Goal: Information Seeking & Learning: Learn about a topic

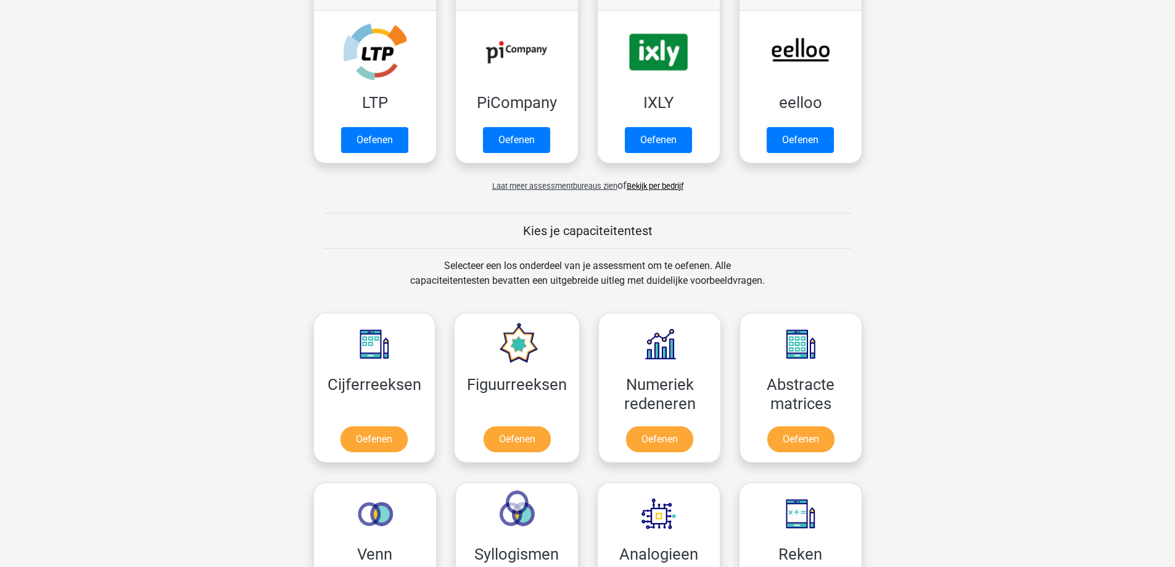
scroll to position [268, 0]
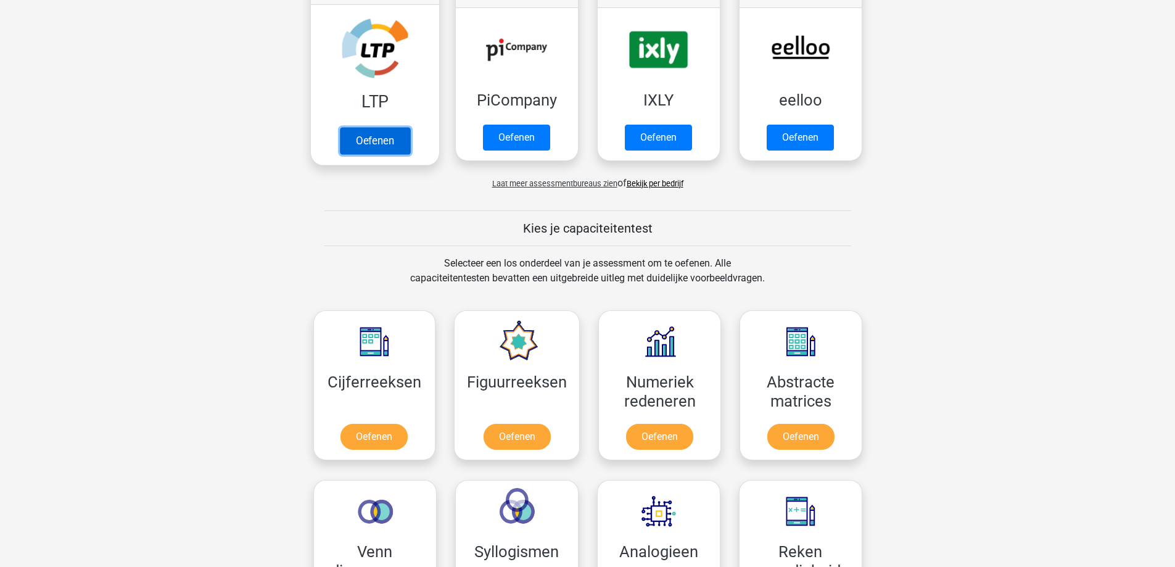
click at [370, 134] on link "Oefenen" at bounding box center [374, 140] width 70 height 27
click at [370, 138] on link "Oefenen" at bounding box center [374, 140] width 70 height 27
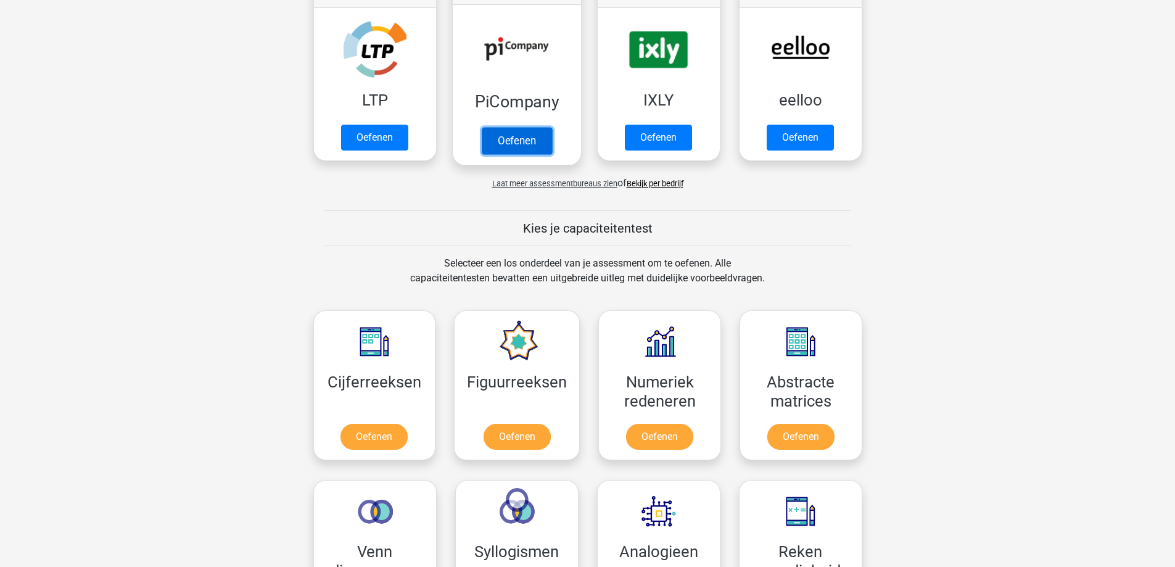
click at [537, 143] on link "Oefenen" at bounding box center [516, 140] width 70 height 27
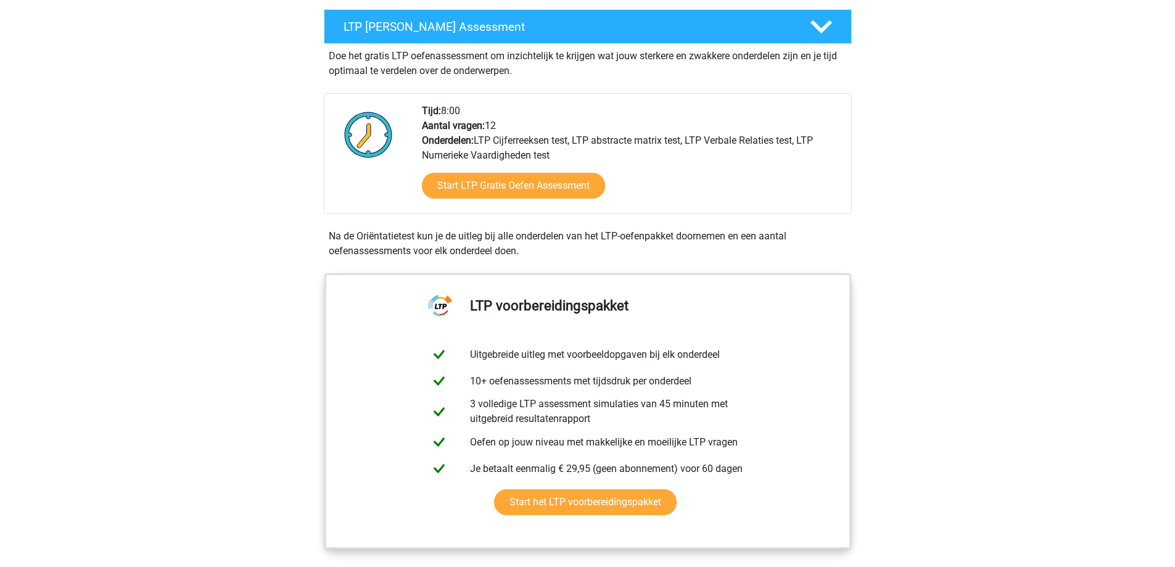
scroll to position [59, 0]
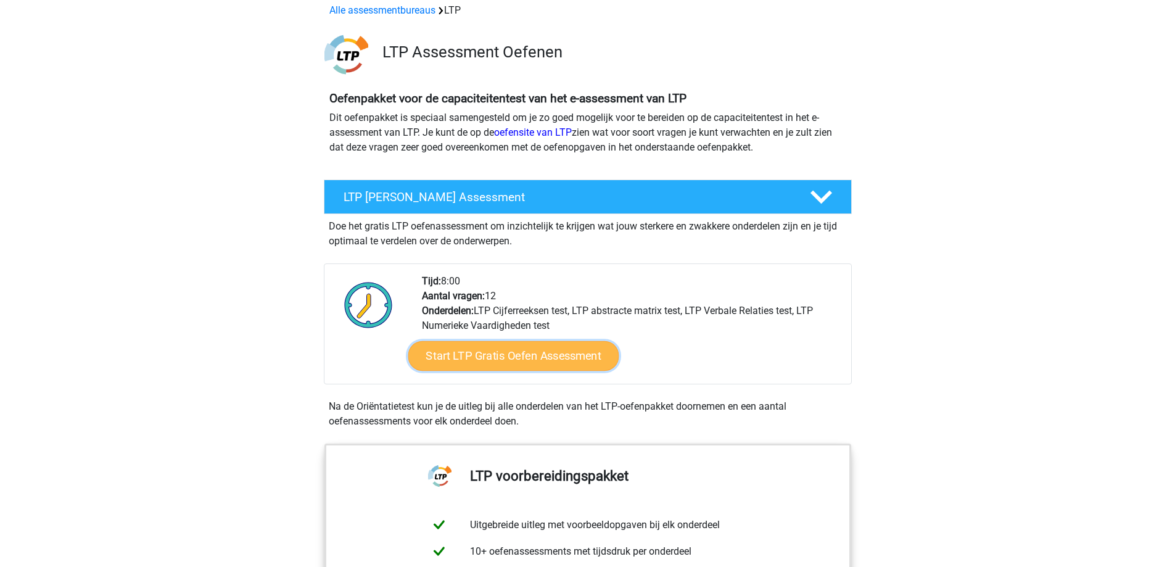
click at [517, 353] on link "Start LTP Gratis Oefen Assessment" at bounding box center [513, 356] width 211 height 30
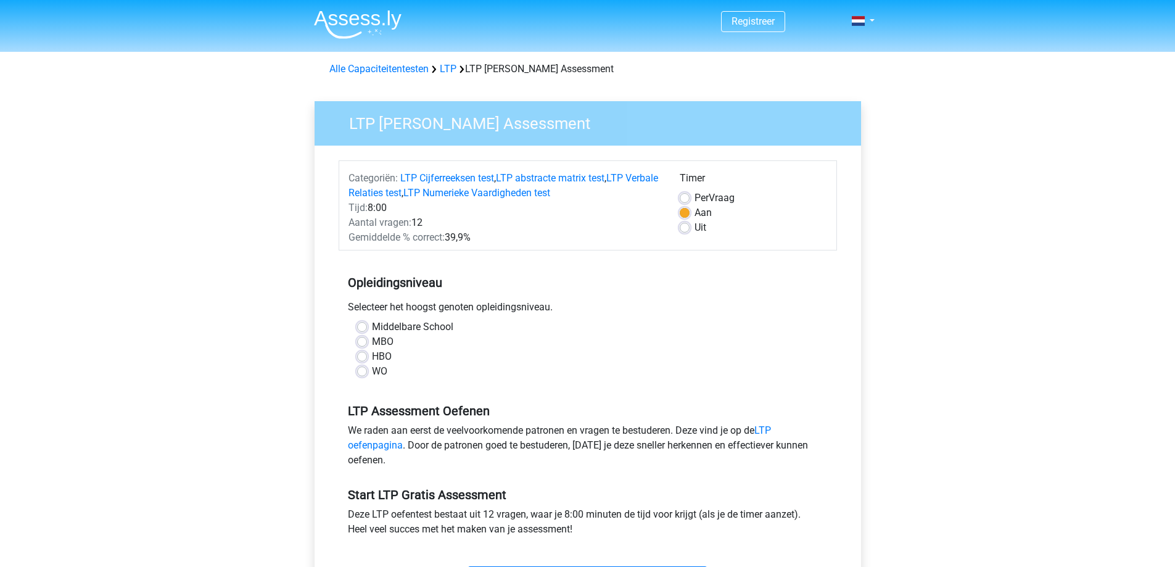
click at [378, 341] on label "MBO" at bounding box center [383, 341] width 22 height 15
click at [367, 341] on input "MBO" at bounding box center [362, 340] width 10 height 12
radio input "true"
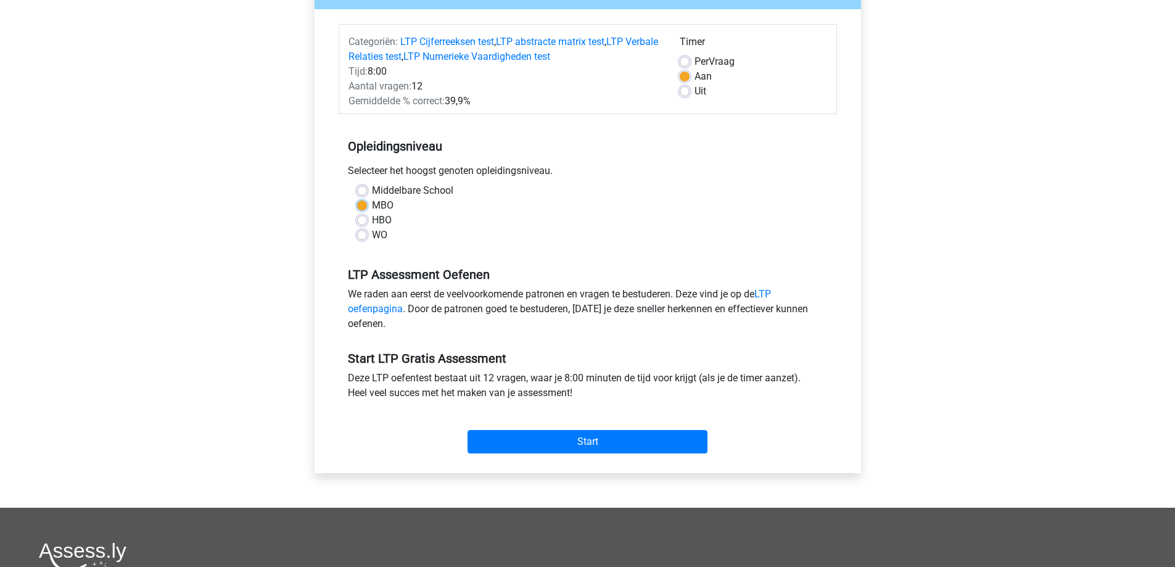
scroll to position [142, 0]
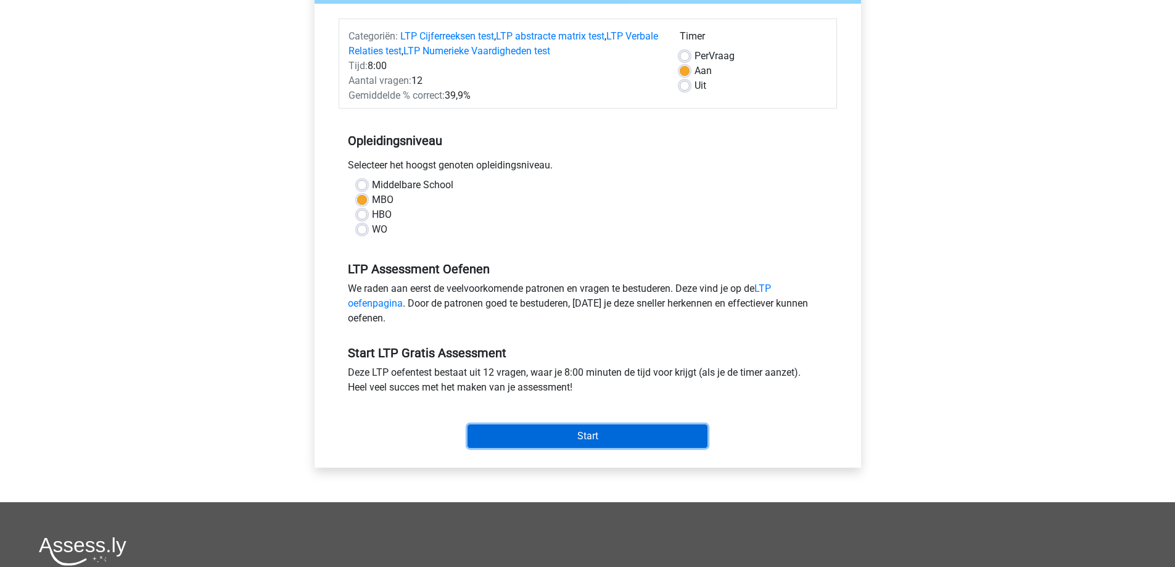
click at [584, 436] on input "Start" at bounding box center [588, 435] width 240 height 23
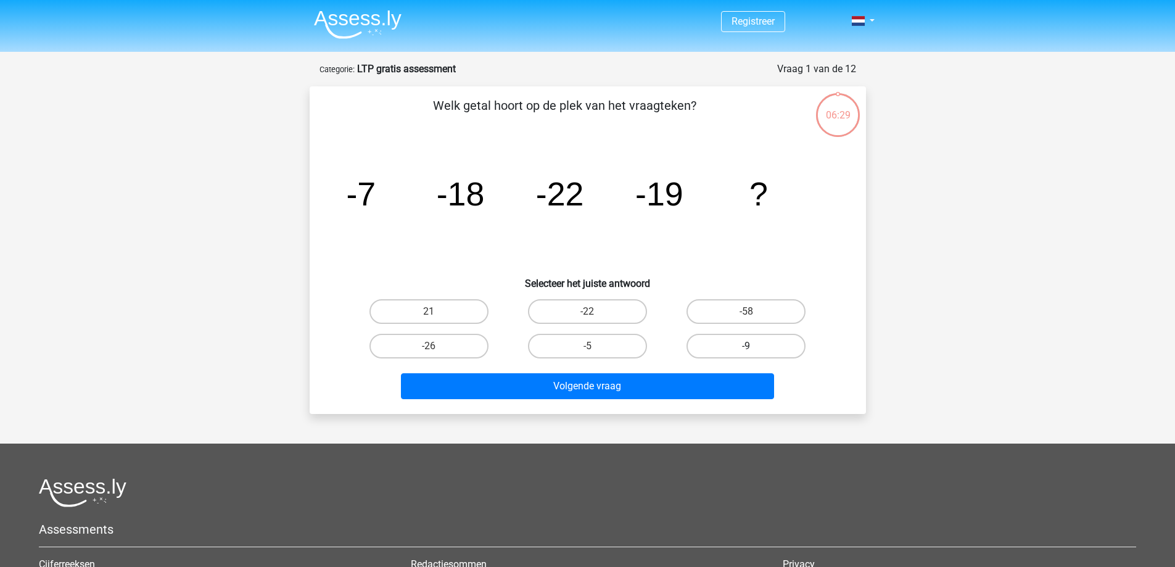
click at [761, 350] on label "-9" at bounding box center [746, 346] width 119 height 25
click at [754, 350] on input "-9" at bounding box center [750, 350] width 8 height 8
radio input "true"
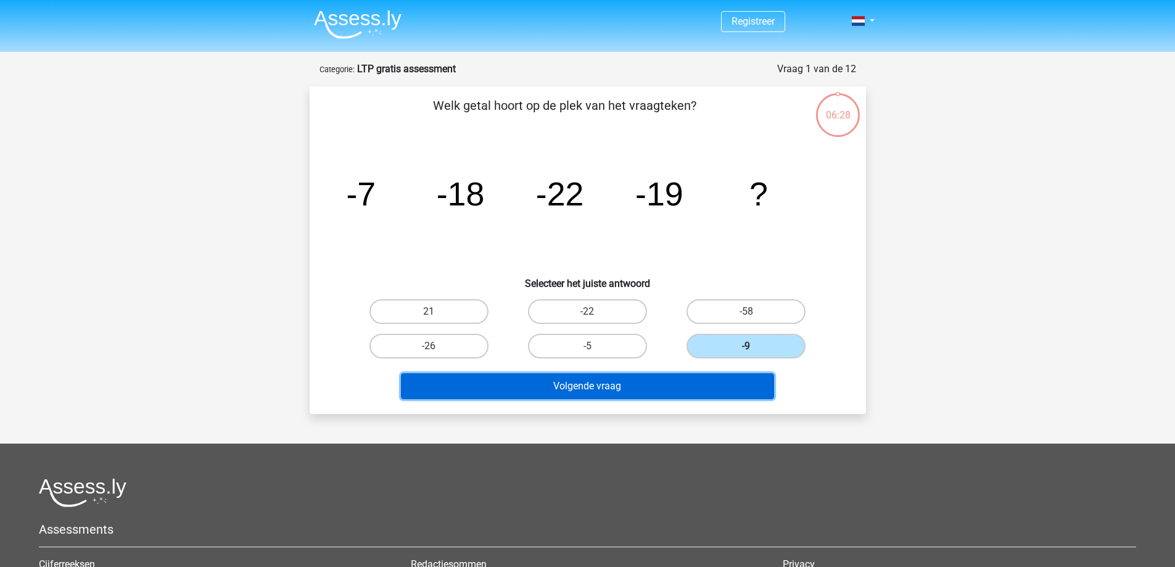
click at [672, 383] on button "Volgende vraag" at bounding box center [587, 386] width 373 height 26
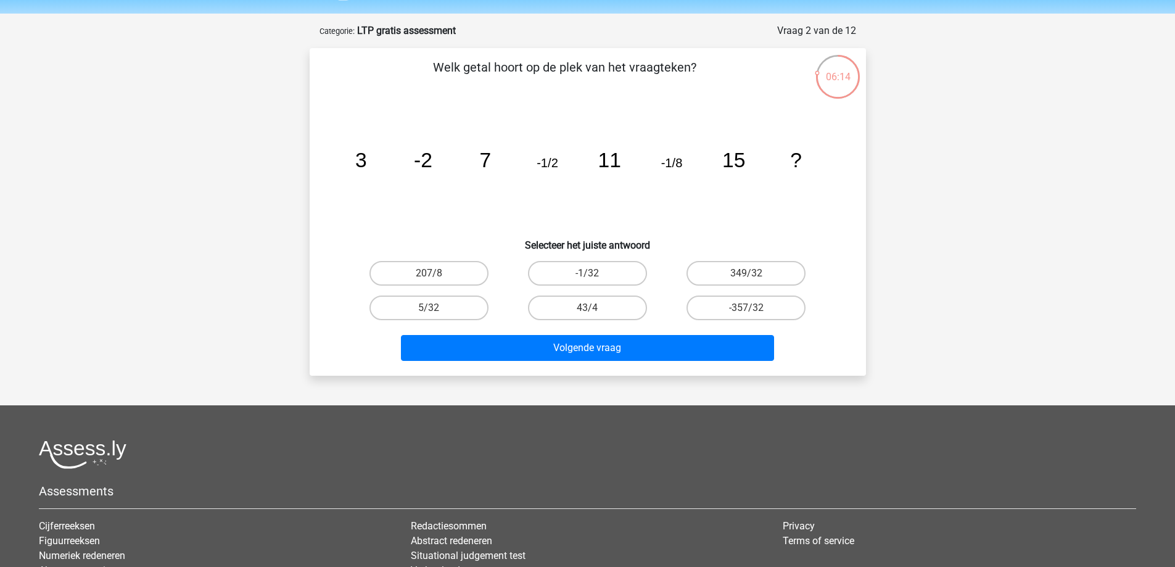
scroll to position [43, 0]
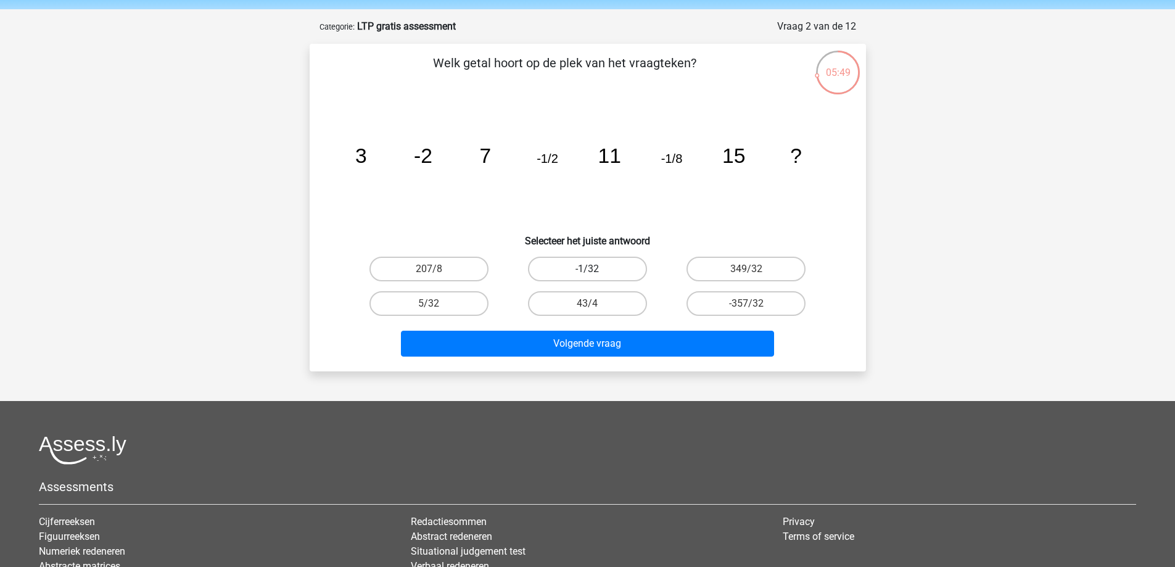
click at [588, 260] on label "-1/32" at bounding box center [587, 269] width 119 height 25
click at [588, 269] on input "-1/32" at bounding box center [591, 273] width 8 height 8
radio input "true"
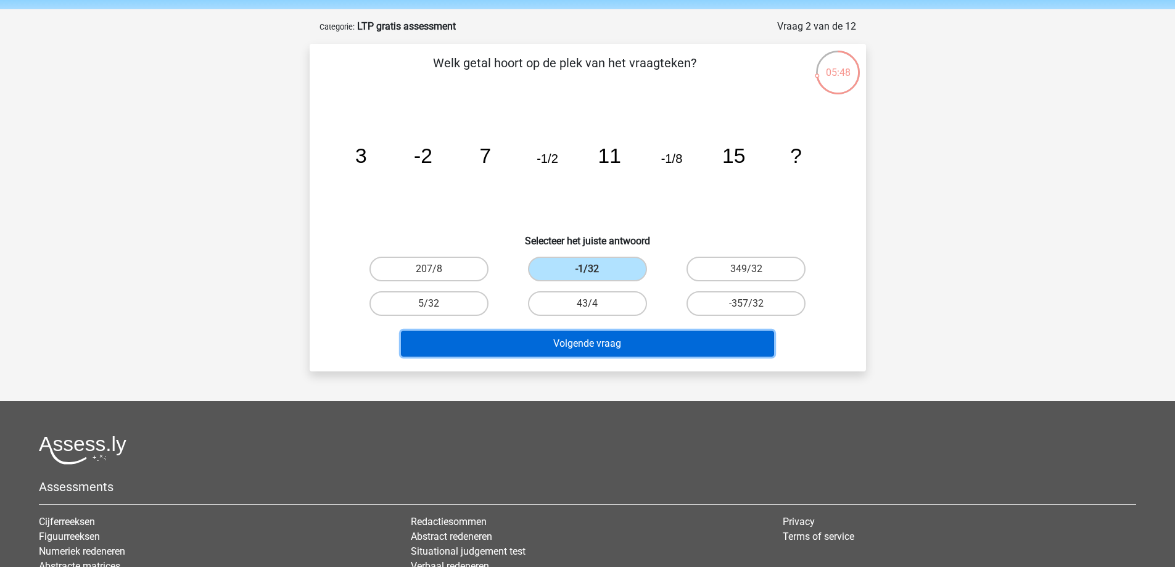
click at [561, 344] on button "Volgende vraag" at bounding box center [587, 344] width 373 height 26
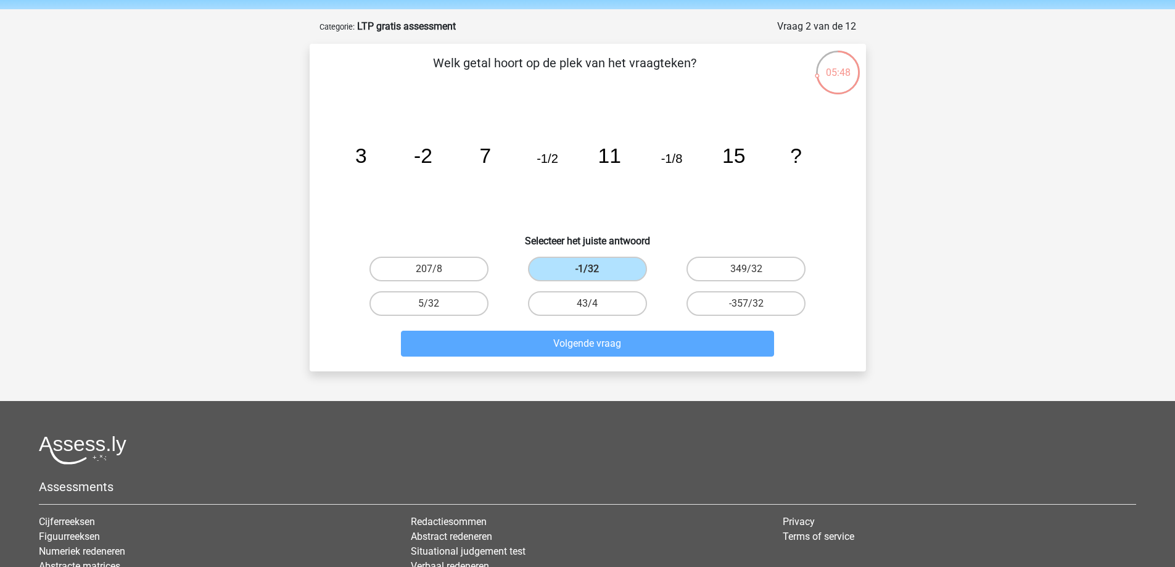
scroll to position [62, 0]
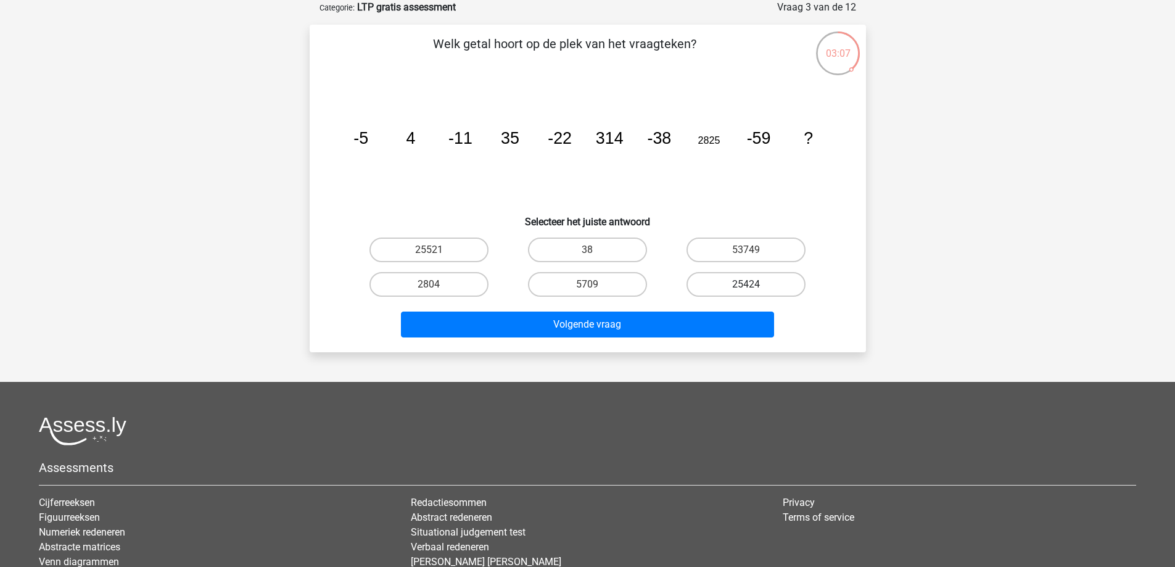
click at [770, 286] on label "25424" at bounding box center [746, 284] width 119 height 25
click at [754, 286] on input "25424" at bounding box center [750, 288] width 8 height 8
radio input "true"
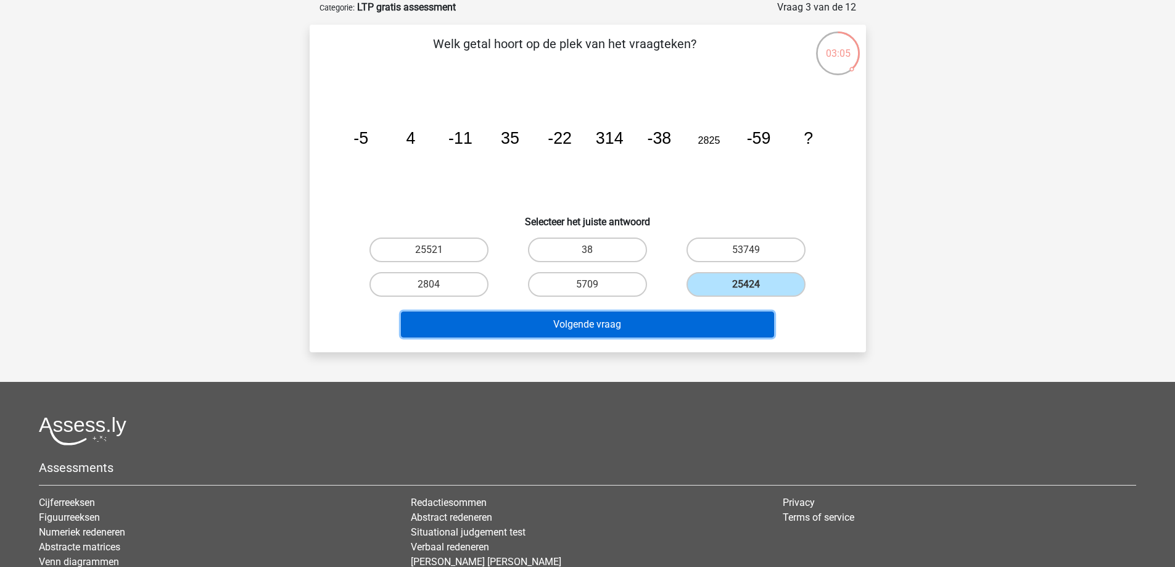
click at [683, 326] on button "Volgende vraag" at bounding box center [587, 325] width 373 height 26
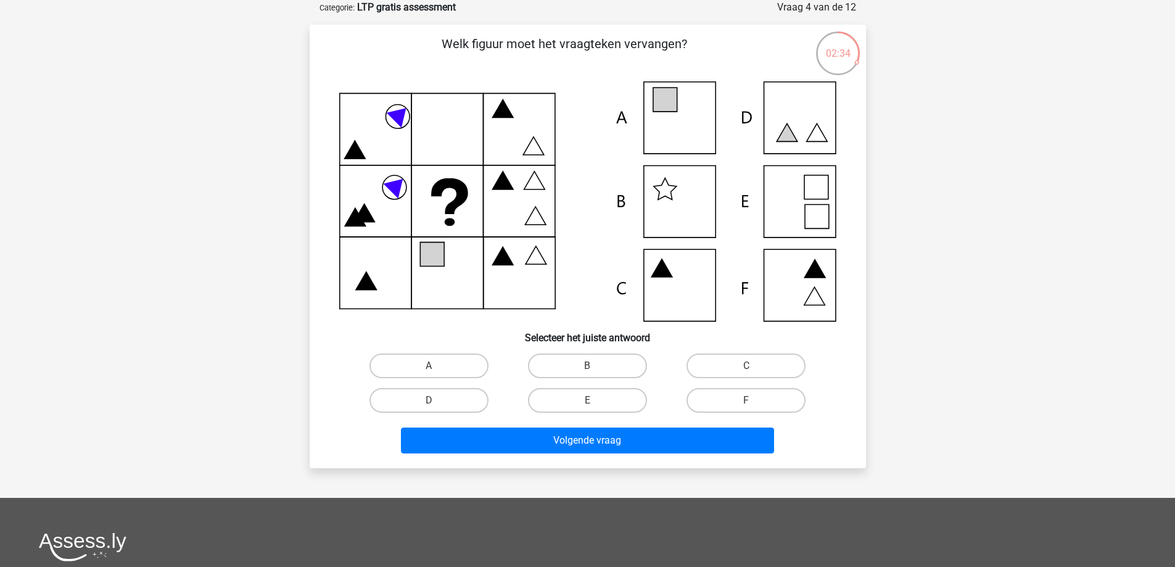
click at [671, 197] on icon at bounding box center [587, 201] width 497 height 240
click at [597, 356] on label "B" at bounding box center [587, 365] width 119 height 25
click at [595, 366] on input "B" at bounding box center [591, 370] width 8 height 8
radio input "true"
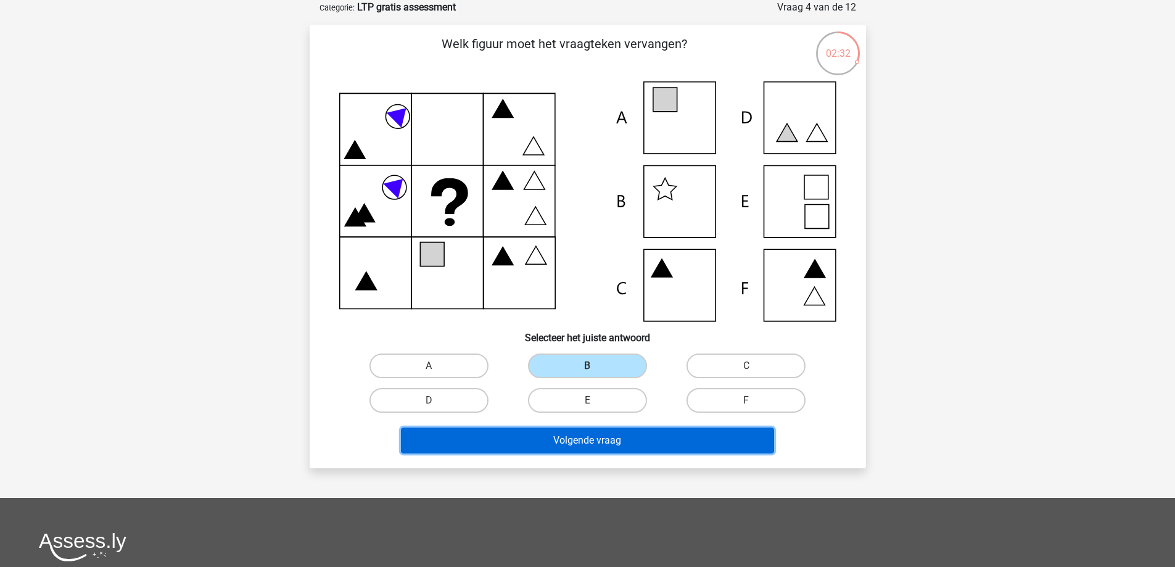
click at [603, 436] on button "Volgende vraag" at bounding box center [587, 440] width 373 height 26
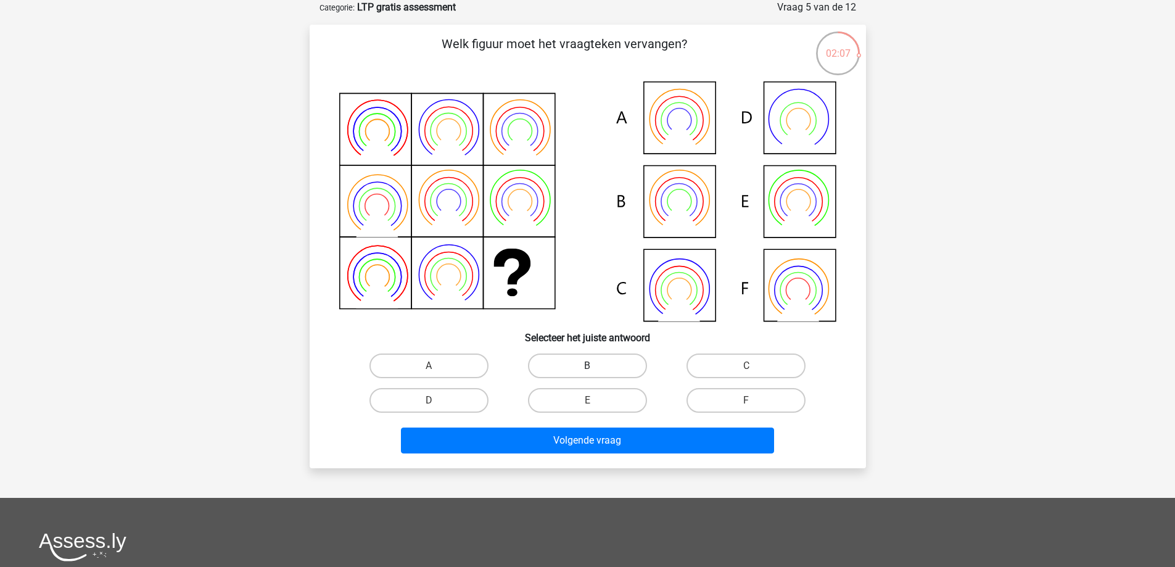
click at [606, 360] on label "B" at bounding box center [587, 365] width 119 height 25
click at [595, 366] on input "B" at bounding box center [591, 370] width 8 height 8
radio input "true"
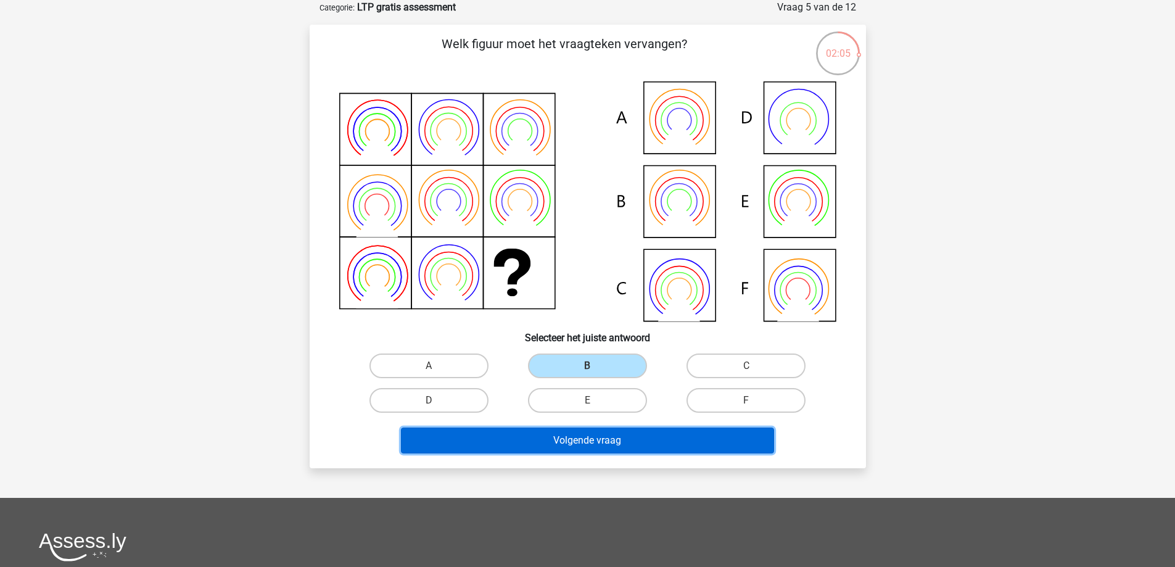
click at [574, 447] on button "Volgende vraag" at bounding box center [587, 440] width 373 height 26
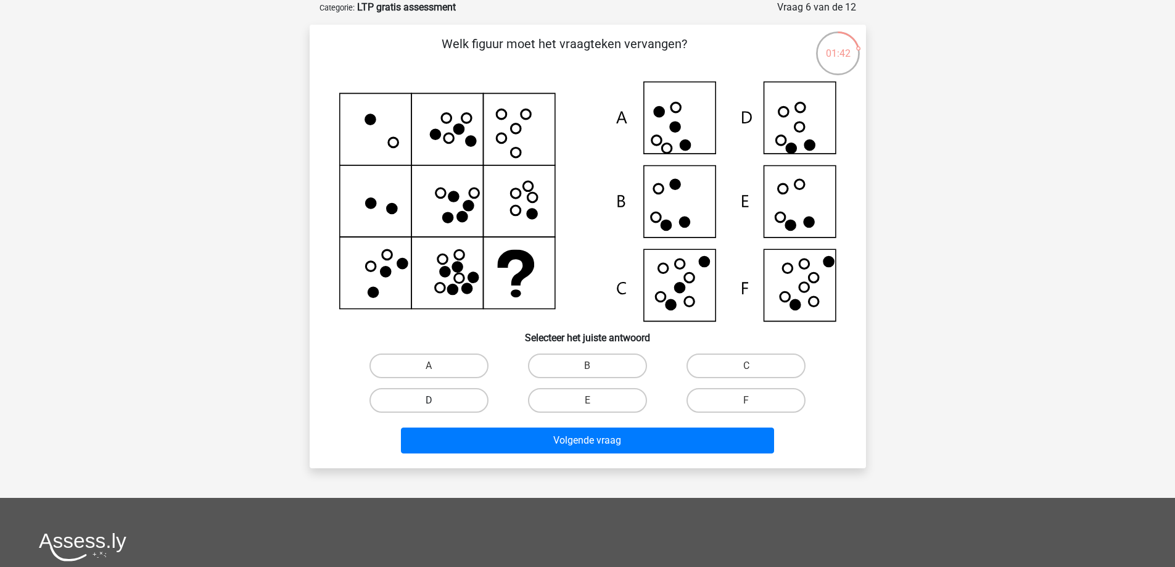
click at [461, 389] on label "D" at bounding box center [429, 400] width 119 height 25
click at [437, 400] on input "D" at bounding box center [433, 404] width 8 height 8
radio input "true"
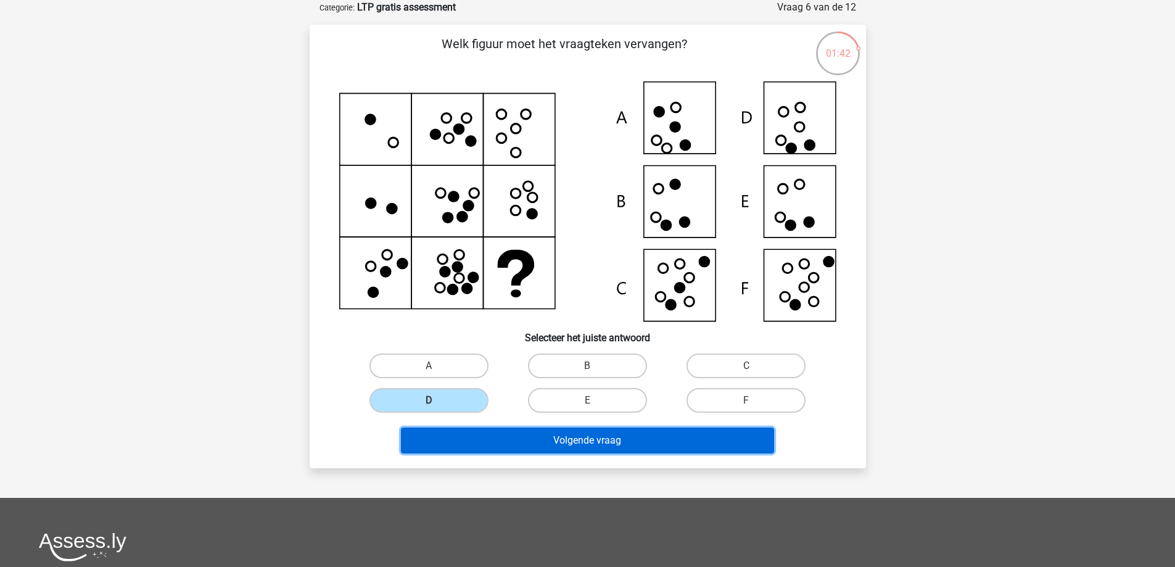
click at [496, 442] on button "Volgende vraag" at bounding box center [587, 440] width 373 height 26
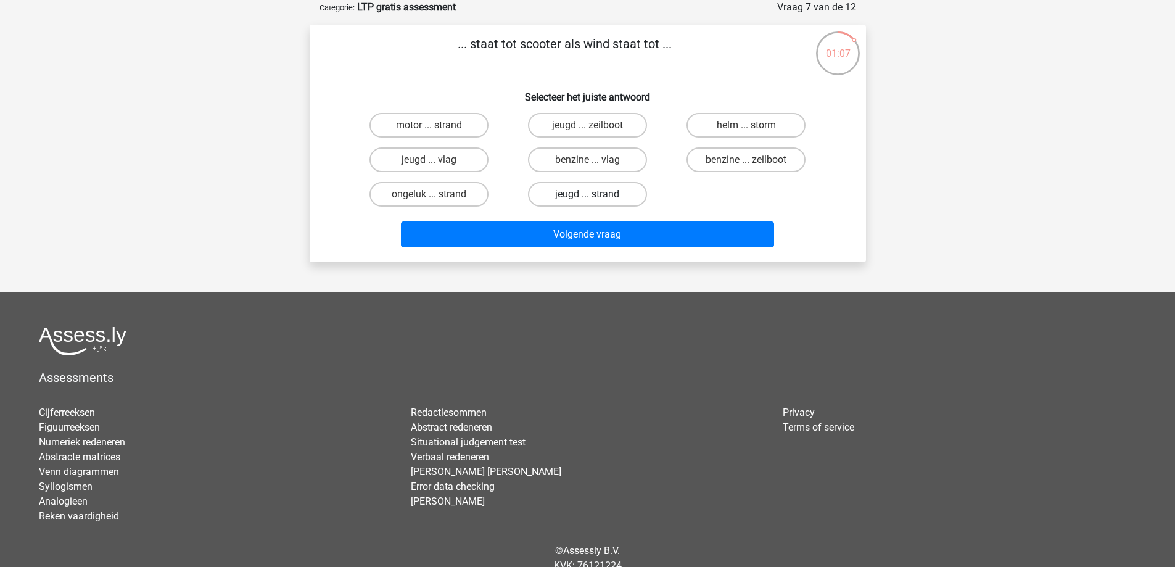
click at [613, 195] on label "jeugd ... strand" at bounding box center [587, 194] width 119 height 25
click at [595, 195] on input "jeugd ... strand" at bounding box center [591, 198] width 8 height 8
radio input "true"
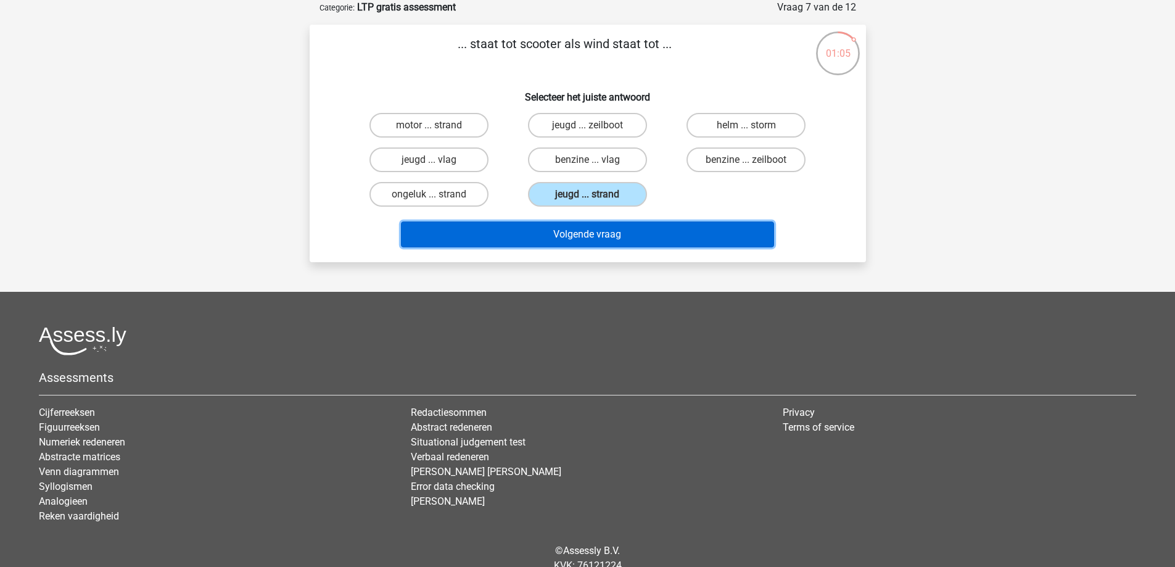
click at [601, 234] on button "Volgende vraag" at bounding box center [587, 234] width 373 height 26
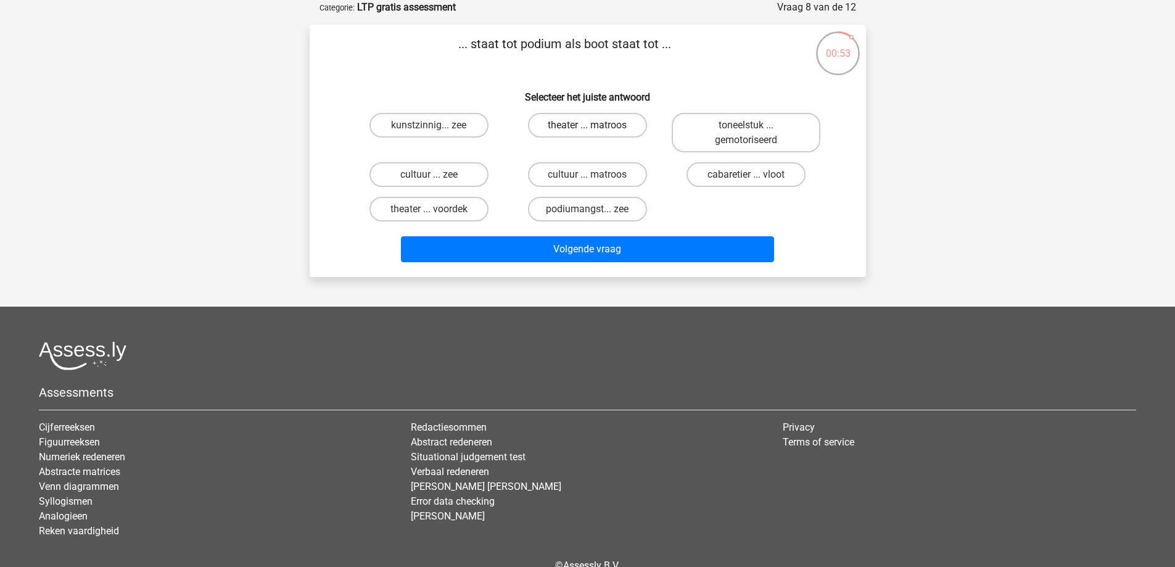
click at [605, 130] on label "theater ... matroos" at bounding box center [587, 125] width 119 height 25
click at [595, 130] on input "theater ... matroos" at bounding box center [591, 129] width 8 height 8
radio input "true"
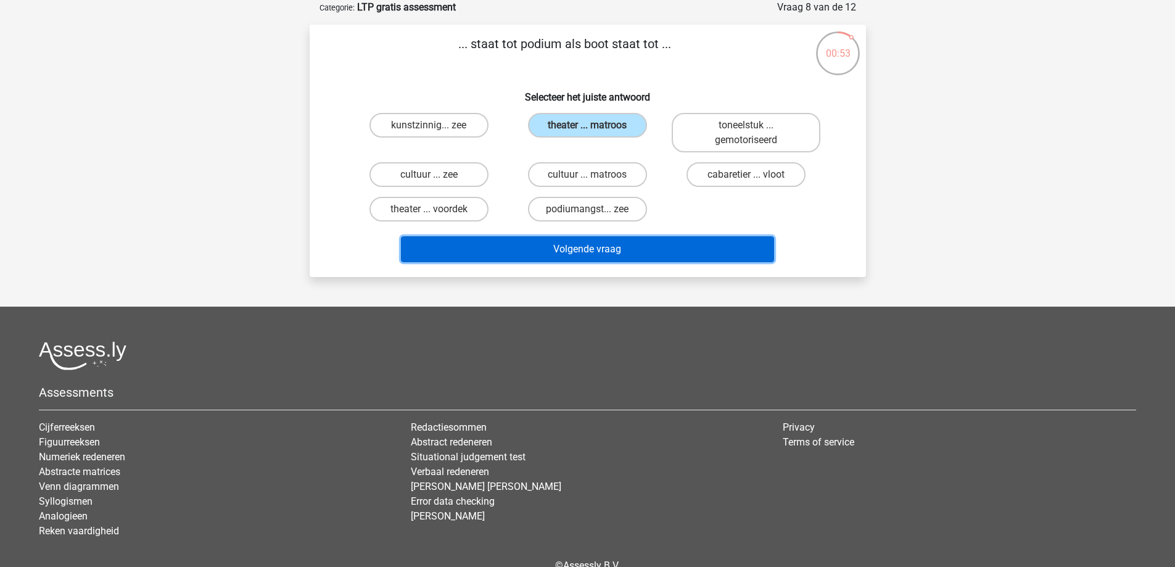
click at [588, 249] on button "Volgende vraag" at bounding box center [587, 249] width 373 height 26
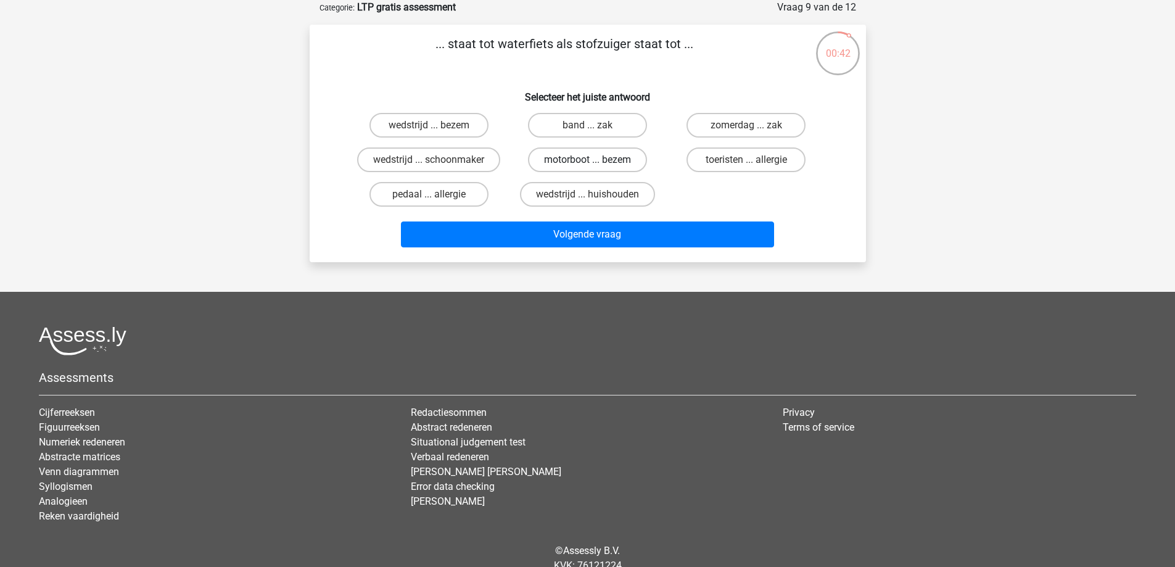
click at [626, 160] on label "motorboot ... bezem" at bounding box center [587, 159] width 119 height 25
click at [595, 160] on input "motorboot ... bezem" at bounding box center [591, 164] width 8 height 8
radio input "true"
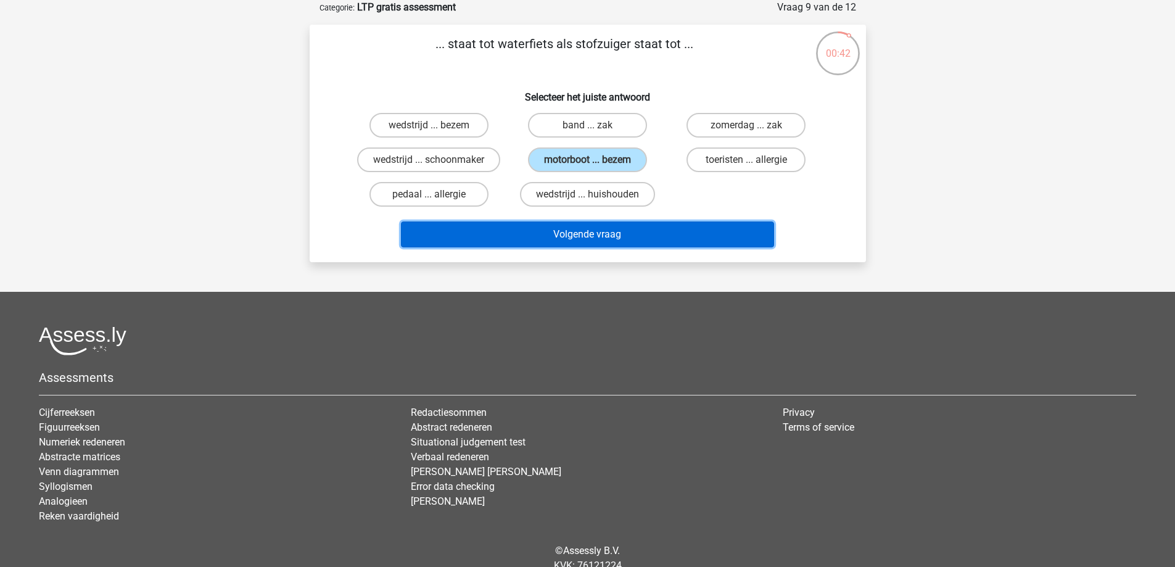
click at [618, 221] on button "Volgende vraag" at bounding box center [587, 234] width 373 height 26
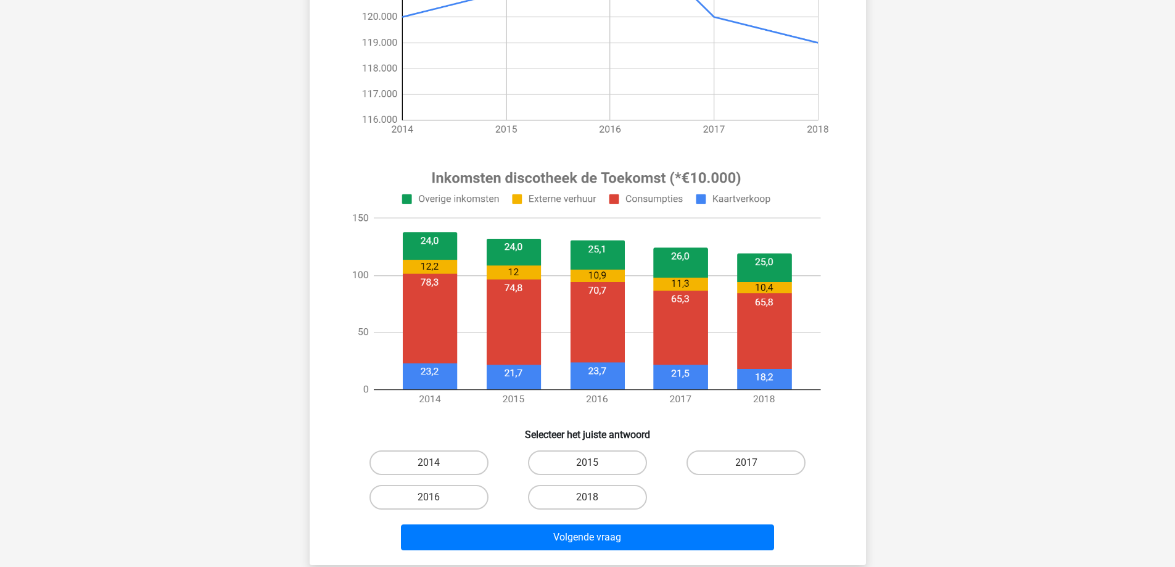
scroll to position [299, 0]
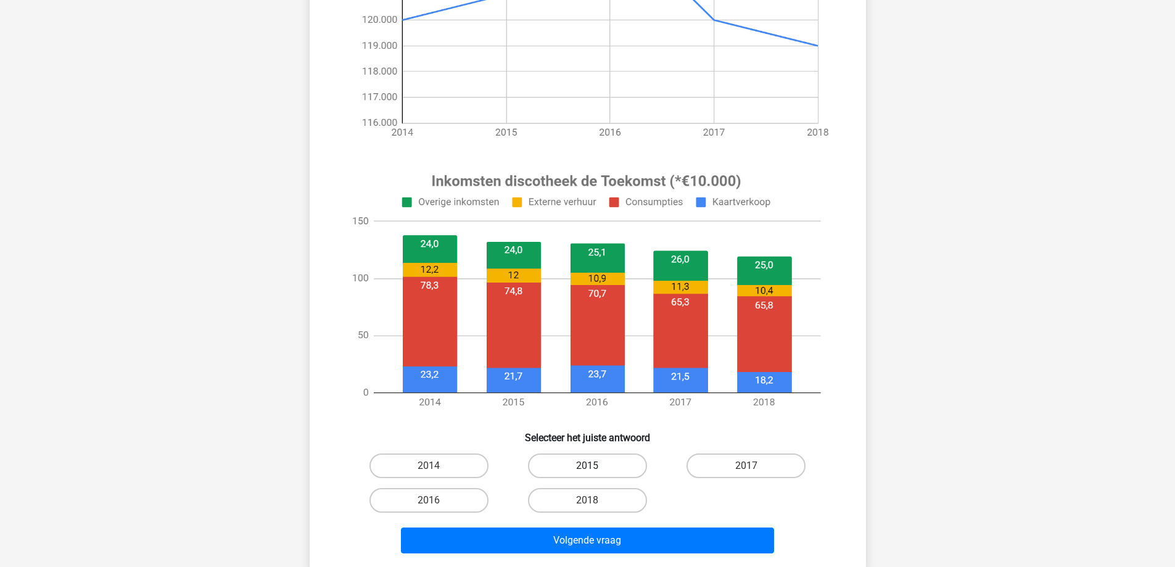
click at [575, 476] on label "2015" at bounding box center [587, 465] width 119 height 25
click at [587, 474] on input "2015" at bounding box center [591, 470] width 8 height 8
radio input "true"
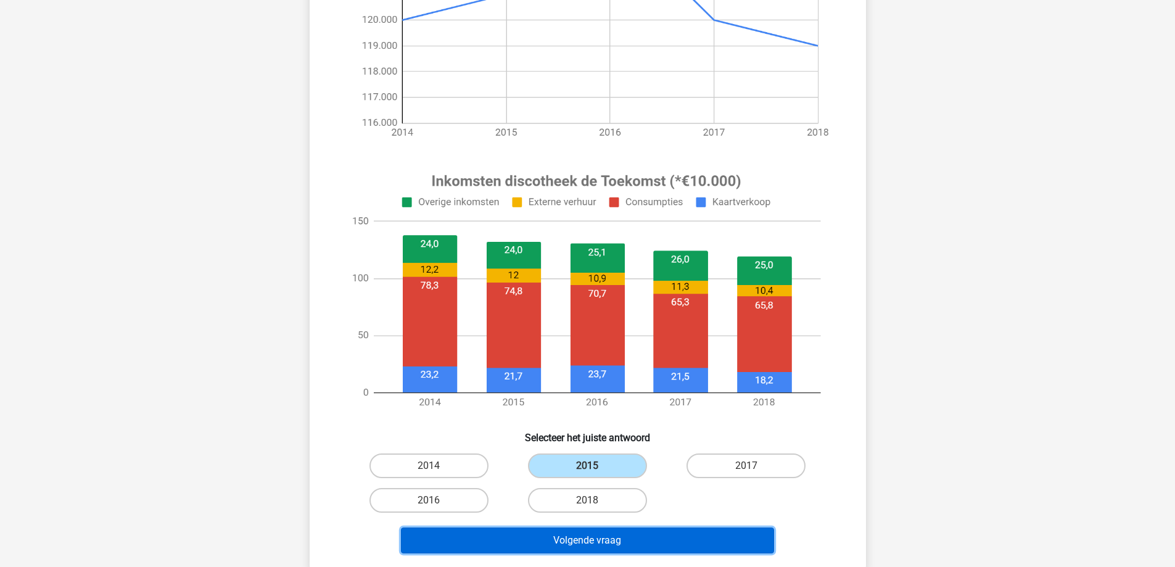
click at [556, 534] on button "Volgende vraag" at bounding box center [587, 540] width 373 height 26
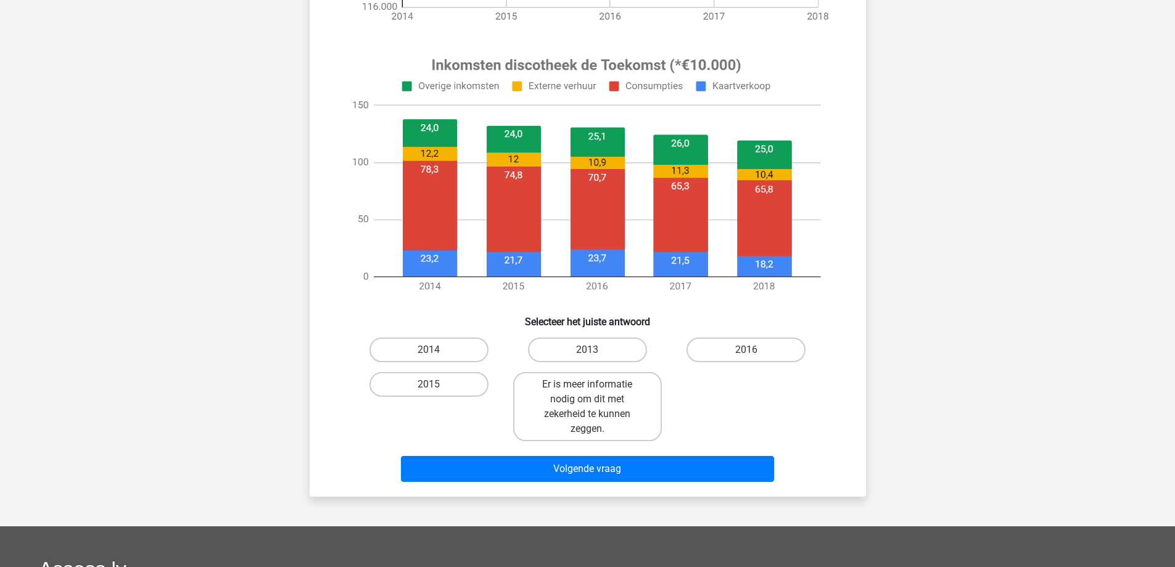
scroll to position [450, 0]
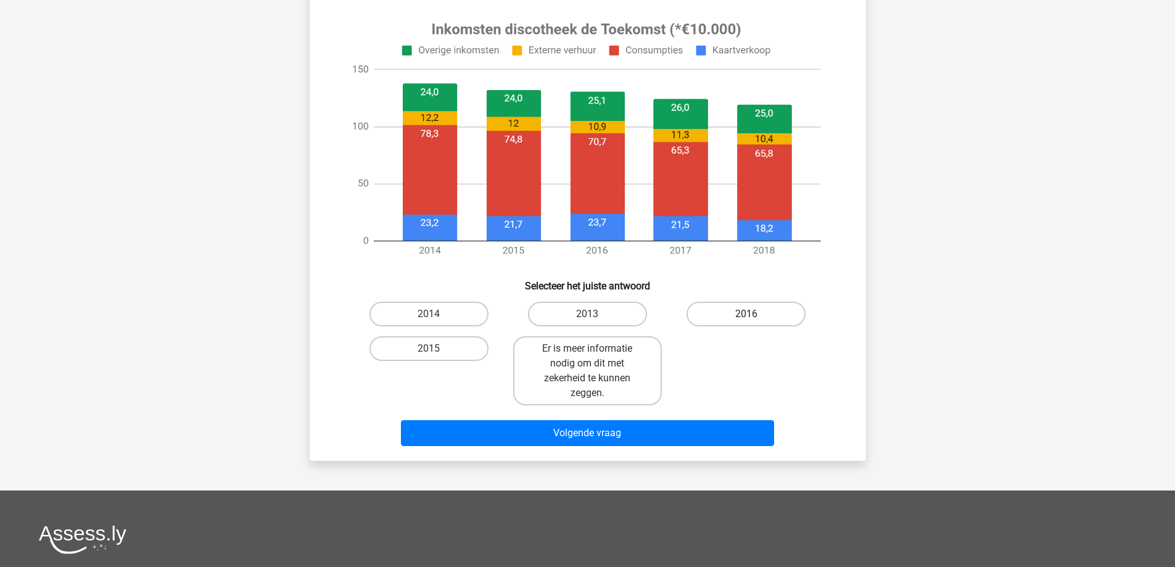
click at [787, 315] on label "2016" at bounding box center [746, 314] width 119 height 25
click at [754, 315] on input "2016" at bounding box center [750, 318] width 8 height 8
radio input "true"
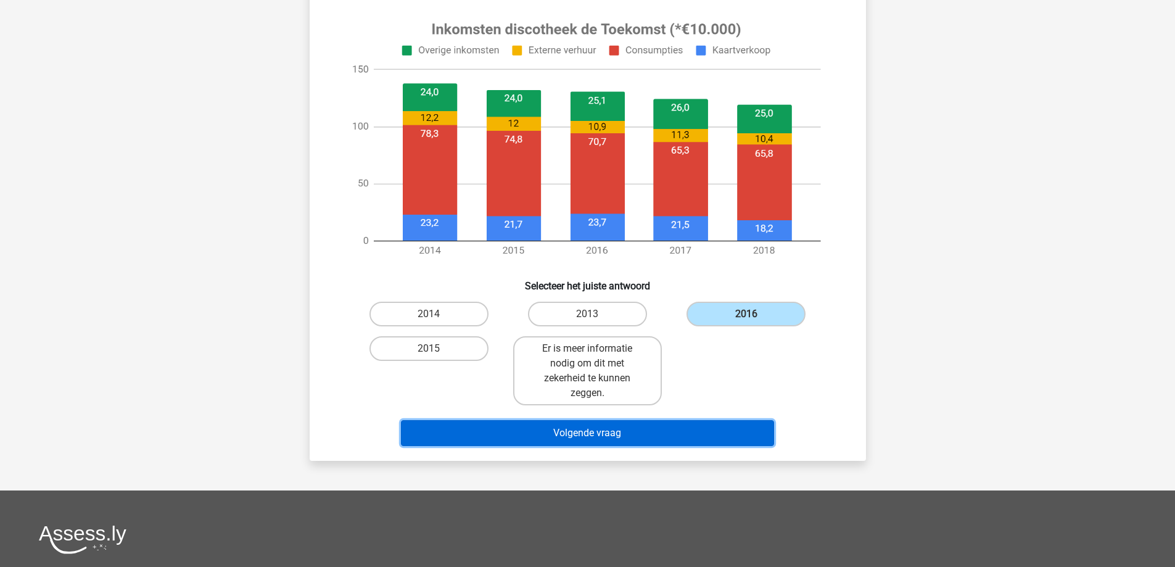
click at [614, 440] on button "Volgende vraag" at bounding box center [587, 433] width 373 height 26
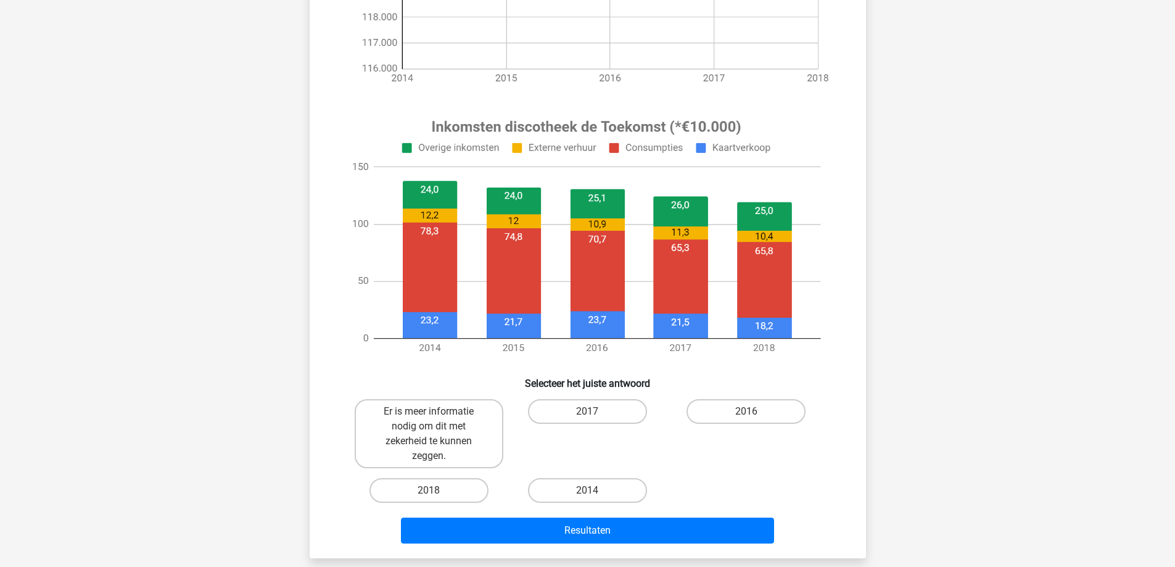
scroll to position [396, 0]
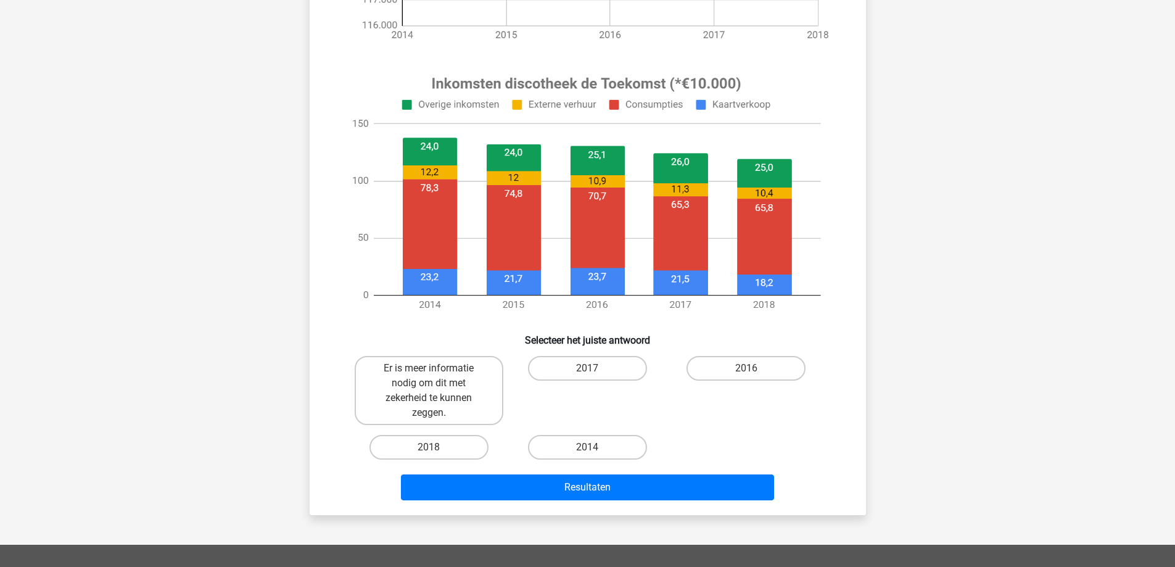
click at [592, 368] on input "2017" at bounding box center [591, 372] width 8 height 8
radio input "true"
click at [582, 472] on div "Resultaten" at bounding box center [587, 485] width 517 height 41
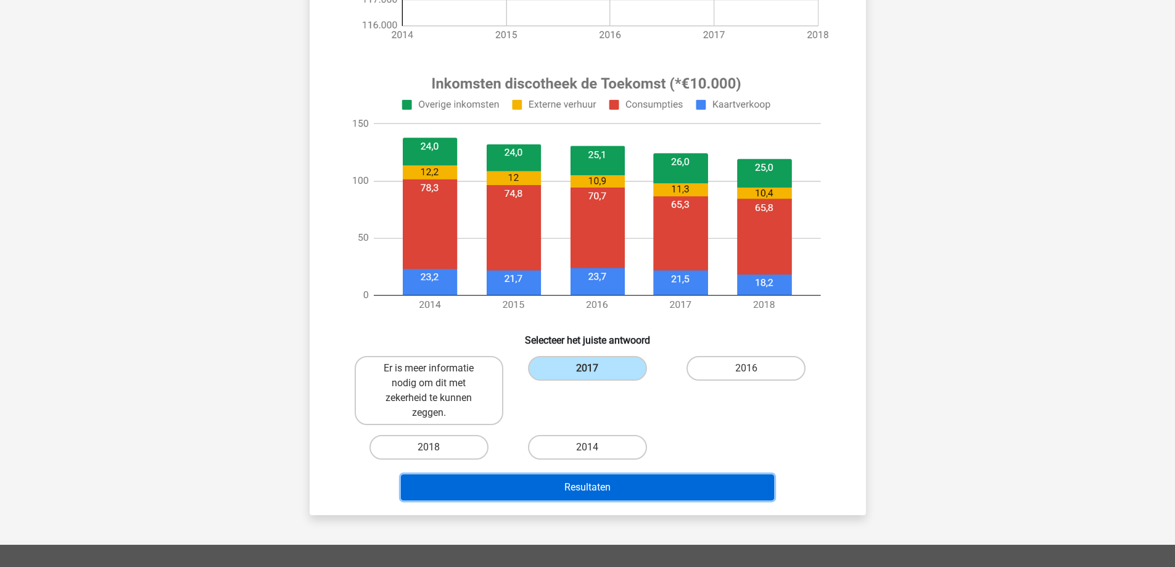
click at [582, 475] on button "Resultaten" at bounding box center [587, 487] width 373 height 26
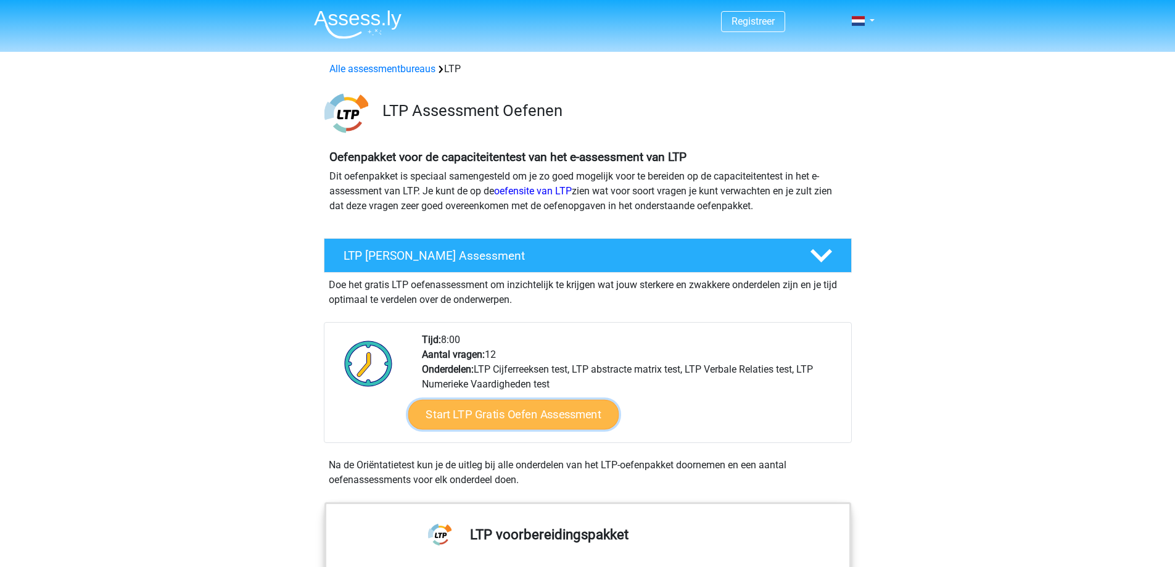
click at [531, 416] on link "Start LTP Gratis Oefen Assessment" at bounding box center [513, 415] width 211 height 30
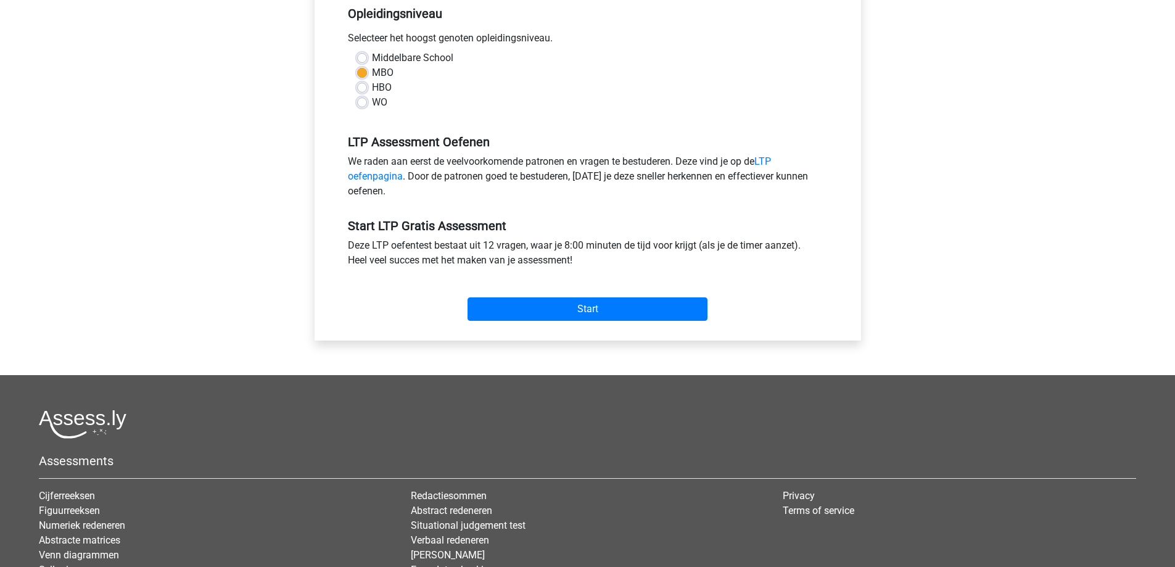
scroll to position [270, 0]
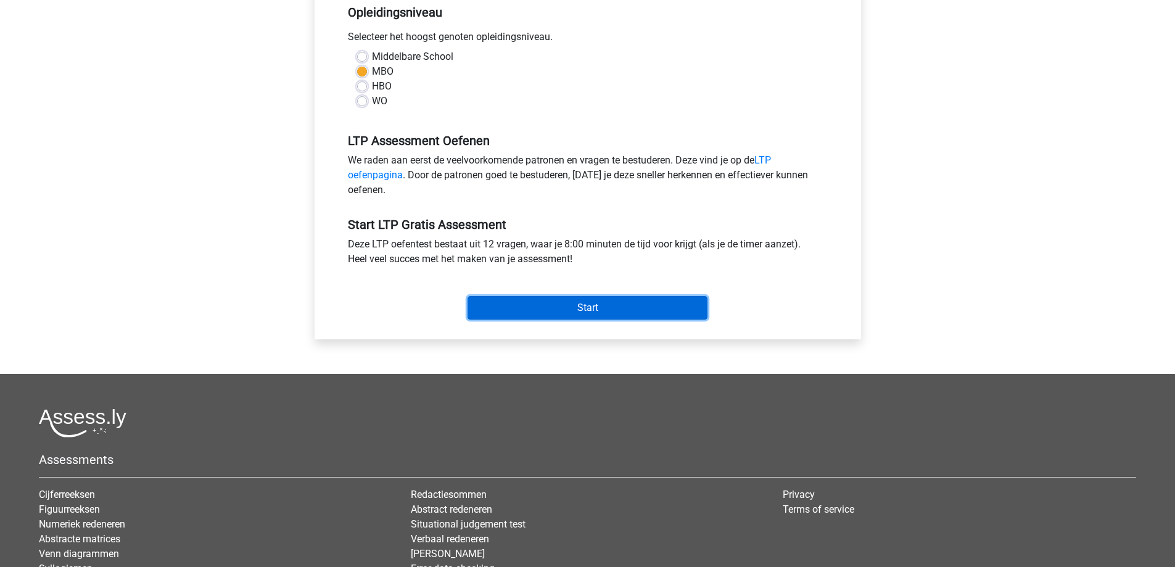
click at [582, 304] on input "Start" at bounding box center [588, 307] width 240 height 23
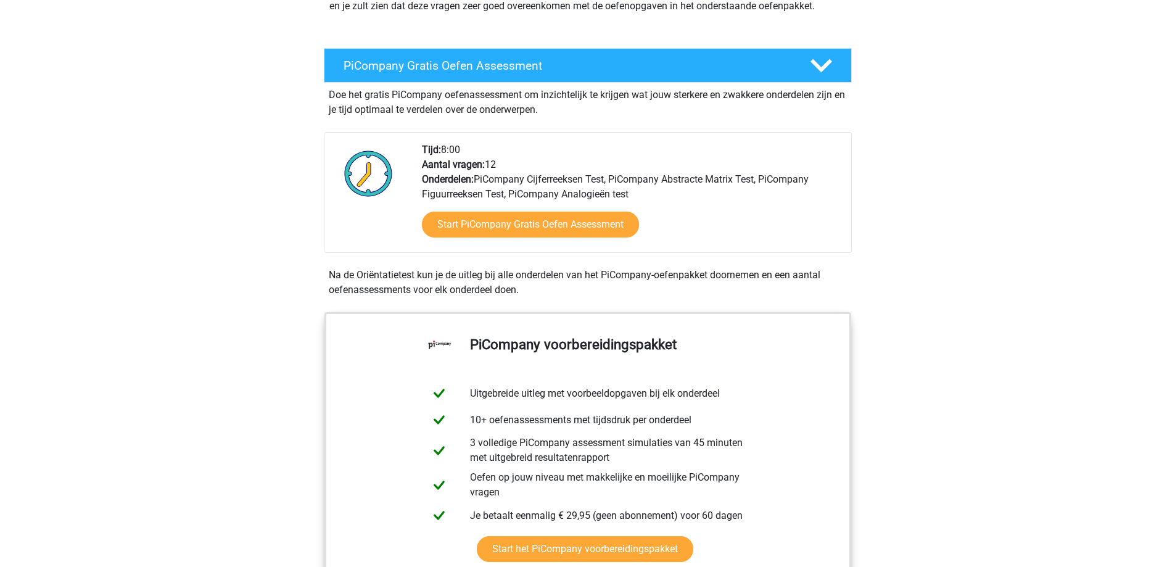
scroll to position [196, 0]
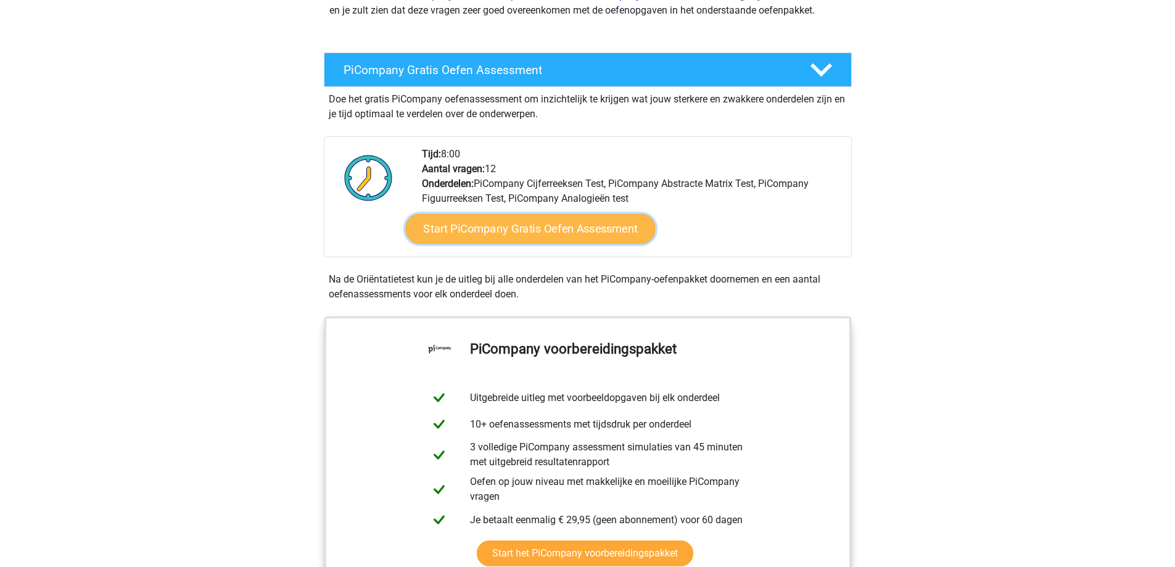
click at [531, 242] on link "Start PiCompany Gratis Oefen Assessment" at bounding box center [530, 229] width 250 height 30
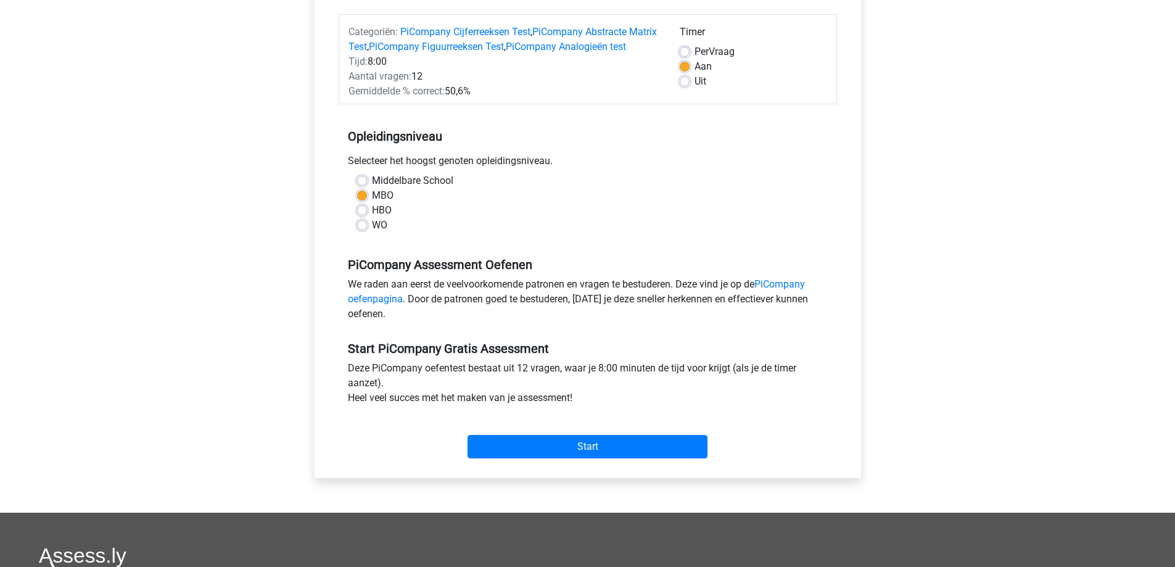
scroll to position [262, 0]
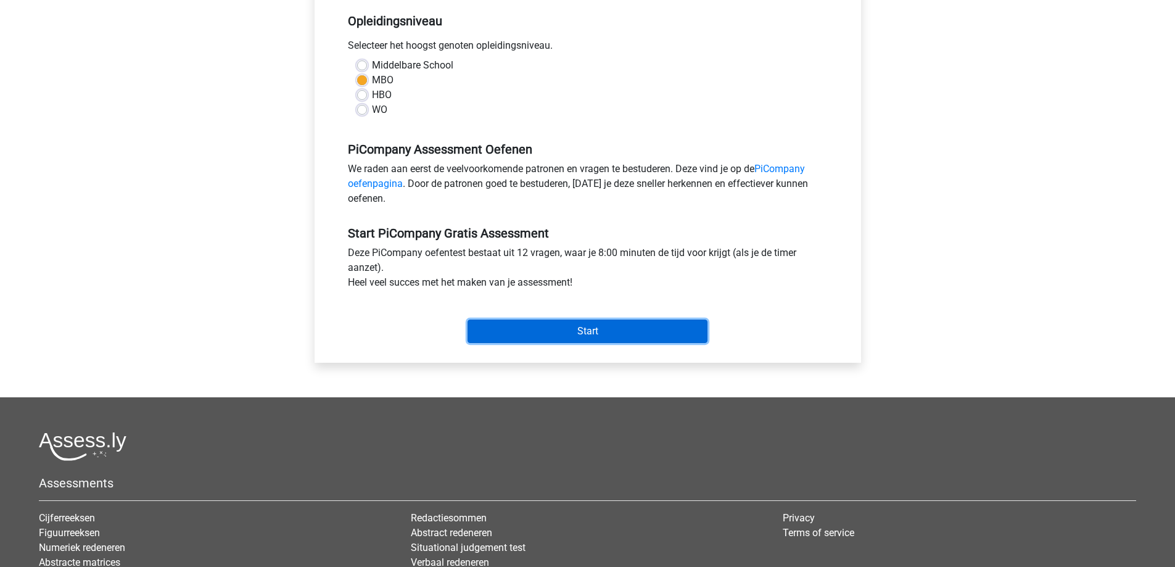
click at [612, 340] on input "Start" at bounding box center [588, 331] width 240 height 23
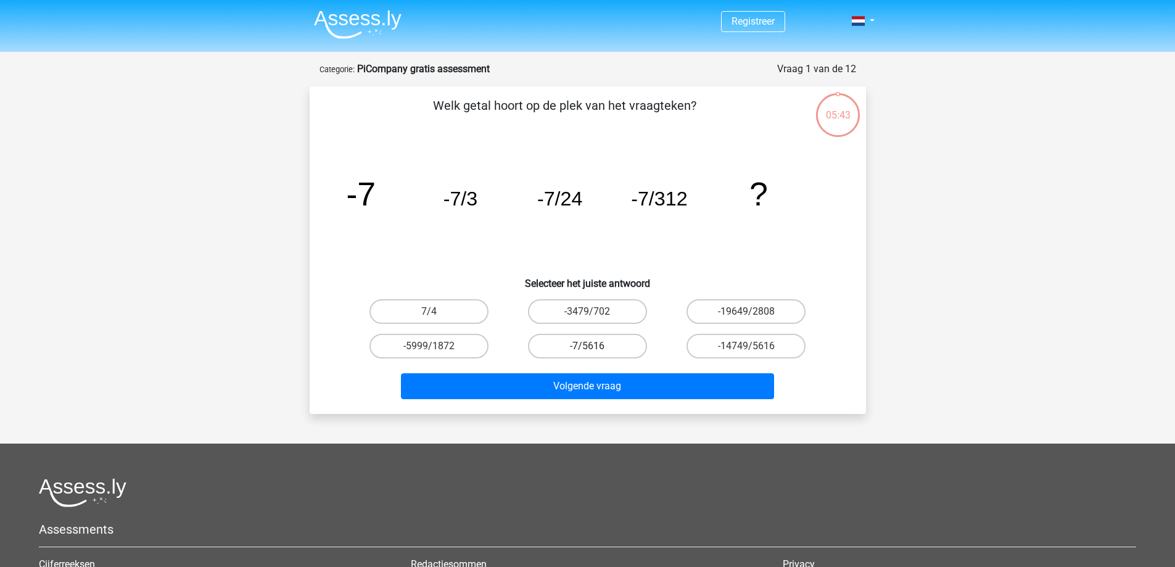
click at [598, 344] on label "-7/5616" at bounding box center [587, 346] width 119 height 25
click at [595, 346] on input "-7/5616" at bounding box center [591, 350] width 8 height 8
radio input "true"
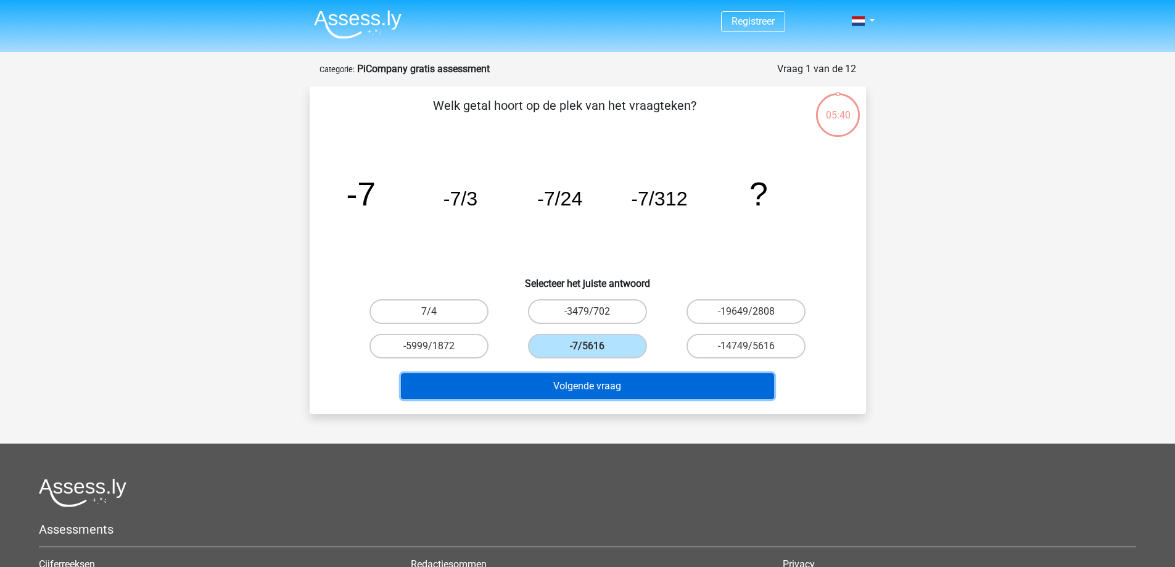
click at [584, 381] on button "Volgende vraag" at bounding box center [587, 386] width 373 height 26
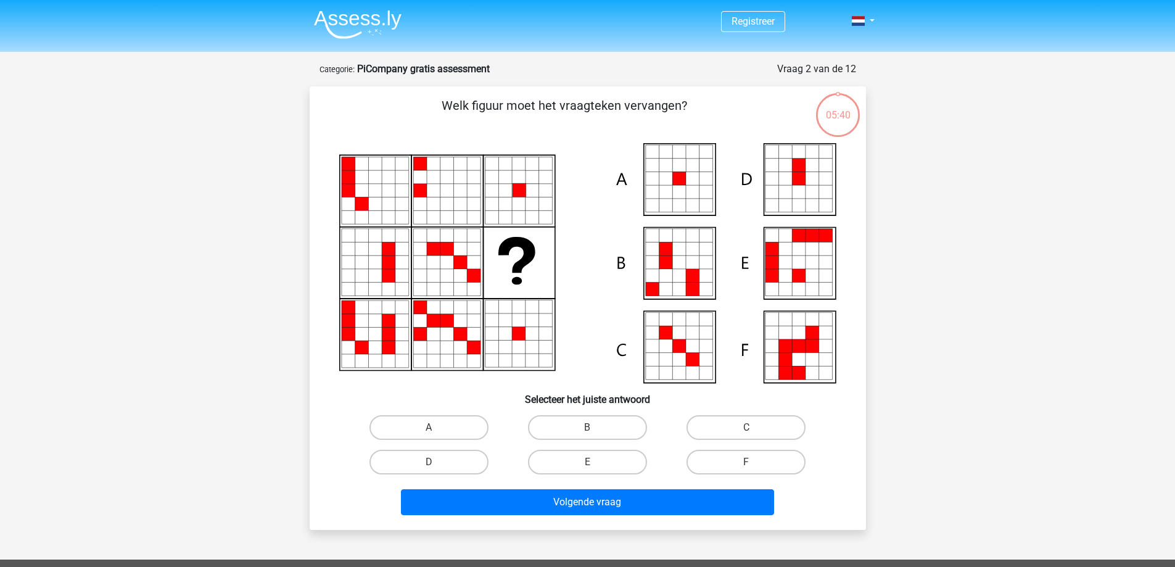
scroll to position [62, 0]
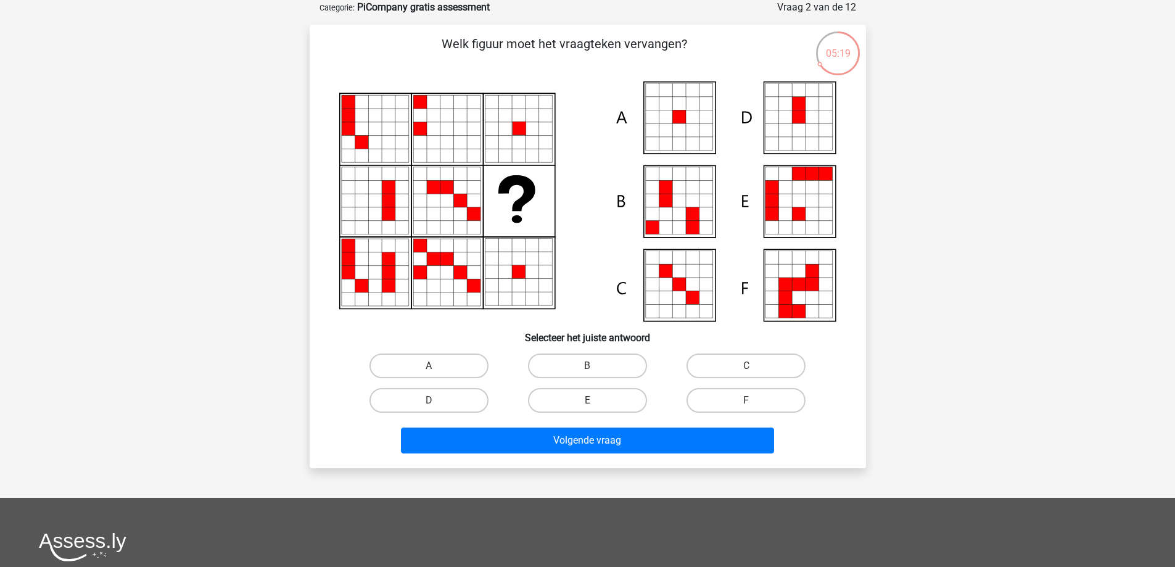
click at [679, 121] on icon at bounding box center [679, 117] width 14 height 14
click at [412, 360] on label "A" at bounding box center [429, 365] width 119 height 25
click at [429, 366] on input "A" at bounding box center [433, 370] width 8 height 8
radio input "true"
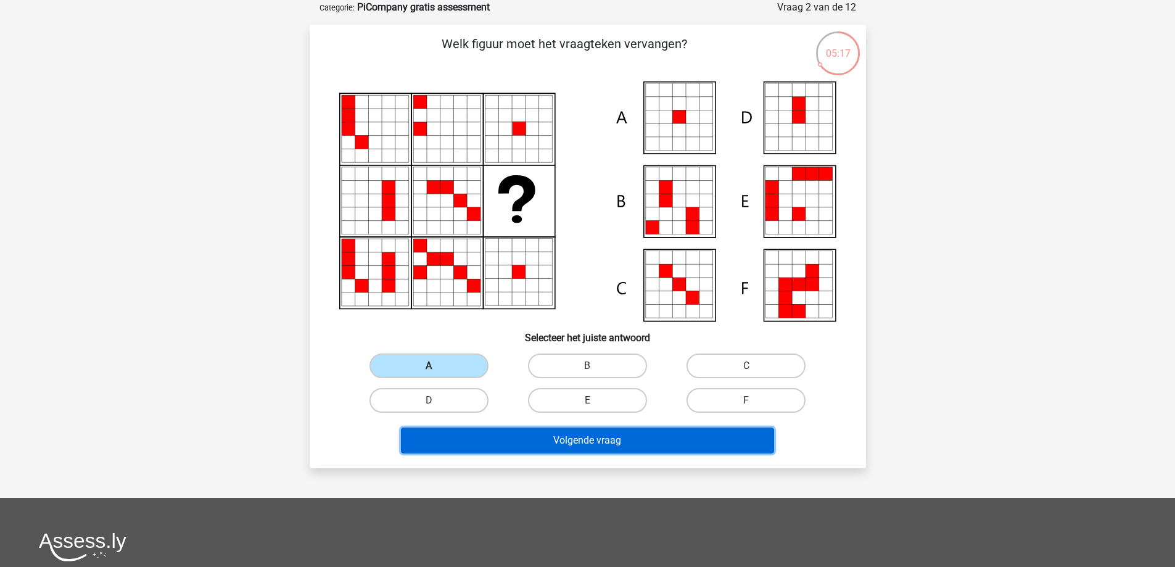
click at [555, 438] on button "Volgende vraag" at bounding box center [587, 440] width 373 height 26
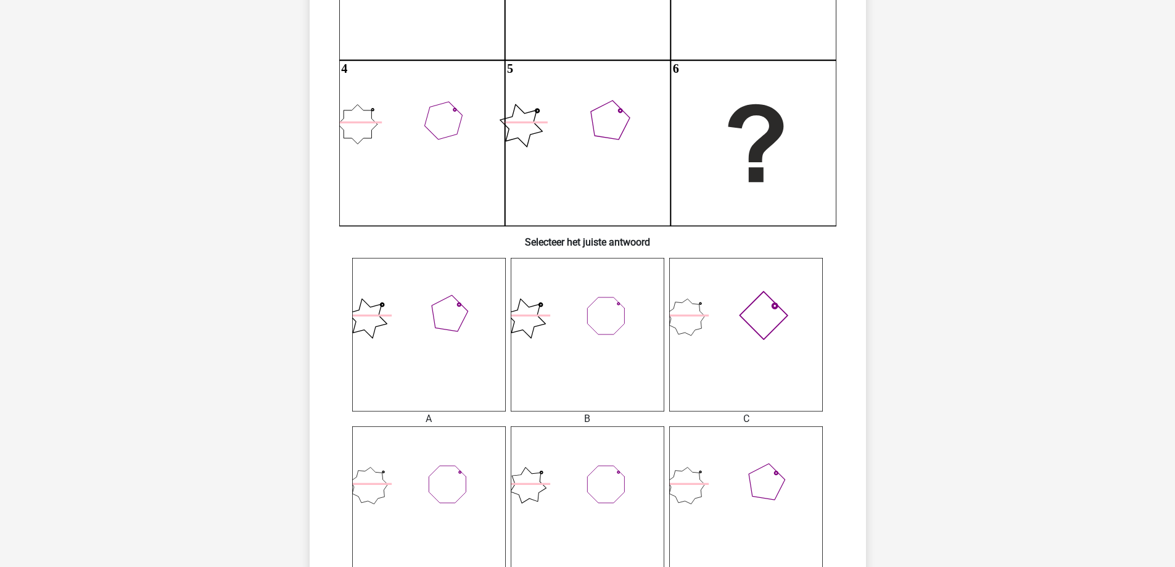
scroll to position [251, 0]
click at [584, 485] on icon at bounding box center [588, 501] width 154 height 154
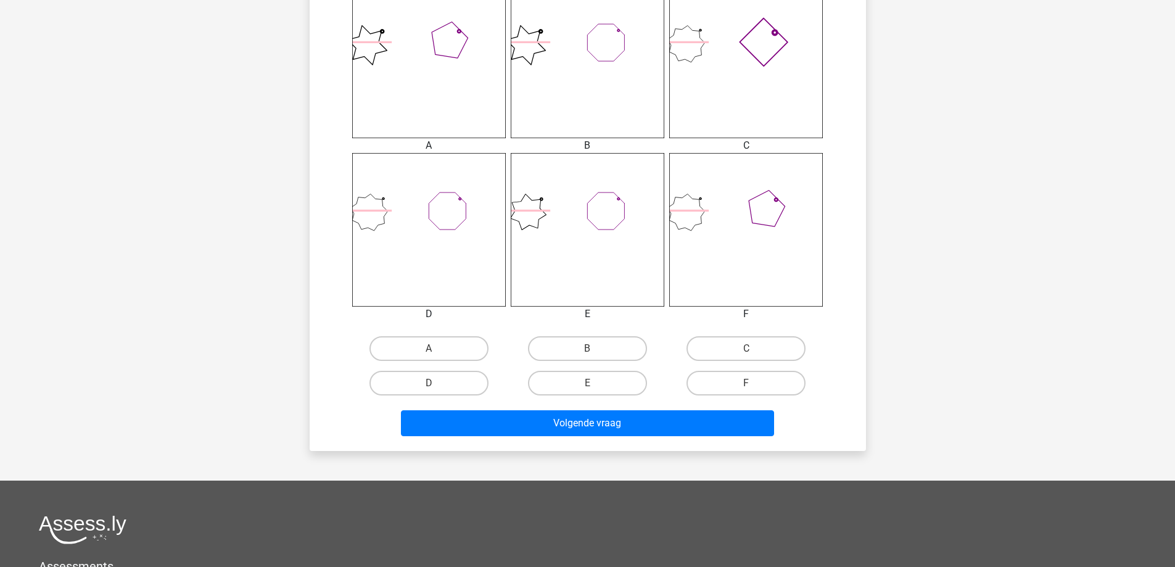
scroll to position [531, 0]
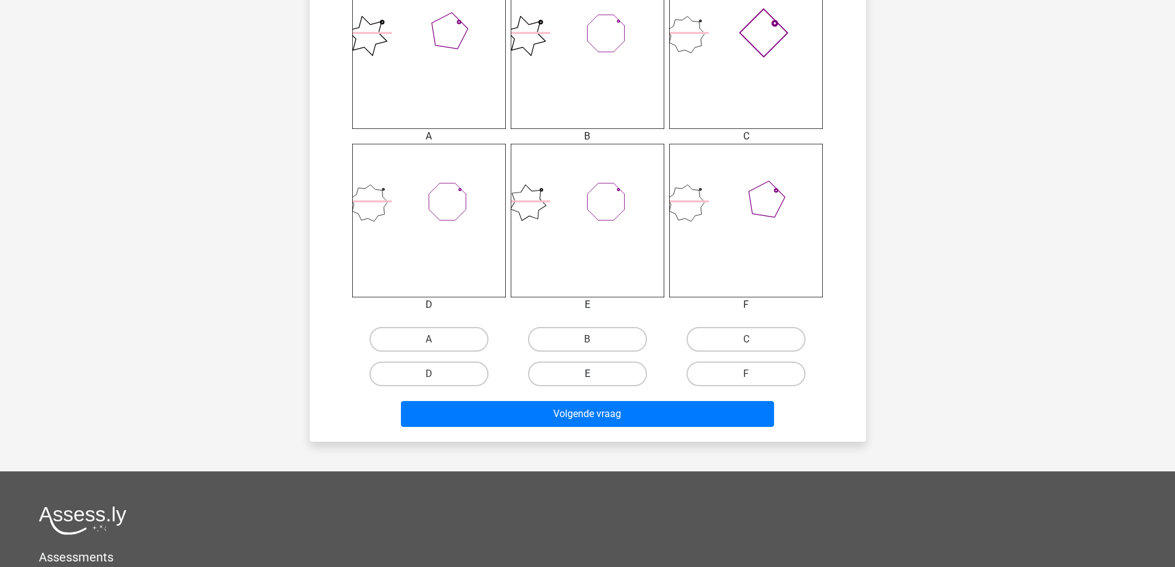
click at [598, 367] on label "E" at bounding box center [587, 373] width 119 height 25
click at [595, 374] on input "E" at bounding box center [591, 378] width 8 height 8
radio input "true"
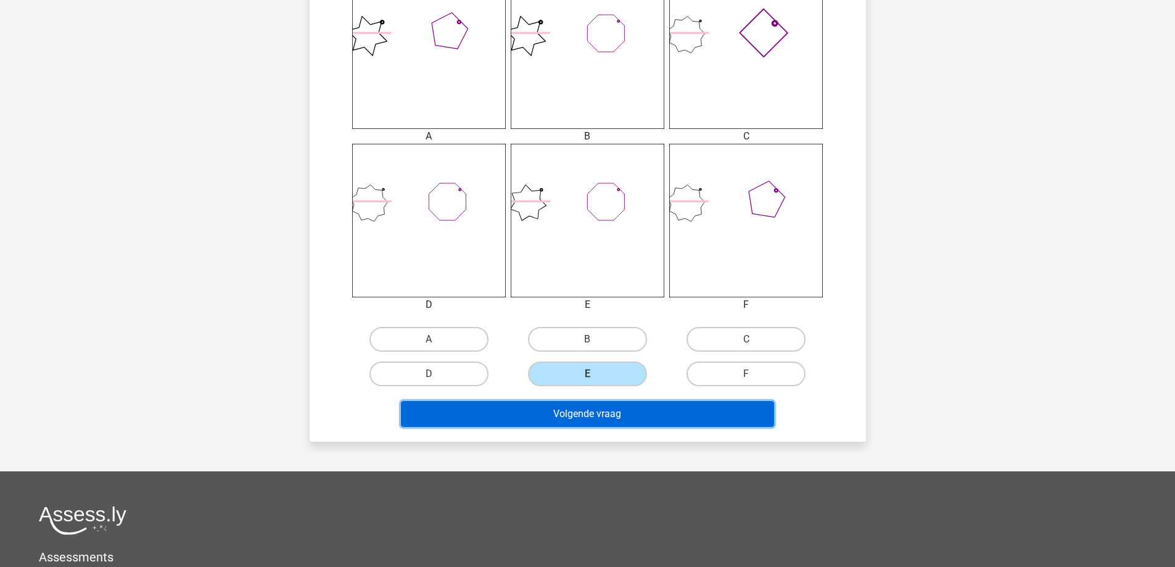
click at [585, 425] on button "Volgende vraag" at bounding box center [587, 414] width 373 height 26
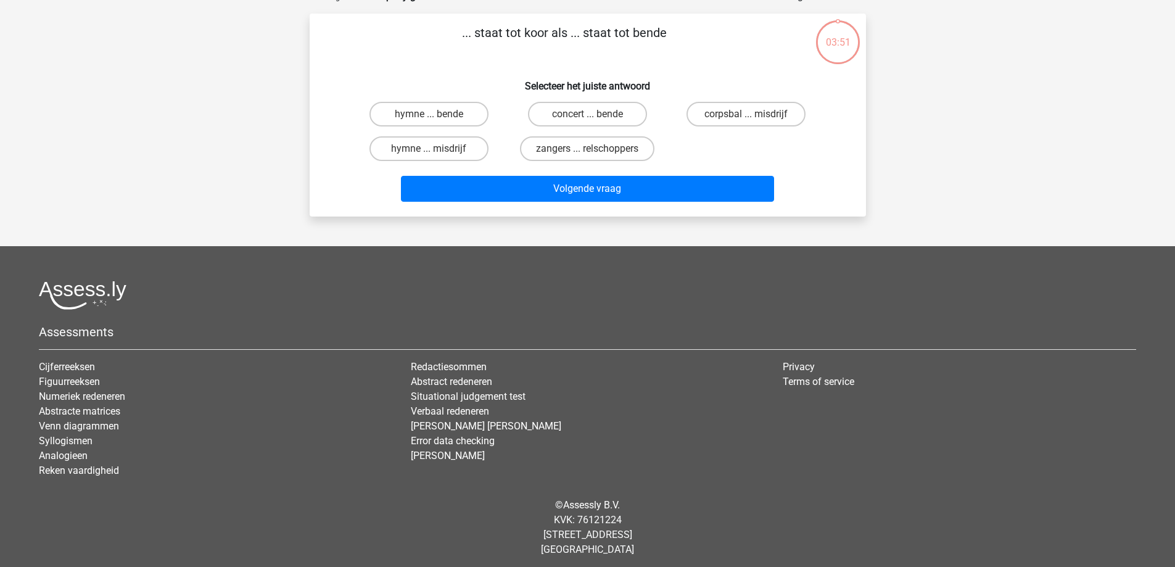
scroll to position [62, 0]
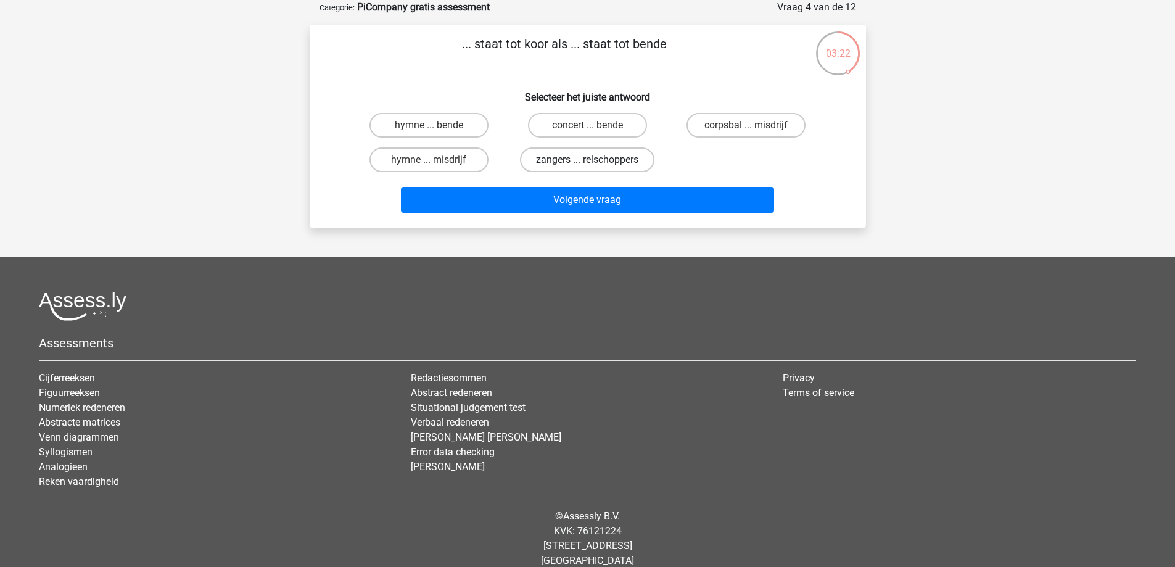
click at [623, 160] on label "zangers ... relschoppers" at bounding box center [587, 159] width 134 height 25
click at [595, 160] on input "zangers ... relschoppers" at bounding box center [591, 164] width 8 height 8
radio input "true"
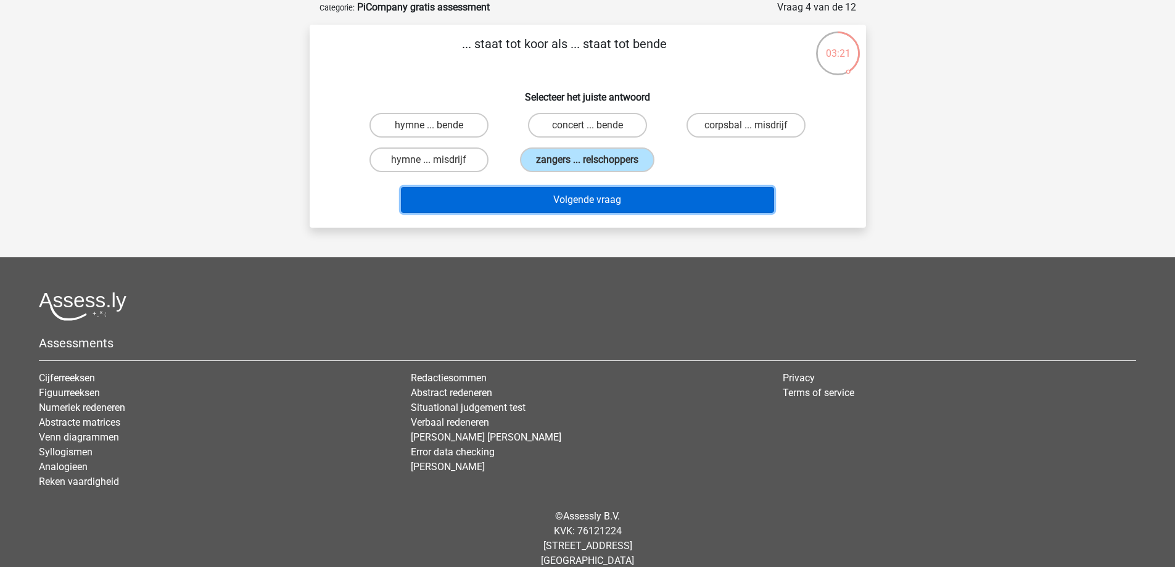
click at [614, 202] on button "Volgende vraag" at bounding box center [587, 200] width 373 height 26
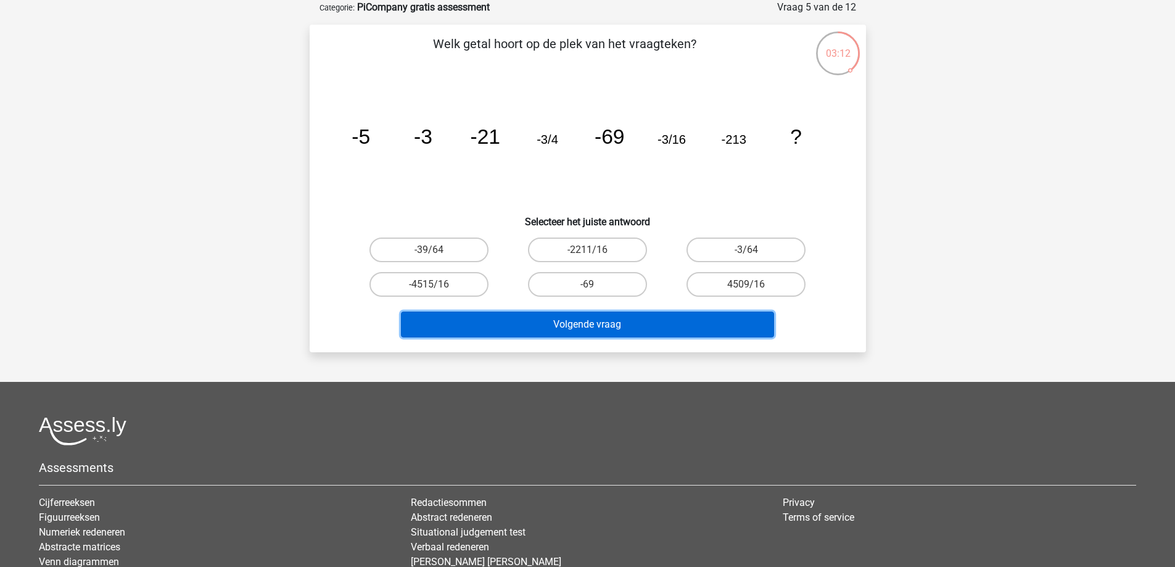
click at [568, 324] on button "Volgende vraag" at bounding box center [587, 325] width 373 height 26
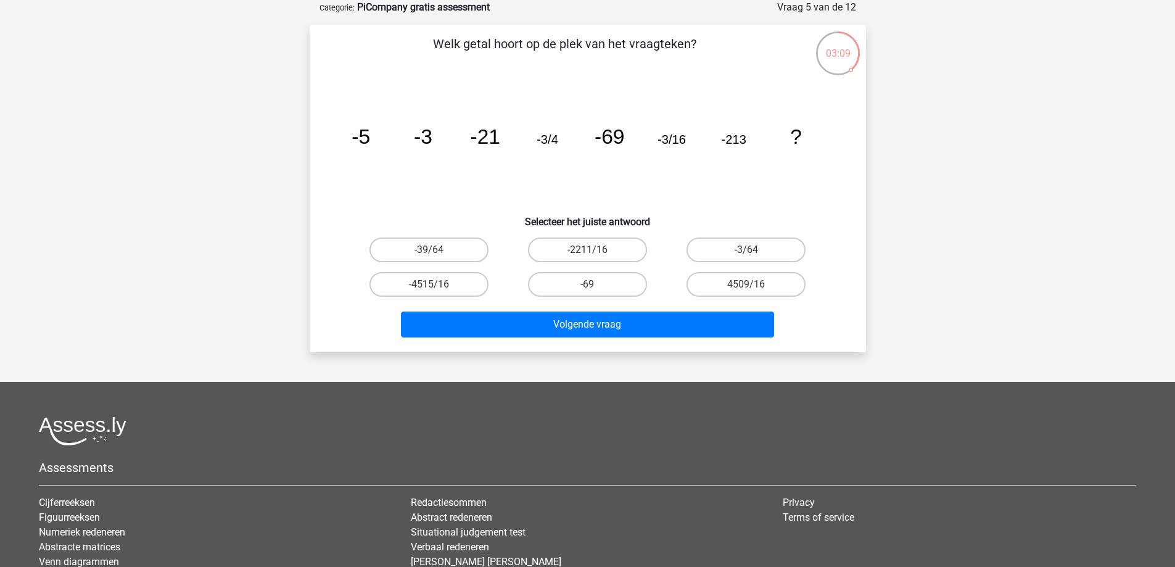
click at [891, 192] on div "Registreer" at bounding box center [587, 322] width 1175 height 769
click at [727, 247] on label "-3/64" at bounding box center [746, 249] width 119 height 25
click at [746, 250] on input "-3/64" at bounding box center [750, 254] width 8 height 8
radio input "true"
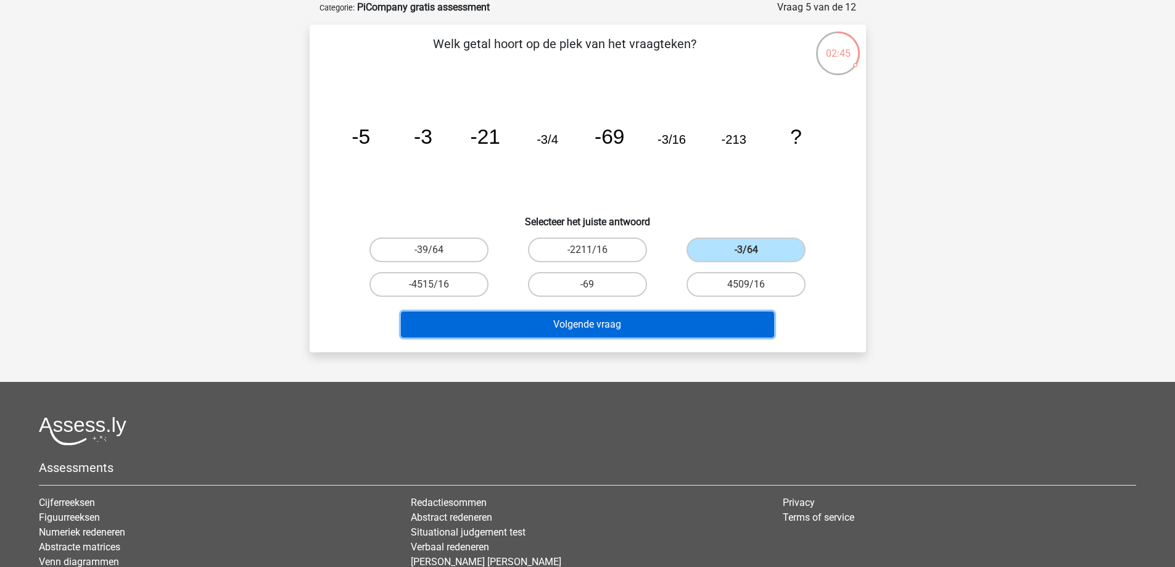
click at [655, 324] on button "Volgende vraag" at bounding box center [587, 325] width 373 height 26
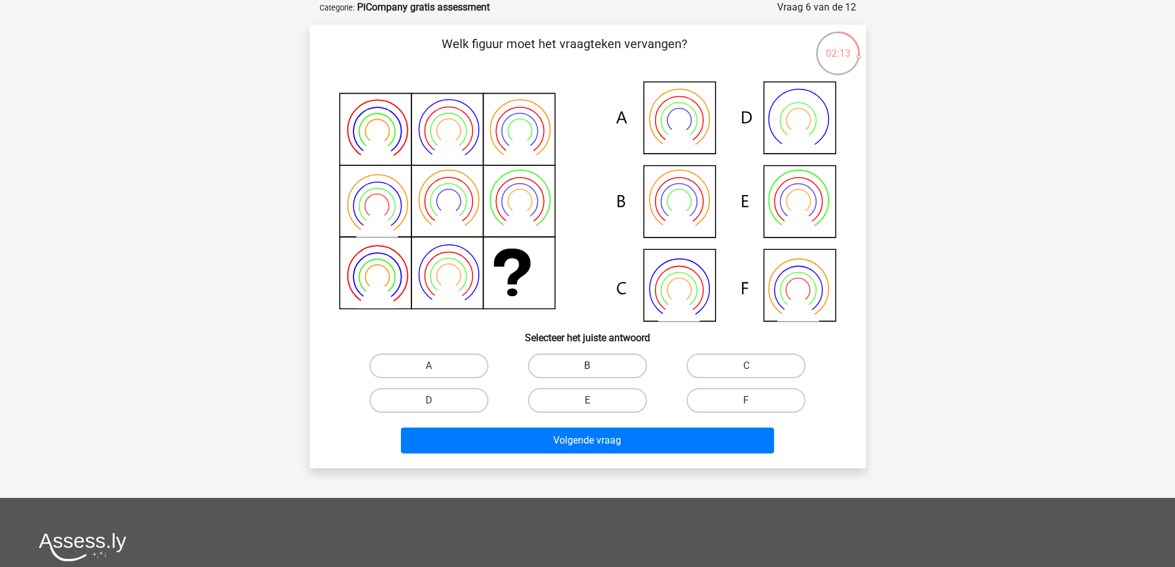
click at [615, 364] on label "B" at bounding box center [587, 365] width 119 height 25
click at [595, 366] on input "B" at bounding box center [591, 370] width 8 height 8
radio input "true"
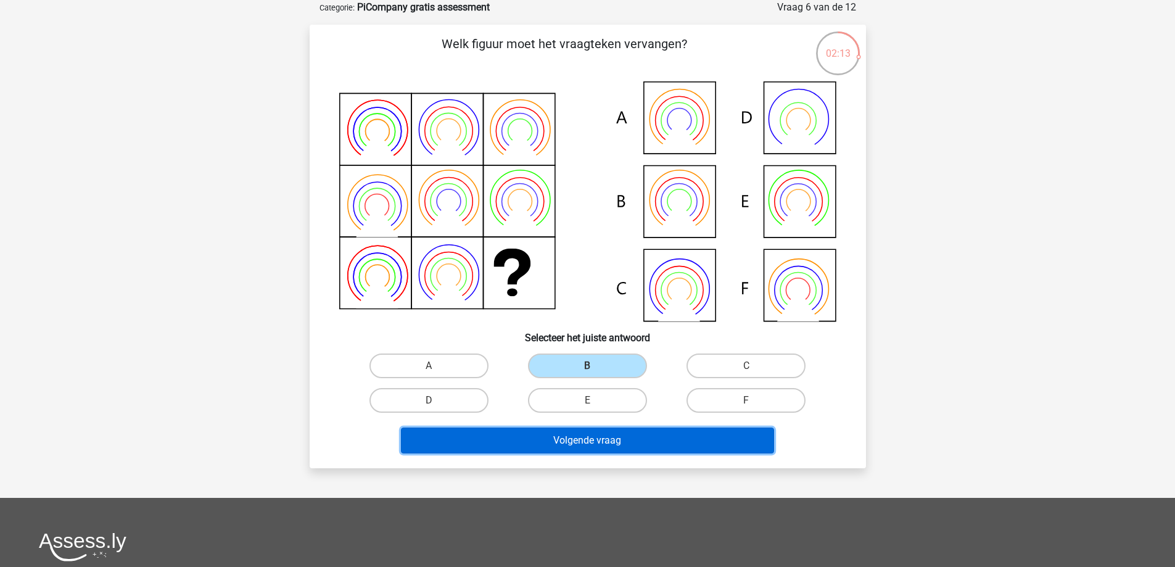
click at [606, 435] on button "Volgende vraag" at bounding box center [587, 440] width 373 height 26
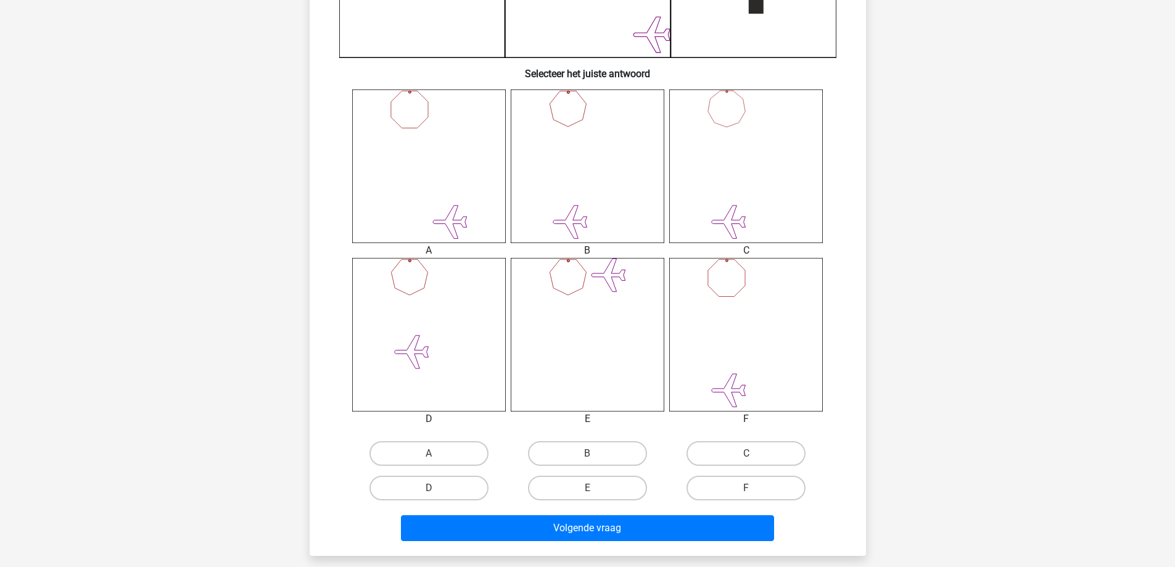
scroll to position [444, 0]
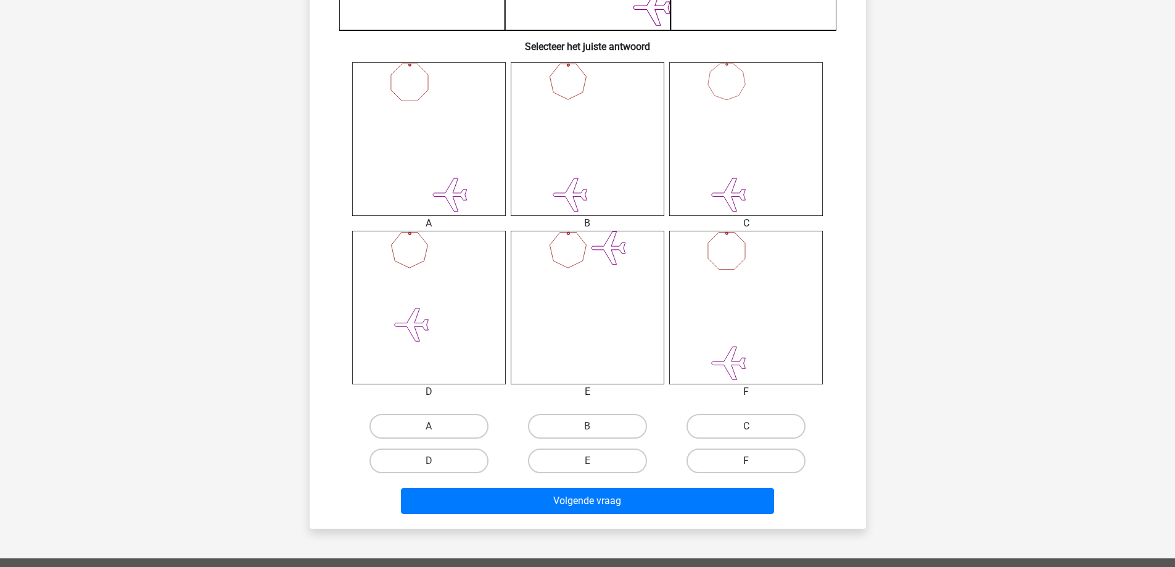
click at [764, 453] on label "F" at bounding box center [746, 460] width 119 height 25
click at [754, 461] on input "F" at bounding box center [750, 465] width 8 height 8
radio input "true"
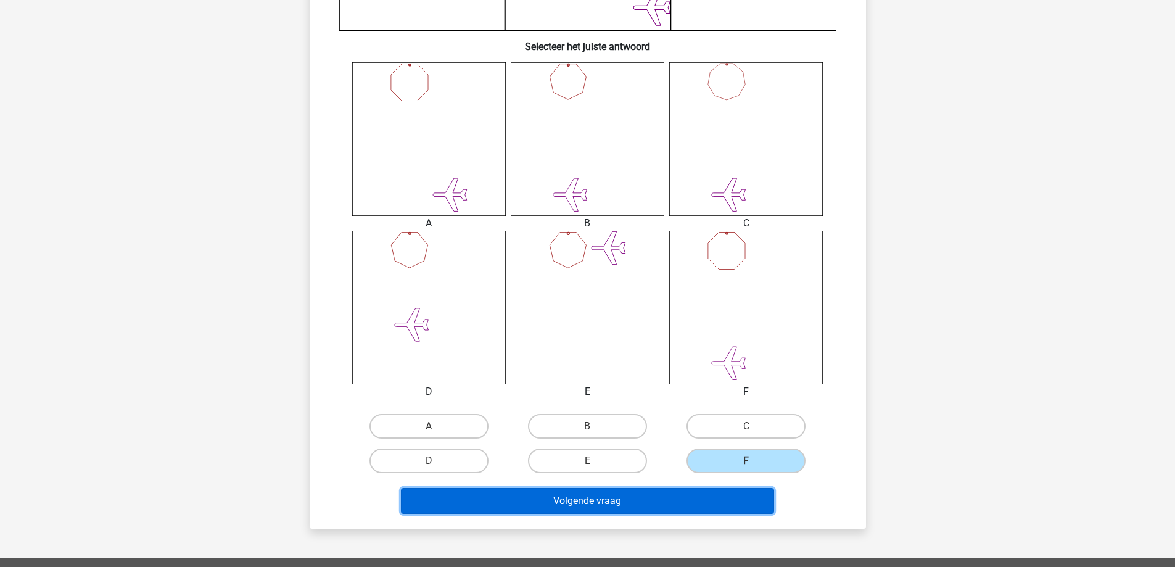
click at [691, 511] on button "Volgende vraag" at bounding box center [587, 501] width 373 height 26
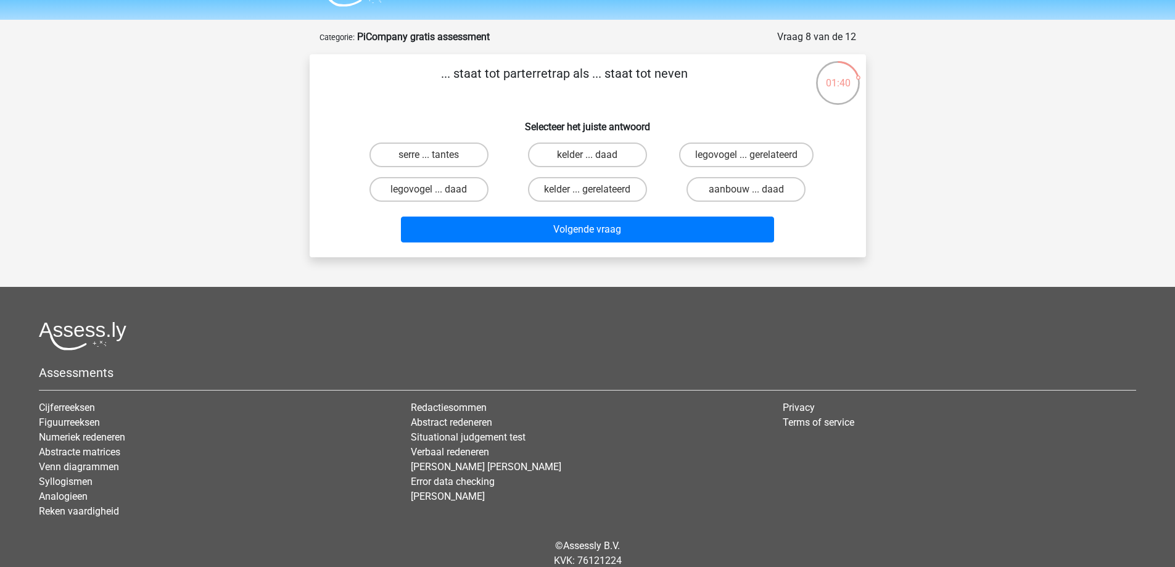
scroll to position [0, 0]
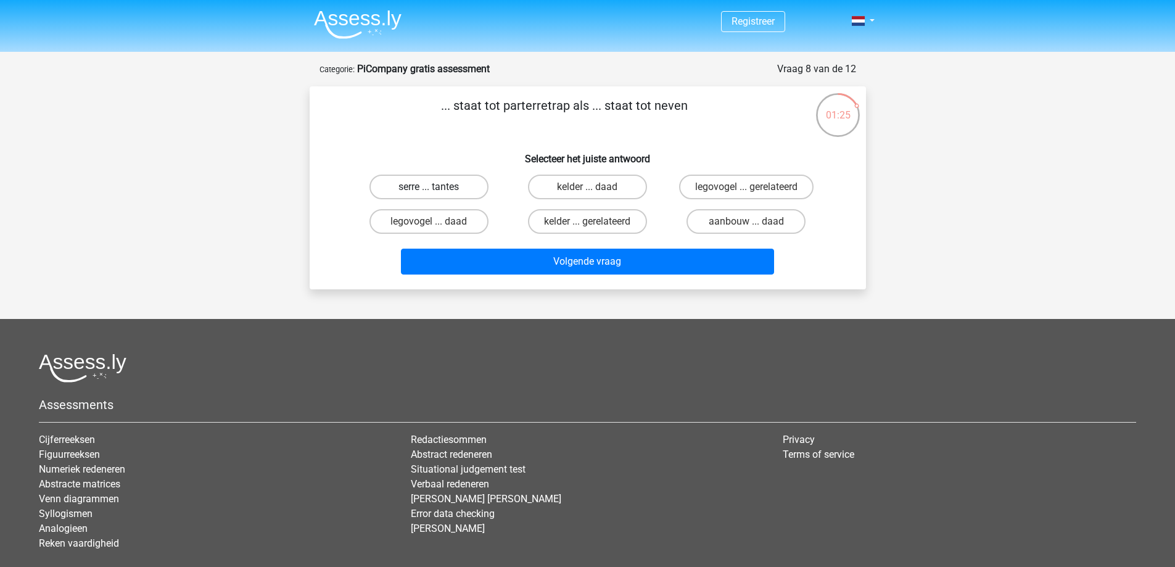
click at [425, 184] on label "serre ... tantes" at bounding box center [429, 187] width 119 height 25
click at [429, 187] on input "serre ... tantes" at bounding box center [433, 191] width 8 height 8
radio input "true"
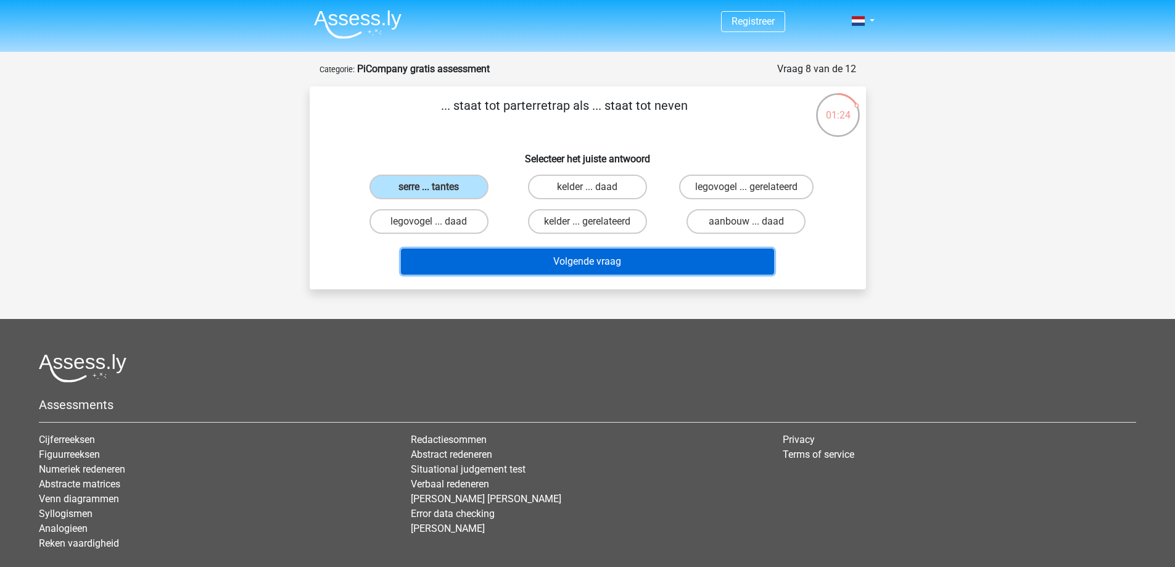
click at [568, 263] on button "Volgende vraag" at bounding box center [587, 262] width 373 height 26
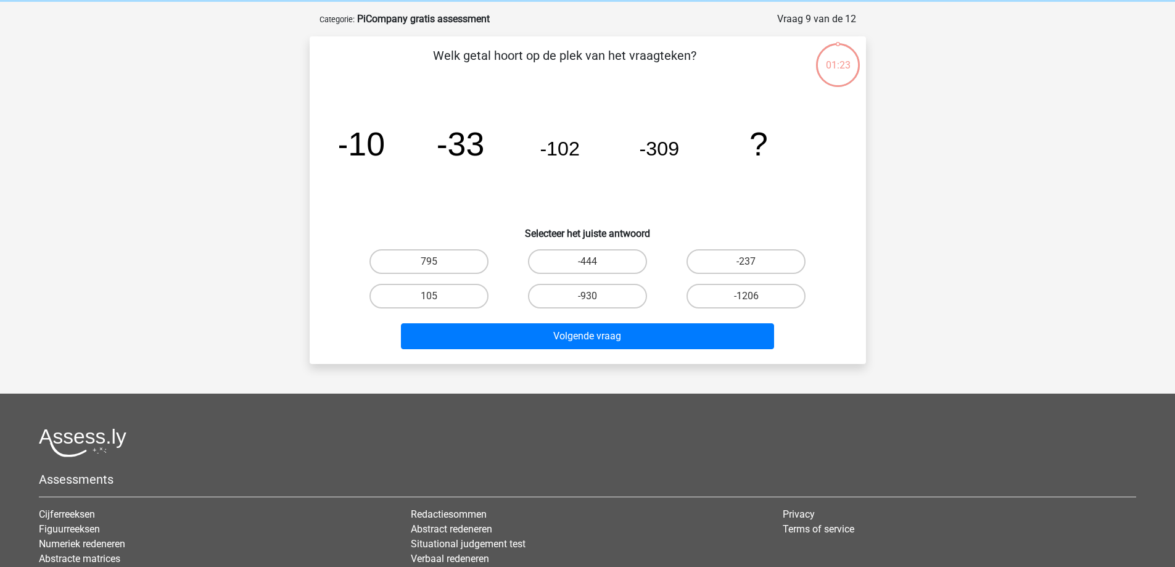
scroll to position [62, 0]
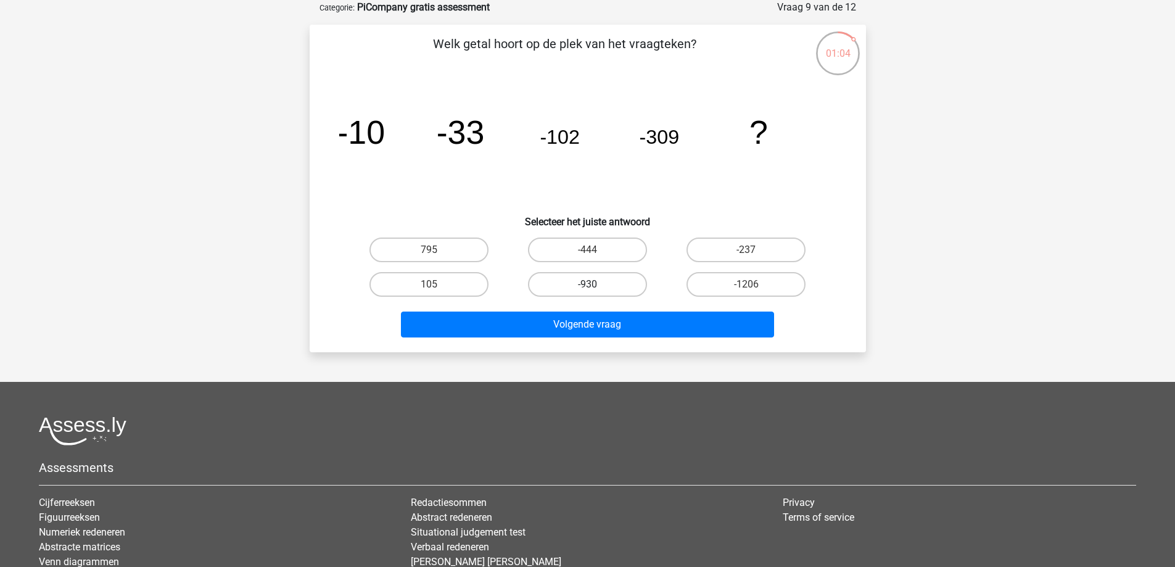
click at [600, 283] on label "-930" at bounding box center [587, 284] width 119 height 25
click at [595, 284] on input "-930" at bounding box center [591, 288] width 8 height 8
radio input "true"
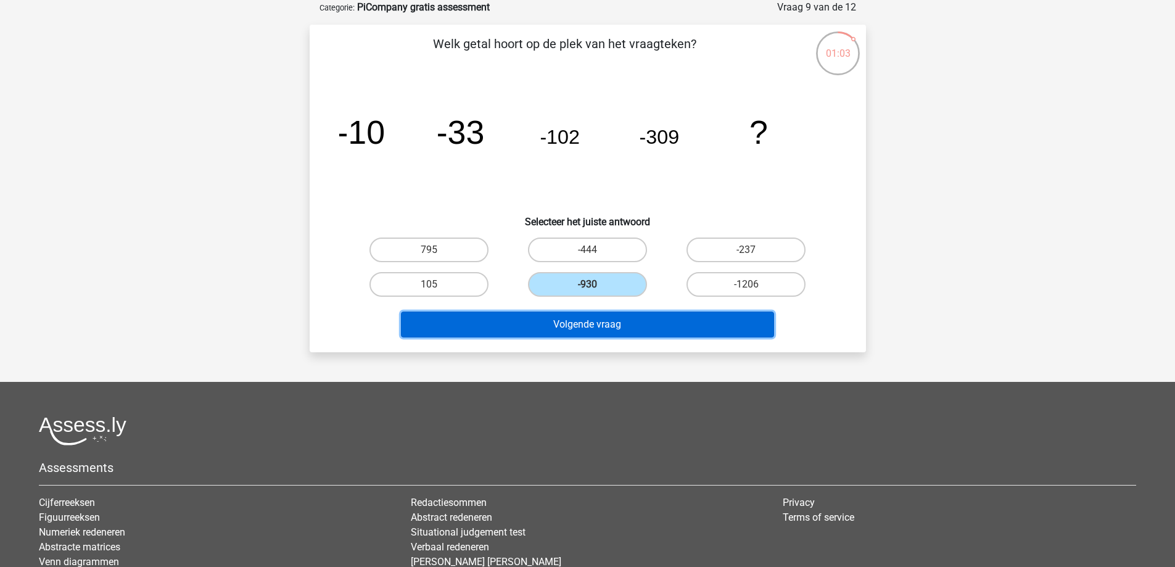
click at [584, 328] on button "Volgende vraag" at bounding box center [587, 325] width 373 height 26
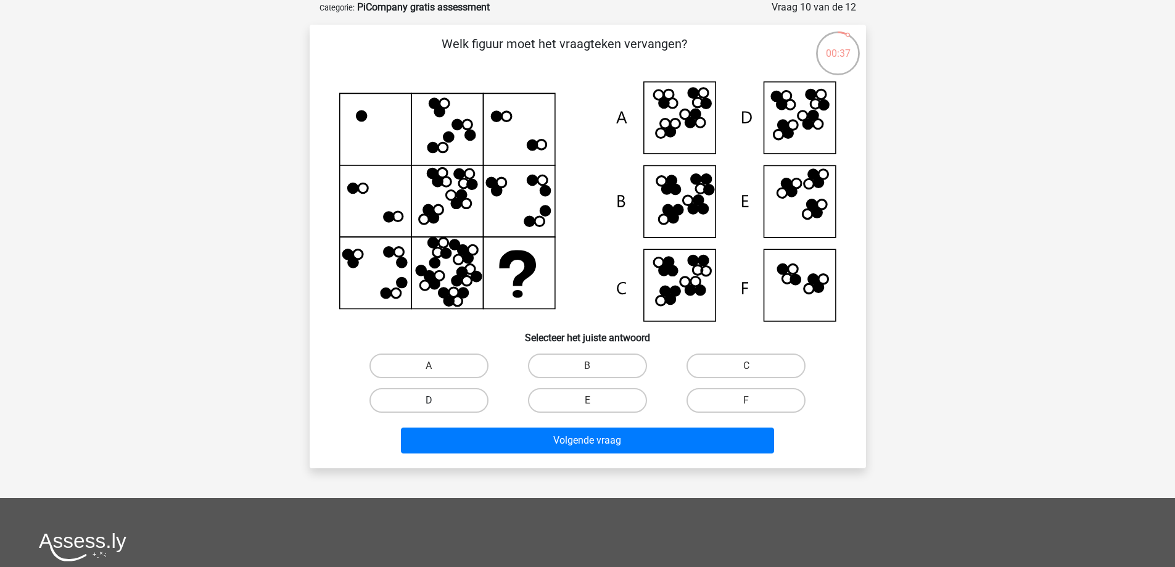
click at [447, 402] on label "D" at bounding box center [429, 400] width 119 height 25
click at [437, 402] on input "D" at bounding box center [433, 404] width 8 height 8
radio input "true"
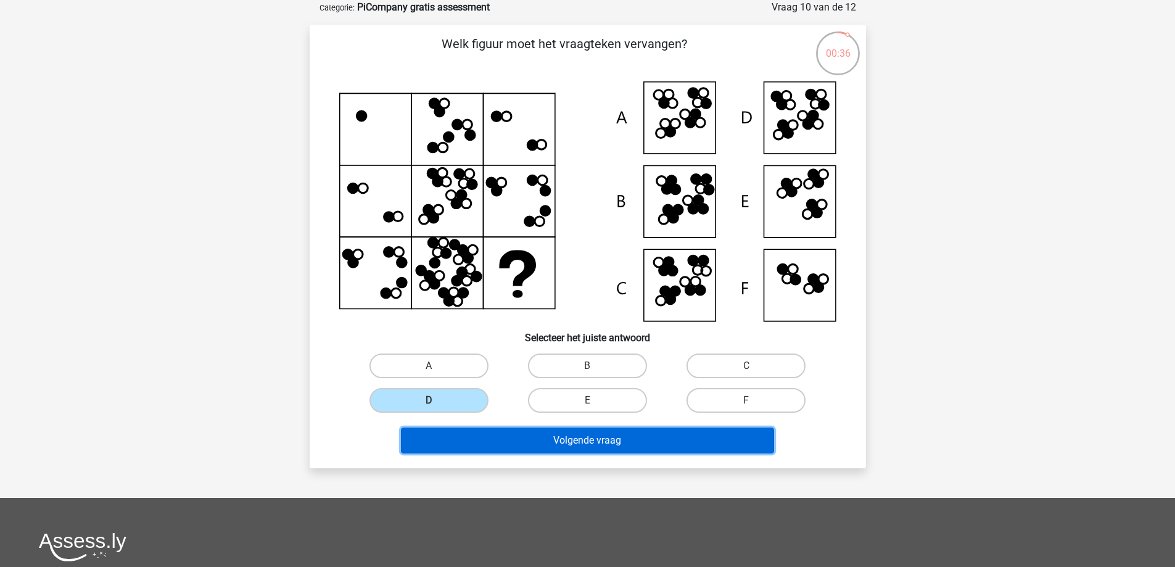
click at [498, 448] on button "Volgende vraag" at bounding box center [587, 440] width 373 height 26
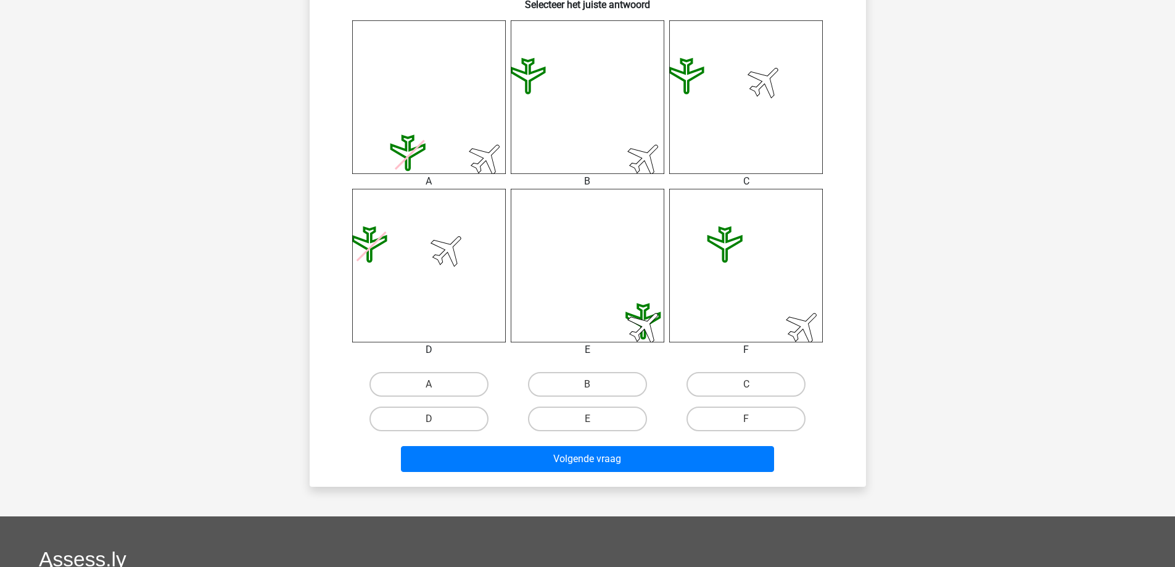
scroll to position [492, 0]
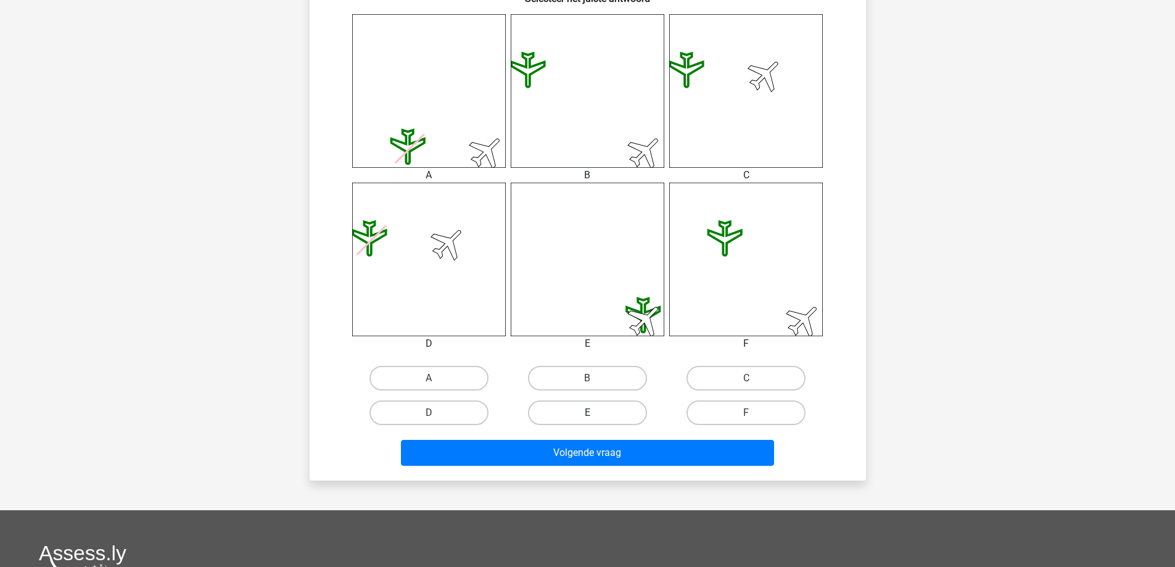
click at [563, 421] on label "E" at bounding box center [587, 412] width 119 height 25
click at [587, 421] on input "E" at bounding box center [591, 417] width 8 height 8
radio input "true"
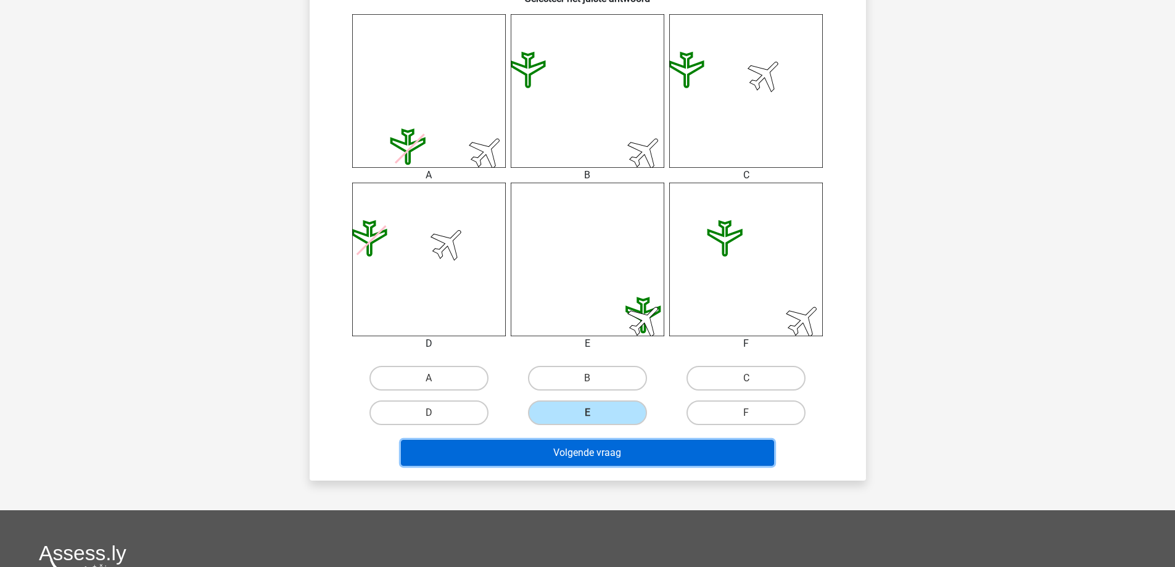
click at [566, 452] on button "Volgende vraag" at bounding box center [587, 453] width 373 height 26
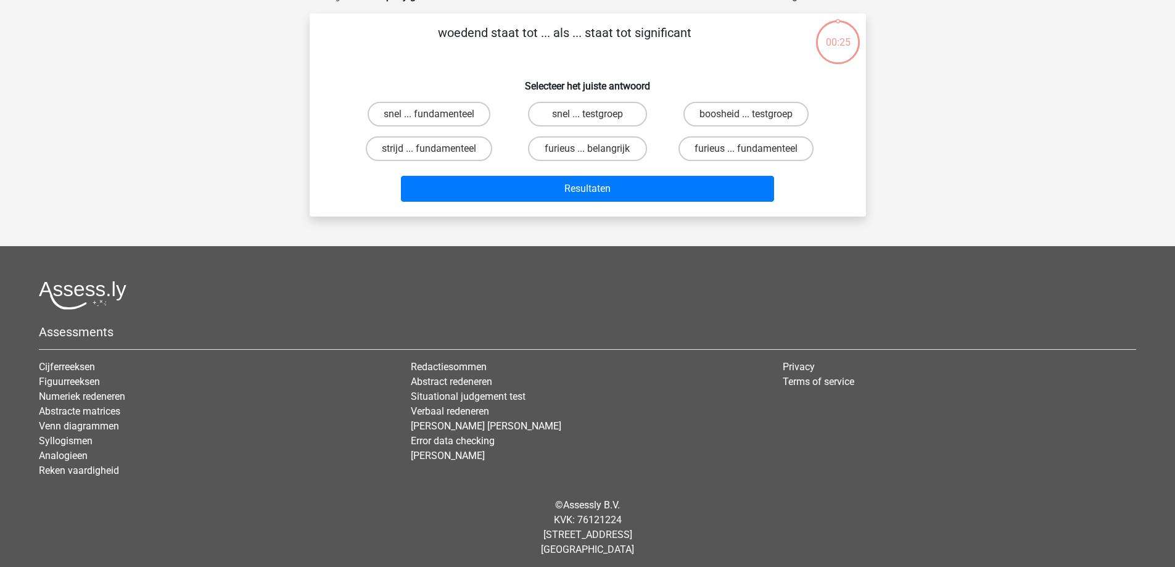
scroll to position [62, 0]
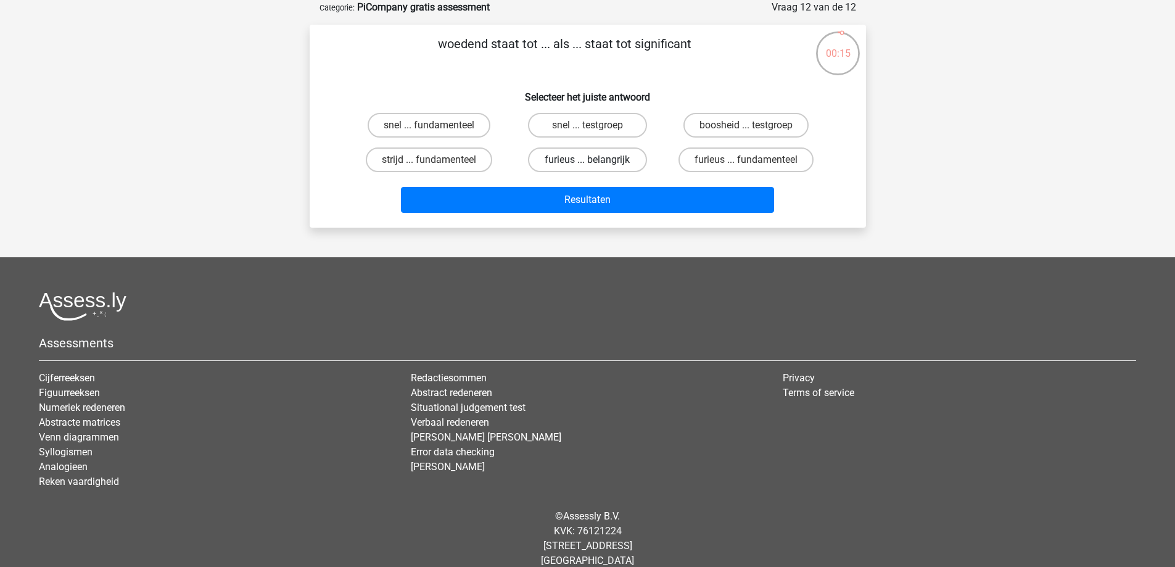
click at [603, 163] on label "furieus ... belangrijk" at bounding box center [587, 159] width 119 height 25
click at [595, 163] on input "furieus ... belangrijk" at bounding box center [591, 164] width 8 height 8
radio input "true"
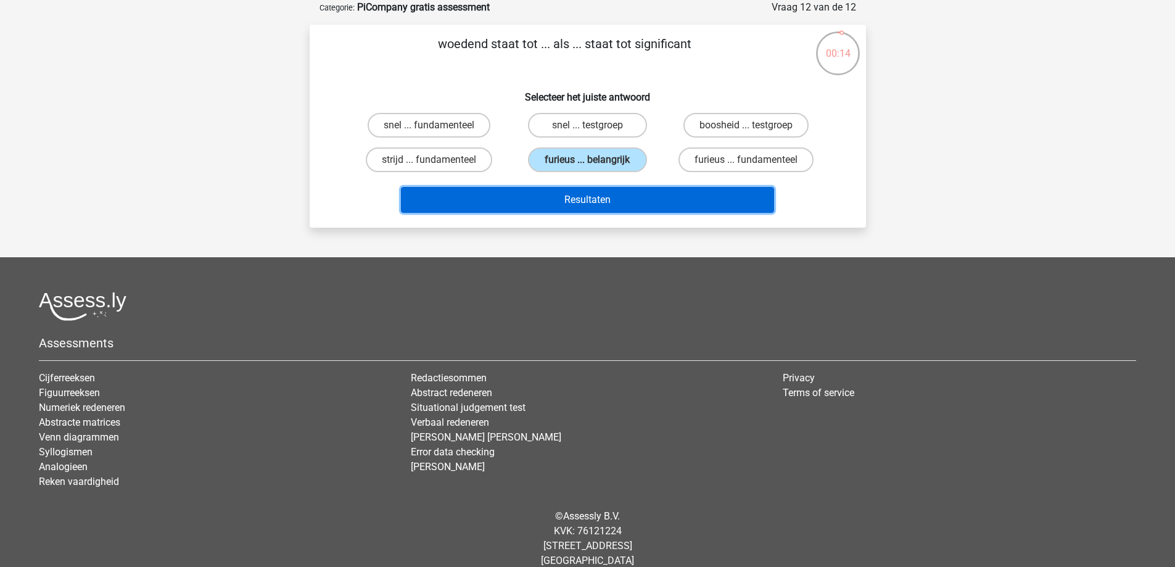
click at [595, 202] on button "Resultaten" at bounding box center [587, 200] width 373 height 26
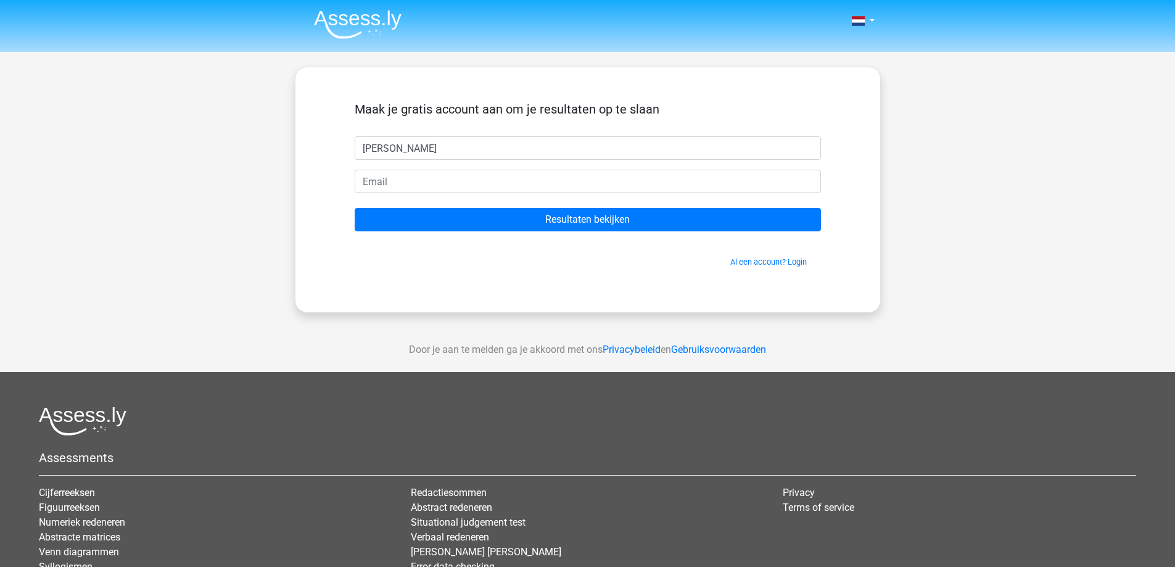
type input "[PERSON_NAME]"
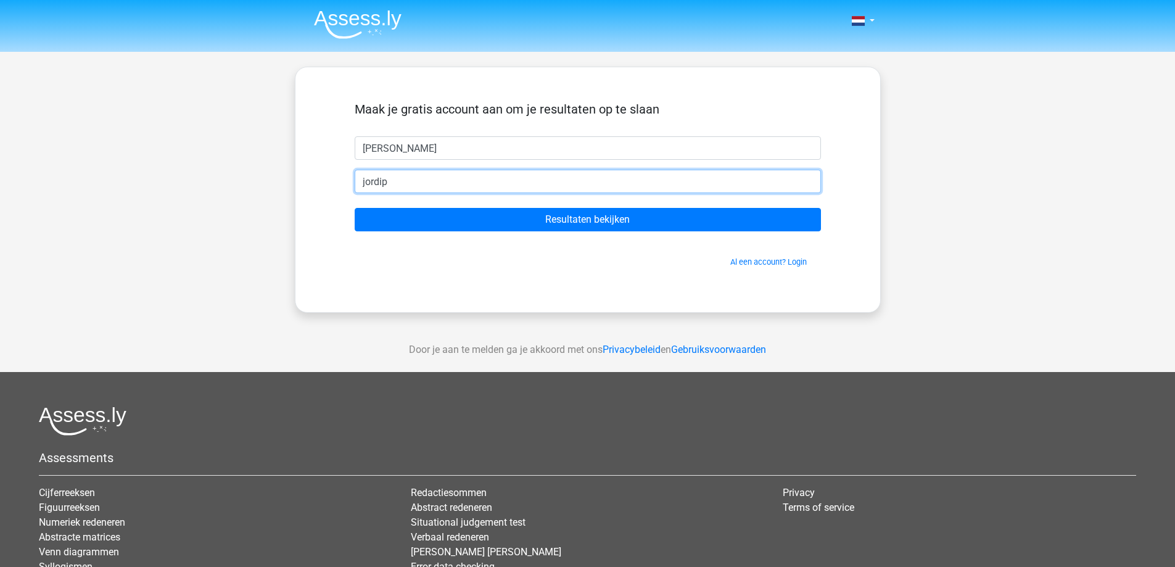
click at [468, 191] on input "jordip" at bounding box center [588, 181] width 466 height 23
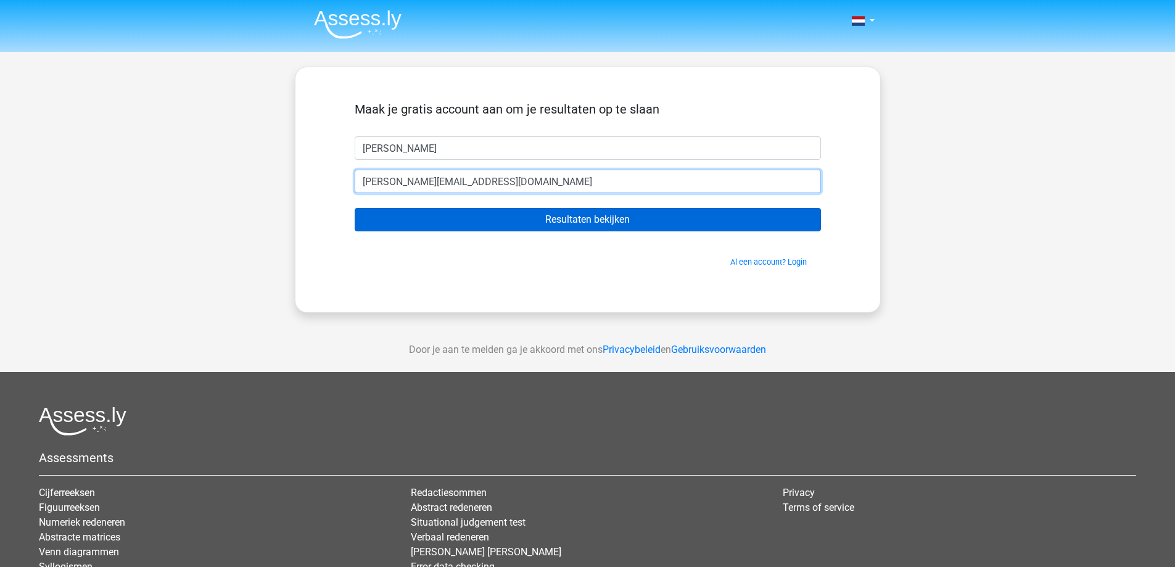
type input "[PERSON_NAME][EMAIL_ADDRESS][DOMAIN_NAME]"
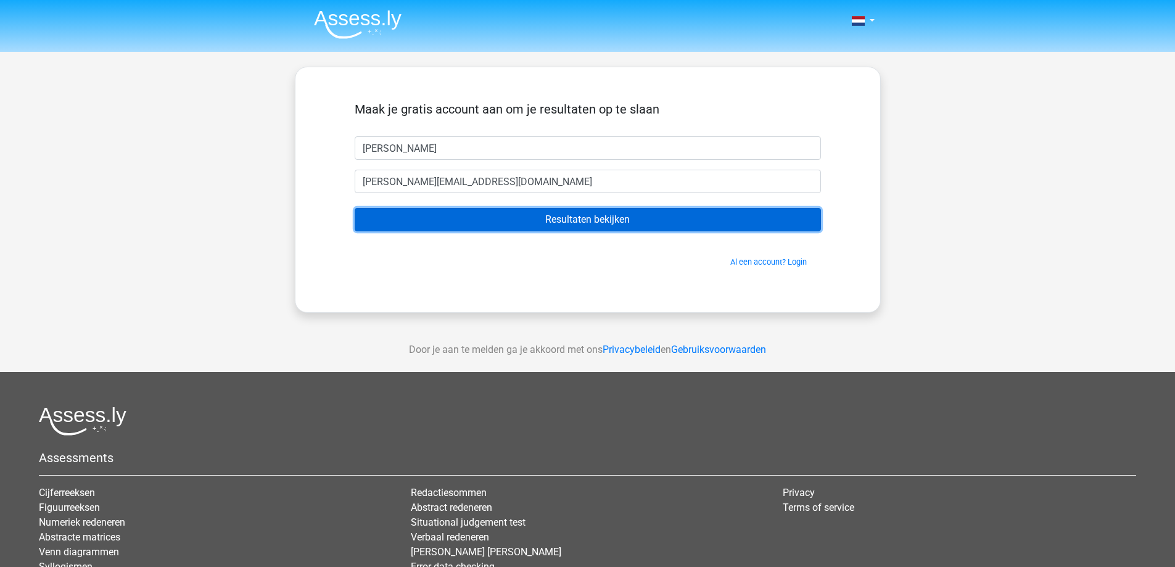
click at [543, 218] on input "Resultaten bekijken" at bounding box center [588, 219] width 466 height 23
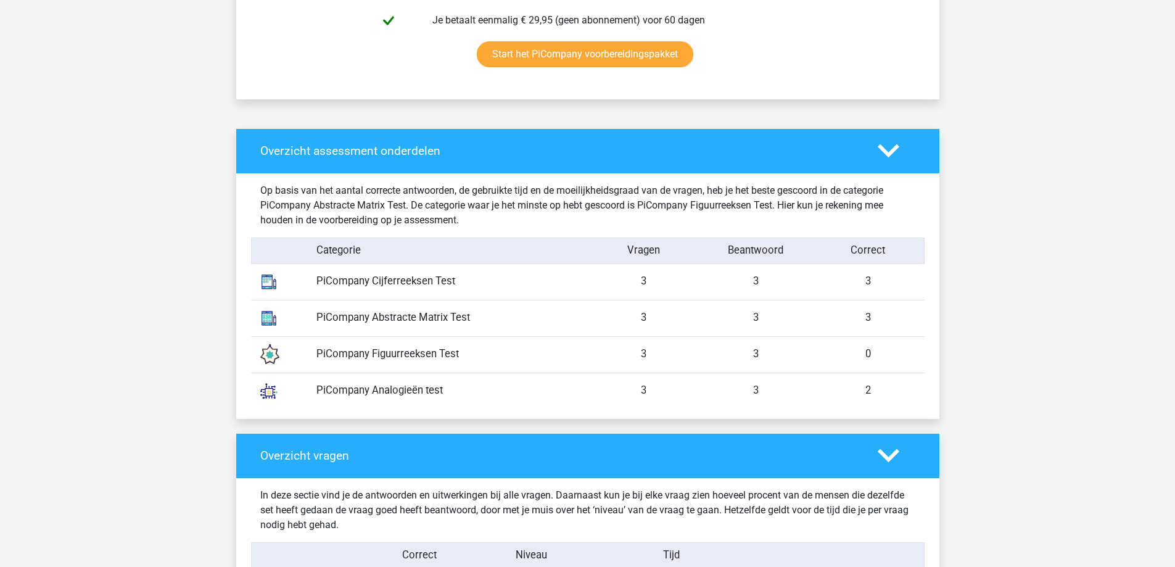
scroll to position [860, 0]
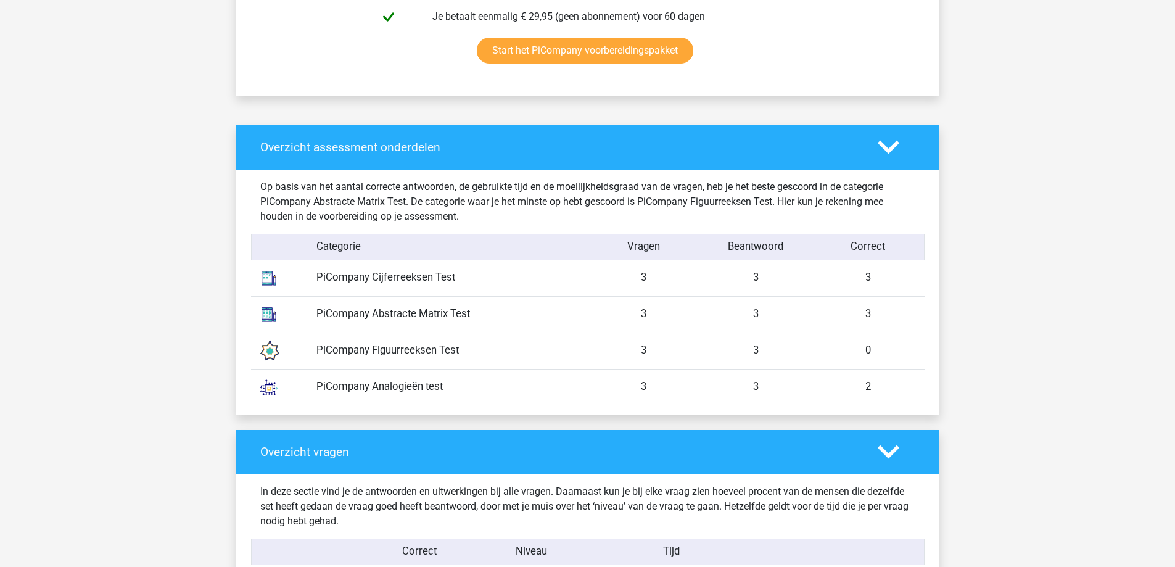
click at [360, 354] on div "PiCompany Figuurreeksen Test" at bounding box center [447, 350] width 281 height 15
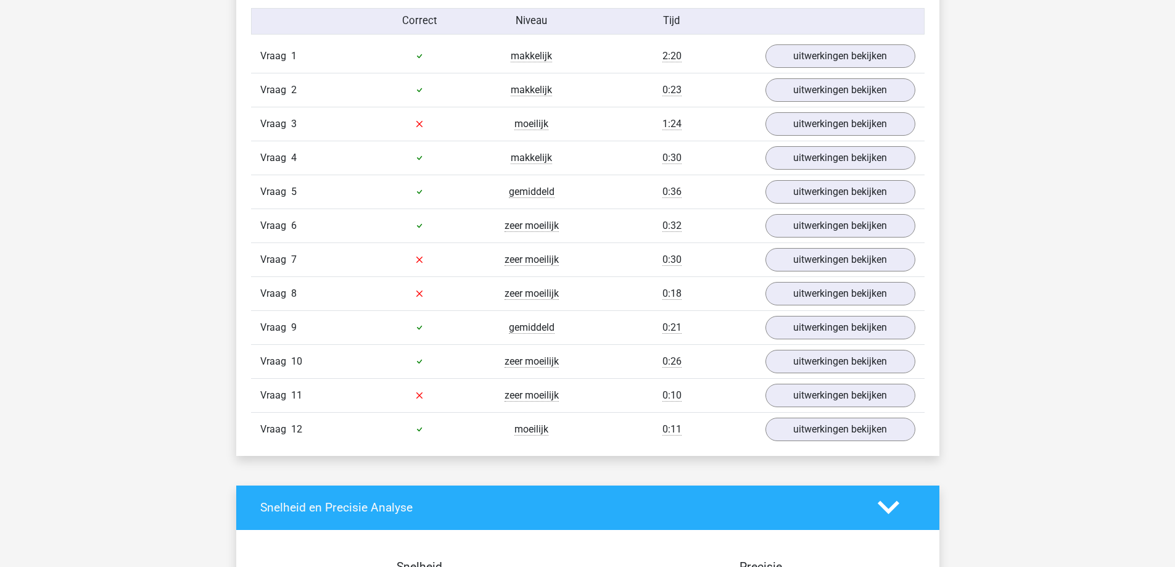
scroll to position [1293, 0]
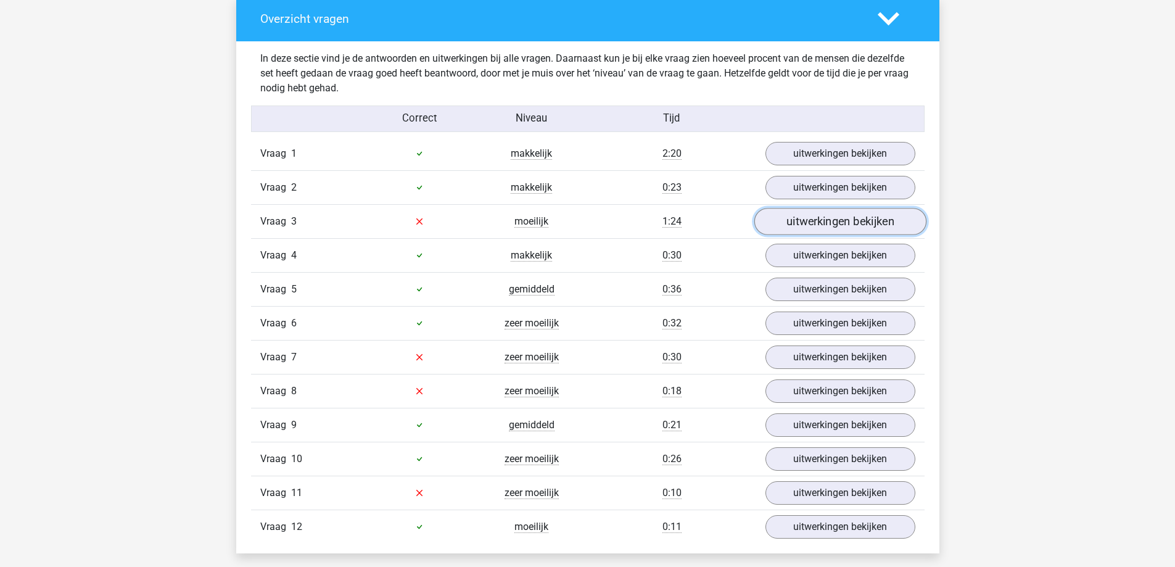
click at [834, 226] on link "uitwerkingen bekijken" at bounding box center [840, 221] width 172 height 27
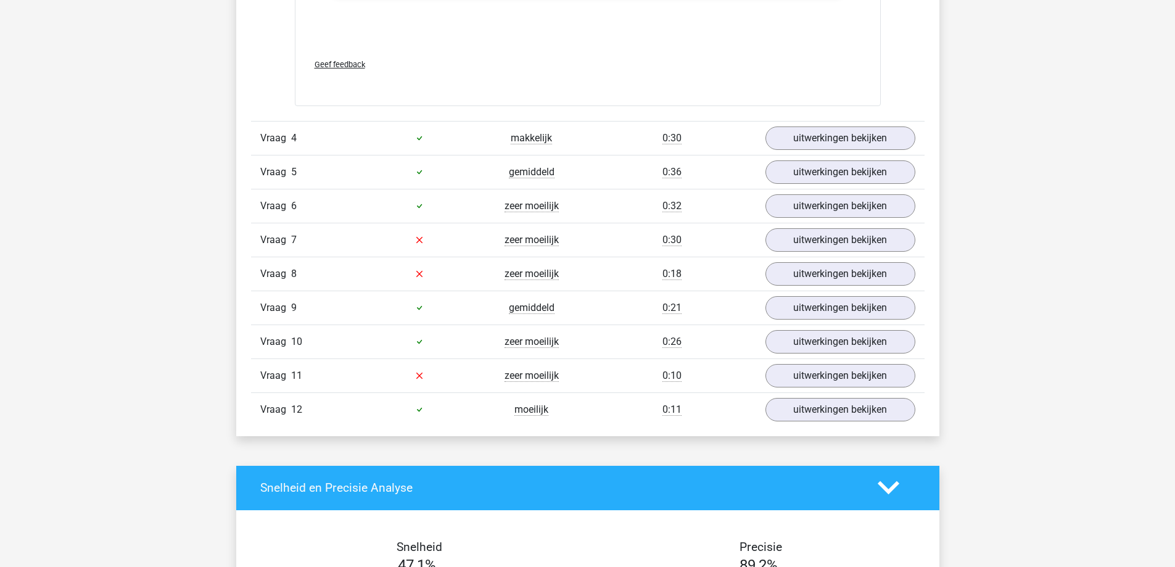
scroll to position [2667, 0]
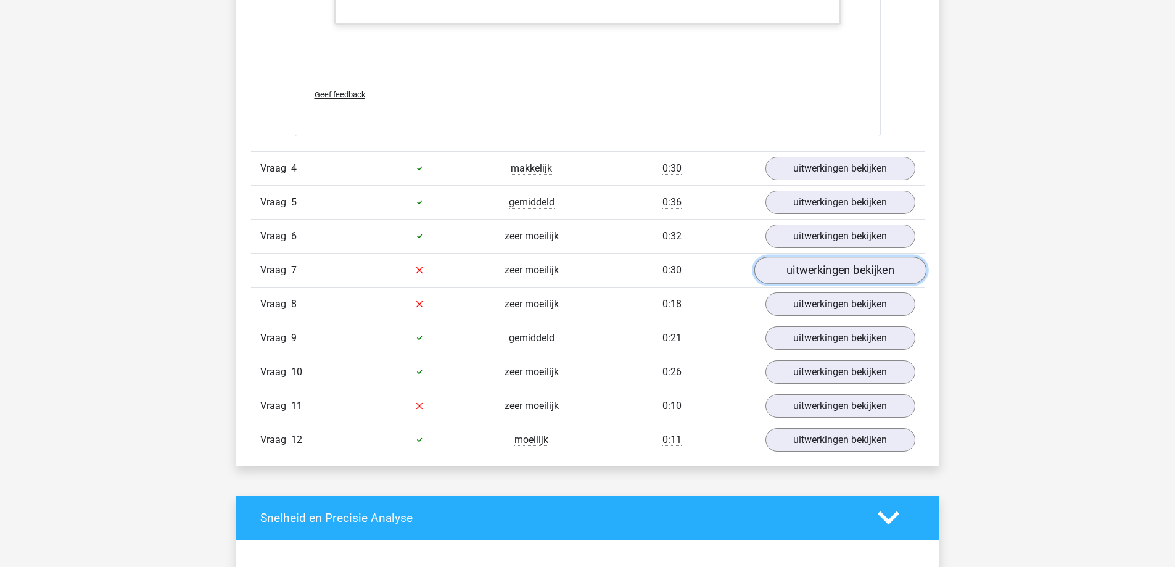
click at [845, 266] on link "uitwerkingen bekijken" at bounding box center [840, 270] width 172 height 27
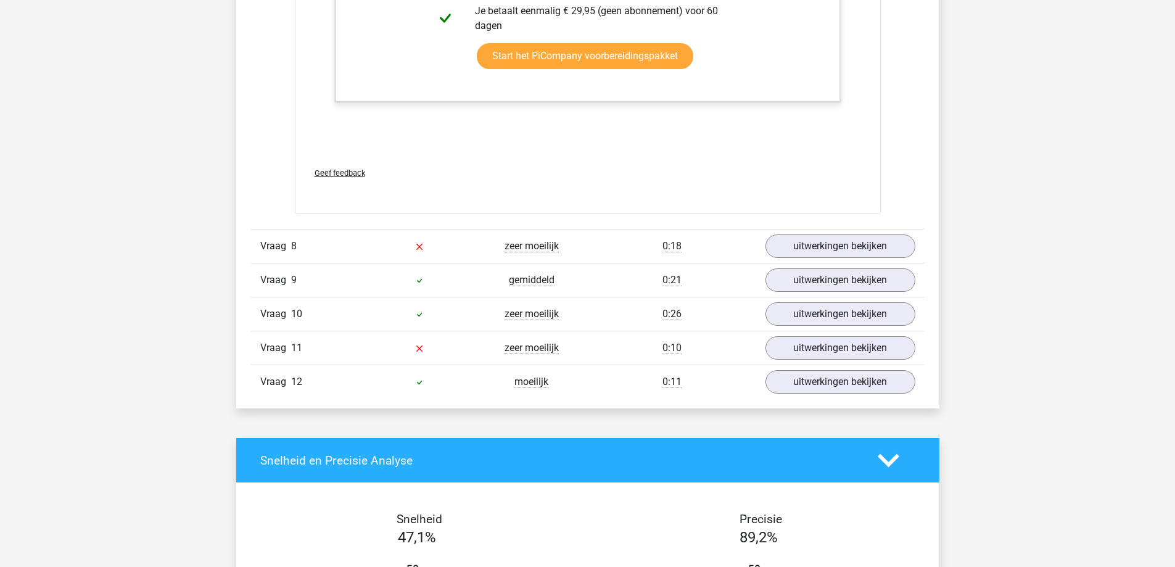
scroll to position [3986, 0]
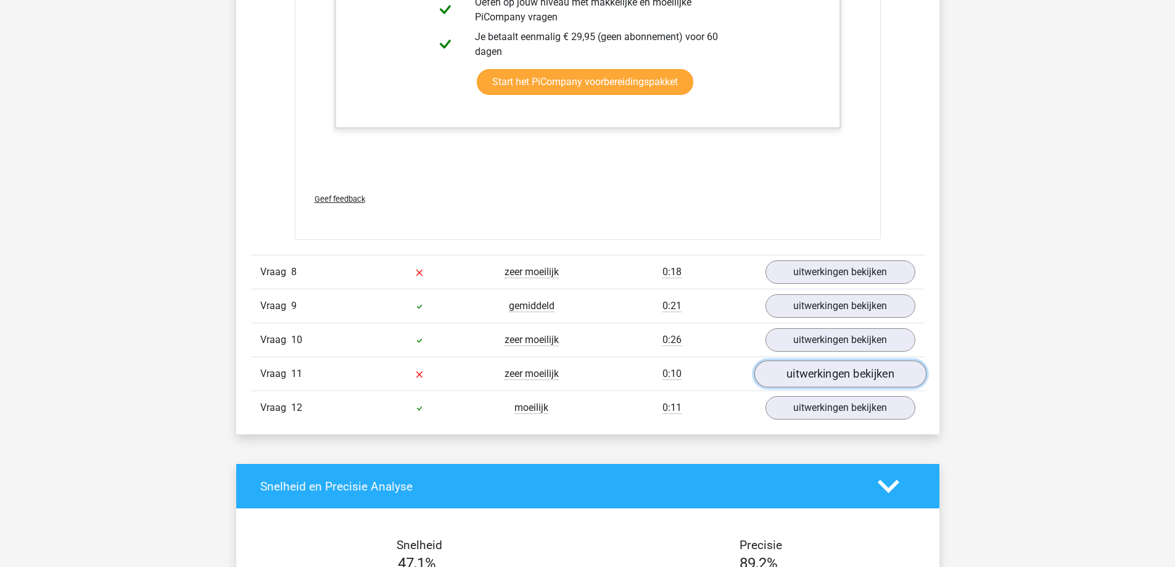
click at [846, 378] on link "uitwerkingen bekijken" at bounding box center [840, 374] width 172 height 27
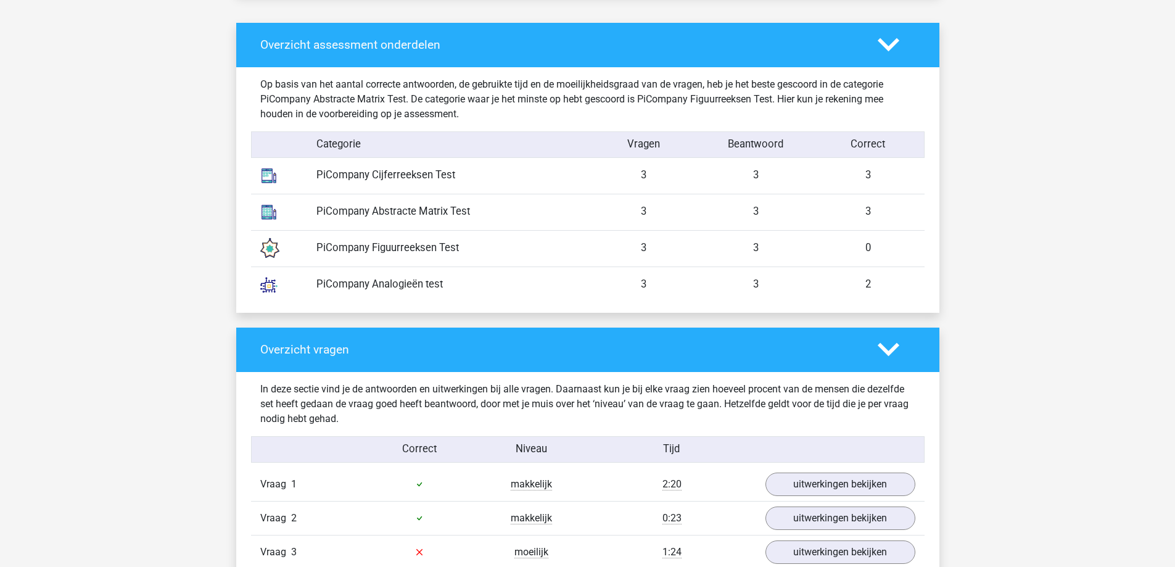
scroll to position [970, 0]
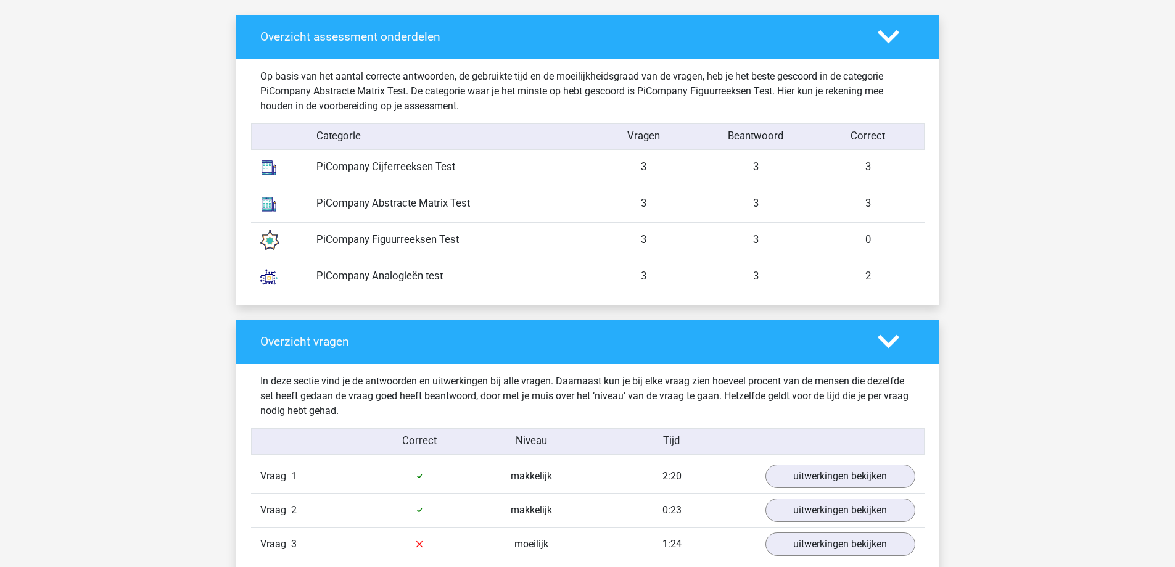
click at [431, 278] on div "PiCompany Analogieën test" at bounding box center [447, 276] width 281 height 15
click at [881, 344] on icon at bounding box center [889, 342] width 22 height 22
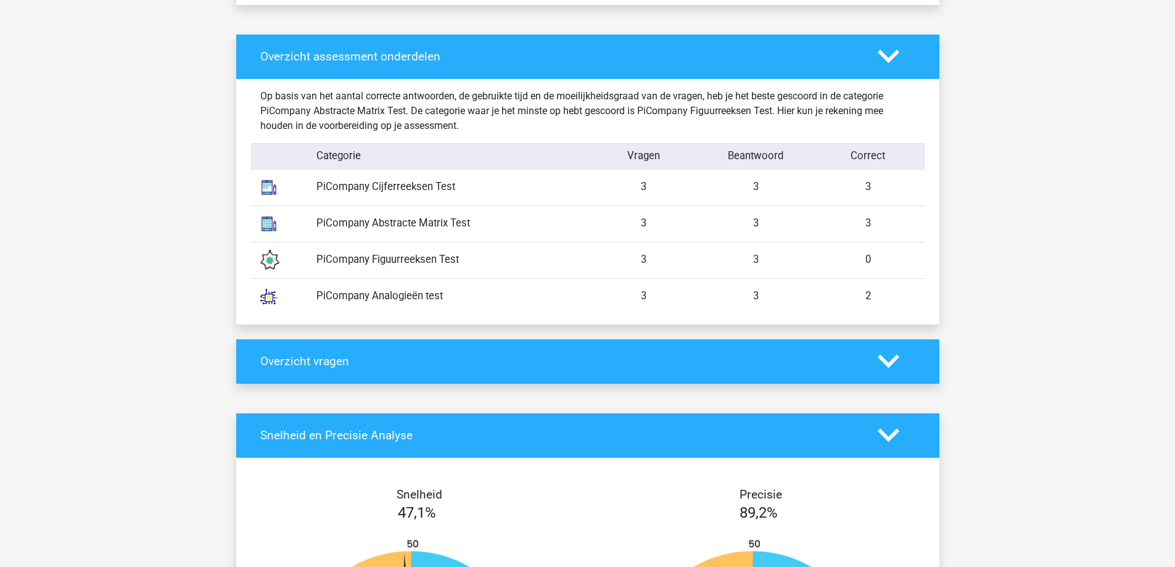
scroll to position [950, 0]
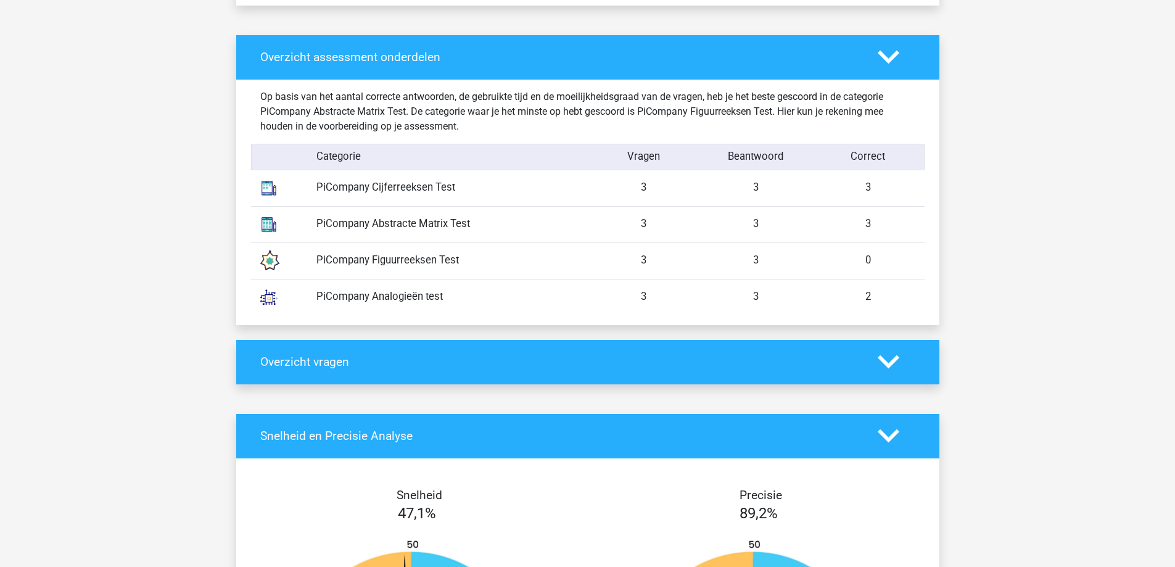
click at [880, 370] on icon at bounding box center [889, 362] width 22 height 22
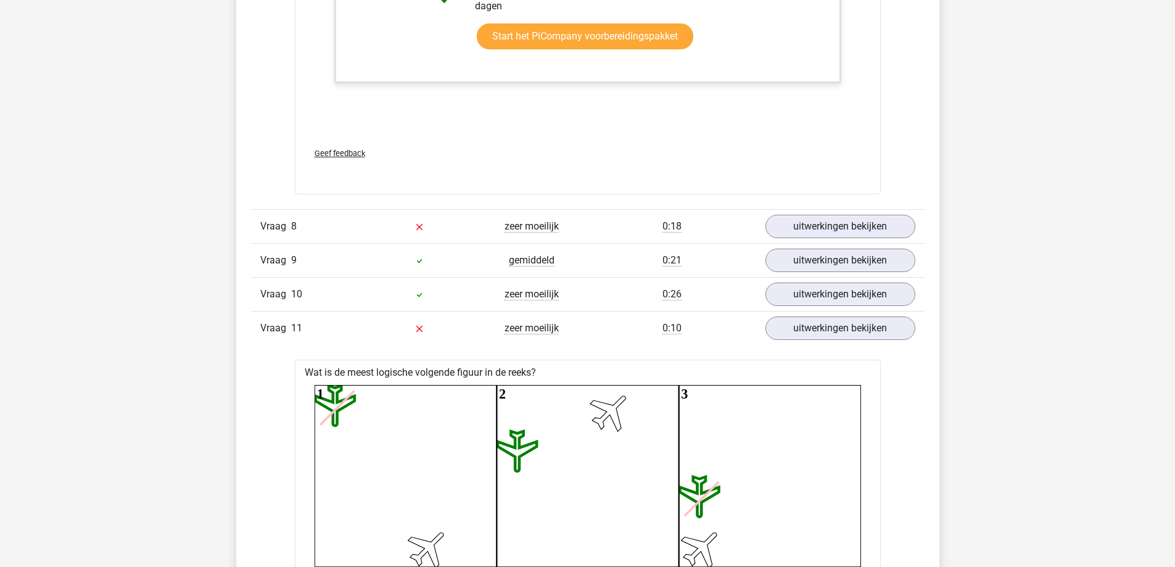
scroll to position [4033, 0]
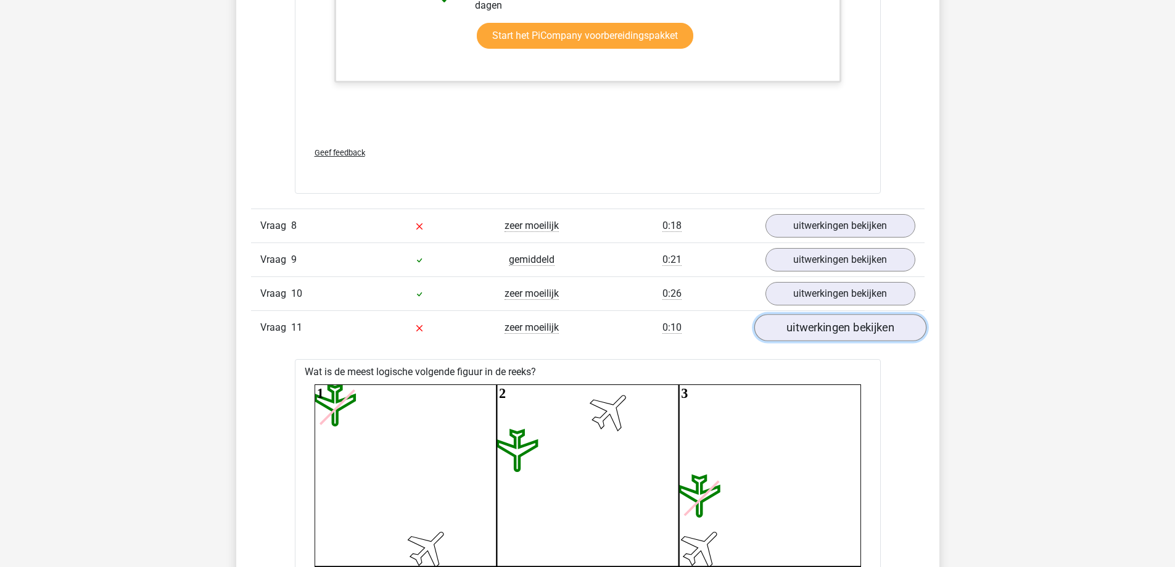
click at [807, 323] on link "uitwerkingen bekijken" at bounding box center [840, 328] width 172 height 27
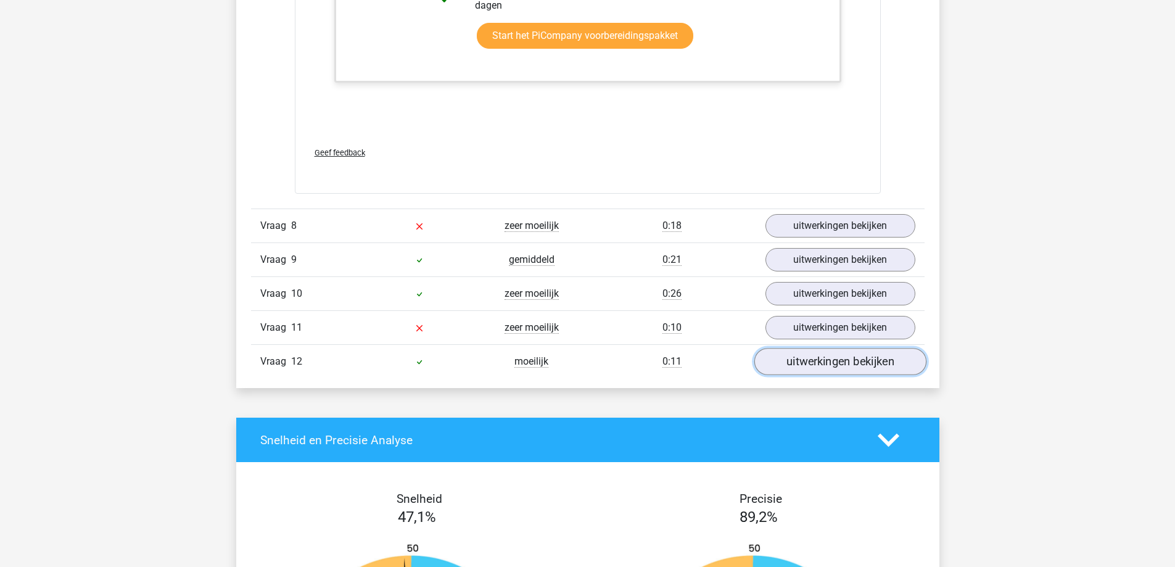
click at [806, 355] on link "uitwerkingen bekijken" at bounding box center [840, 362] width 172 height 27
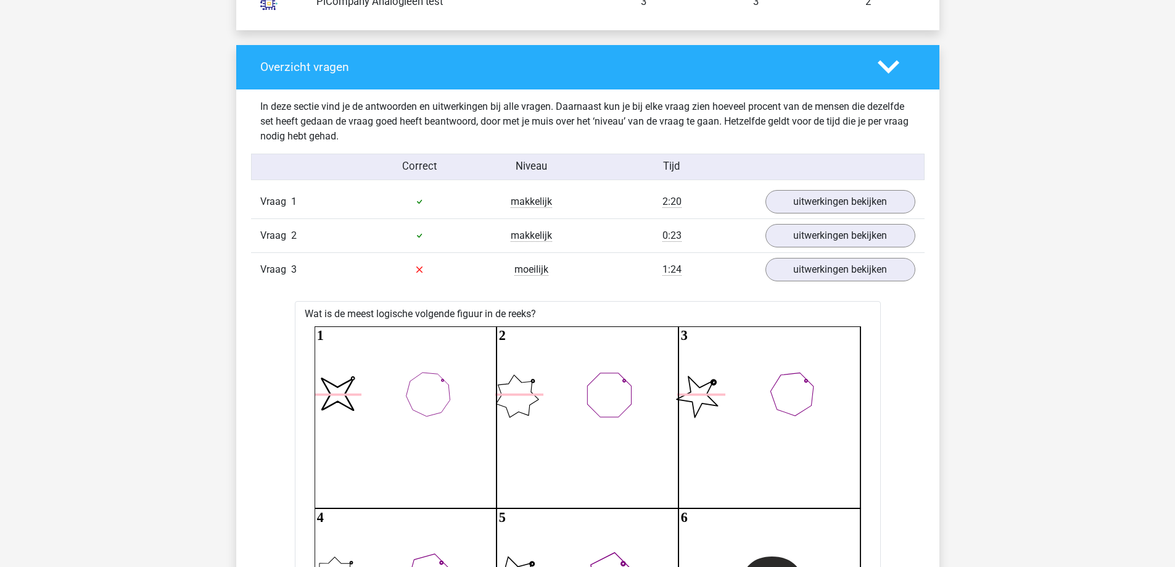
scroll to position [1245, 0]
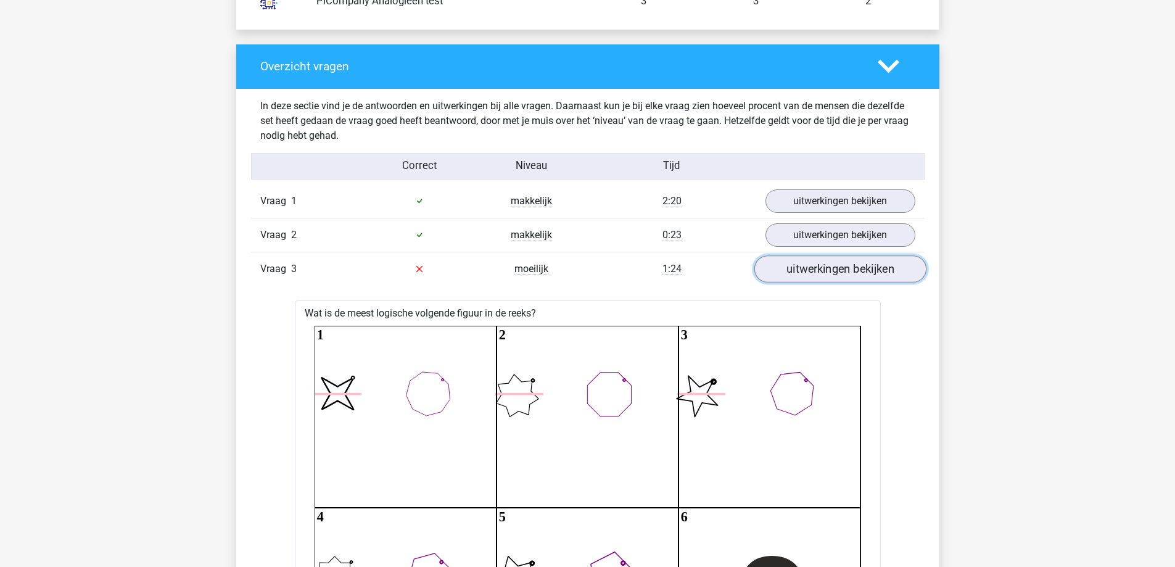
click at [784, 263] on link "uitwerkingen bekijken" at bounding box center [840, 268] width 172 height 27
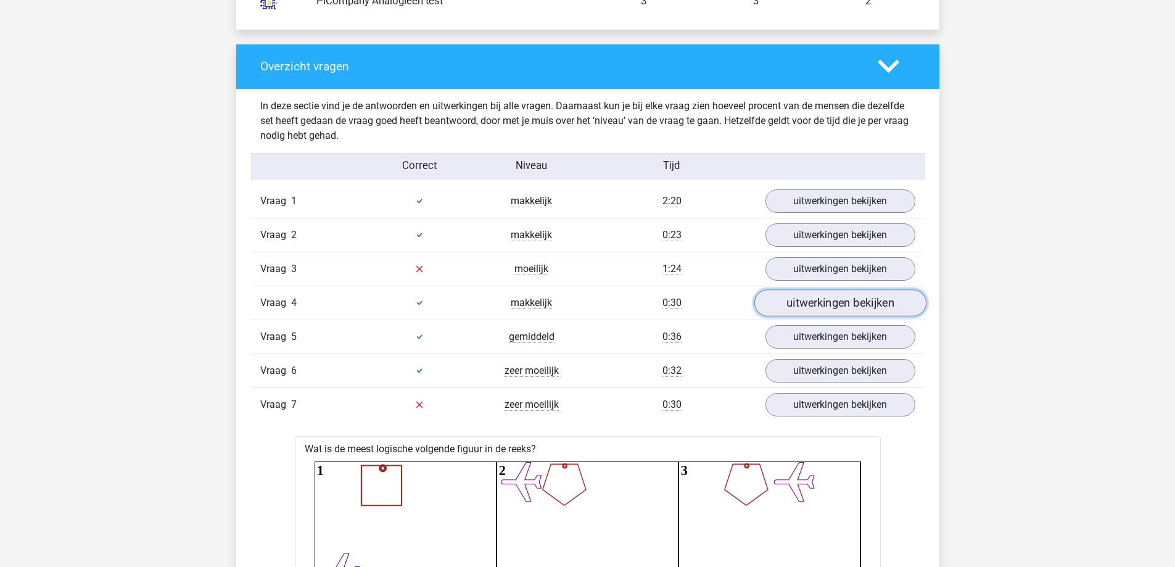
click at [787, 292] on link "uitwerkingen bekijken" at bounding box center [840, 302] width 172 height 27
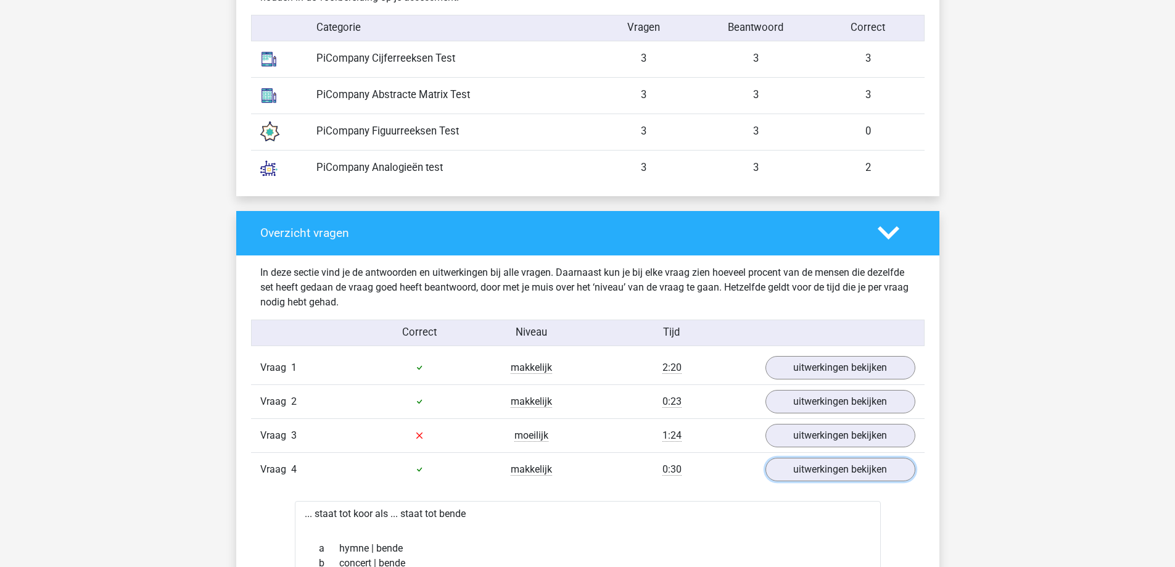
scroll to position [1080, 0]
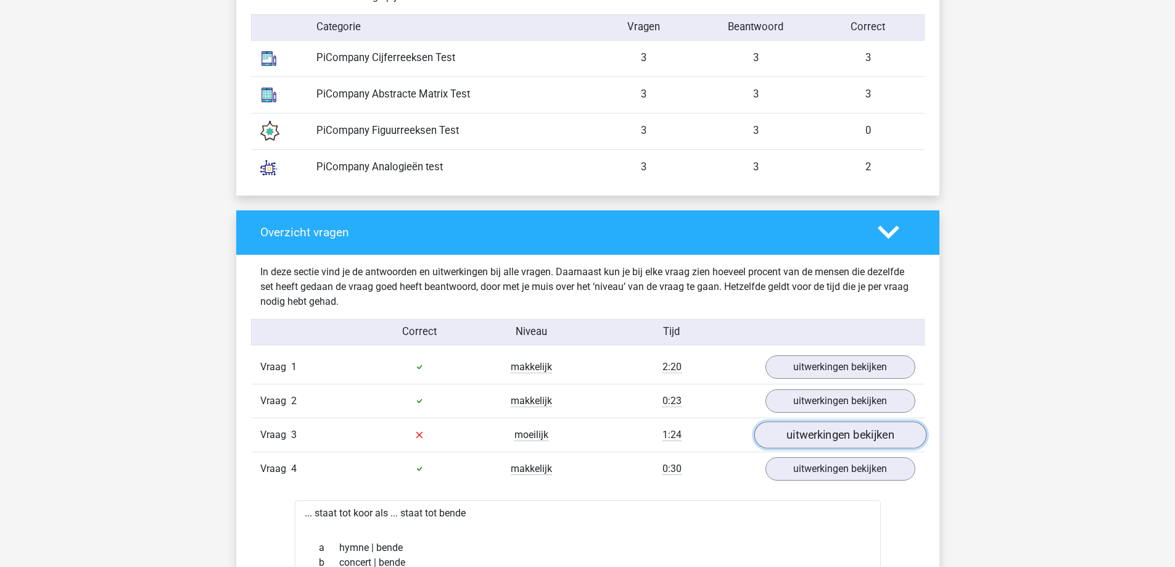
click at [859, 436] on link "uitwerkingen bekijken" at bounding box center [840, 434] width 172 height 27
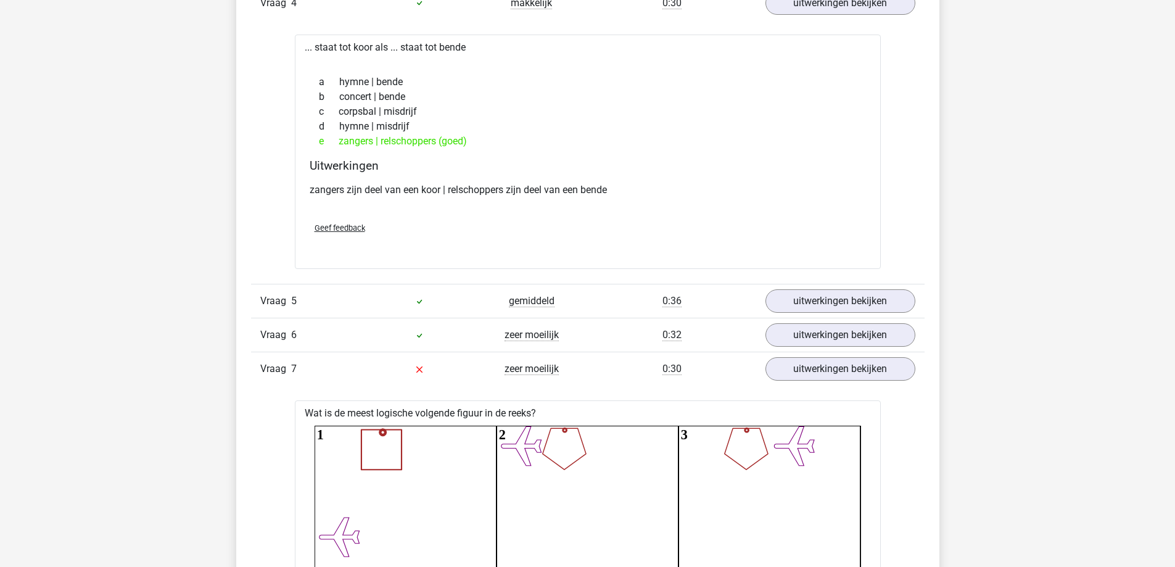
scroll to position [2838, 0]
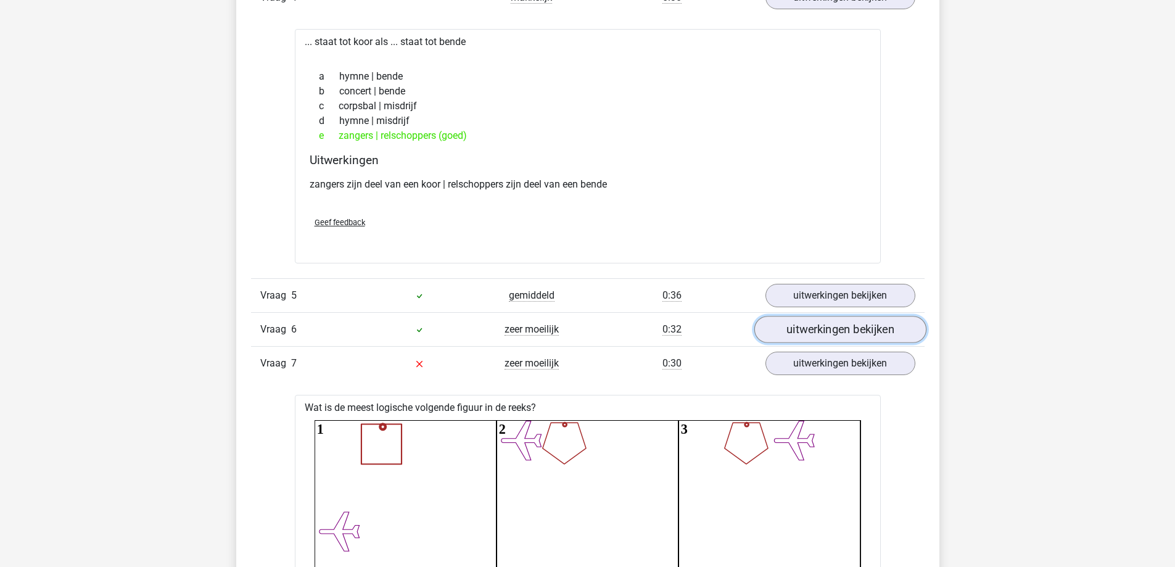
click at [796, 329] on link "uitwerkingen bekijken" at bounding box center [840, 329] width 172 height 27
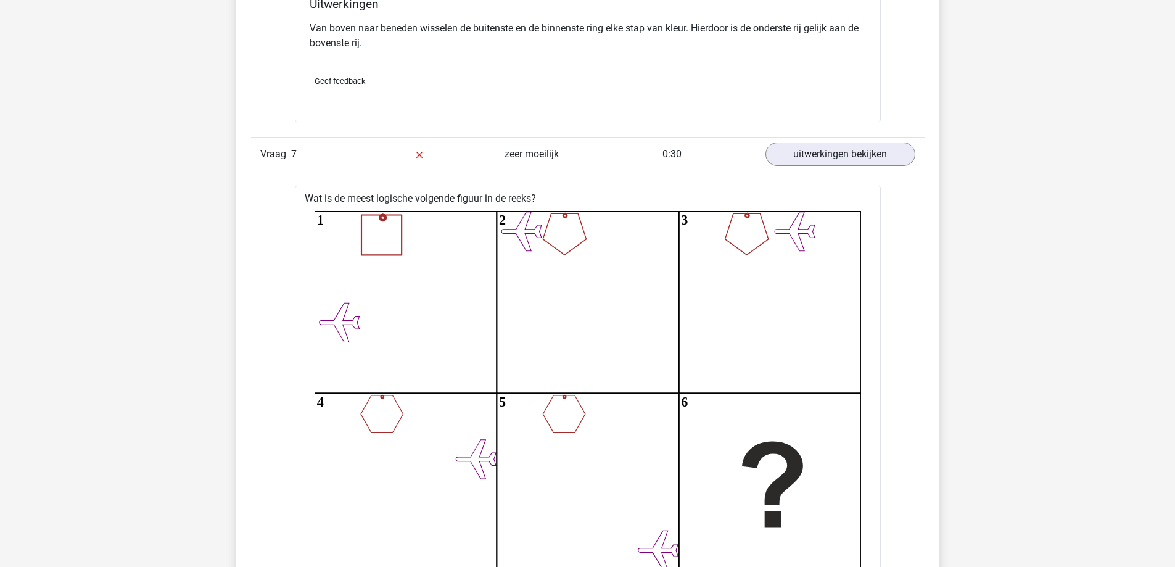
scroll to position [3613, 0]
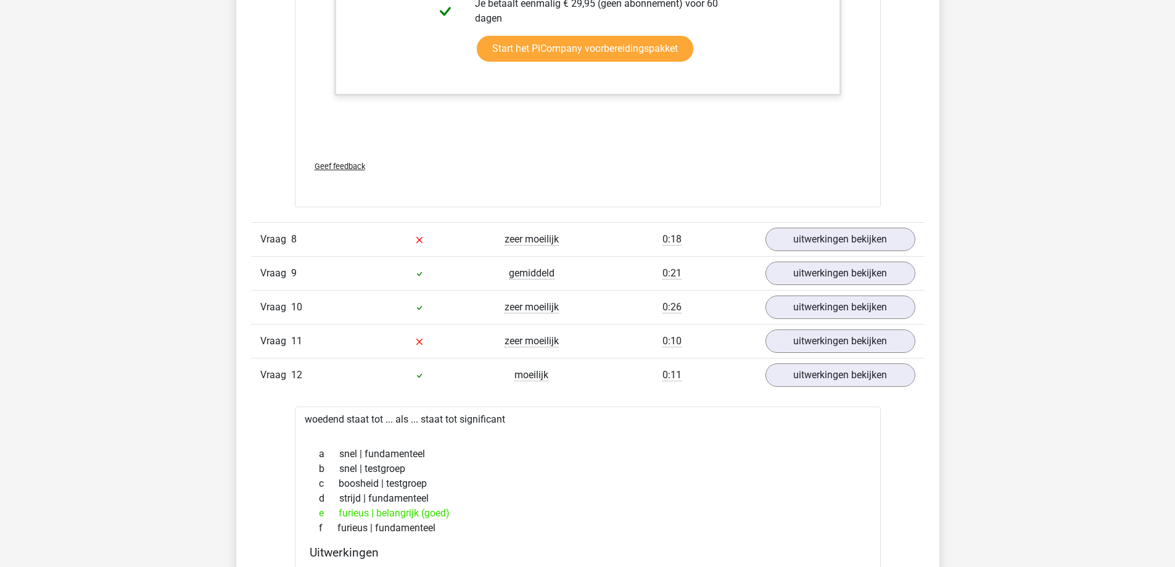
scroll to position [4849, 0]
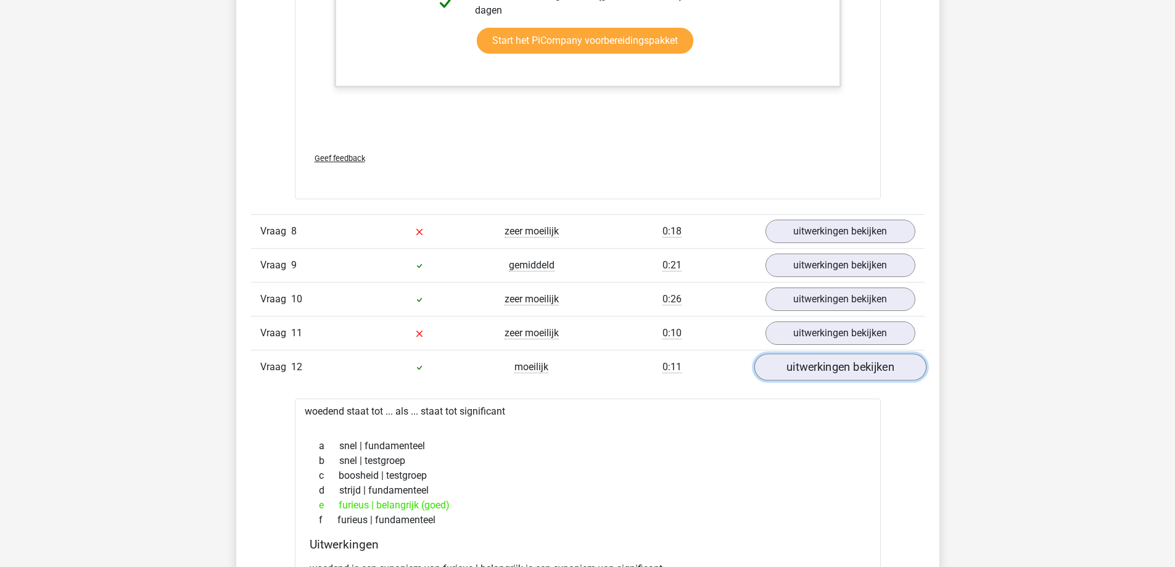
click at [800, 371] on link "uitwerkingen bekijken" at bounding box center [840, 366] width 172 height 27
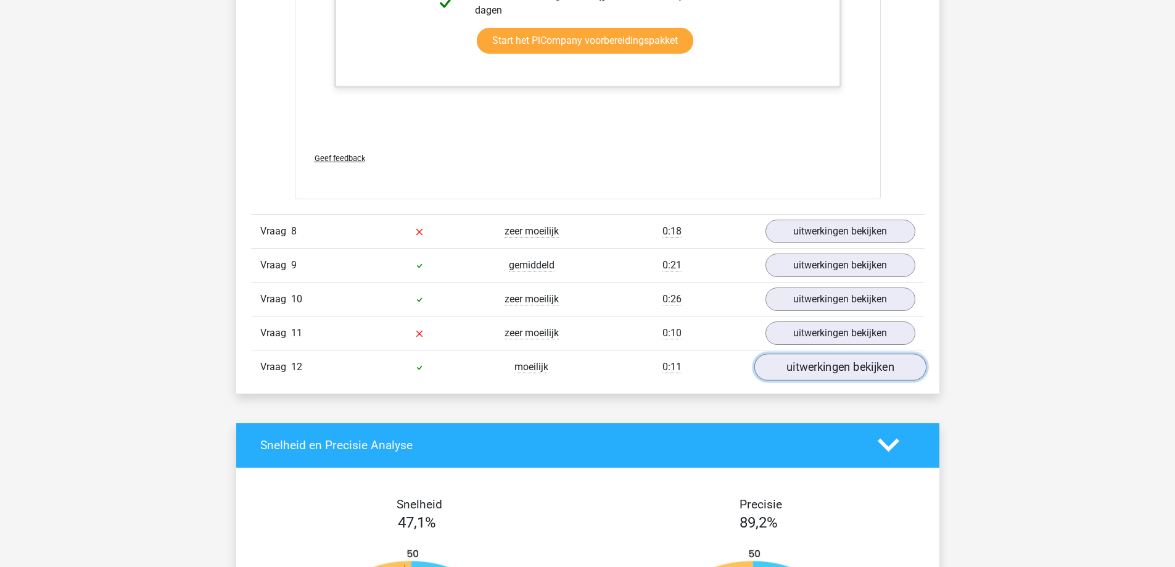
click at [800, 371] on link "uitwerkingen bekijken" at bounding box center [840, 366] width 172 height 27
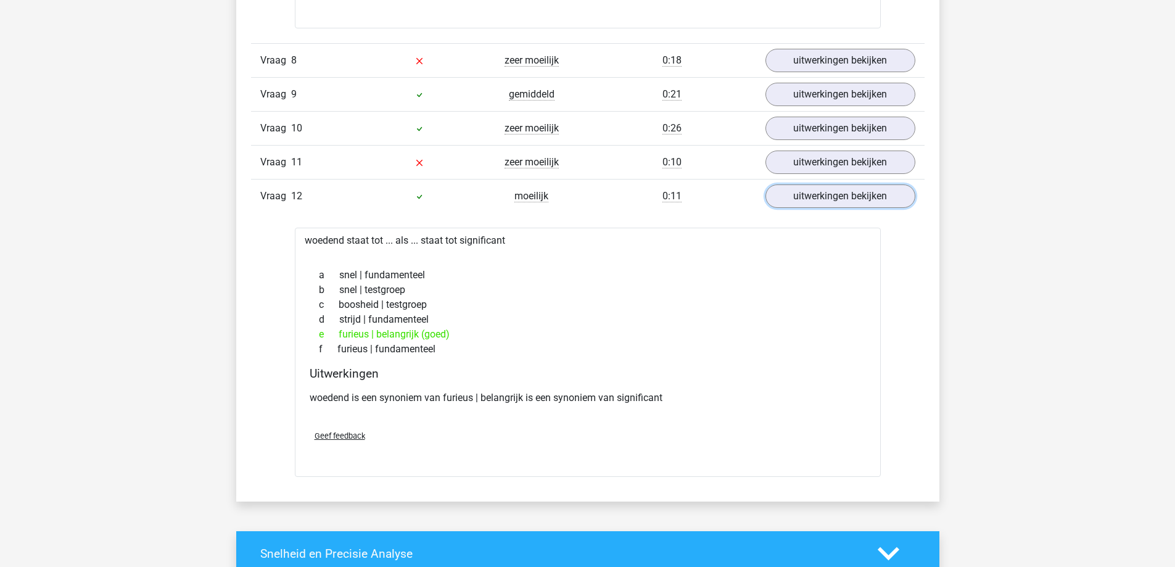
scroll to position [5028, 0]
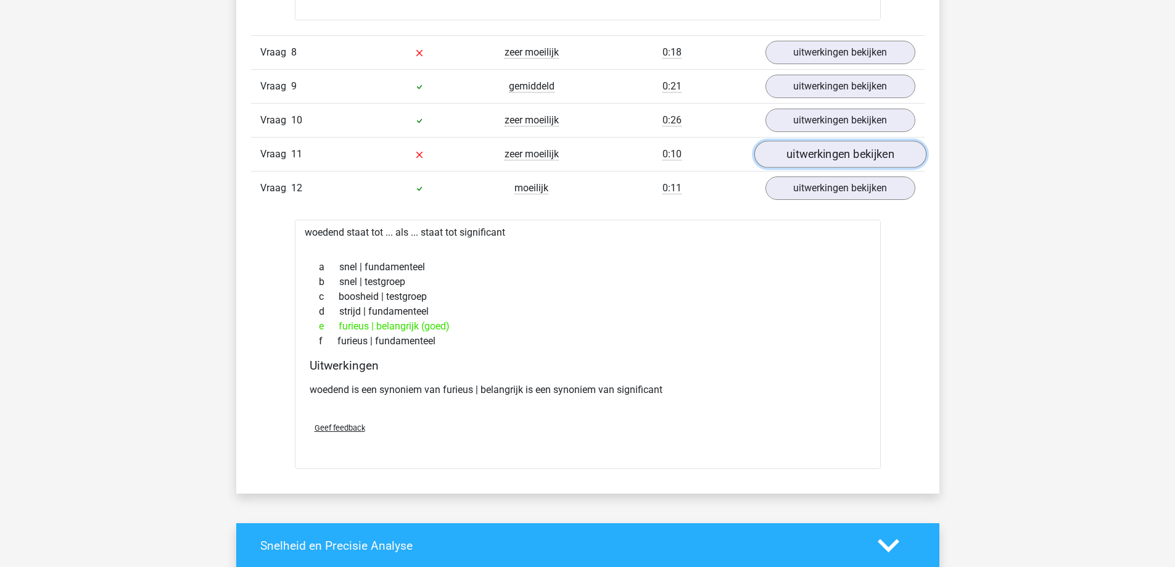
click at [850, 151] on link "uitwerkingen bekijken" at bounding box center [840, 154] width 172 height 27
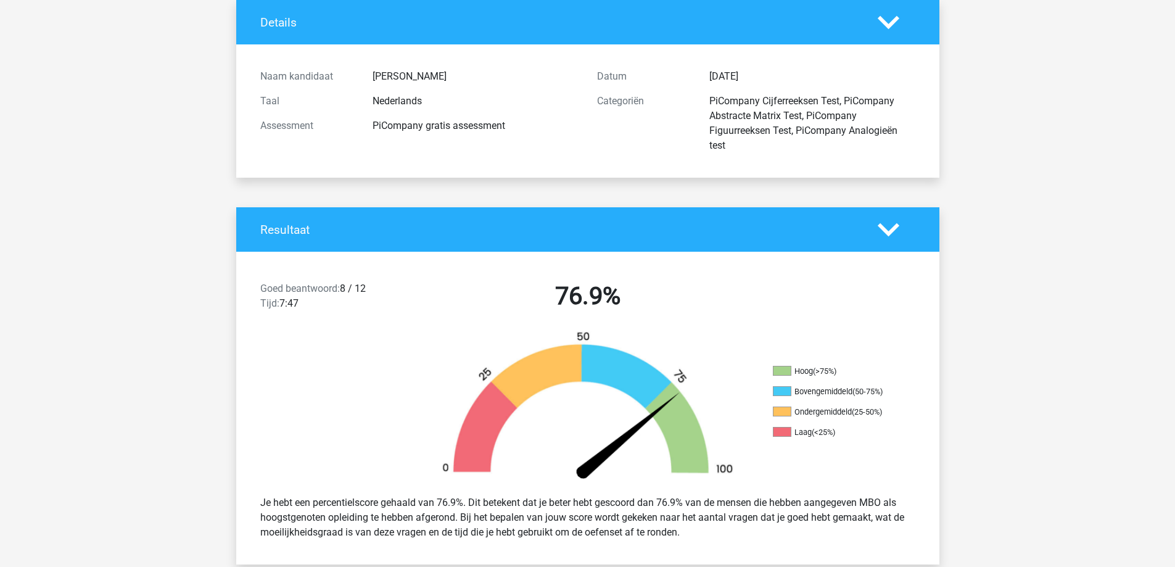
scroll to position [0, 0]
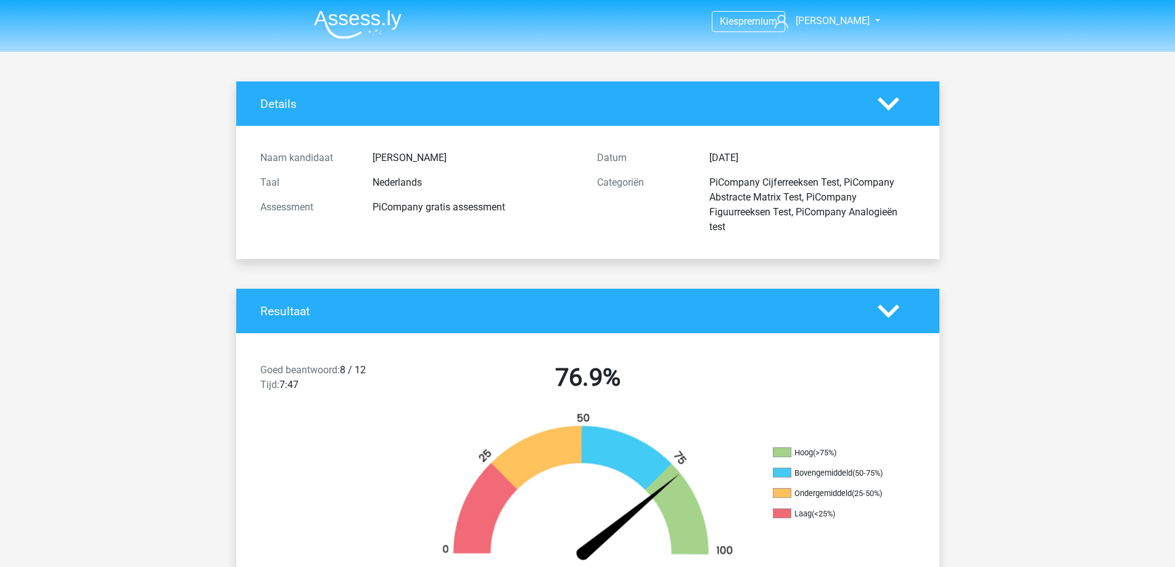
drag, startPoint x: 17, startPoint y: 55, endPoint x: 1, endPoint y: 54, distance: 15.4
click at [390, 28] on img at bounding box center [358, 24] width 88 height 29
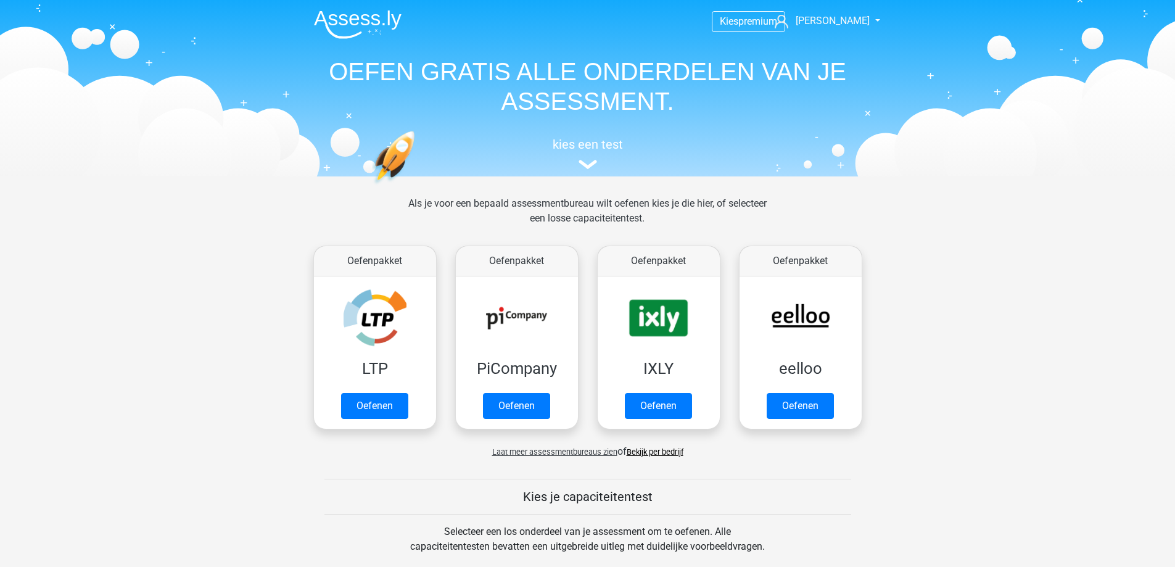
click at [390, 28] on img at bounding box center [358, 24] width 88 height 29
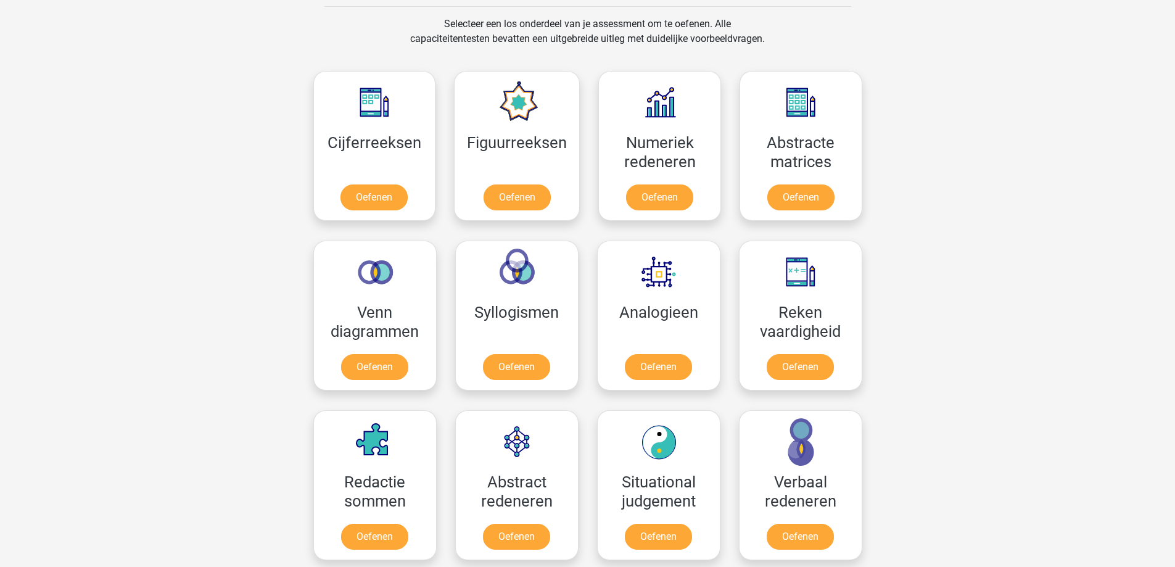
scroll to position [448, 0]
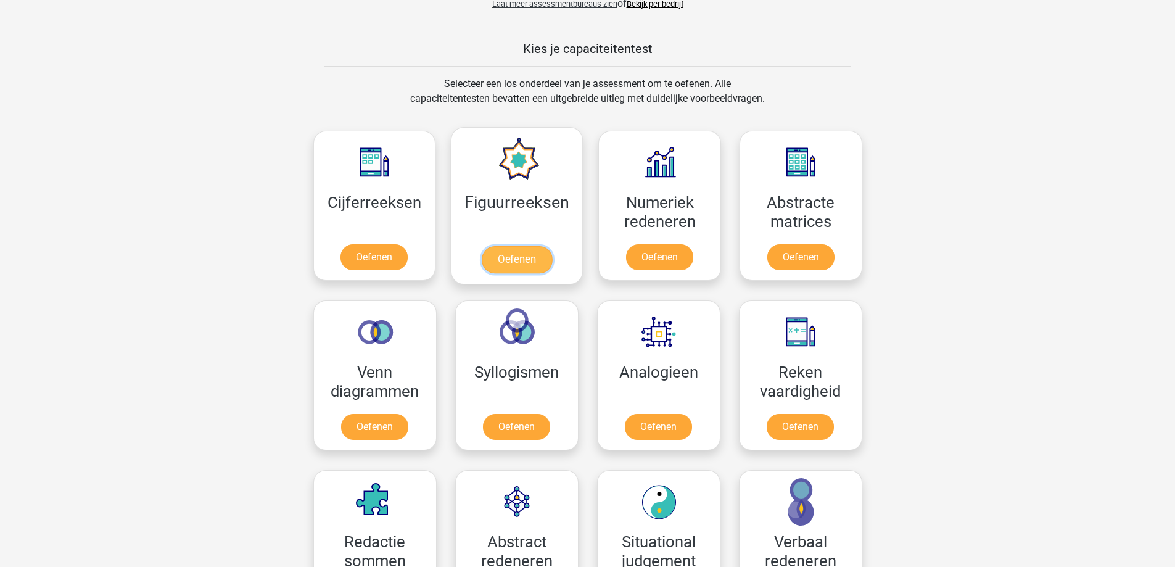
click at [503, 257] on link "Oefenen" at bounding box center [517, 259] width 70 height 27
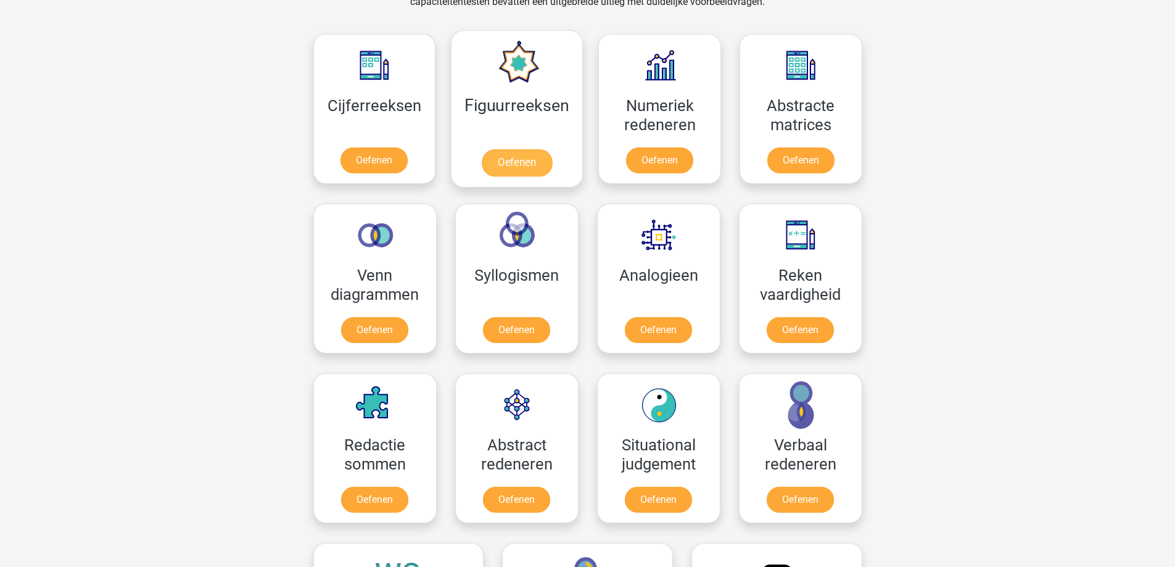
scroll to position [545, 0]
click at [392, 156] on link "Oefenen" at bounding box center [374, 162] width 70 height 27
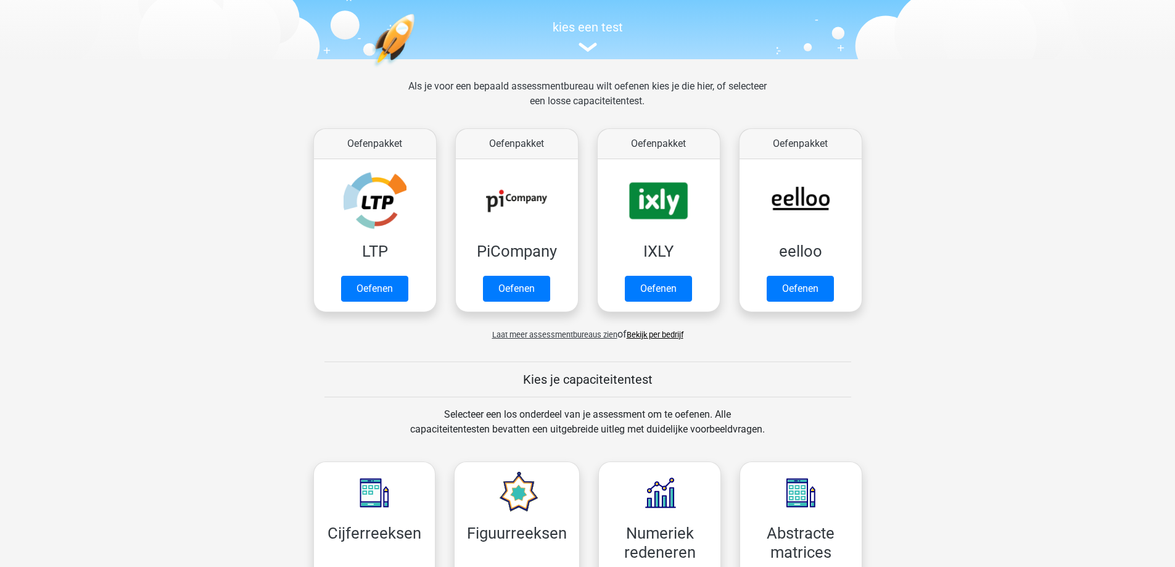
scroll to position [0, 0]
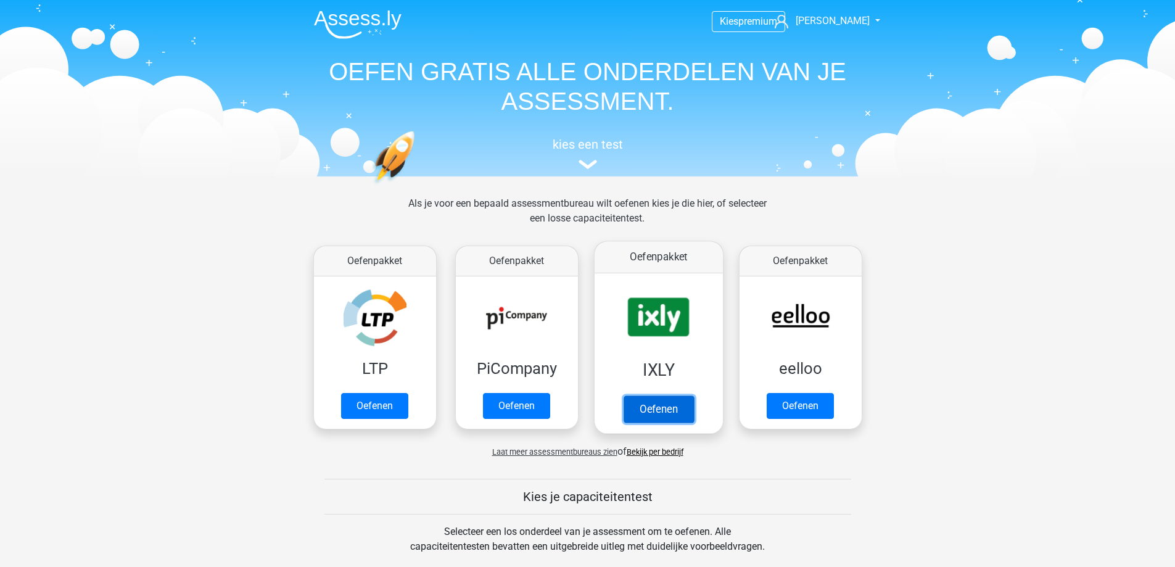
click at [656, 404] on link "Oefenen" at bounding box center [658, 408] width 70 height 27
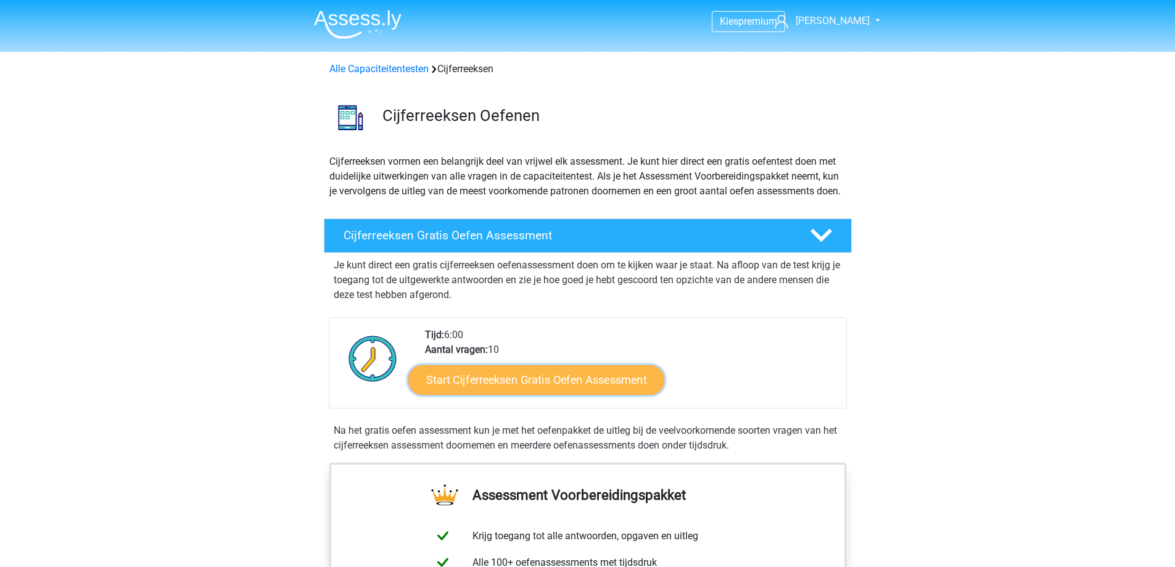
click at [545, 394] on link "Start Cijferreeksen Gratis Oefen Assessment" at bounding box center [536, 380] width 256 height 30
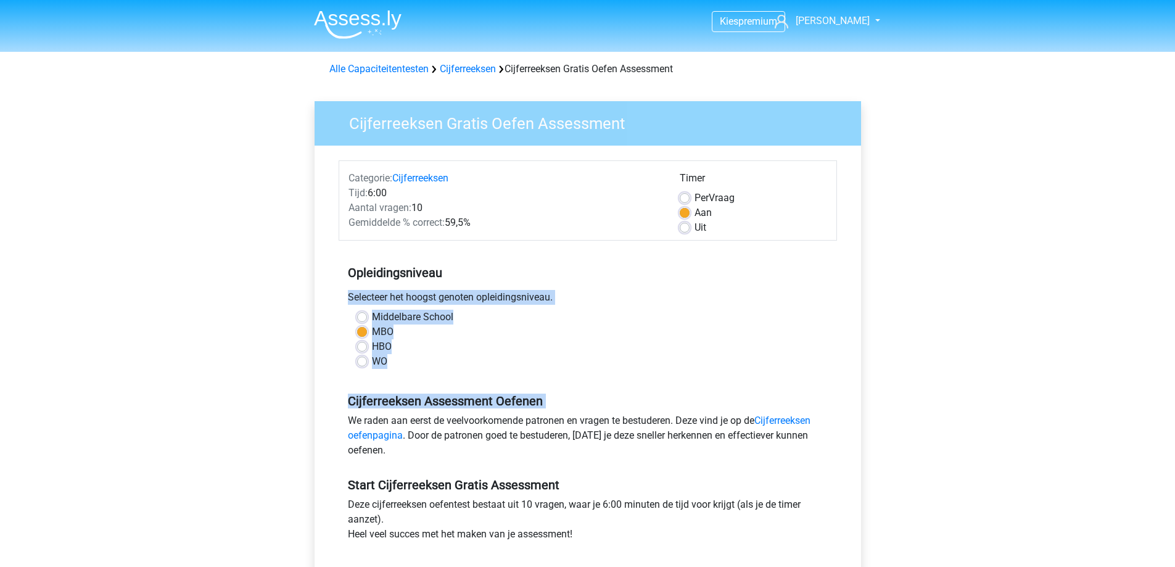
click at [1012, 280] on div "Kies premium [PERSON_NAME] [PERSON_NAME][EMAIL_ADDRESS][DOMAIN_NAME]" at bounding box center [587, 487] width 1175 height 975
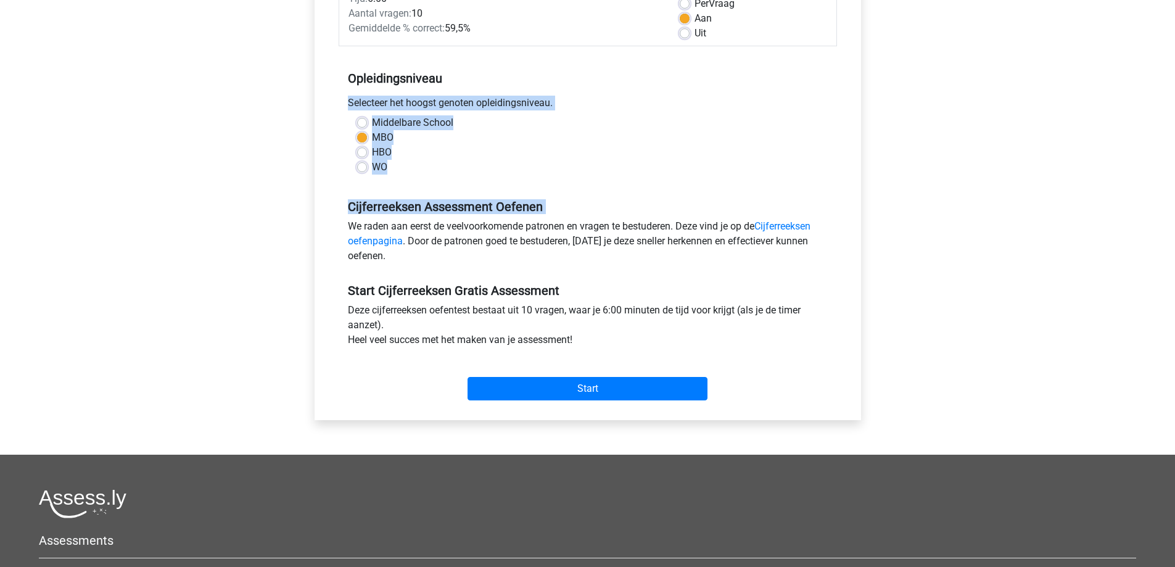
scroll to position [233, 0]
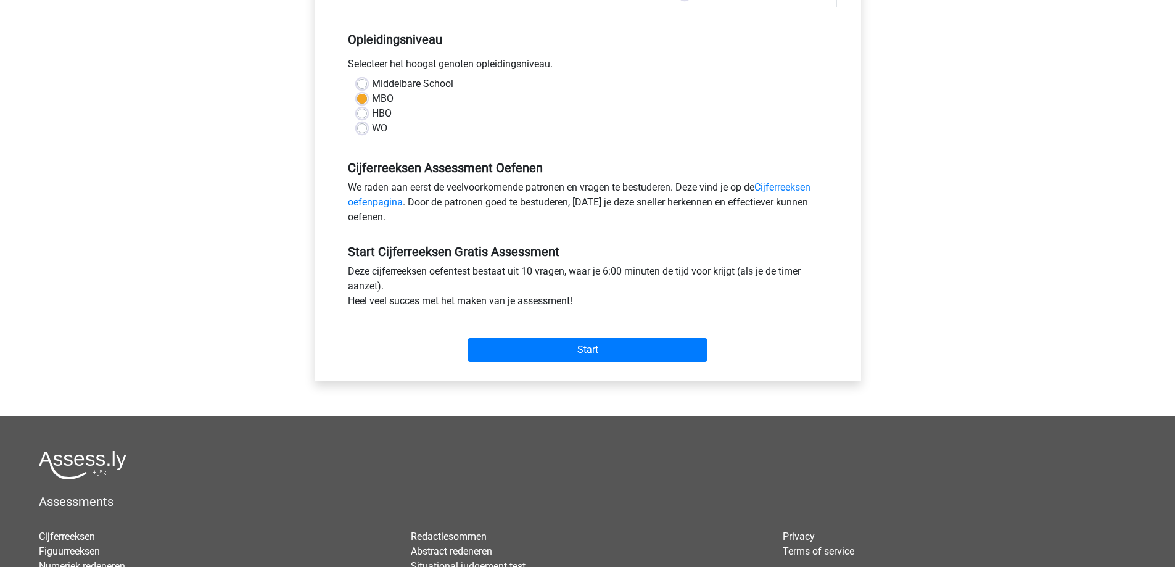
click at [622, 334] on div "Start" at bounding box center [588, 339] width 498 height 43
click at [611, 350] on input "Start" at bounding box center [588, 349] width 240 height 23
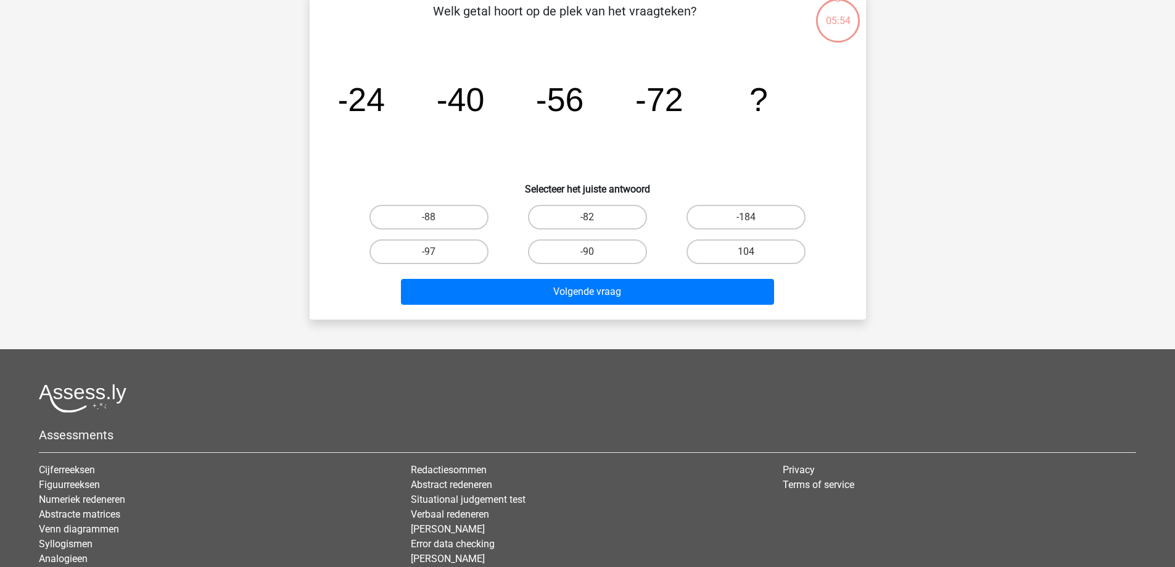
scroll to position [9, 0]
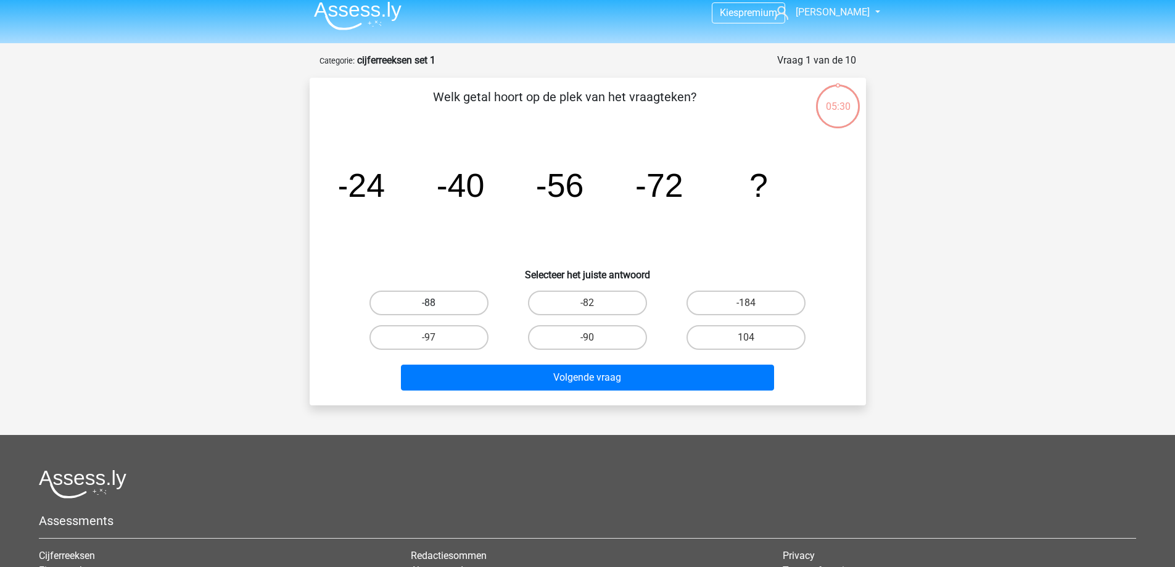
click at [432, 299] on label "-88" at bounding box center [429, 303] width 119 height 25
click at [432, 303] on input "-88" at bounding box center [433, 307] width 8 height 8
radio input "true"
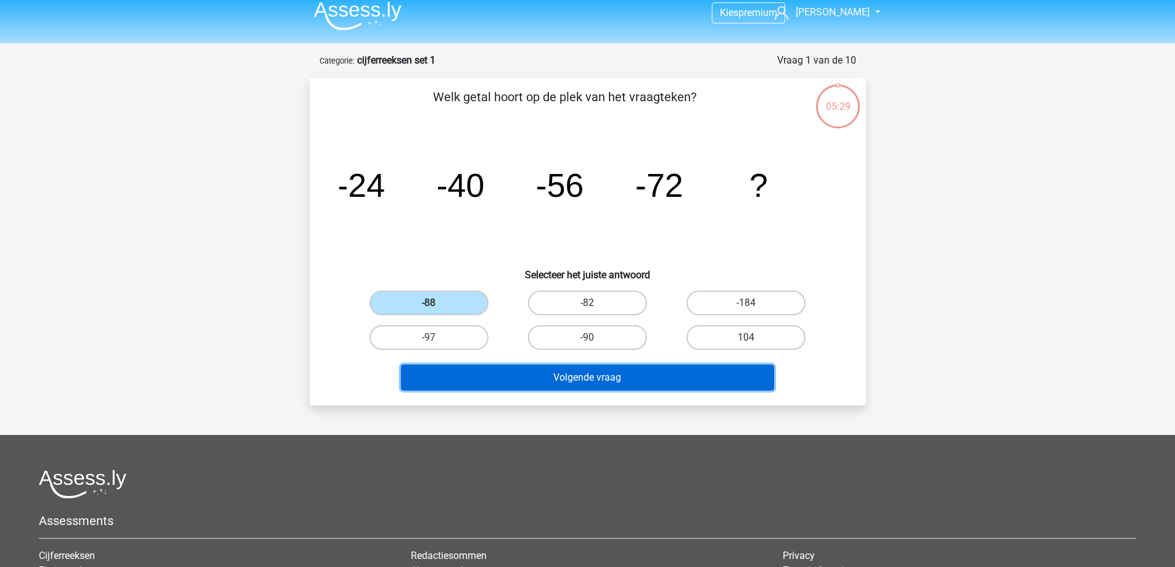
click at [503, 378] on button "Volgende vraag" at bounding box center [587, 378] width 373 height 26
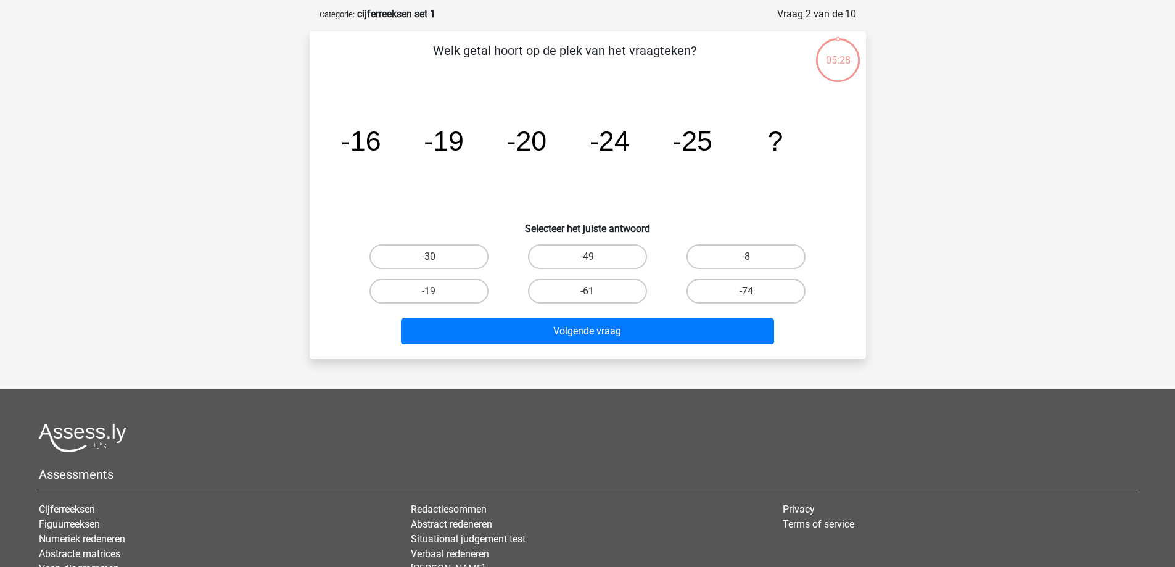
scroll to position [62, 0]
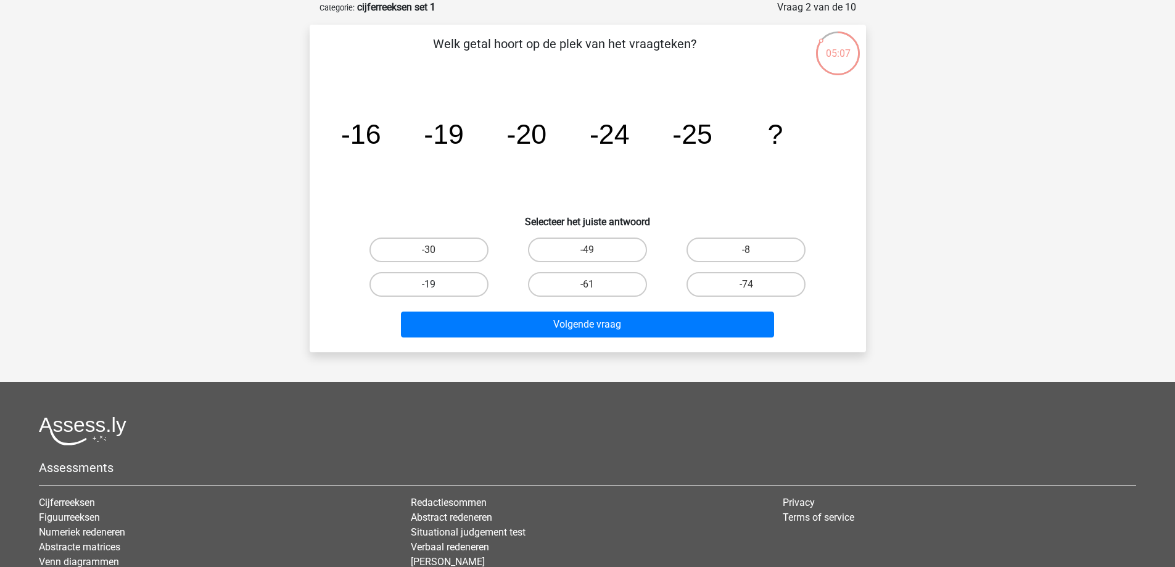
click at [448, 276] on label "-19" at bounding box center [429, 284] width 119 height 25
click at [437, 284] on input "-19" at bounding box center [433, 288] width 8 height 8
radio input "true"
click at [830, 162] on icon "image/svg+xml -16 -19 -20 -24 -25 ?" at bounding box center [587, 143] width 497 height 125
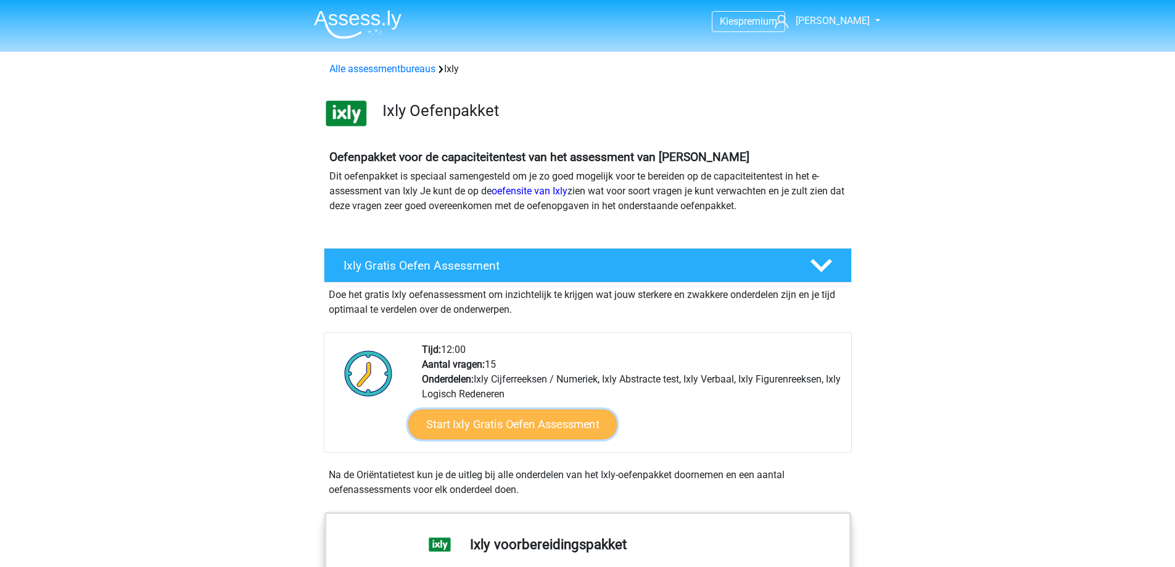
click at [538, 423] on link "Start Ixly Gratis Oefen Assessment" at bounding box center [512, 425] width 209 height 30
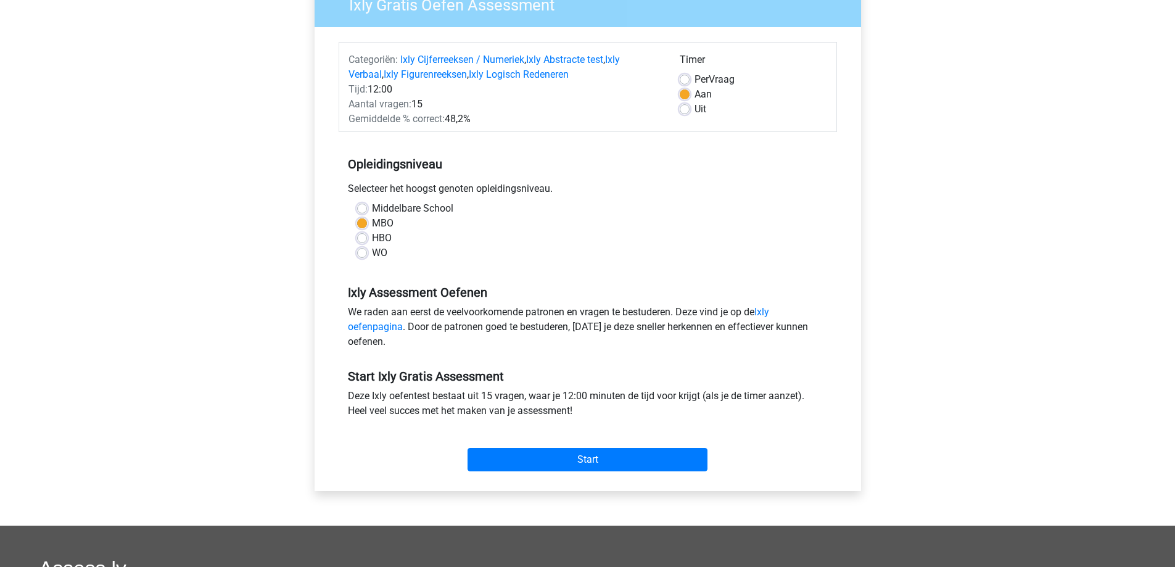
scroll to position [120, 0]
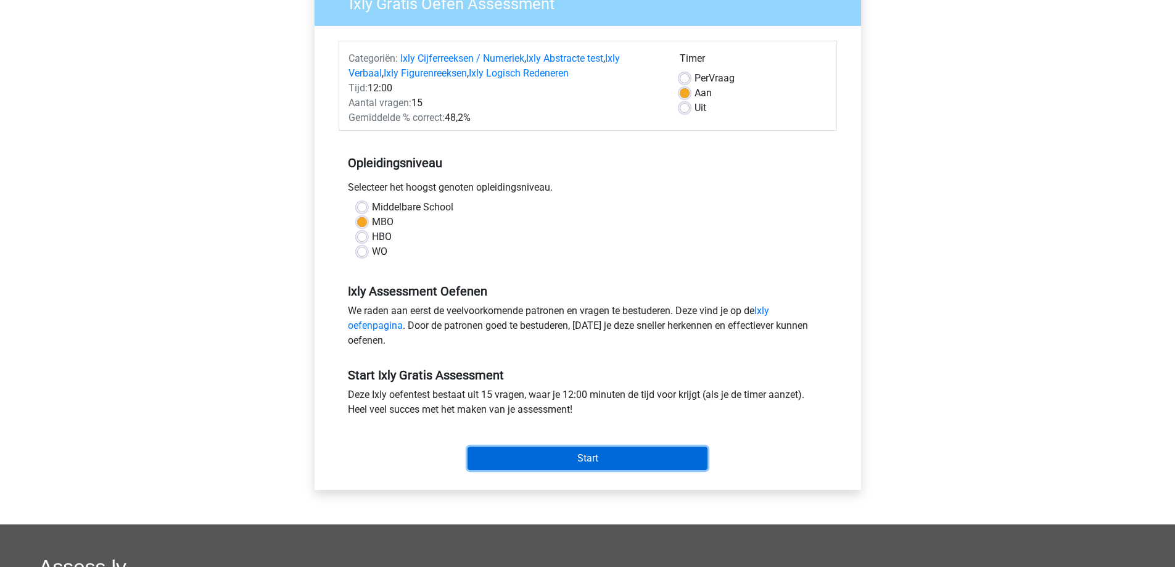
click at [560, 461] on input "Start" at bounding box center [588, 458] width 240 height 23
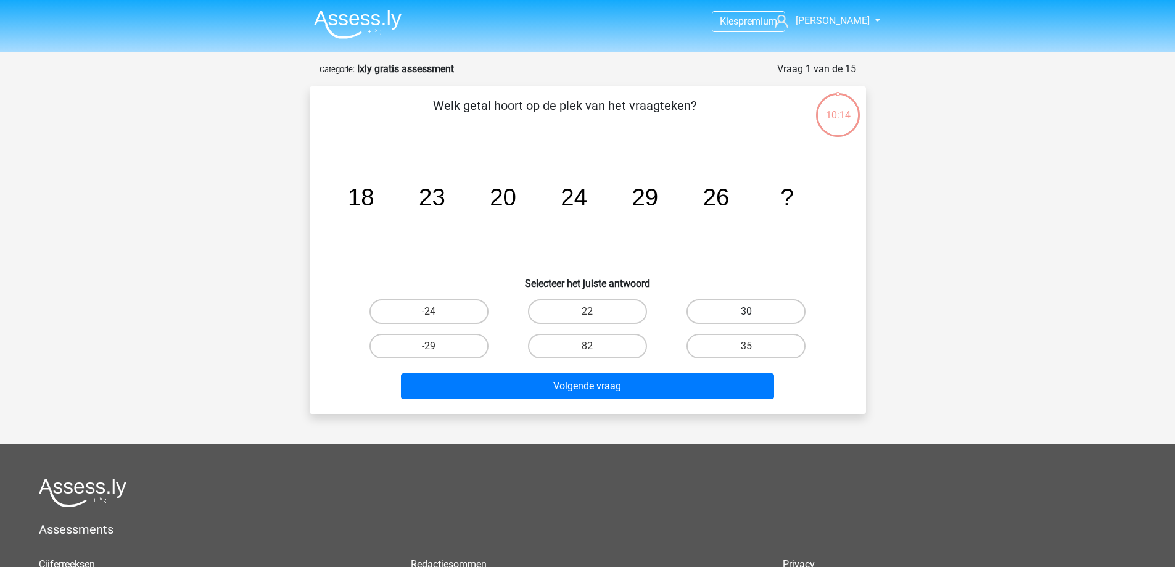
click at [750, 308] on label "30" at bounding box center [746, 311] width 119 height 25
click at [750, 312] on input "30" at bounding box center [750, 316] width 8 height 8
radio input "true"
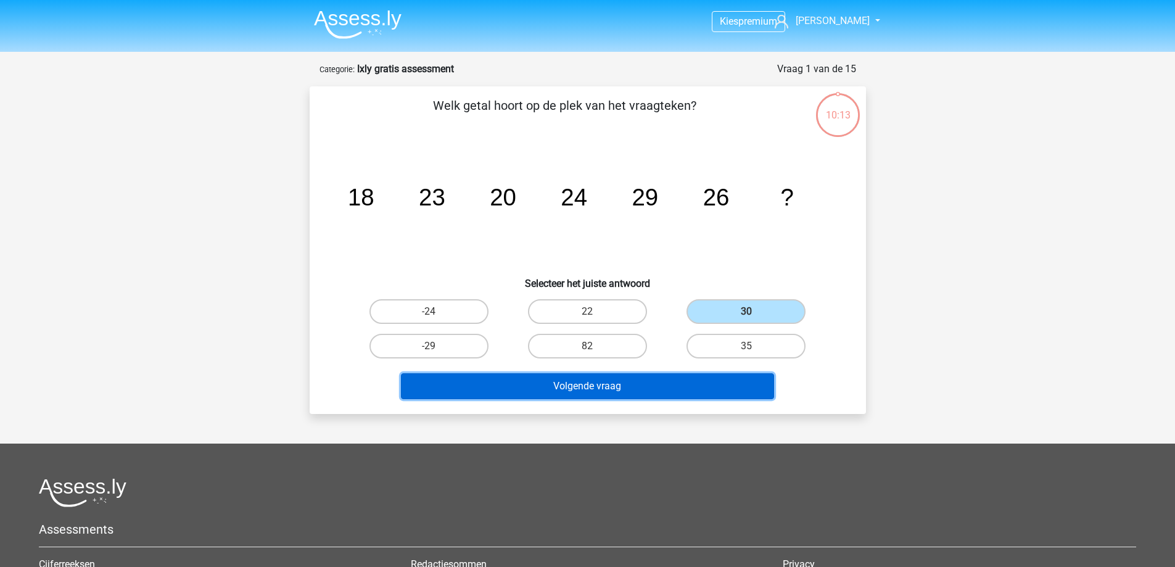
click at [645, 386] on button "Volgende vraag" at bounding box center [587, 386] width 373 height 26
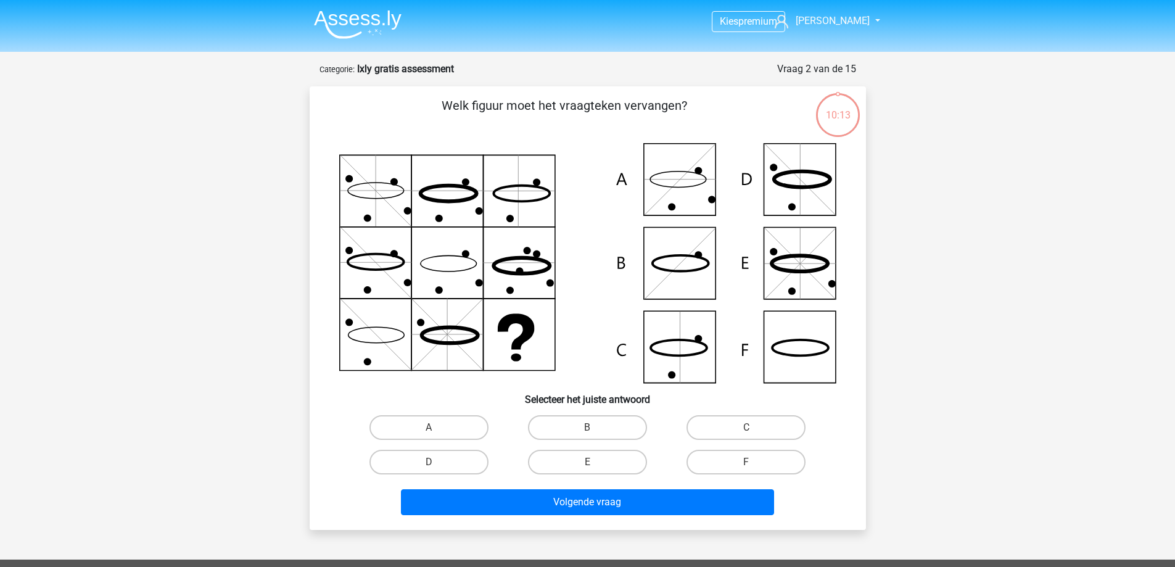
scroll to position [62, 0]
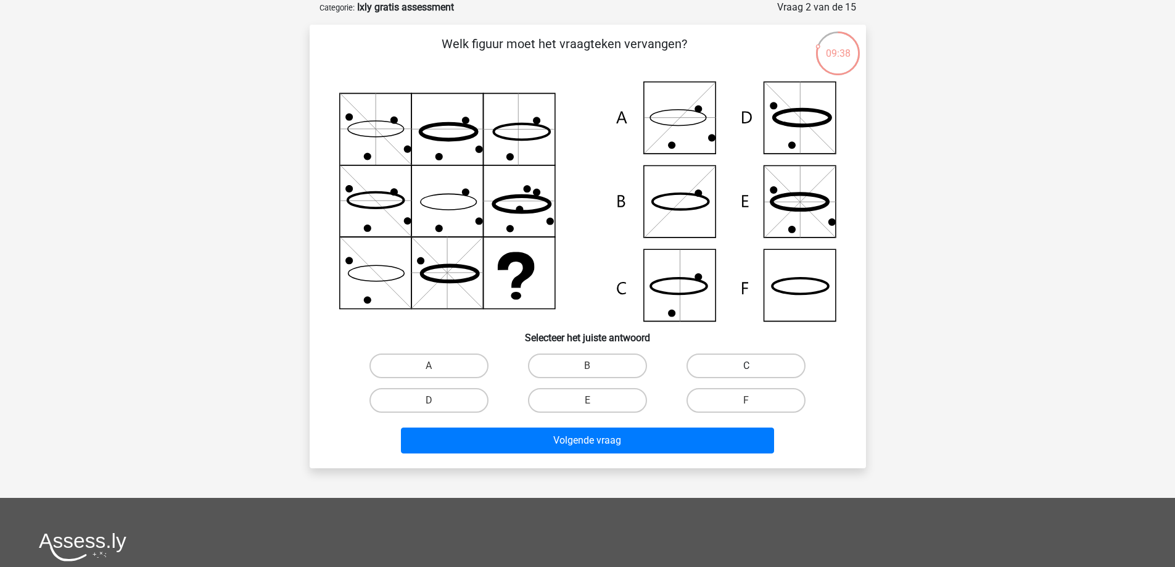
click at [729, 353] on label "C" at bounding box center [746, 365] width 119 height 25
click at [746, 366] on input "C" at bounding box center [750, 370] width 8 height 8
radio input "true"
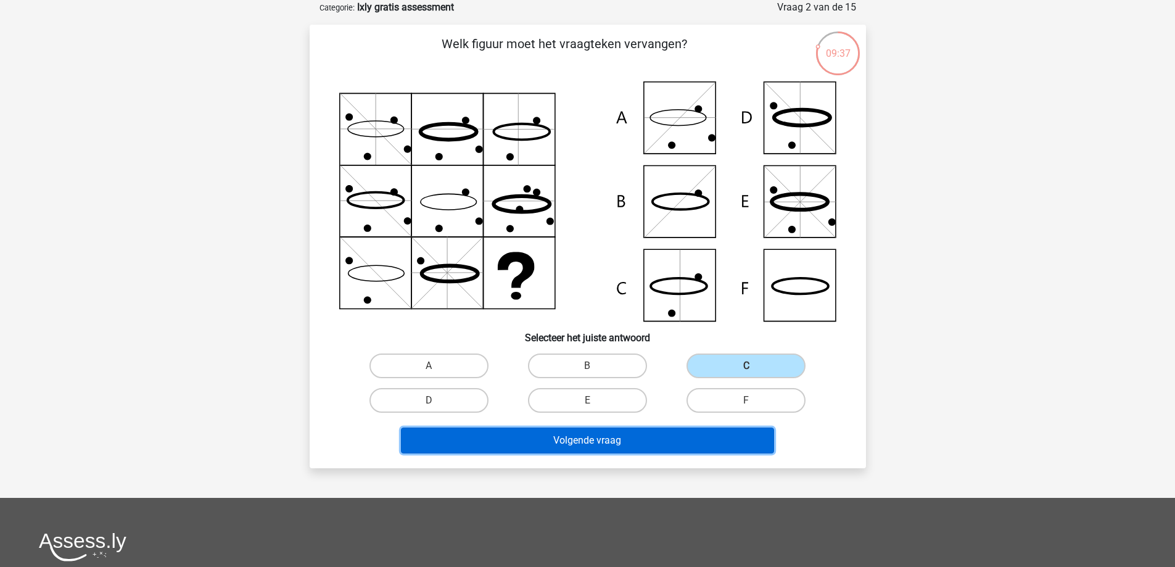
click at [617, 434] on button "Volgende vraag" at bounding box center [587, 440] width 373 height 26
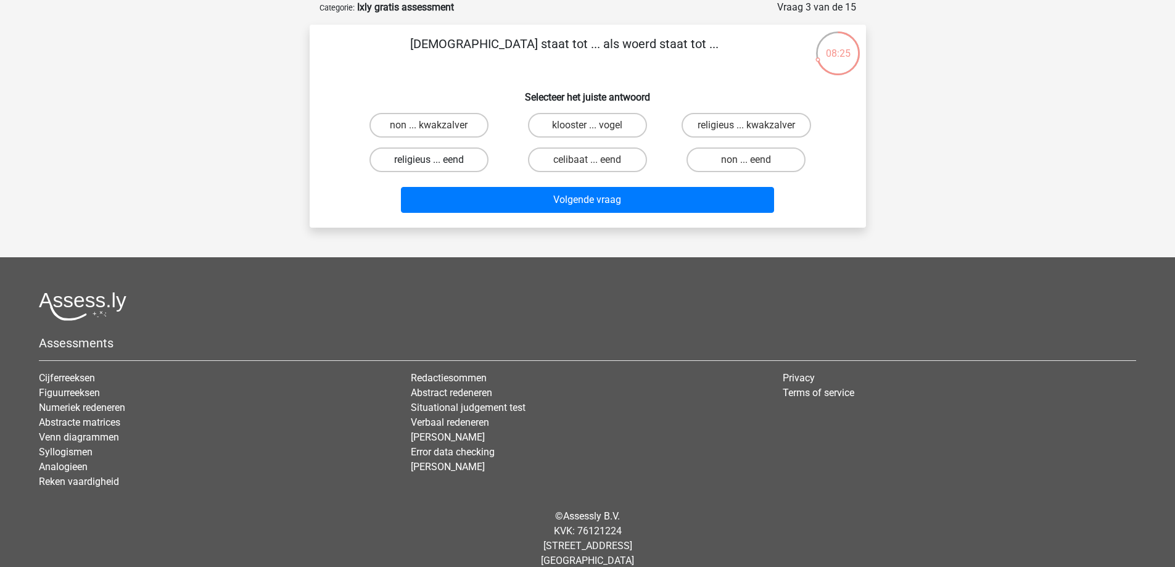
click at [446, 160] on label "religieus ... eend" at bounding box center [429, 159] width 119 height 25
click at [437, 160] on input "religieus ... eend" at bounding box center [433, 164] width 8 height 8
radio input "true"
click at [606, 159] on label "celibaat ... eend" at bounding box center [587, 159] width 119 height 25
click at [595, 160] on input "celibaat ... eend" at bounding box center [591, 164] width 8 height 8
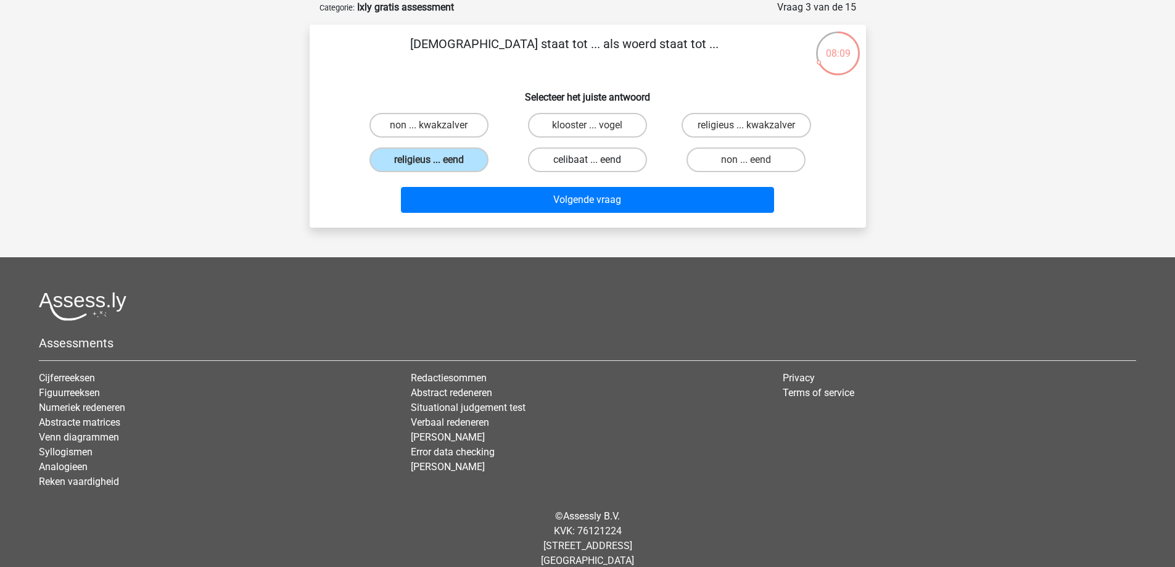
radio input "true"
click at [456, 136] on label "non ... kwakzalver" at bounding box center [429, 125] width 119 height 25
click at [437, 133] on input "non ... kwakzalver" at bounding box center [433, 129] width 8 height 8
radio input "true"
click at [445, 166] on label "religieus ... eend" at bounding box center [429, 159] width 119 height 25
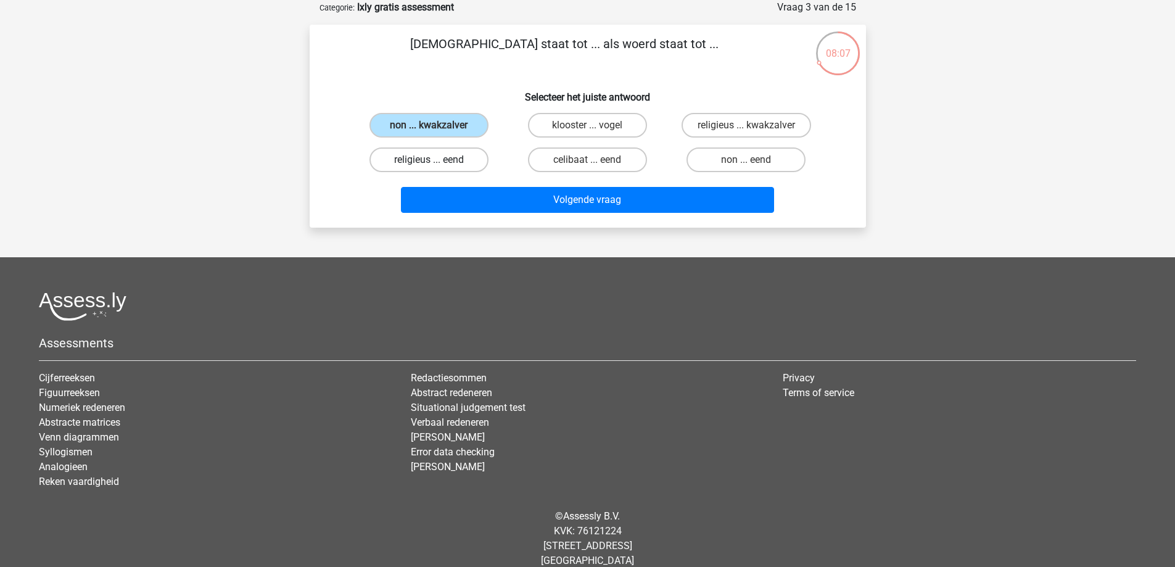
click at [437, 166] on input "religieus ... eend" at bounding box center [433, 164] width 8 height 8
radio input "true"
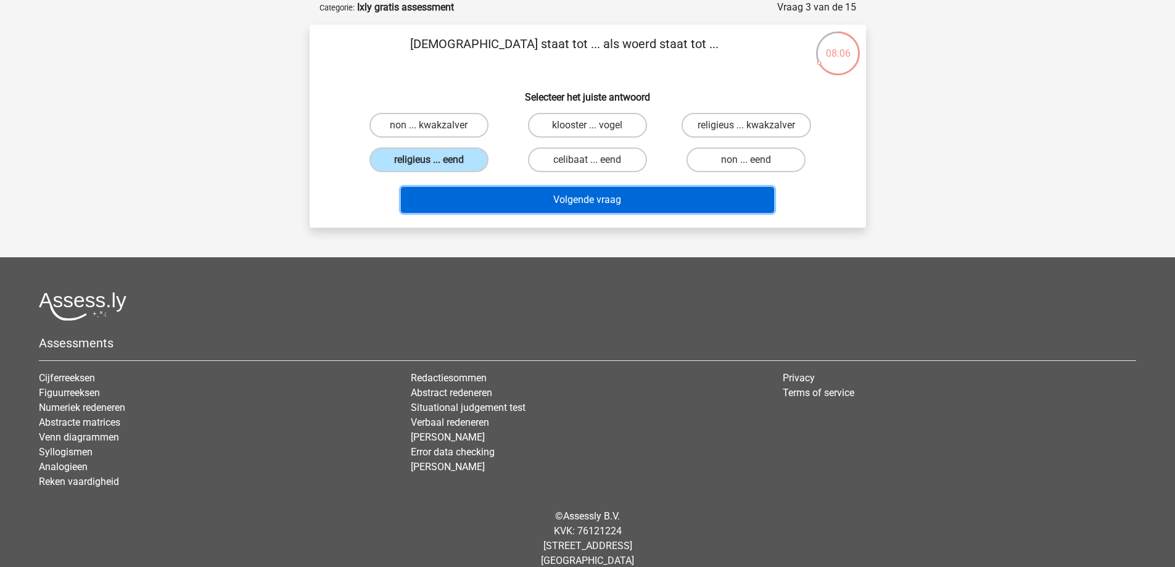
click at [512, 202] on button "Volgende vraag" at bounding box center [587, 200] width 373 height 26
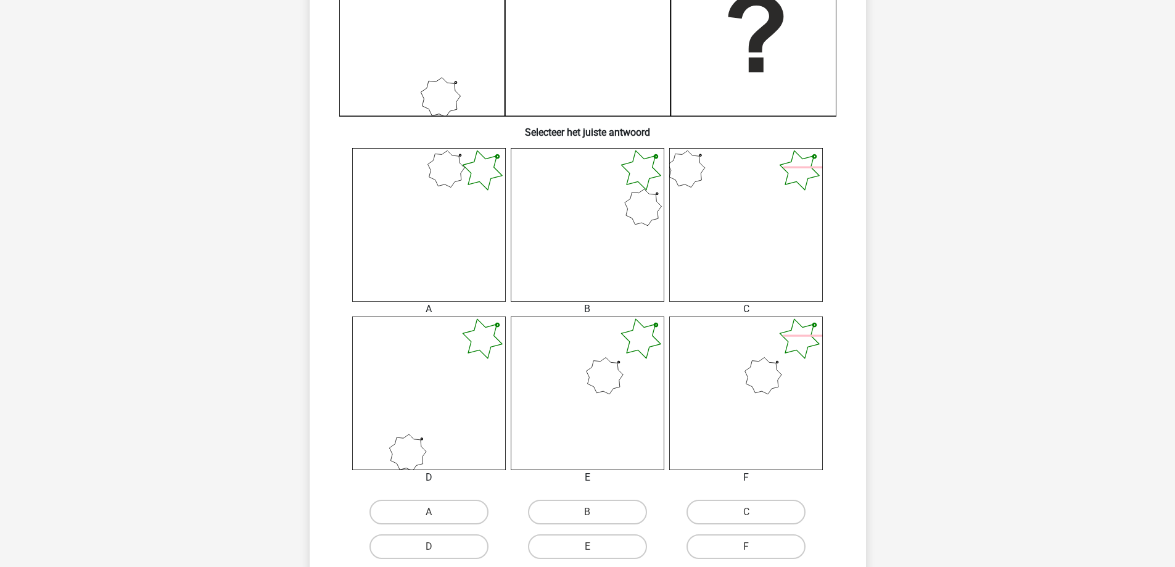
scroll to position [361, 0]
drag, startPoint x: 1126, startPoint y: 306, endPoint x: 1109, endPoint y: 253, distance: 55.8
click at [1109, 253] on div "Kies premium jordi jordi.peerdeman@concentrix.com" at bounding box center [587, 303] width 1175 height 1328
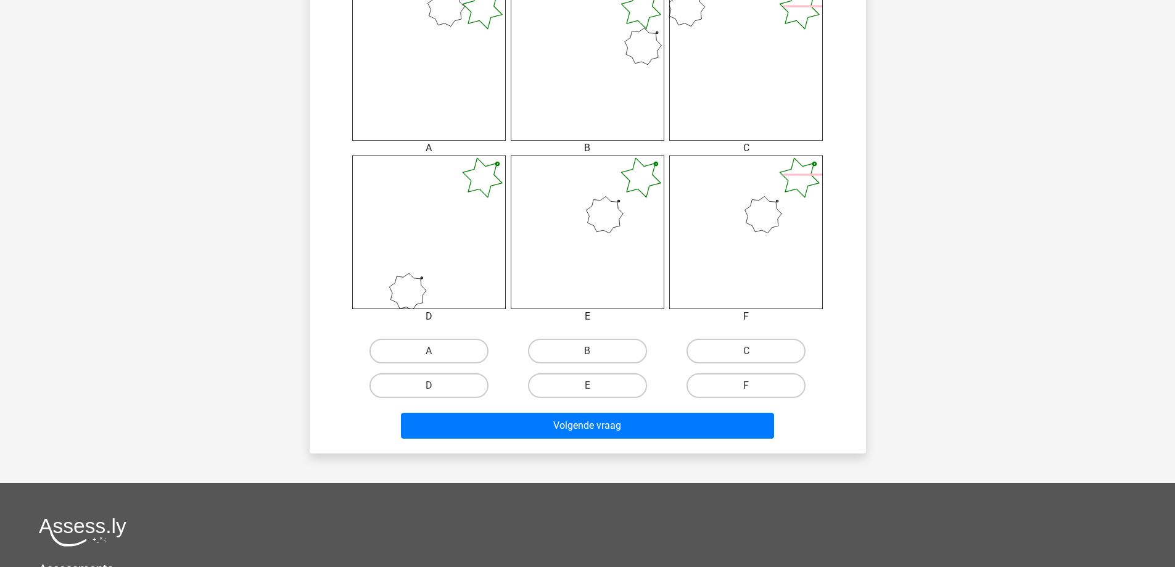
scroll to position [522, 0]
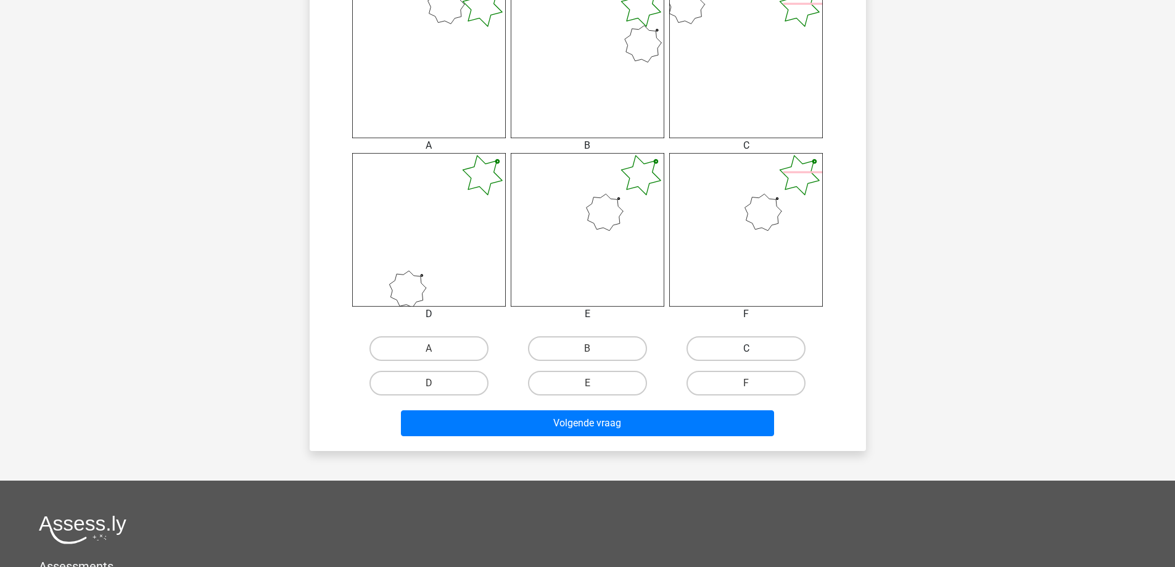
click at [737, 351] on label "C" at bounding box center [746, 348] width 119 height 25
click at [746, 351] on input "C" at bounding box center [750, 353] width 8 height 8
radio input "true"
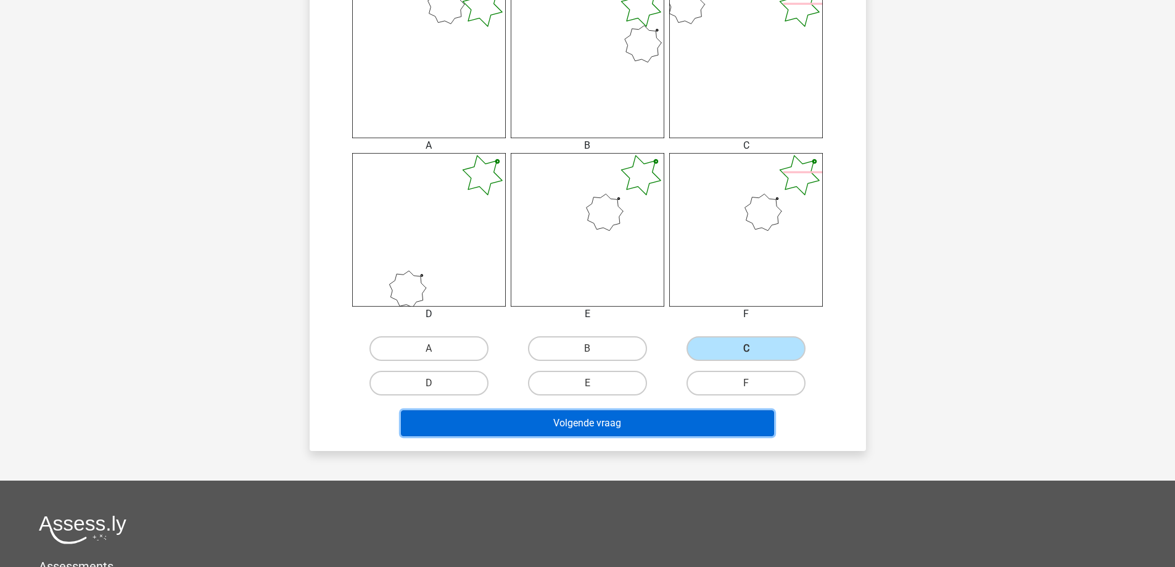
click at [655, 416] on button "Volgende vraag" at bounding box center [587, 423] width 373 height 26
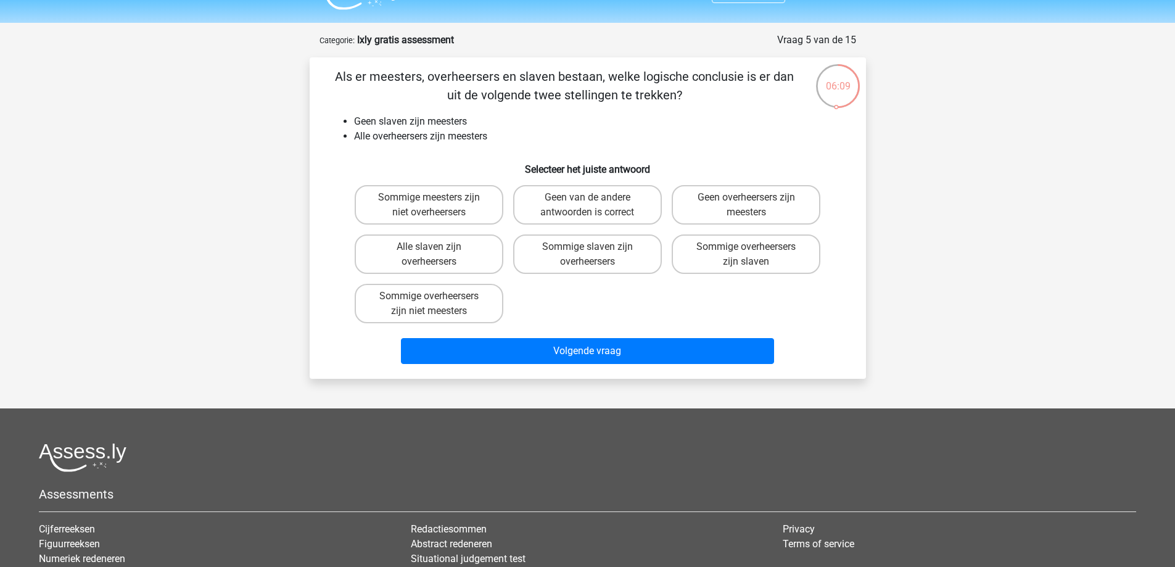
scroll to position [28, 0]
click at [461, 202] on label "Sommige meesters zijn niet overheersers" at bounding box center [429, 205] width 149 height 39
click at [437, 202] on input "Sommige meesters zijn niet overheersers" at bounding box center [433, 202] width 8 height 8
radio input "true"
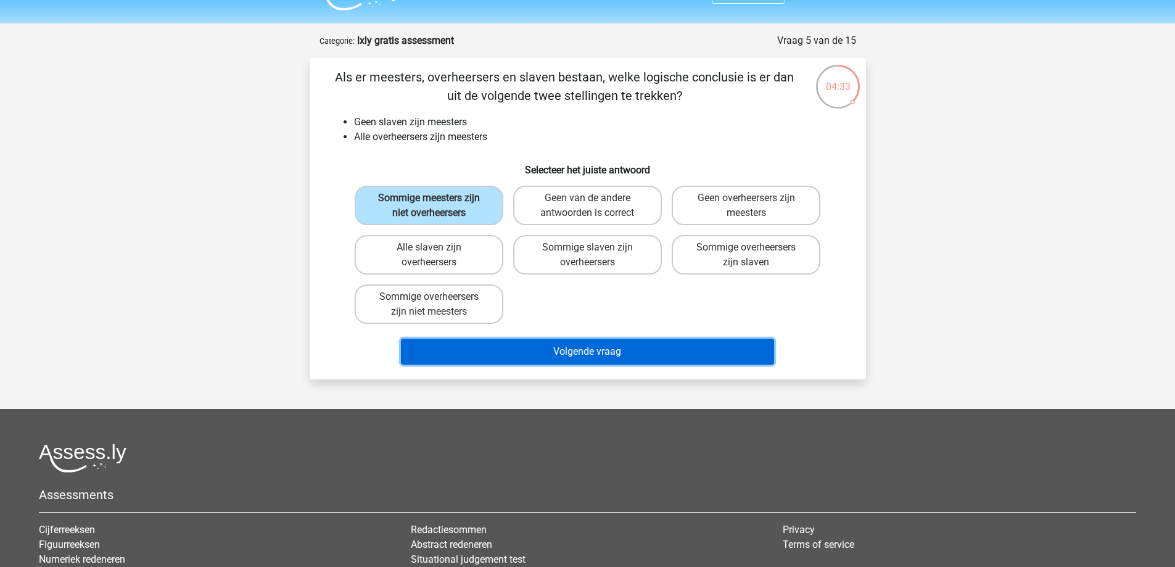
click at [555, 350] on button "Volgende vraag" at bounding box center [587, 352] width 373 height 26
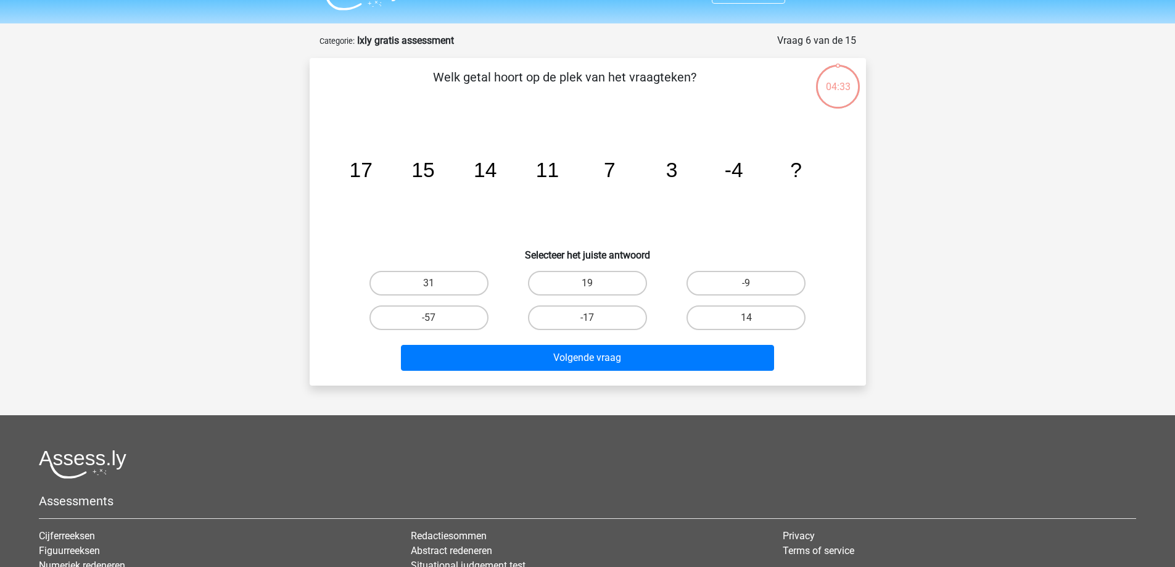
scroll to position [62, 0]
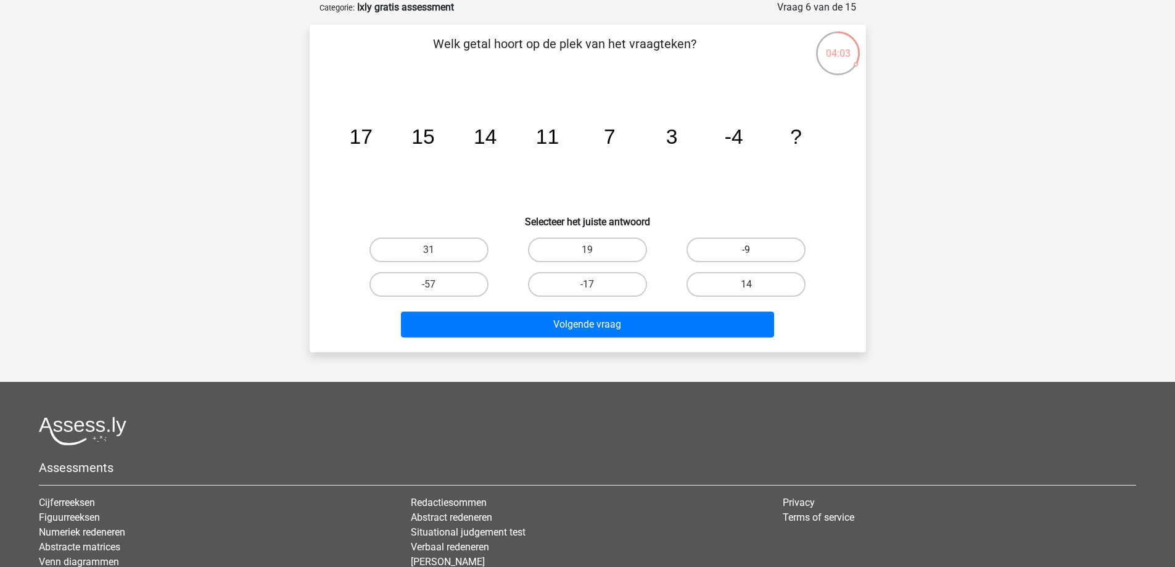
click at [776, 244] on label "-9" at bounding box center [746, 249] width 119 height 25
click at [754, 250] on input "-9" at bounding box center [750, 254] width 8 height 8
radio input "true"
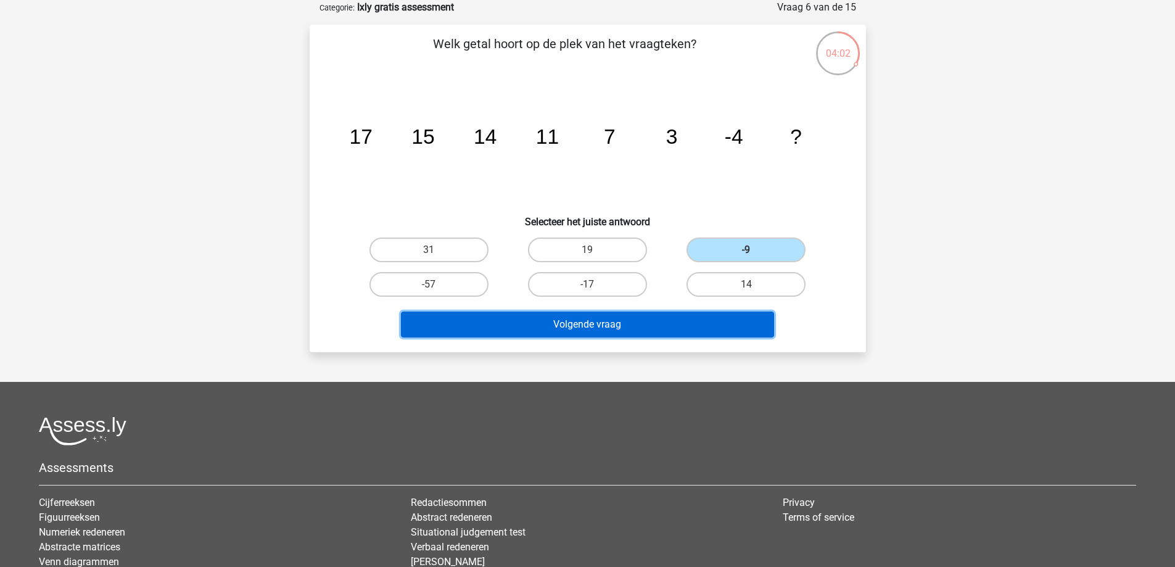
click at [630, 329] on button "Volgende vraag" at bounding box center [587, 325] width 373 height 26
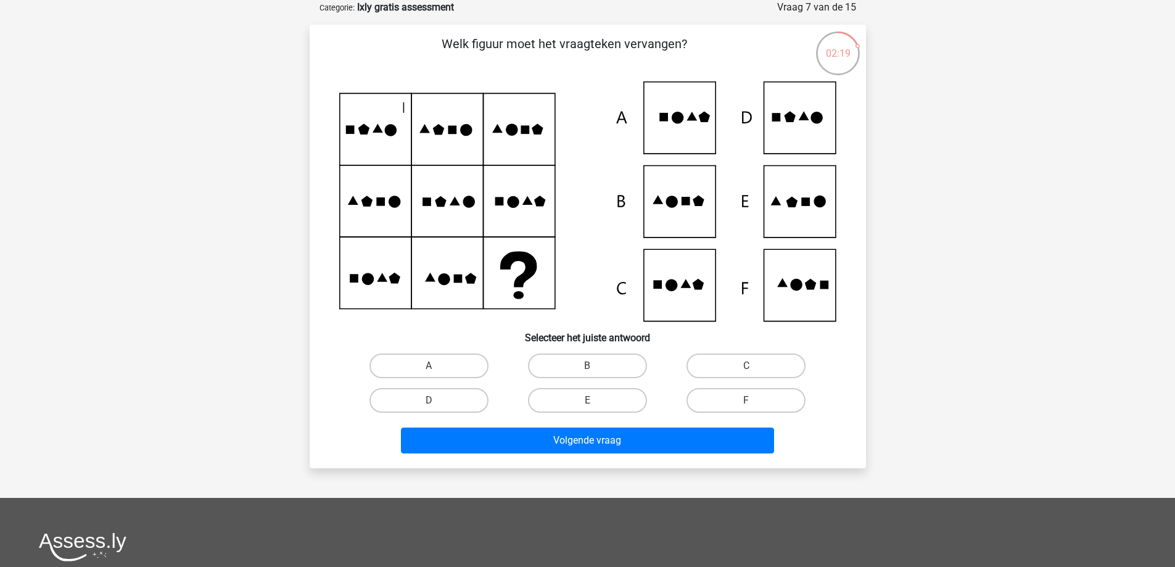
click at [817, 213] on icon at bounding box center [587, 201] width 497 height 240
click at [565, 397] on label "E" at bounding box center [587, 400] width 119 height 25
click at [587, 400] on input "E" at bounding box center [591, 404] width 8 height 8
radio input "true"
click at [569, 454] on div "Volgende vraag" at bounding box center [588, 442] width 476 height 31
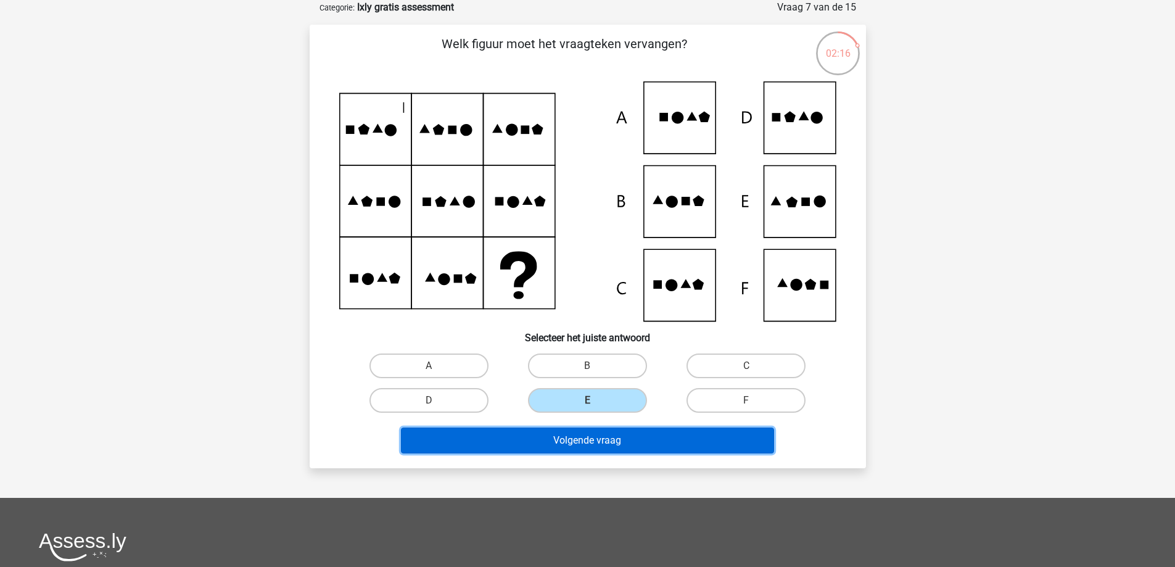
click at [567, 444] on button "Volgende vraag" at bounding box center [587, 440] width 373 height 26
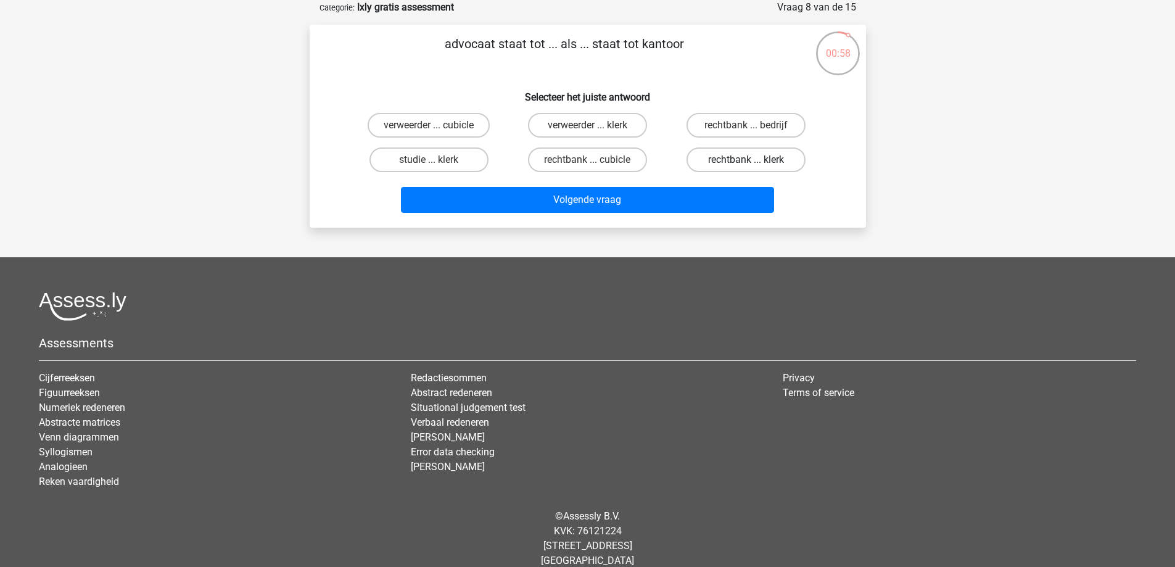
click at [751, 157] on label "rechtbank ... klerk" at bounding box center [746, 159] width 119 height 25
click at [751, 160] on input "rechtbank ... klerk" at bounding box center [750, 164] width 8 height 8
radio input "true"
click at [692, 215] on div "Volgende vraag" at bounding box center [588, 202] width 476 height 31
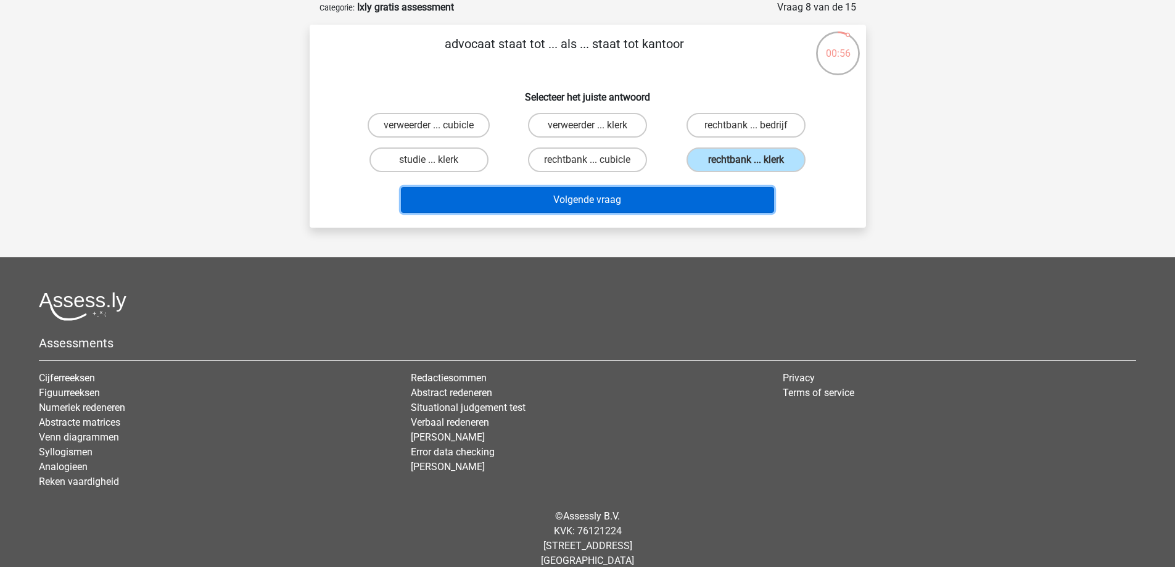
click at [675, 199] on button "Volgende vraag" at bounding box center [587, 200] width 373 height 26
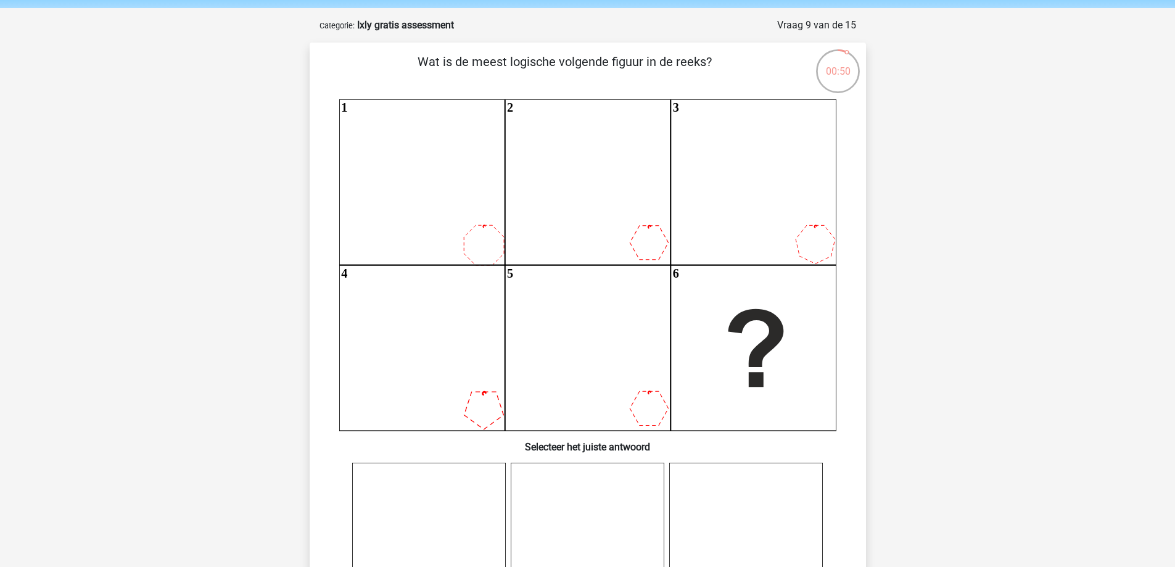
scroll to position [47, 0]
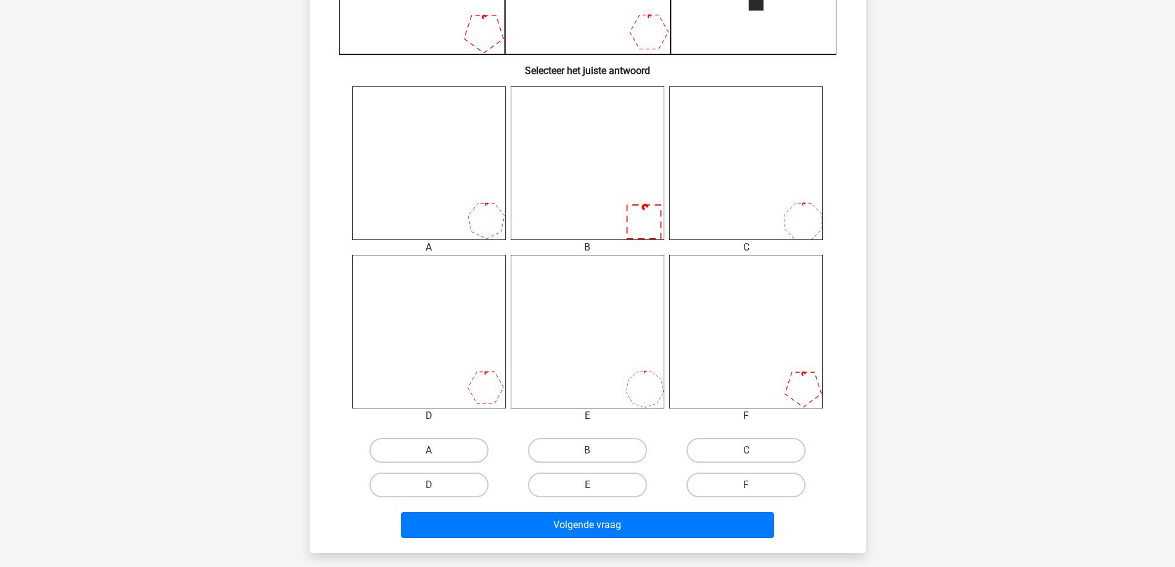
scroll to position [479, 0]
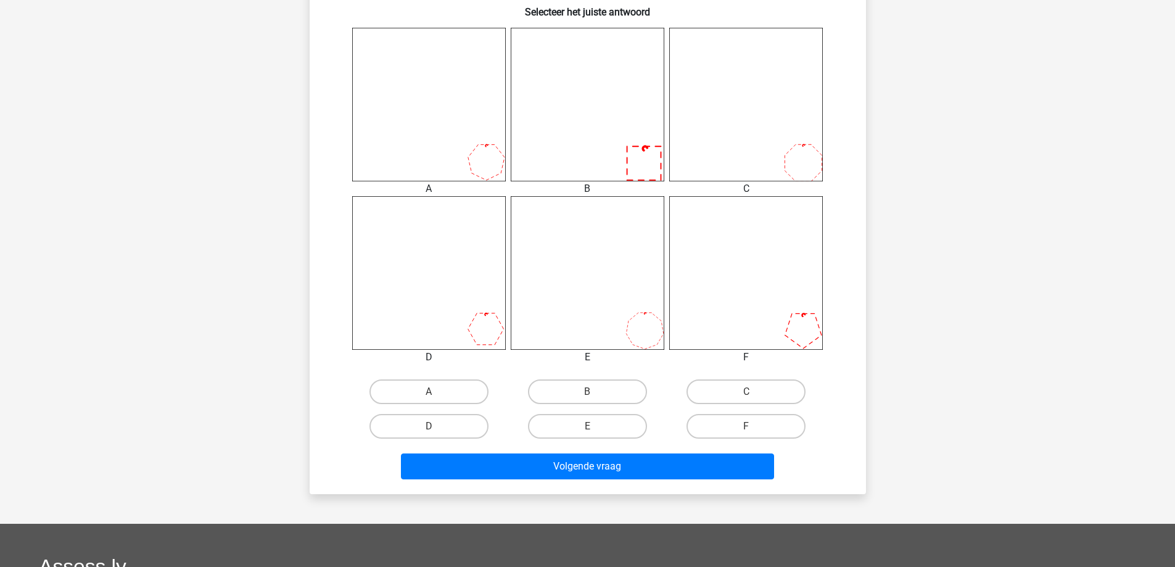
click at [751, 427] on input "F" at bounding box center [750, 430] width 8 height 8
radio input "true"
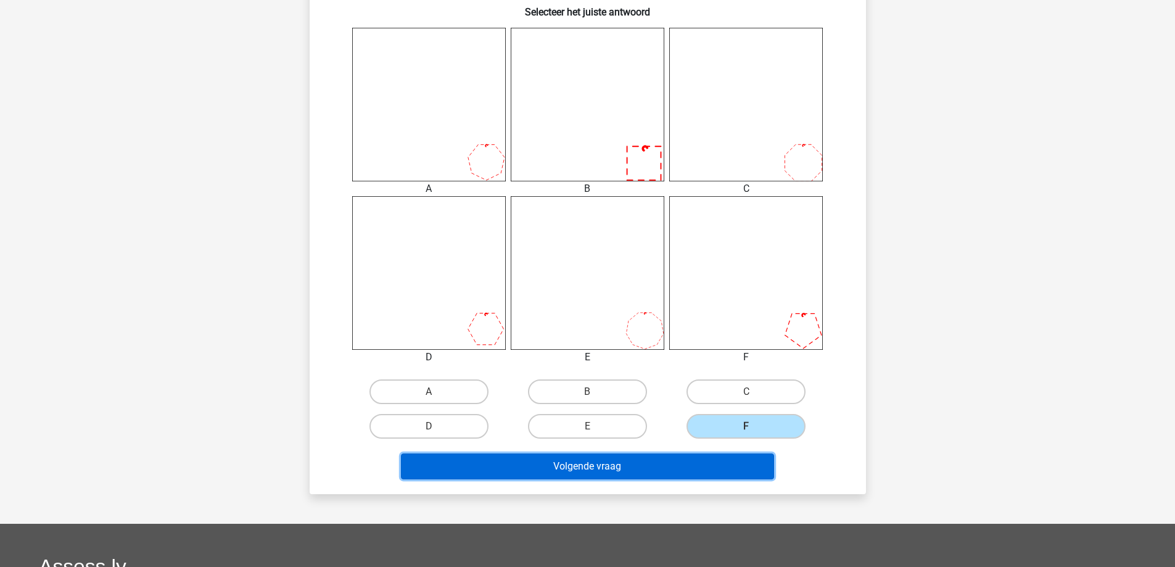
click at [679, 461] on button "Volgende vraag" at bounding box center [587, 466] width 373 height 26
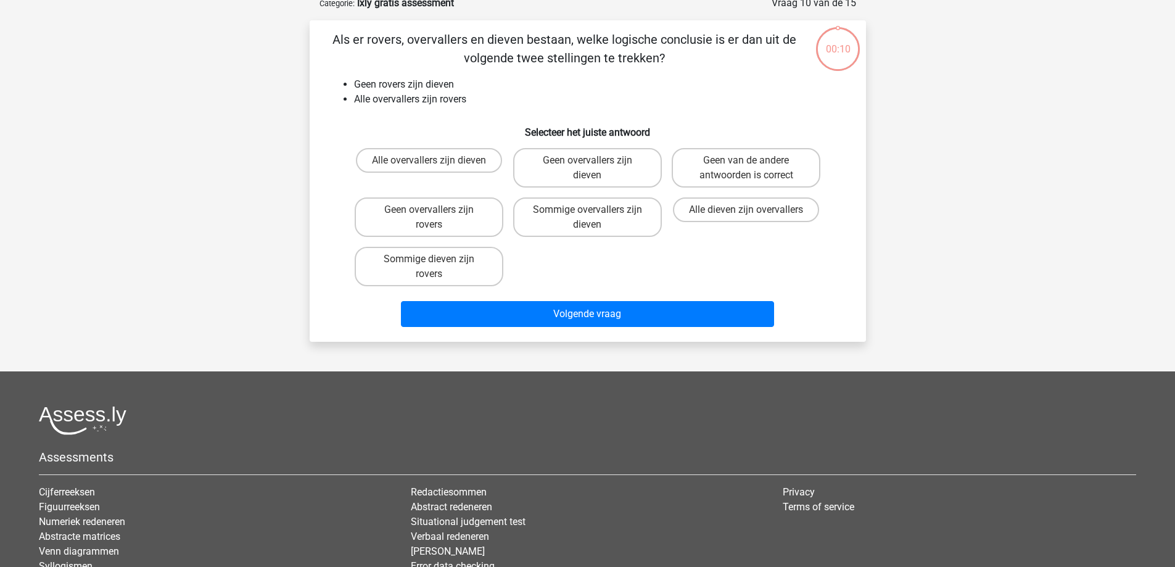
scroll to position [62, 0]
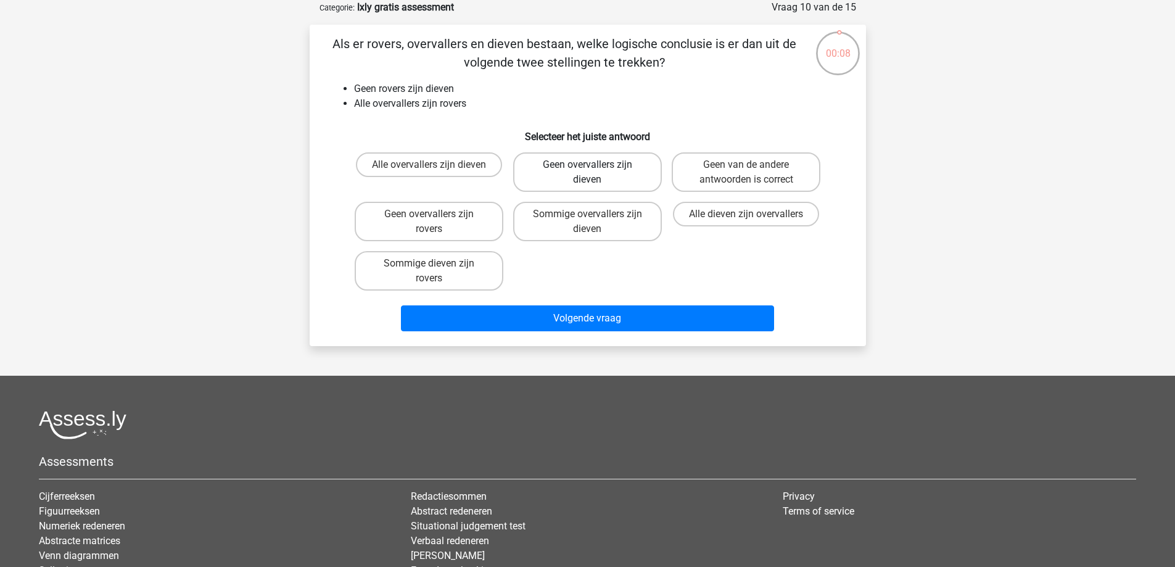
click at [631, 175] on label "Geen overvallers zijn dieven" at bounding box center [587, 171] width 149 height 39
click at [595, 173] on input "Geen overvallers zijn dieven" at bounding box center [591, 169] width 8 height 8
radio input "true"
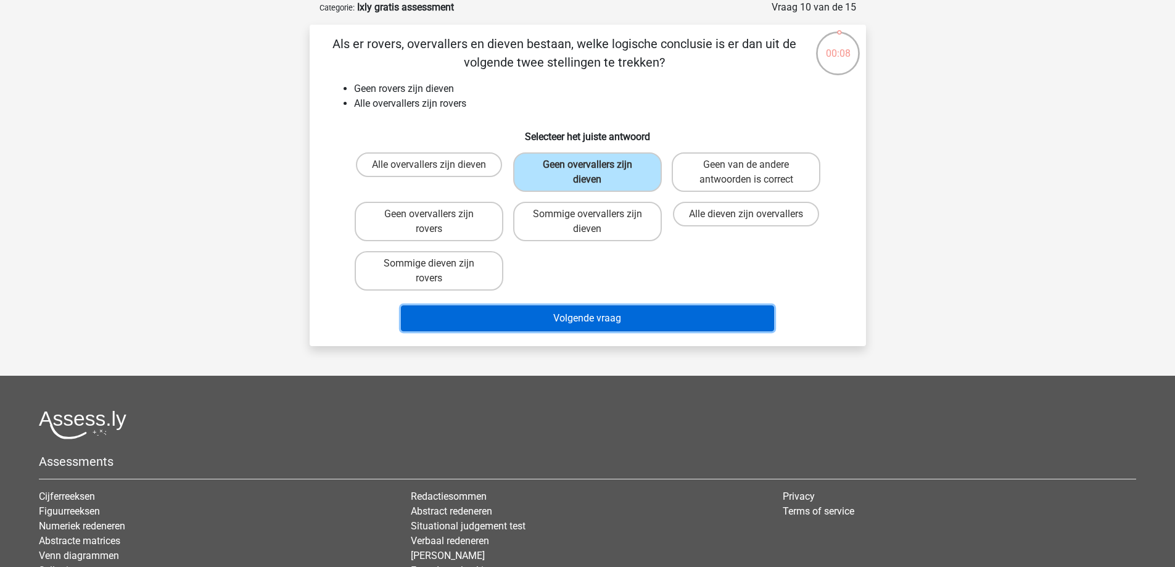
click at [615, 318] on button "Volgende vraag" at bounding box center [587, 318] width 373 height 26
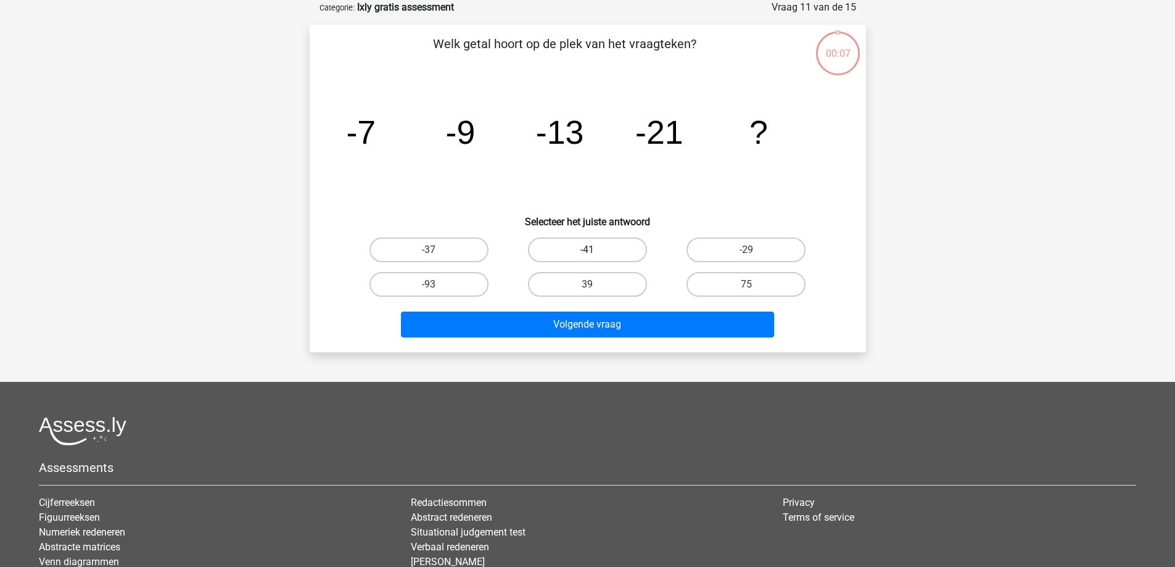
click at [622, 260] on label "-41" at bounding box center [587, 249] width 119 height 25
click at [595, 258] on input "-41" at bounding box center [591, 254] width 8 height 8
radio input "true"
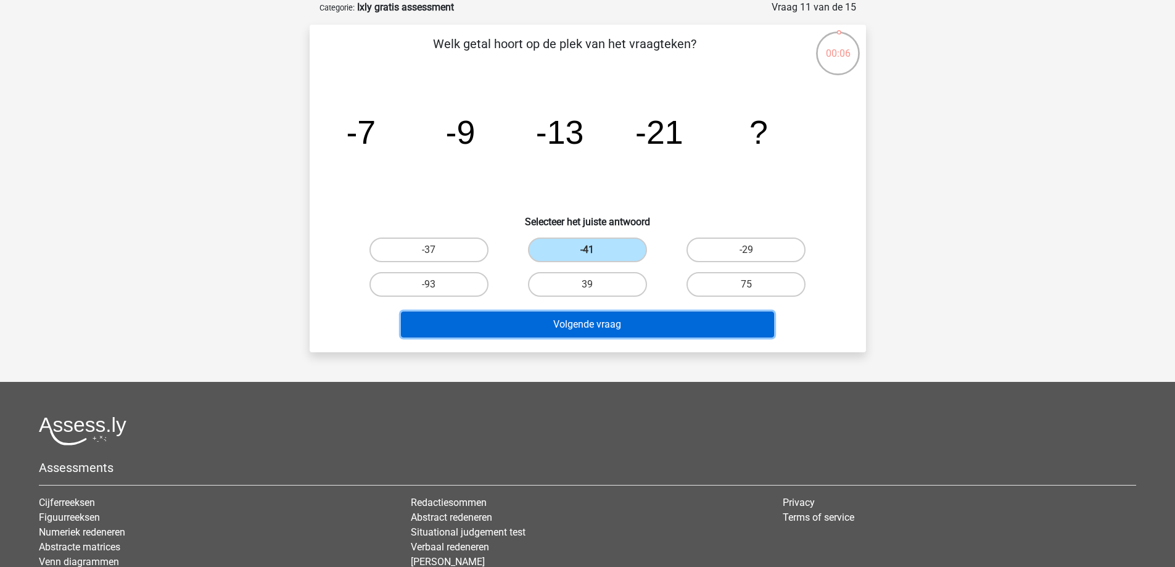
click at [609, 313] on button "Volgende vraag" at bounding box center [587, 325] width 373 height 26
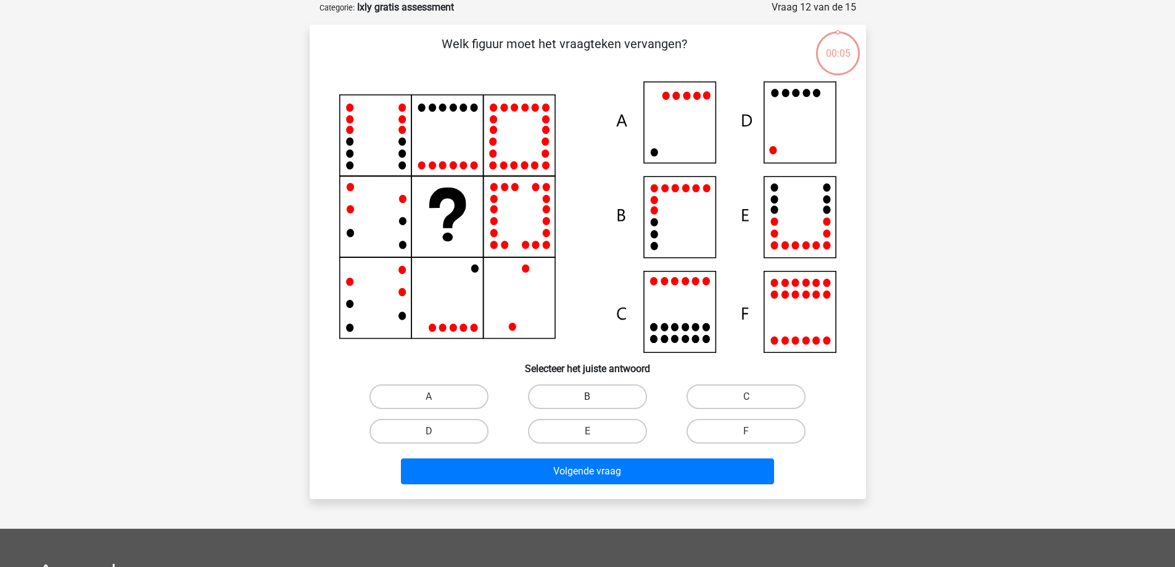
click at [613, 408] on label "B" at bounding box center [587, 396] width 119 height 25
click at [595, 405] on input "B" at bounding box center [591, 401] width 8 height 8
radio input "true"
click at [605, 456] on div "Volgende vraag" at bounding box center [587, 468] width 517 height 41
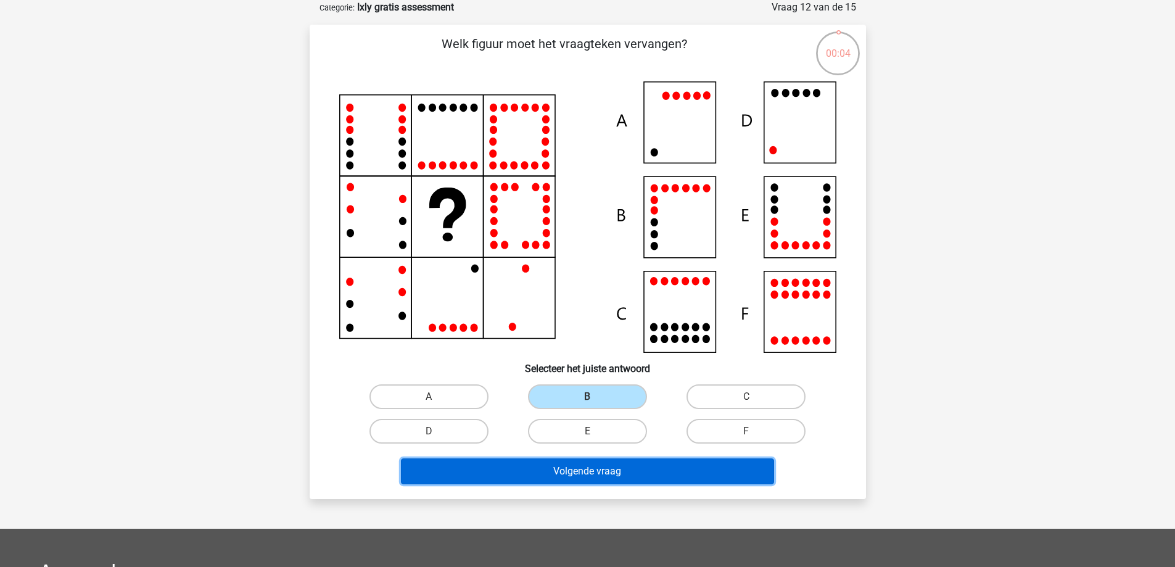
click at [603, 466] on button "Volgende vraag" at bounding box center [587, 471] width 373 height 26
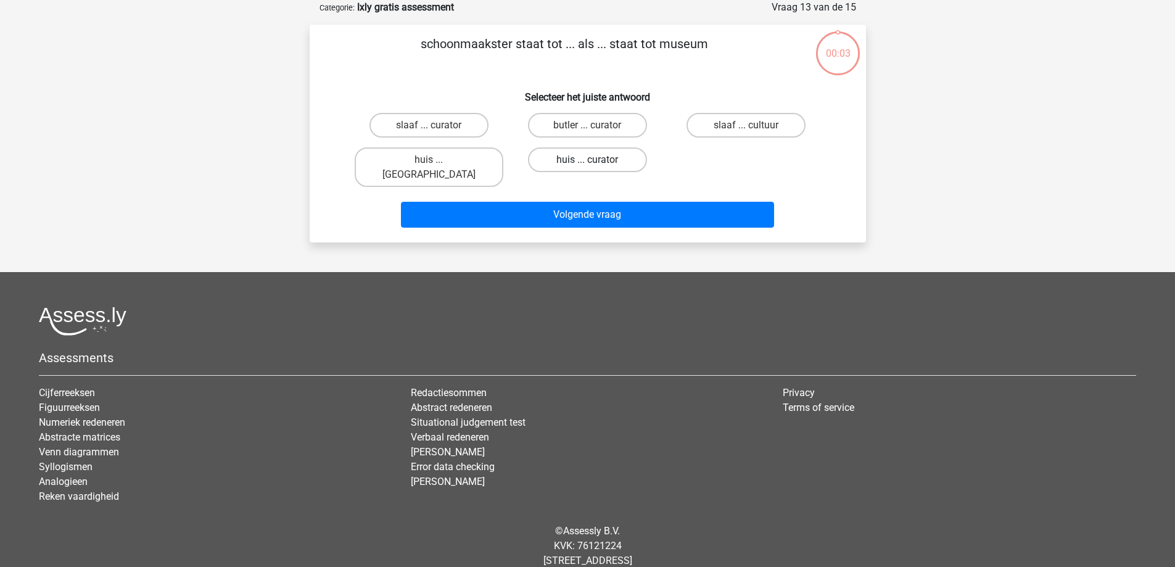
click at [592, 154] on label "huis ... curator" at bounding box center [587, 159] width 119 height 25
click at [592, 160] on input "huis ... curator" at bounding box center [591, 164] width 8 height 8
radio input "true"
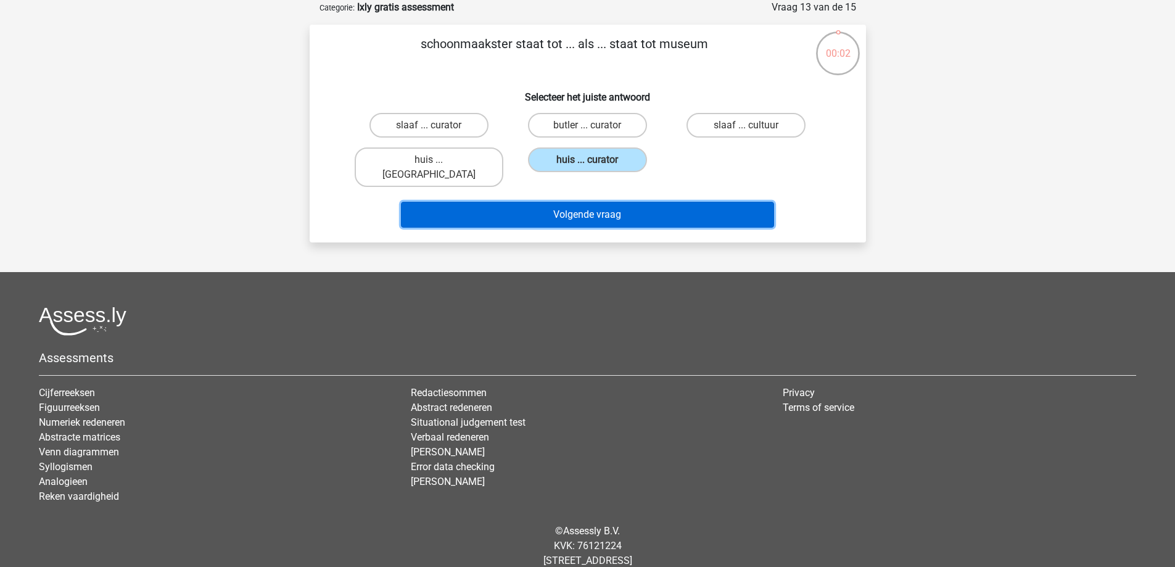
click at [590, 202] on button "Volgende vraag" at bounding box center [587, 215] width 373 height 26
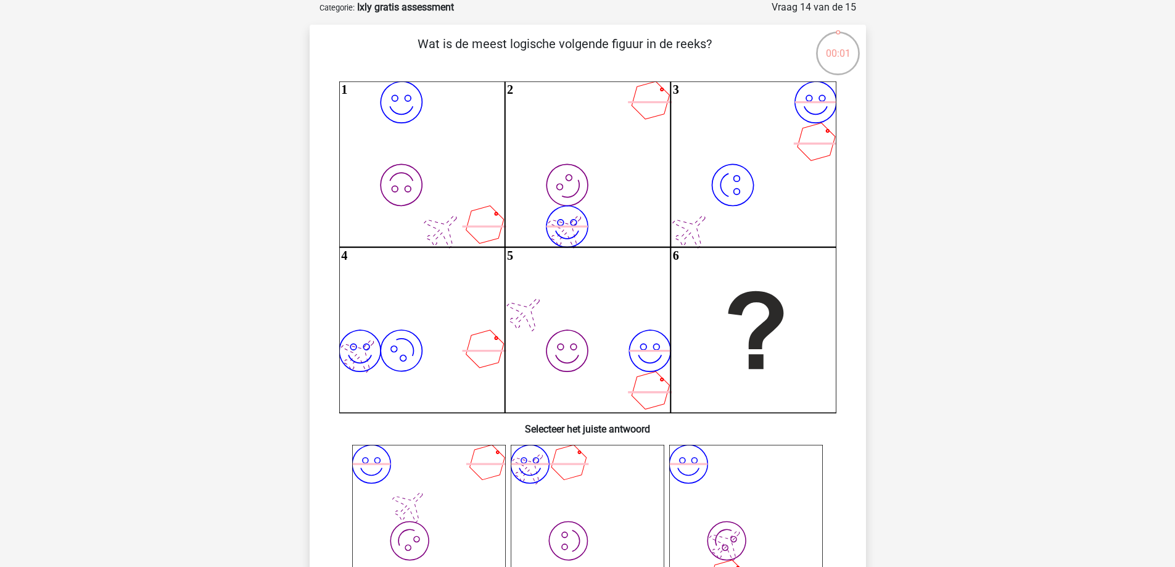
scroll to position [487, 0]
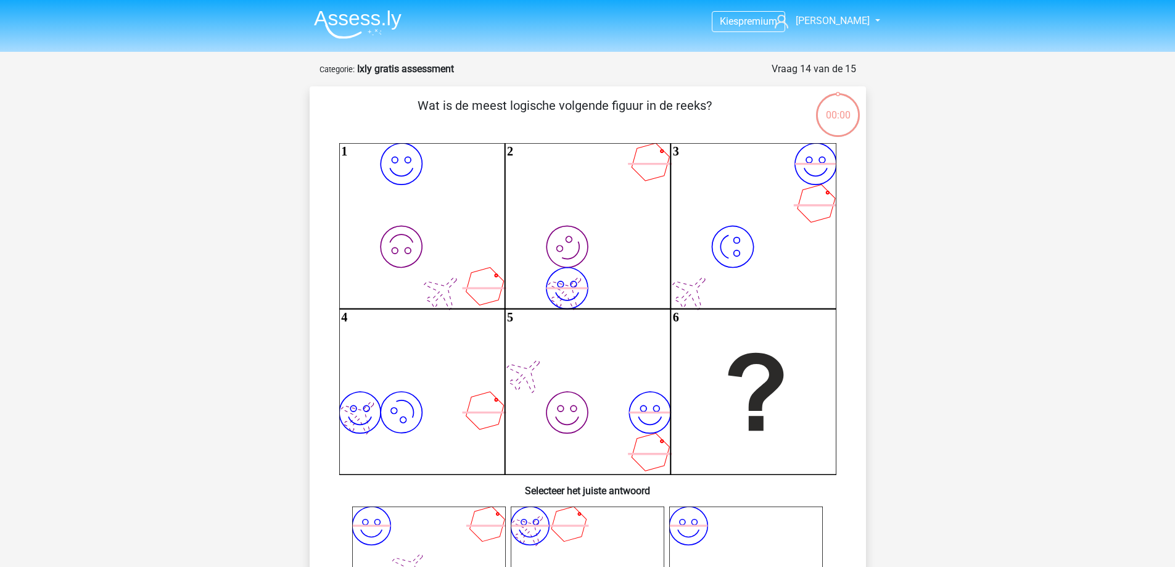
radio input "true"
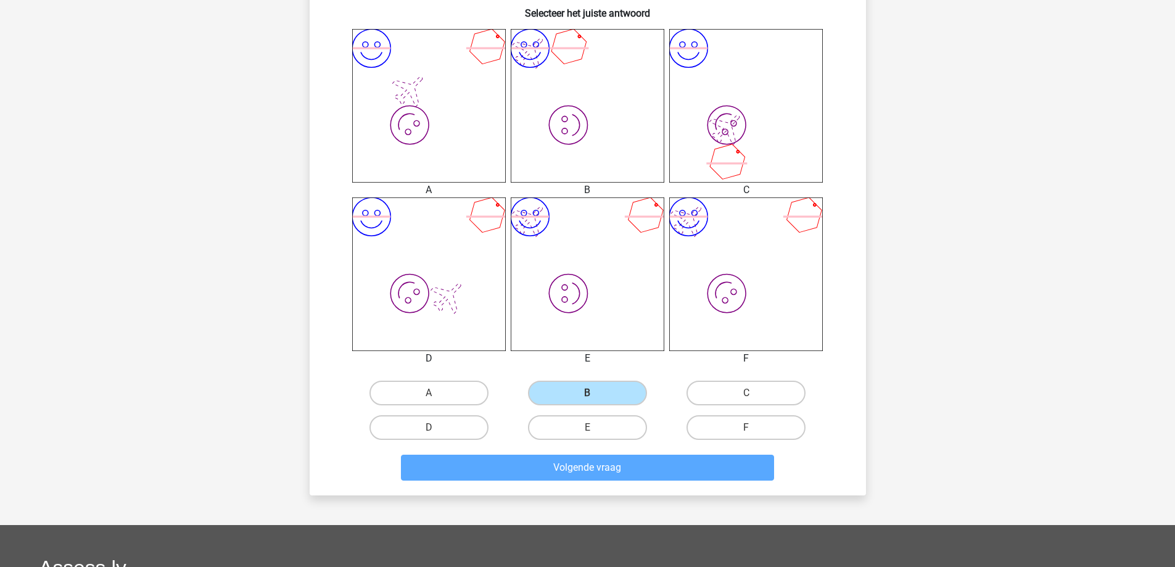
click at [593, 448] on div "Volgende vraag" at bounding box center [587, 465] width 517 height 41
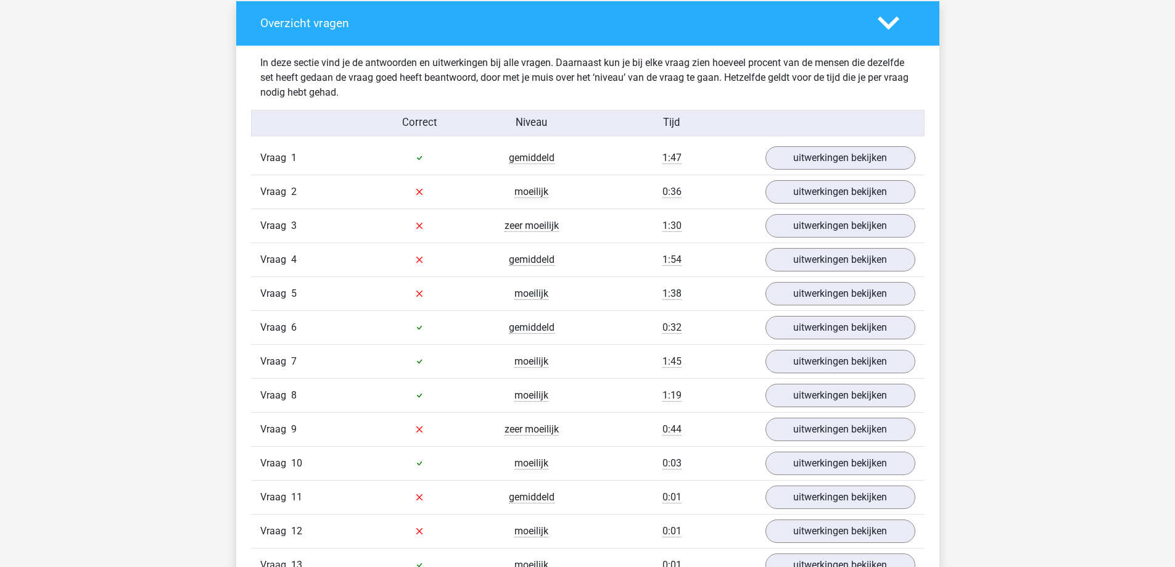
scroll to position [1303, 0]
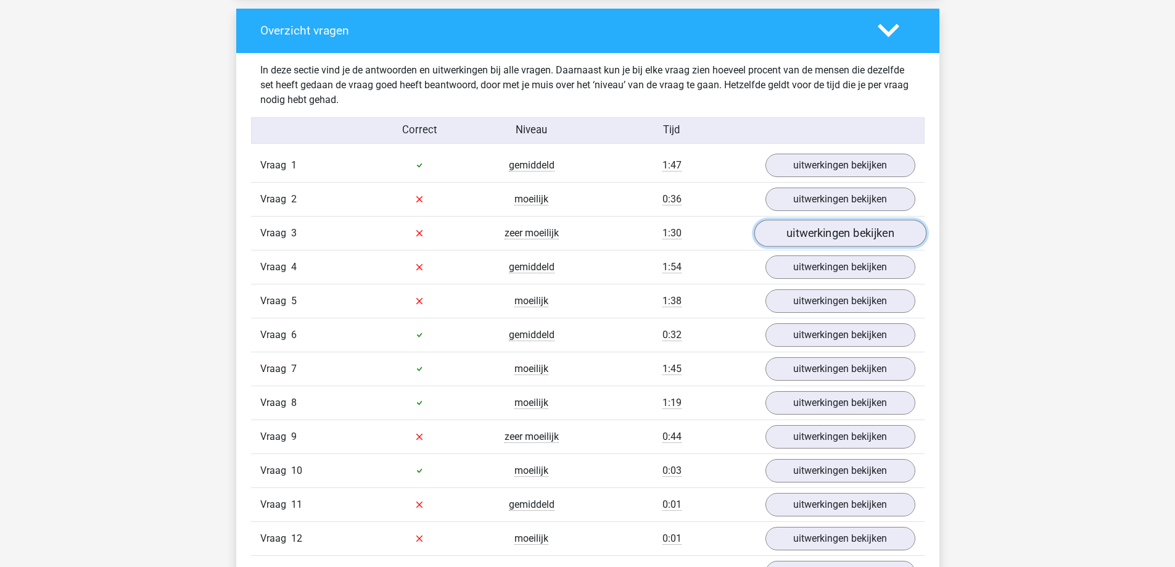
click at [846, 234] on link "uitwerkingen bekijken" at bounding box center [840, 233] width 172 height 27
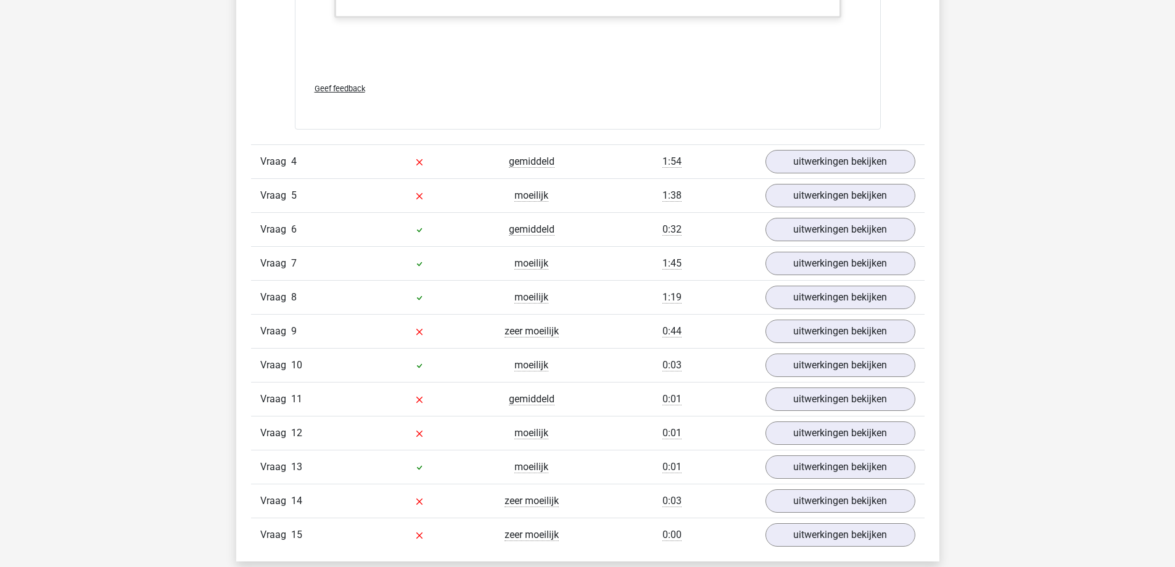
scroll to position [2018, 0]
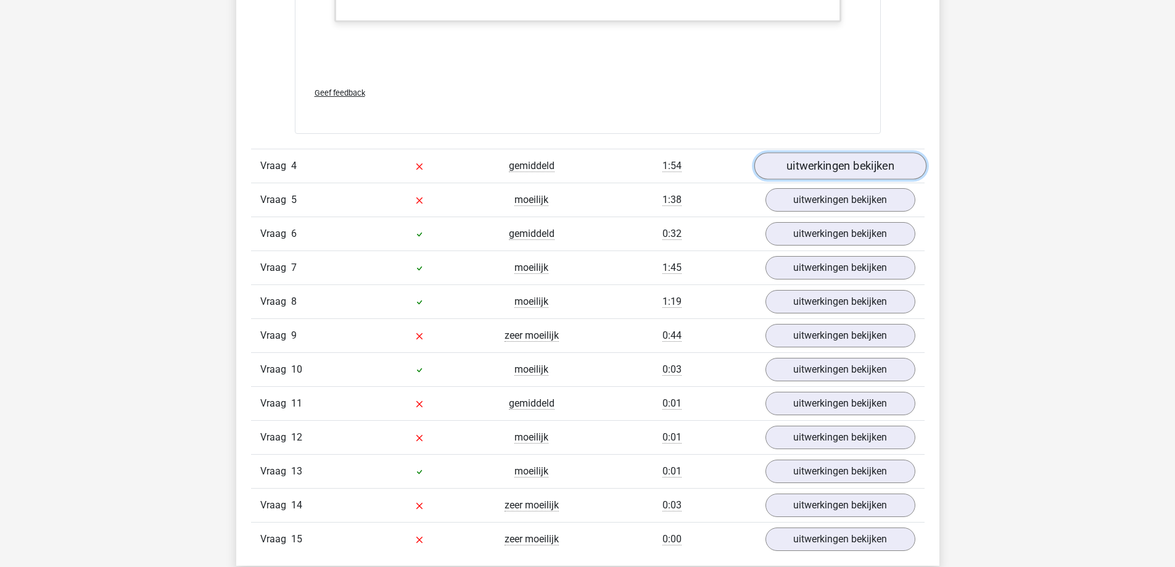
click at [864, 160] on link "uitwerkingen bekijken" at bounding box center [840, 165] width 172 height 27
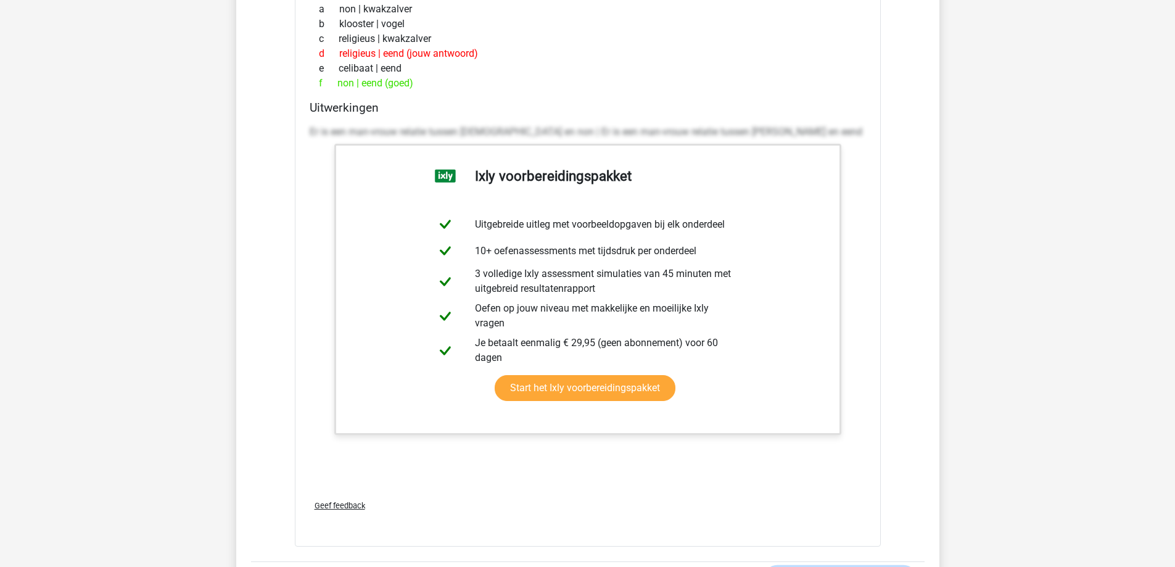
scroll to position [120, 0]
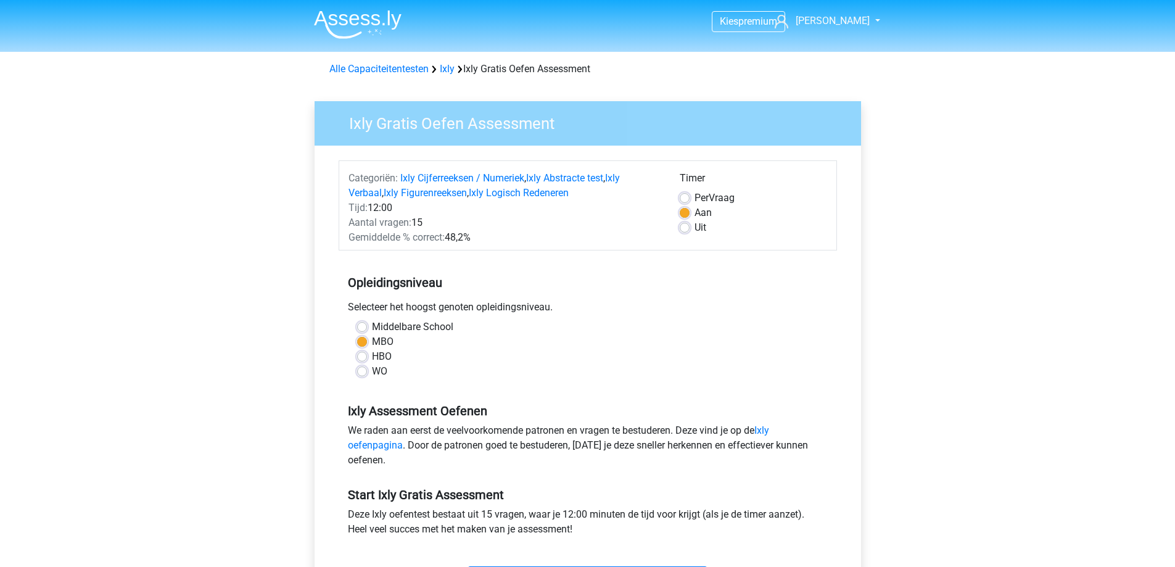
scroll to position [120, 0]
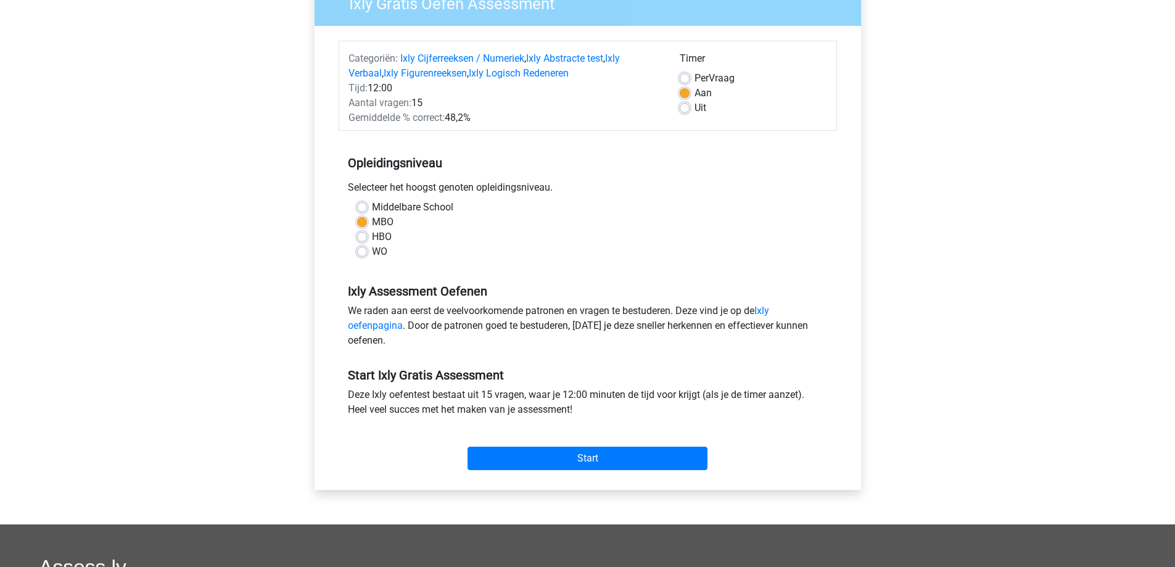
click at [381, 239] on label "HBO" at bounding box center [382, 236] width 20 height 15
click at [367, 239] on input "HBO" at bounding box center [362, 235] width 10 height 12
radio input "true"
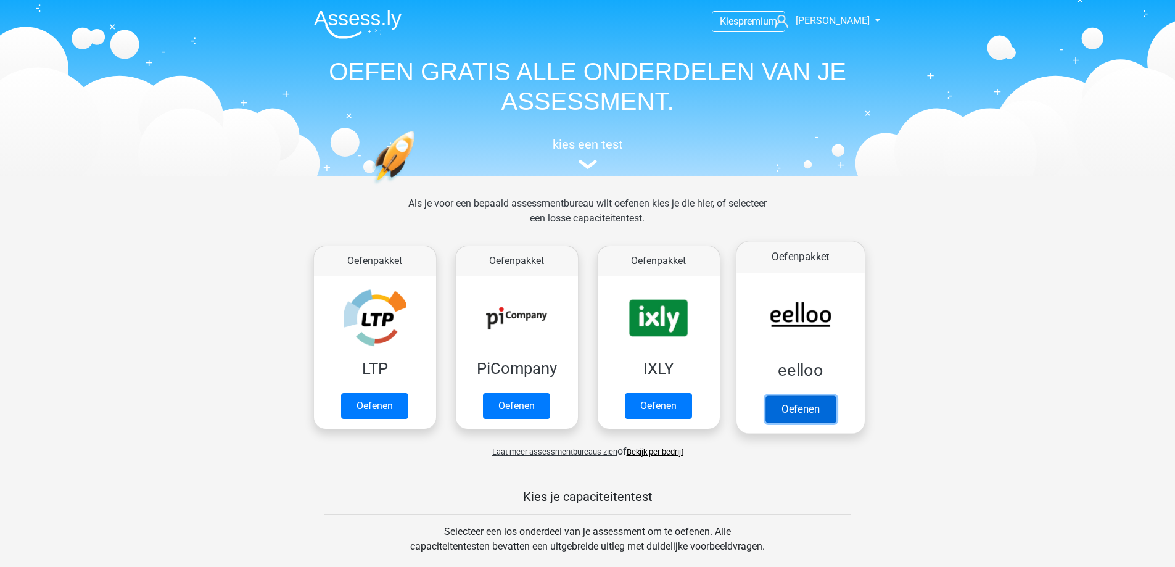
click at [785, 407] on link "Oefenen" at bounding box center [800, 408] width 70 height 27
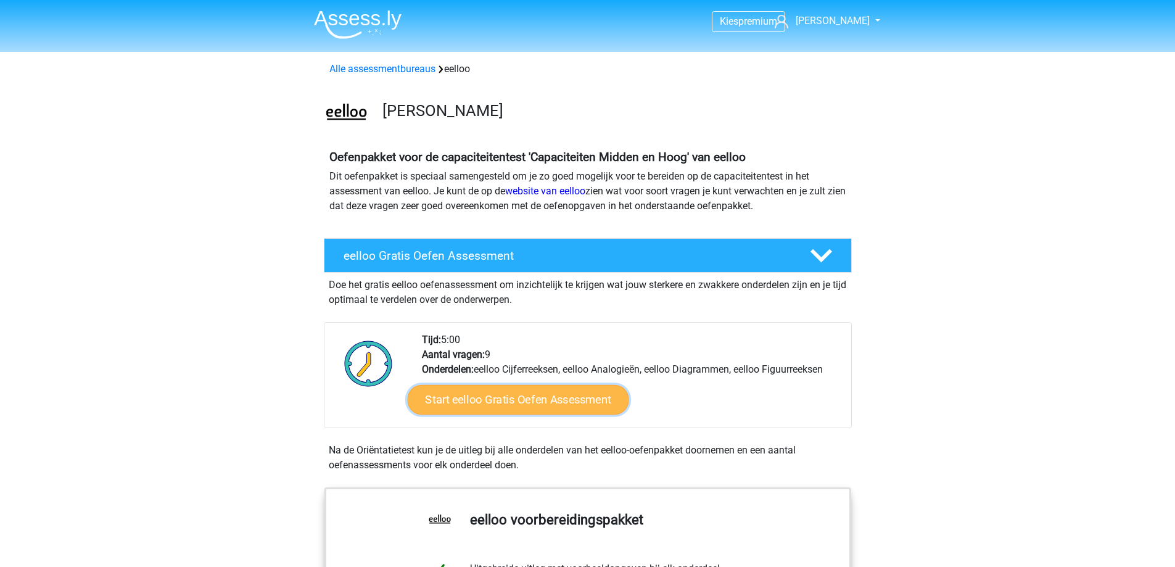
click at [568, 390] on link "Start eelloo Gratis Oefen Assessment" at bounding box center [517, 400] width 221 height 30
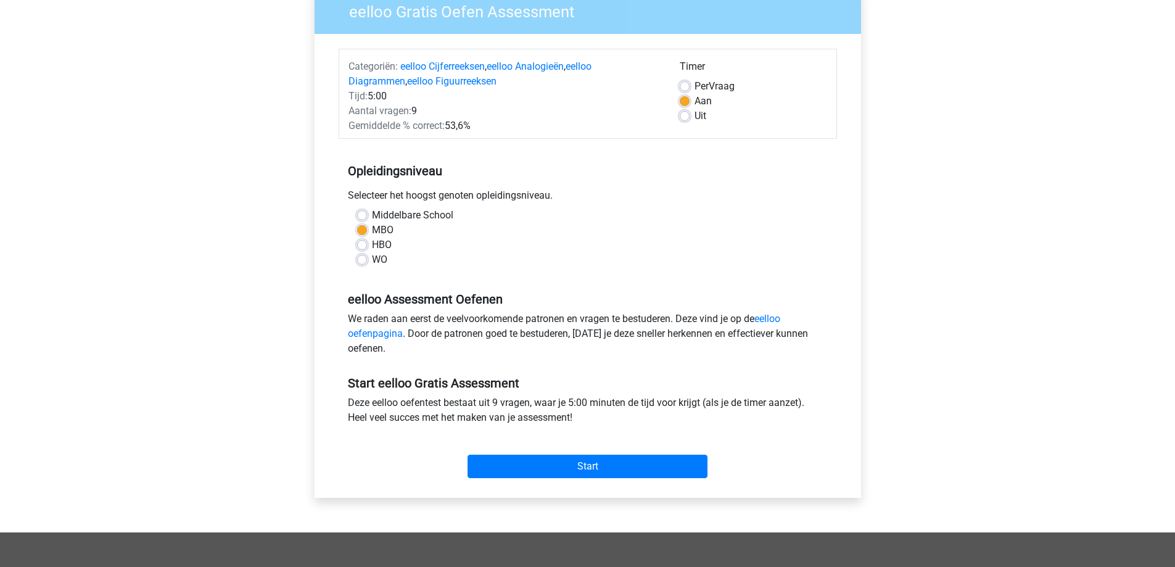
scroll to position [193, 0]
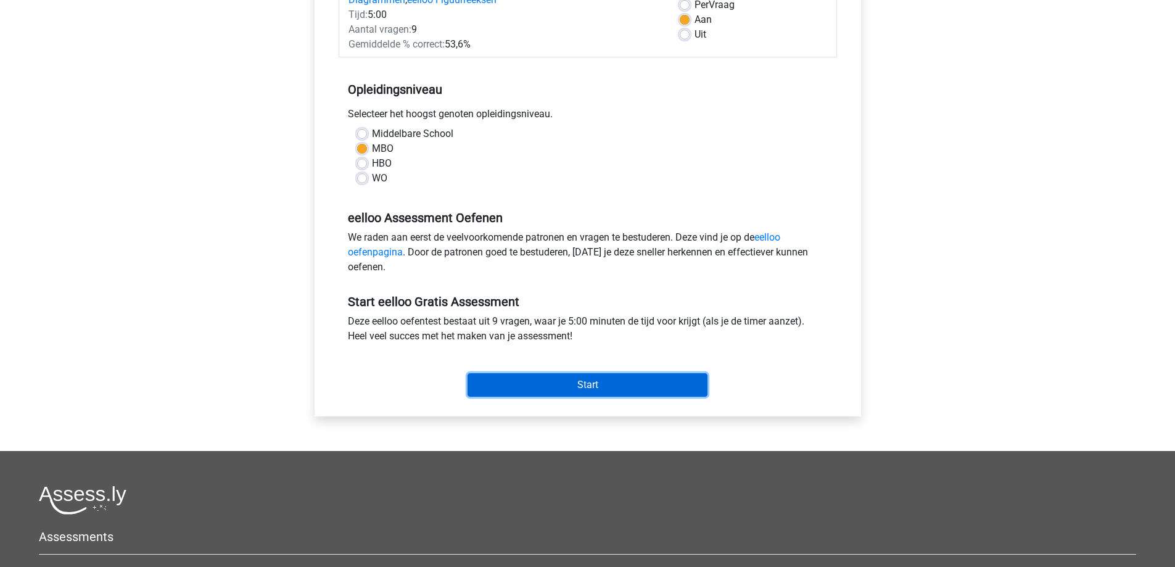
click at [648, 379] on input "Start" at bounding box center [588, 384] width 240 height 23
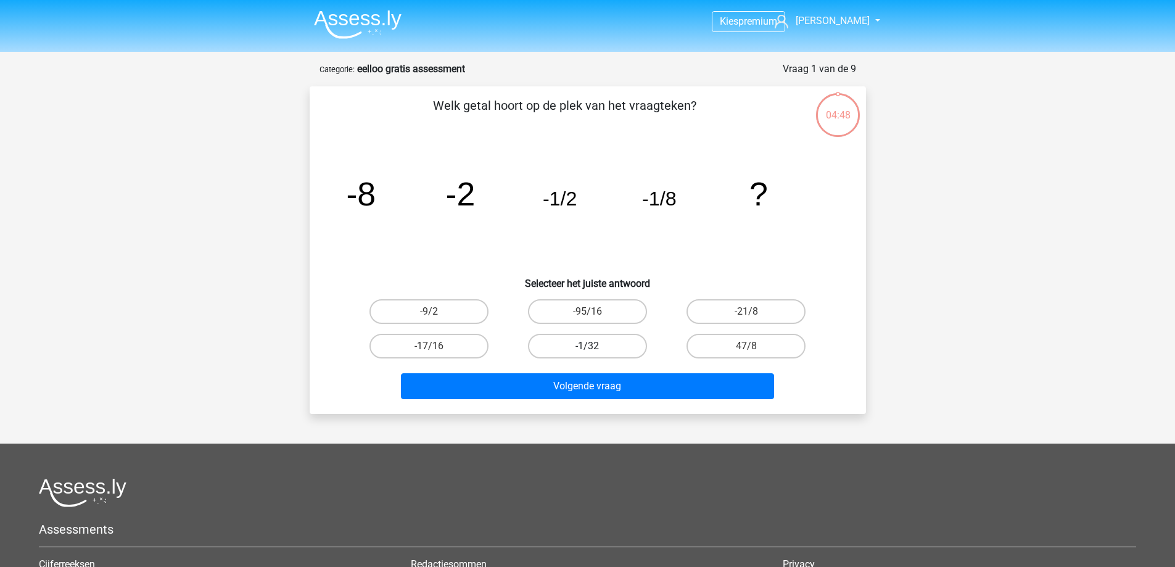
click at [595, 340] on label "-1/32" at bounding box center [587, 346] width 119 height 25
click at [595, 346] on input "-1/32" at bounding box center [591, 350] width 8 height 8
radio input "true"
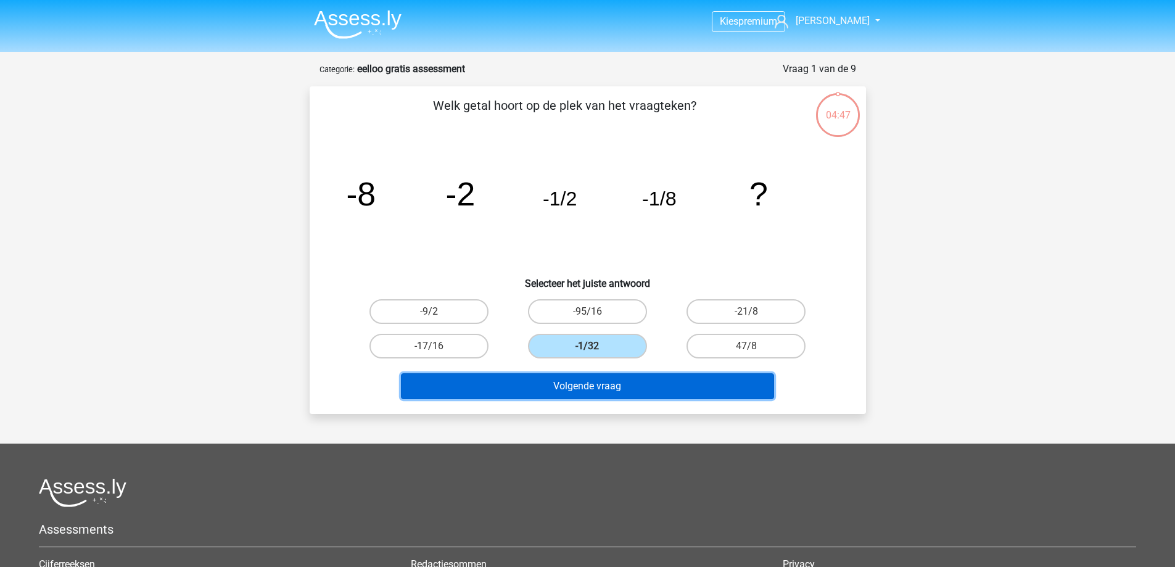
click at [582, 382] on button "Volgende vraag" at bounding box center [587, 386] width 373 height 26
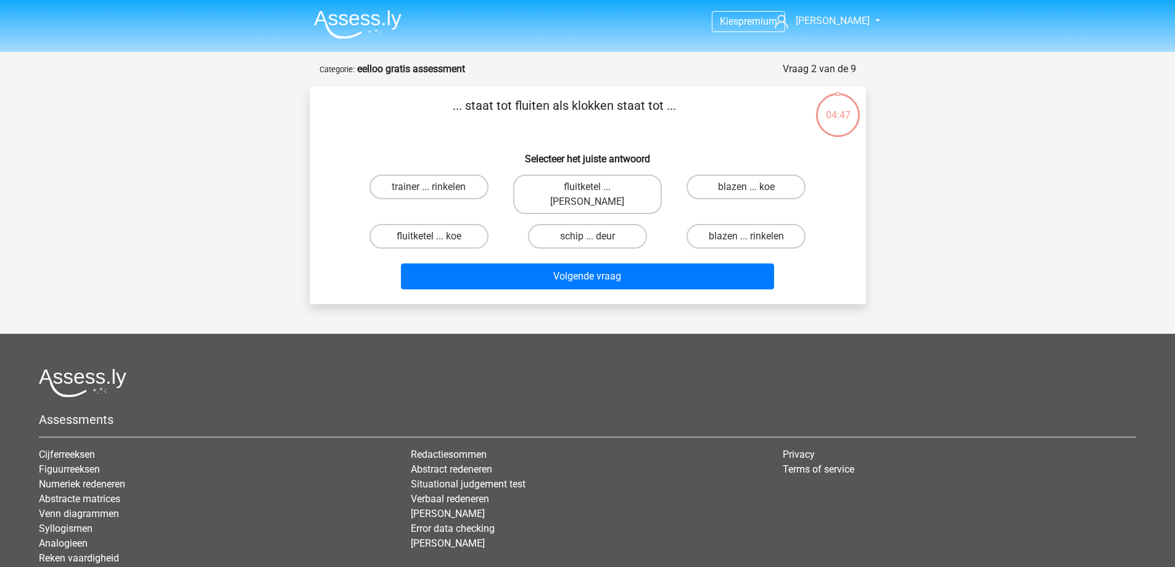
scroll to position [62, 0]
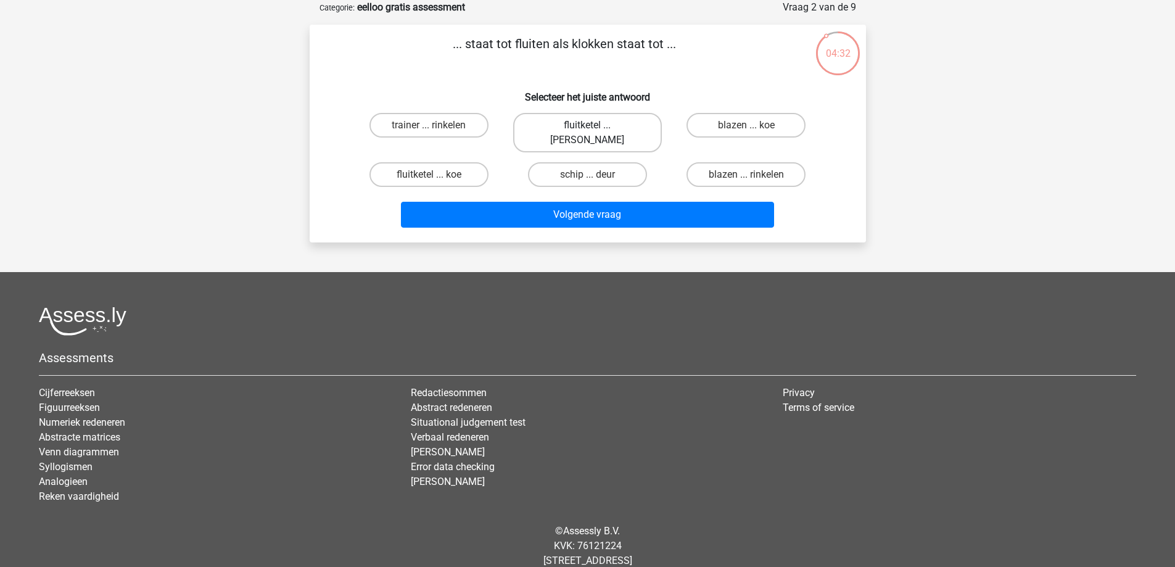
click at [610, 125] on label "fluitketel ... [PERSON_NAME]" at bounding box center [587, 132] width 149 height 39
click at [595, 125] on input "fluitketel ... [PERSON_NAME]" at bounding box center [591, 129] width 8 height 8
radio input "true"
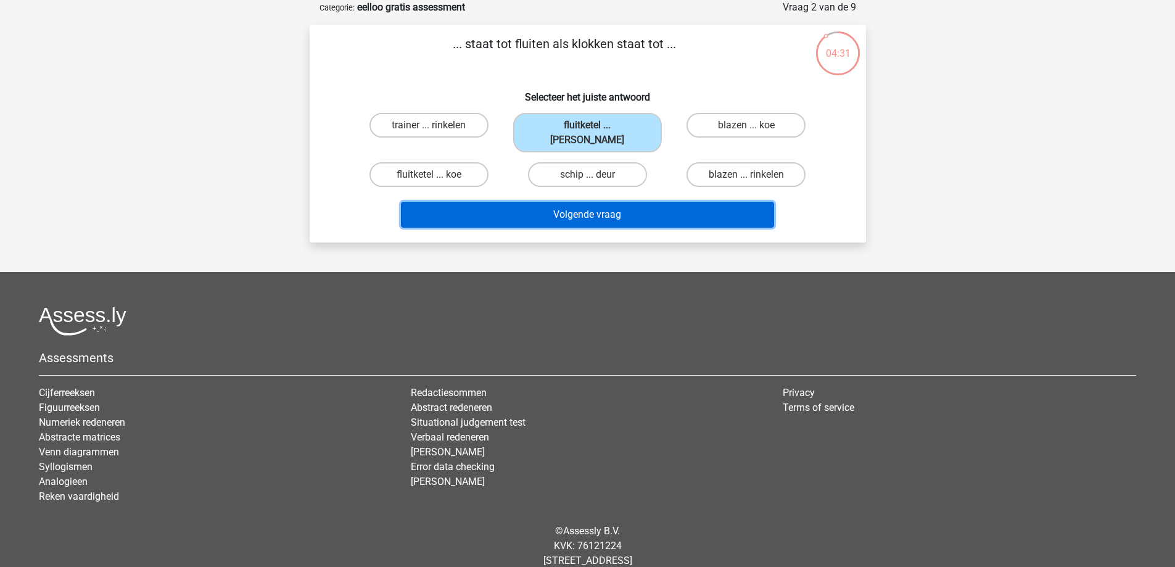
click at [593, 202] on button "Volgende vraag" at bounding box center [587, 215] width 373 height 26
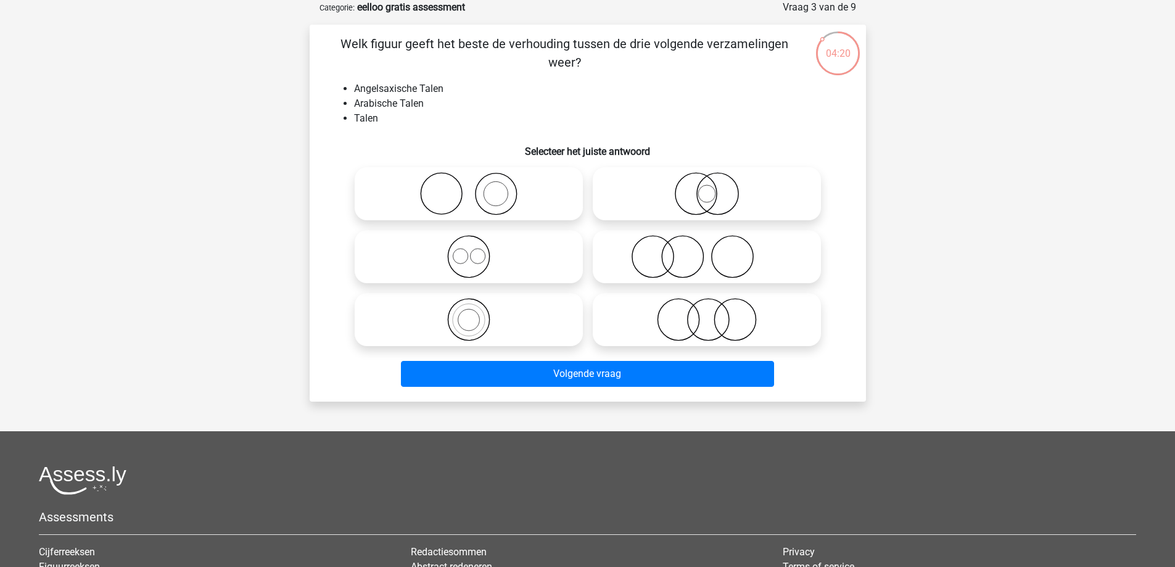
click at [496, 205] on icon at bounding box center [469, 193] width 218 height 43
click at [477, 188] on input "radio" at bounding box center [473, 184] width 8 height 8
radio input "true"
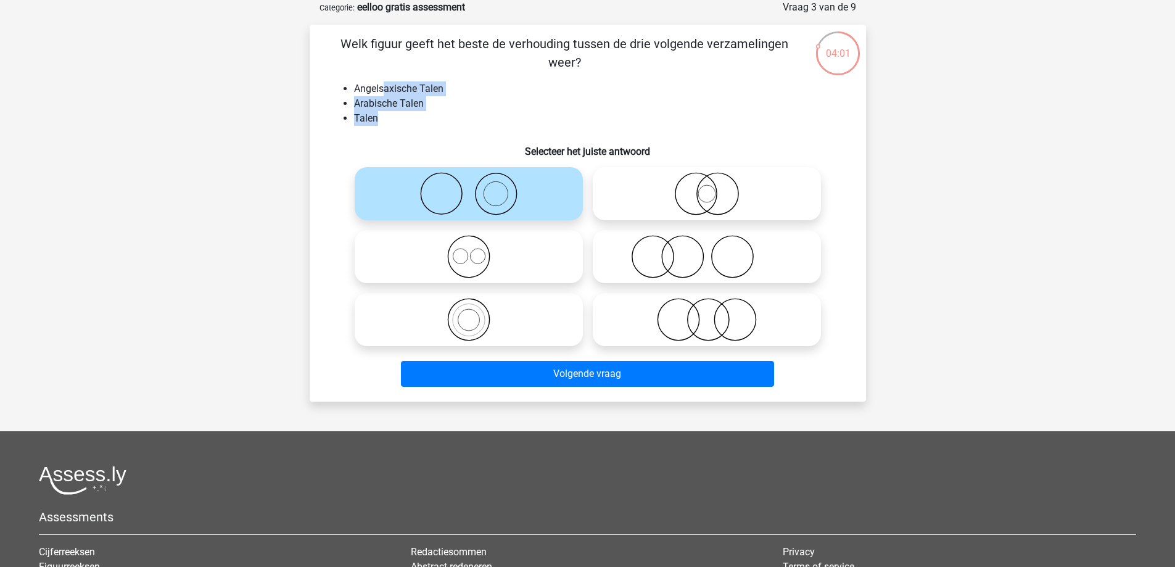
drag, startPoint x: 432, startPoint y: 114, endPoint x: 382, endPoint y: 81, distance: 59.7
click at [382, 81] on ul "Angelsaxische Talen Arabische Talen Talen" at bounding box center [587, 103] width 517 height 44
click at [485, 99] on li "Arabische Talen" at bounding box center [600, 103] width 492 height 15
click at [398, 86] on li "Angelsaxische Talen" at bounding box center [600, 88] width 492 height 15
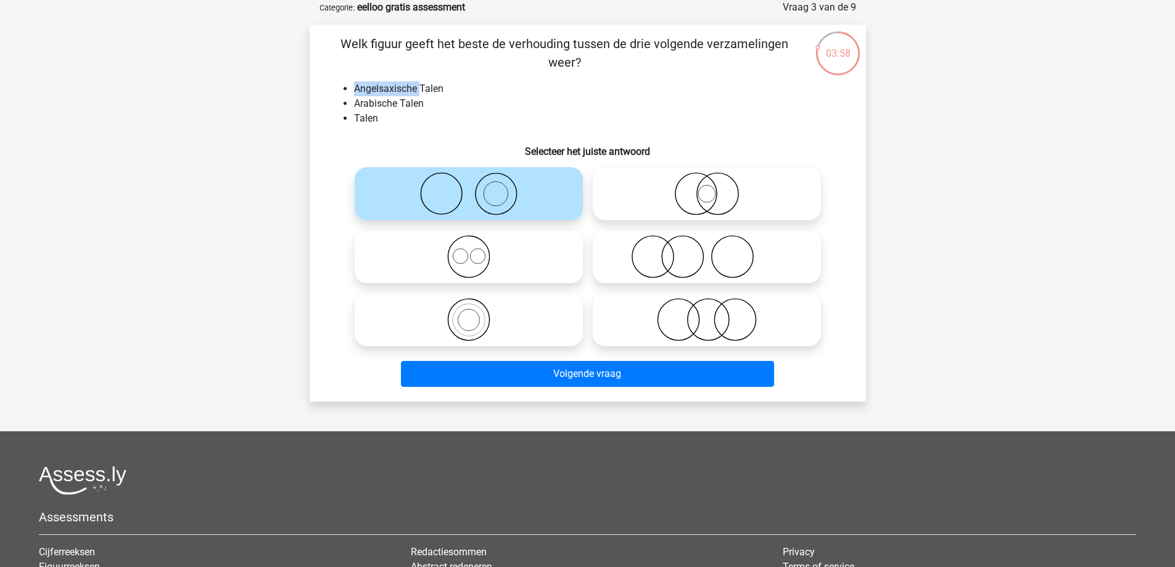
copy li "Angelsaxische"
click at [858, 239] on div "Welk figuur geeft het beste de verhouding tussen de drie volgende verzamelingen…" at bounding box center [588, 213] width 547 height 357
click at [466, 315] on icon at bounding box center [469, 319] width 218 height 43
click at [469, 313] on input "radio" at bounding box center [473, 309] width 8 height 8
radio input "true"
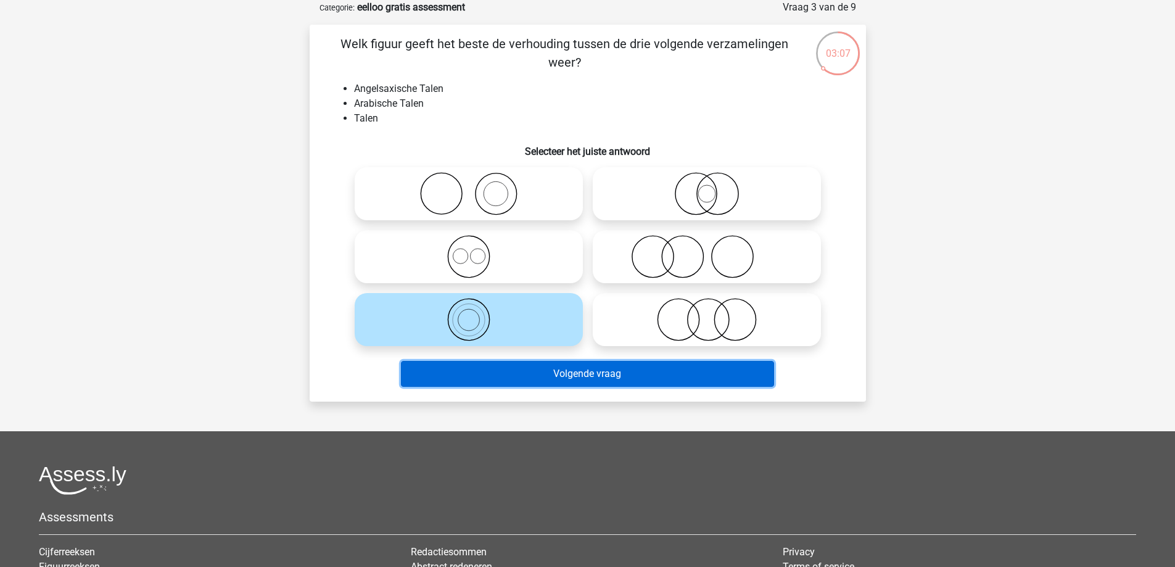
click at [601, 384] on button "Volgende vraag" at bounding box center [587, 374] width 373 height 26
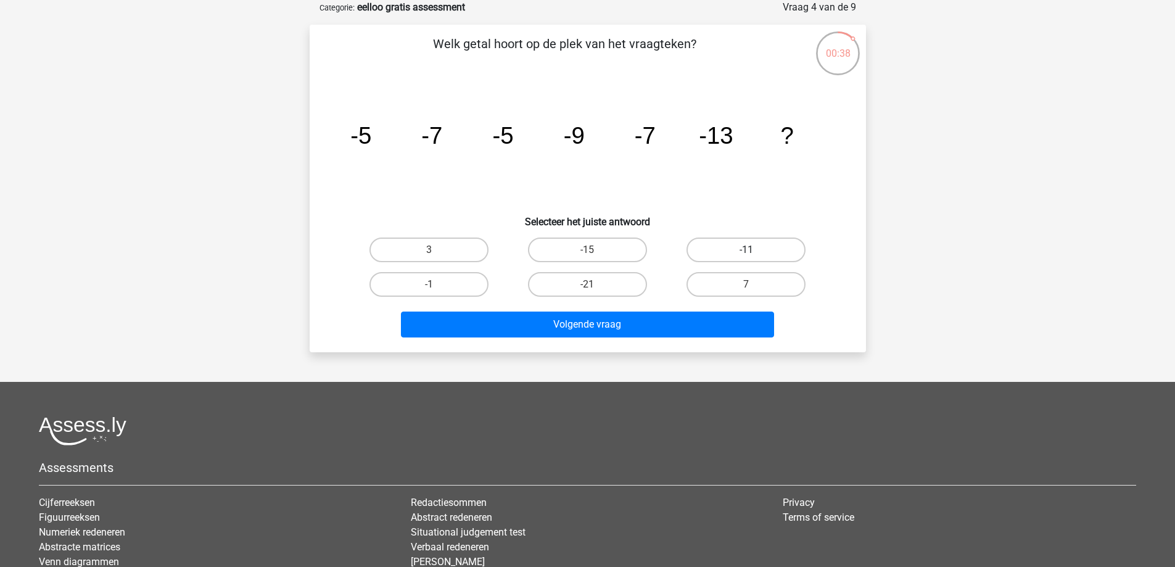
click at [737, 246] on label "-11" at bounding box center [746, 249] width 119 height 25
click at [746, 250] on input "-11" at bounding box center [750, 254] width 8 height 8
radio input "true"
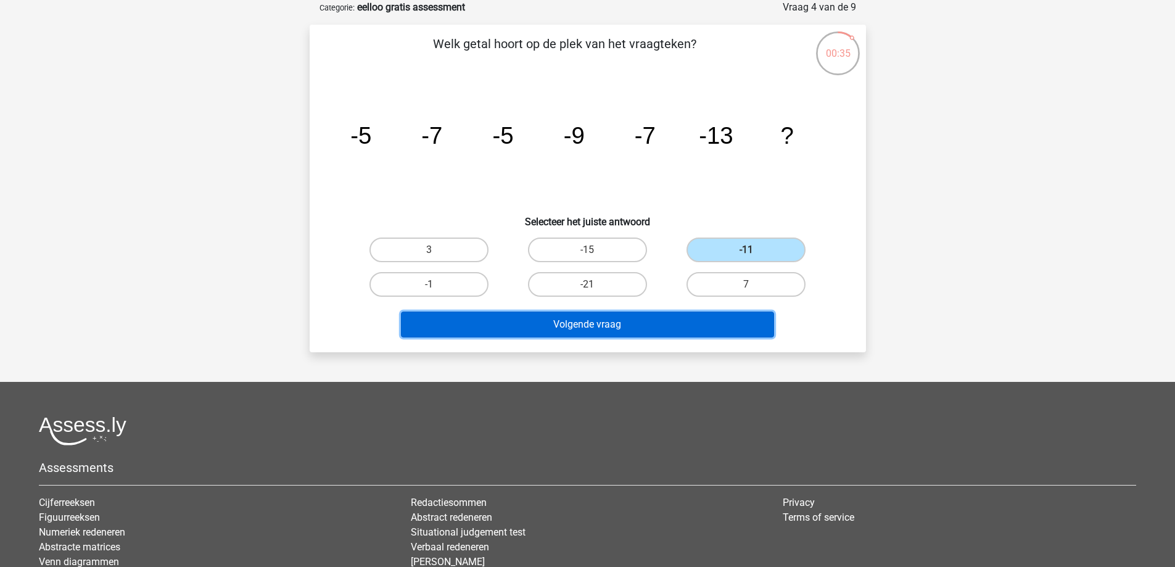
click at [649, 328] on button "Volgende vraag" at bounding box center [587, 325] width 373 height 26
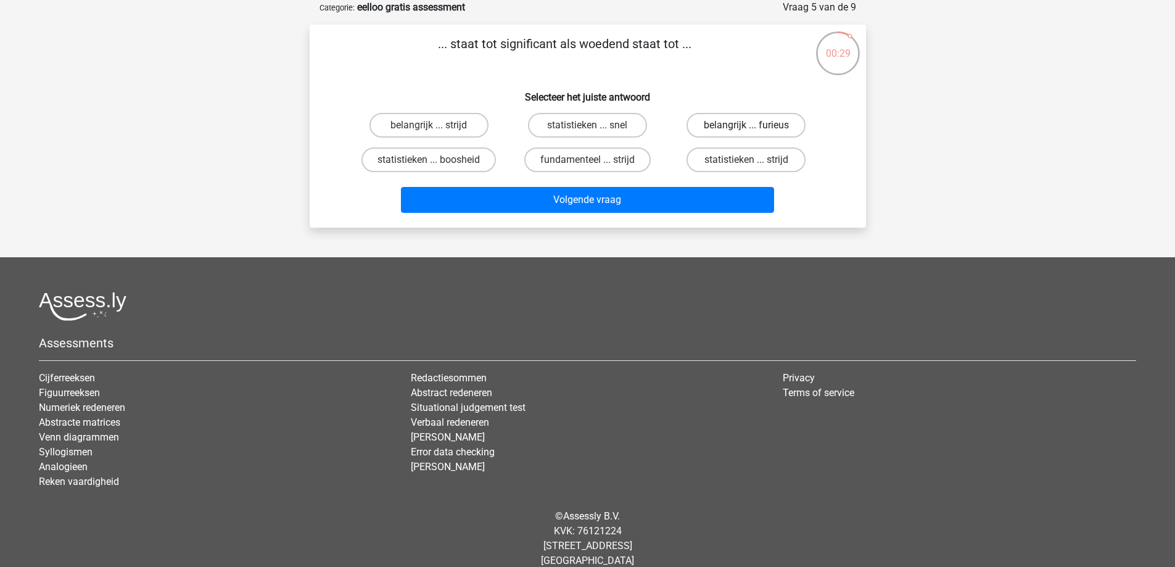
click at [745, 124] on label "belangrijk ... furieus" at bounding box center [746, 125] width 119 height 25
click at [746, 125] on input "belangrijk ... furieus" at bounding box center [750, 129] width 8 height 8
radio input "true"
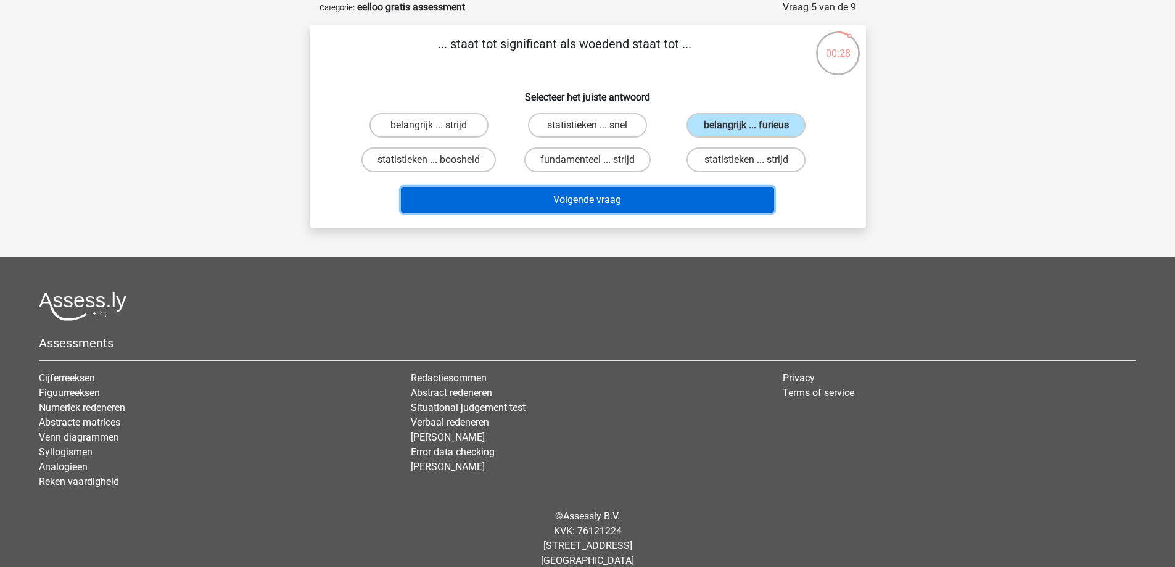
click at [721, 191] on button "Volgende vraag" at bounding box center [587, 200] width 373 height 26
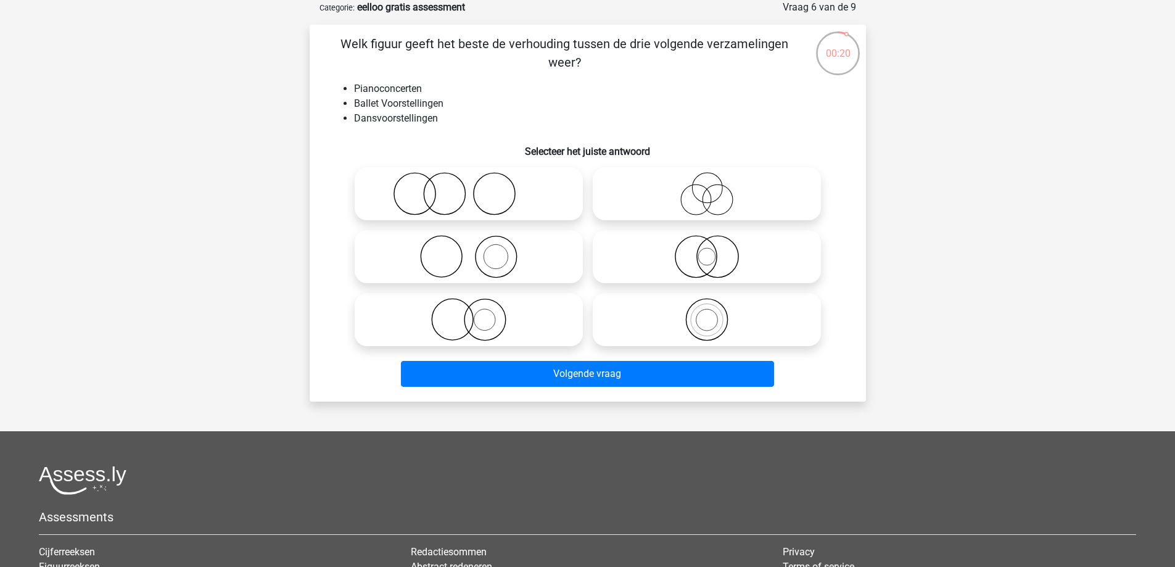
click at [499, 323] on icon at bounding box center [469, 319] width 218 height 43
click at [477, 313] on input "radio" at bounding box center [473, 309] width 8 height 8
radio input "true"
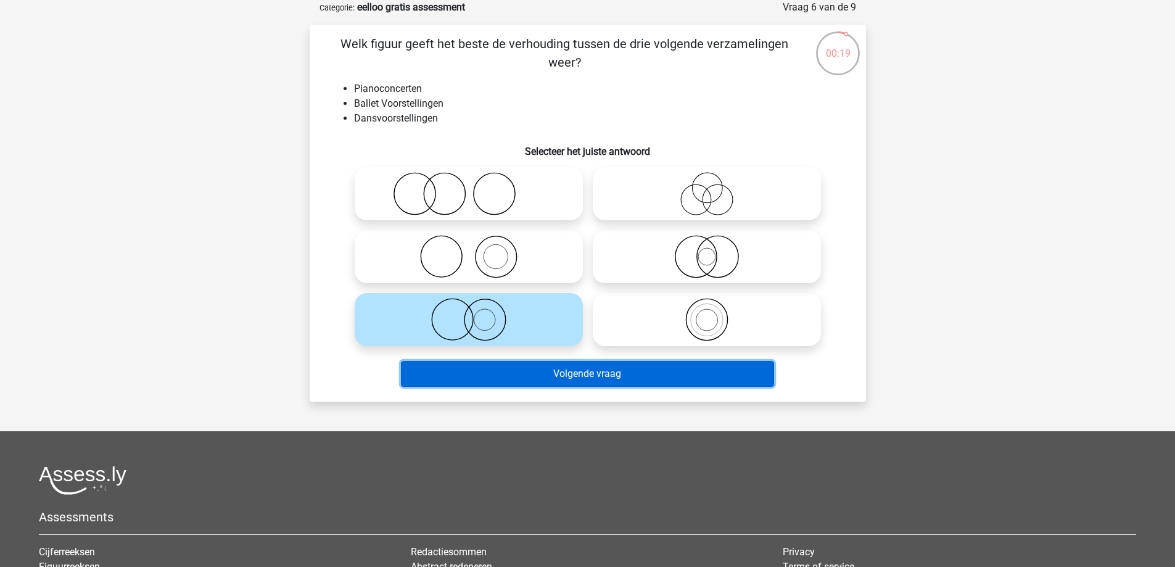
click at [511, 374] on button "Volgende vraag" at bounding box center [587, 374] width 373 height 26
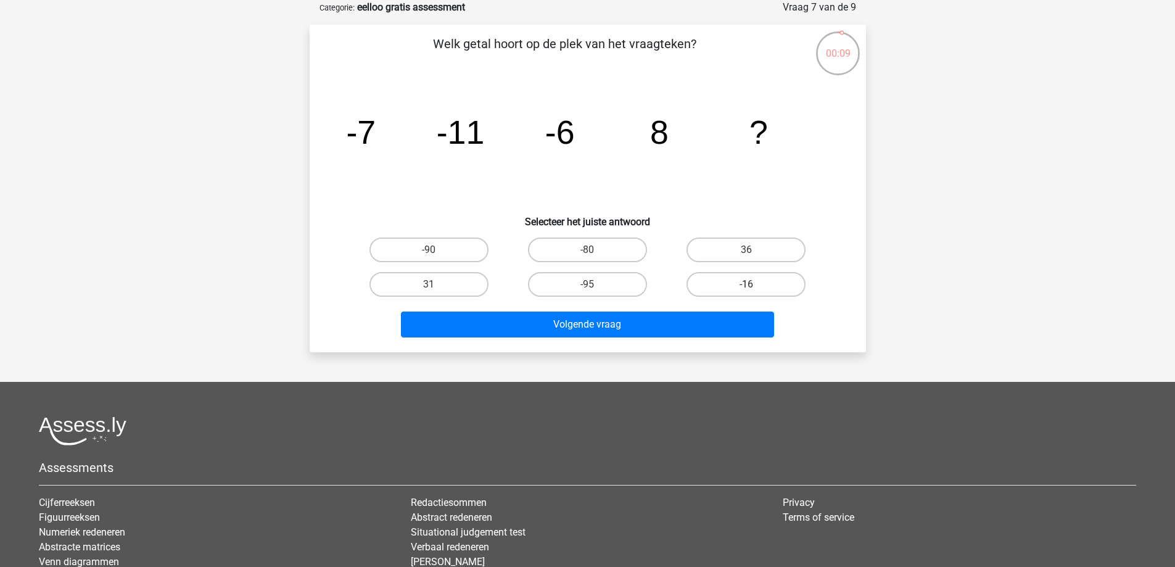
click at [754, 279] on label "-16" at bounding box center [746, 284] width 119 height 25
click at [754, 284] on input "-16" at bounding box center [750, 288] width 8 height 8
radio input "true"
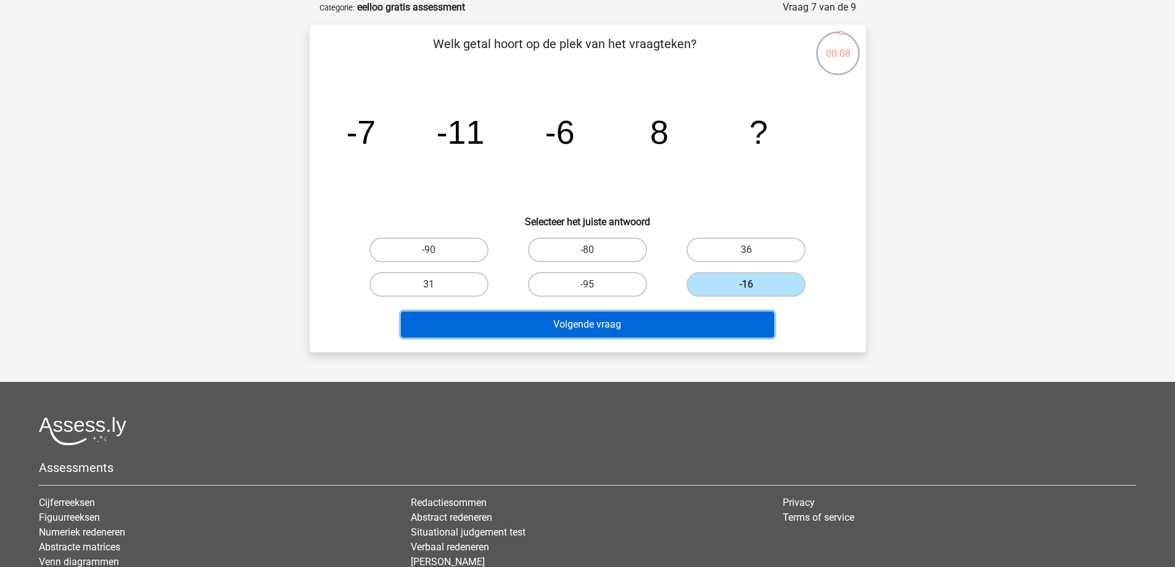
click at [685, 320] on button "Volgende vraag" at bounding box center [587, 325] width 373 height 26
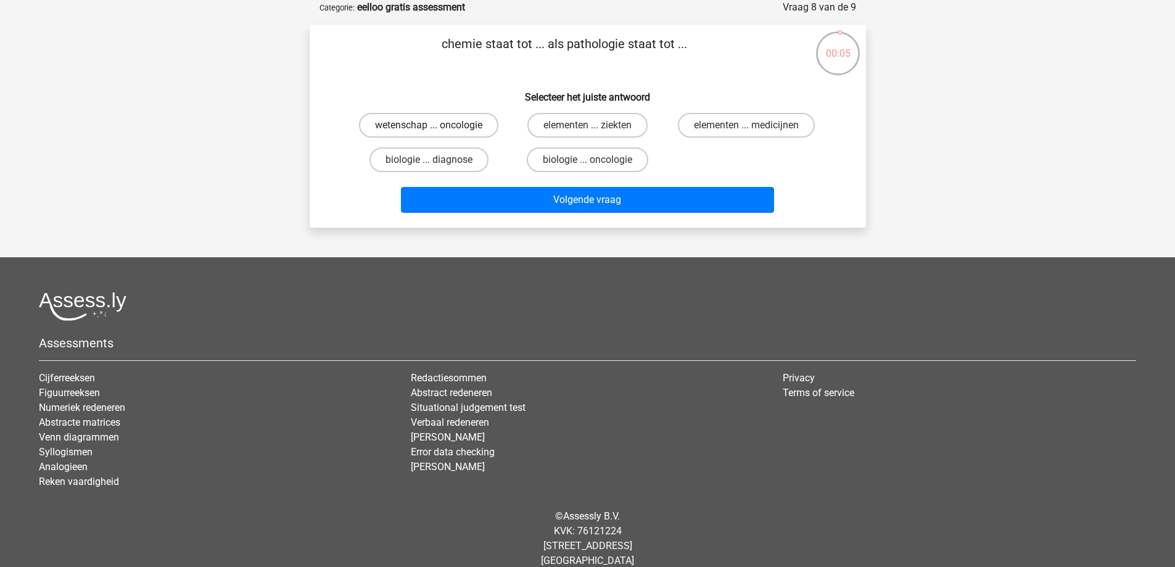
click at [470, 116] on label "wetenschap ... oncologie" at bounding box center [428, 125] width 139 height 25
click at [437, 125] on input "wetenschap ... oncologie" at bounding box center [433, 129] width 8 height 8
radio input "true"
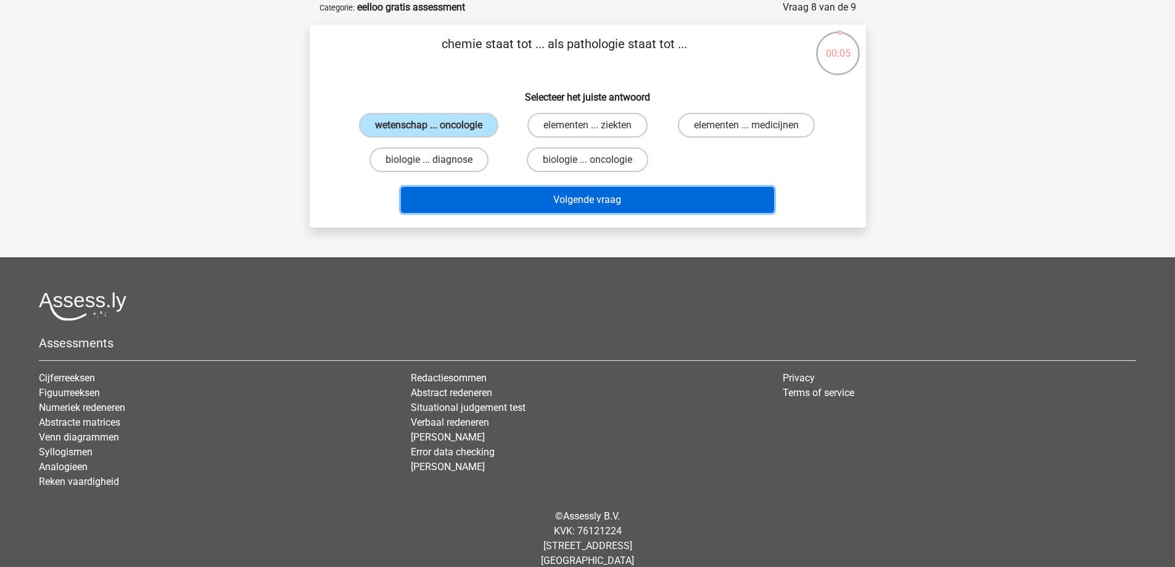
click at [509, 196] on button "Volgende vraag" at bounding box center [587, 200] width 373 height 26
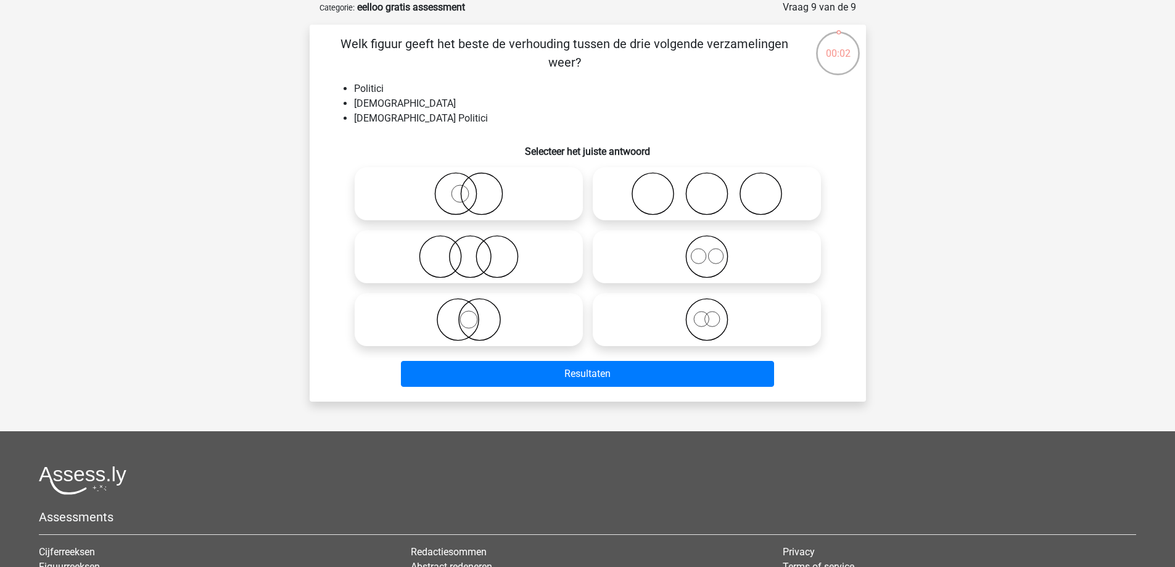
click at [710, 237] on icon at bounding box center [707, 256] width 218 height 43
click at [710, 242] on input "radio" at bounding box center [711, 246] width 8 height 8
radio input "true"
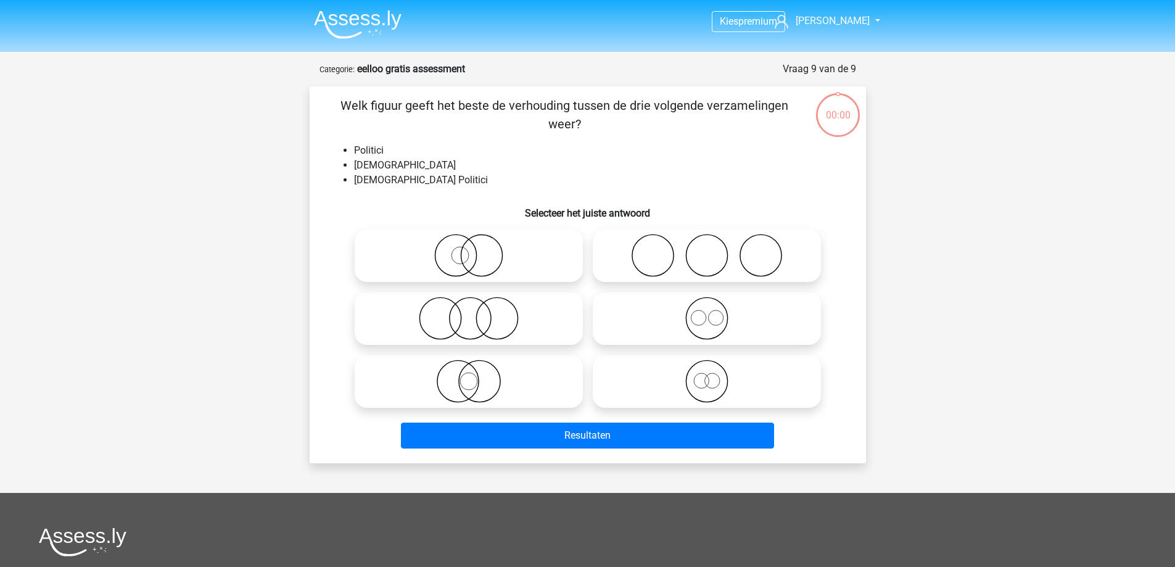
scroll to position [62, 0]
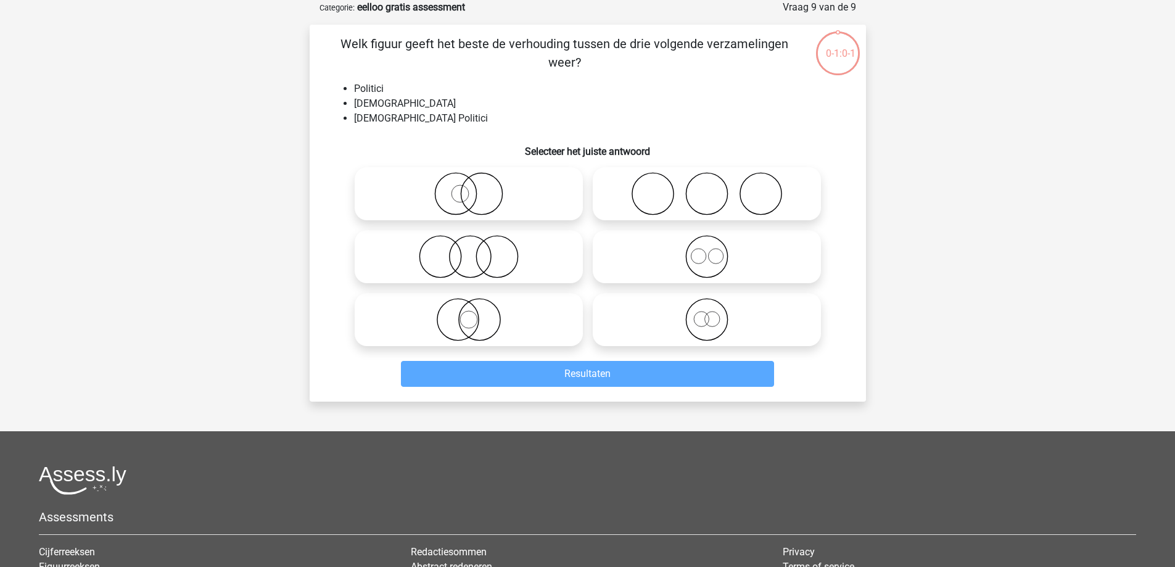
click at [722, 255] on icon at bounding box center [707, 256] width 218 height 43
click at [715, 250] on input "radio" at bounding box center [711, 246] width 8 height 8
radio input "true"
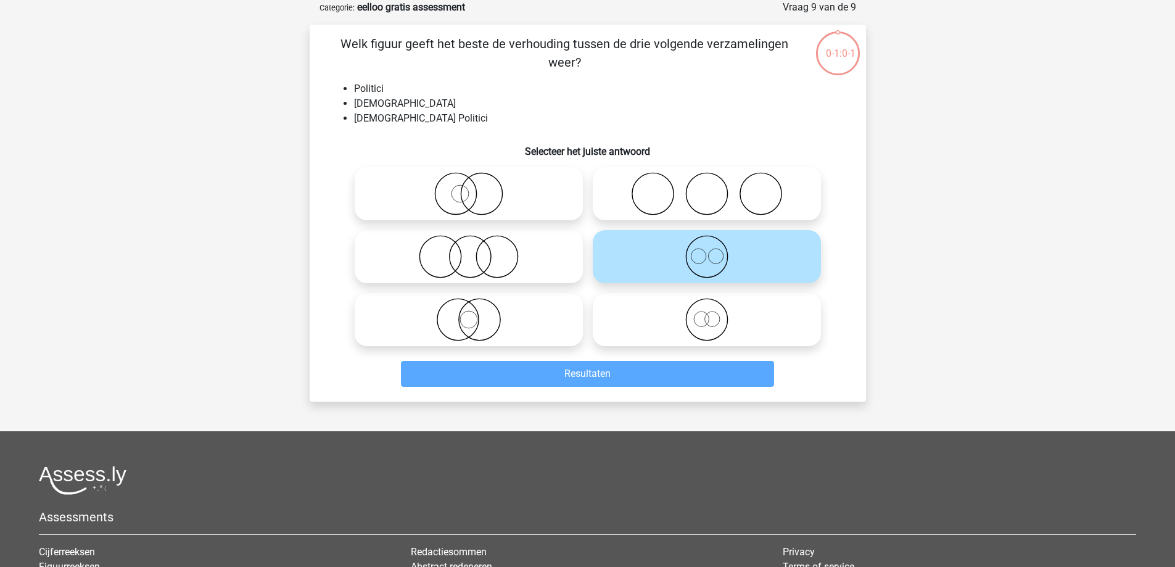
click at [667, 359] on div "Resultaten" at bounding box center [587, 371] width 517 height 41
click at [658, 388] on div "Resultaten" at bounding box center [588, 376] width 476 height 31
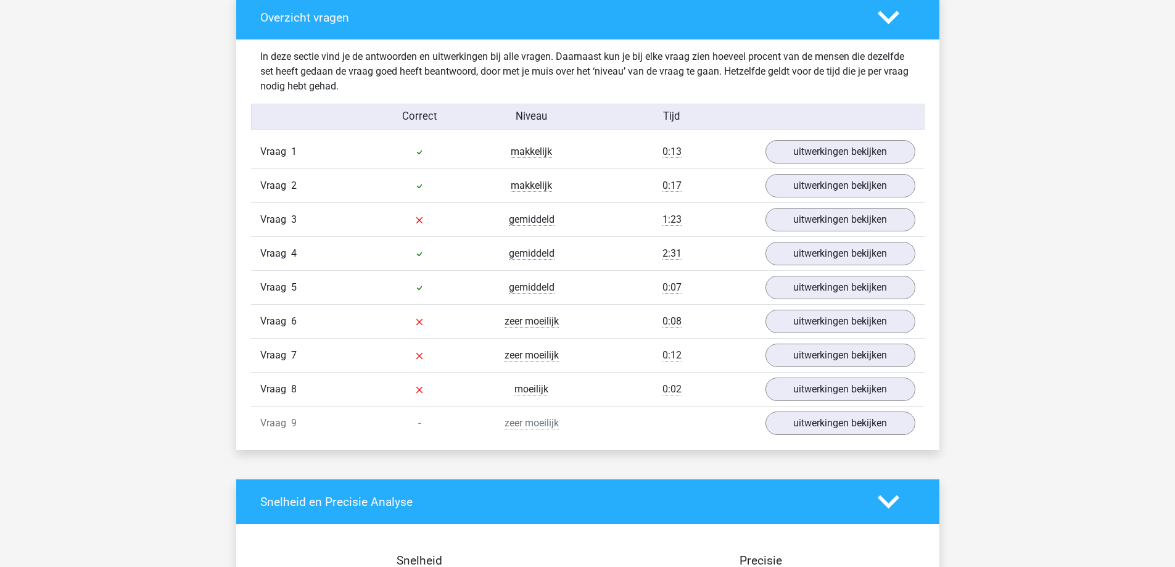
scroll to position [1289, 0]
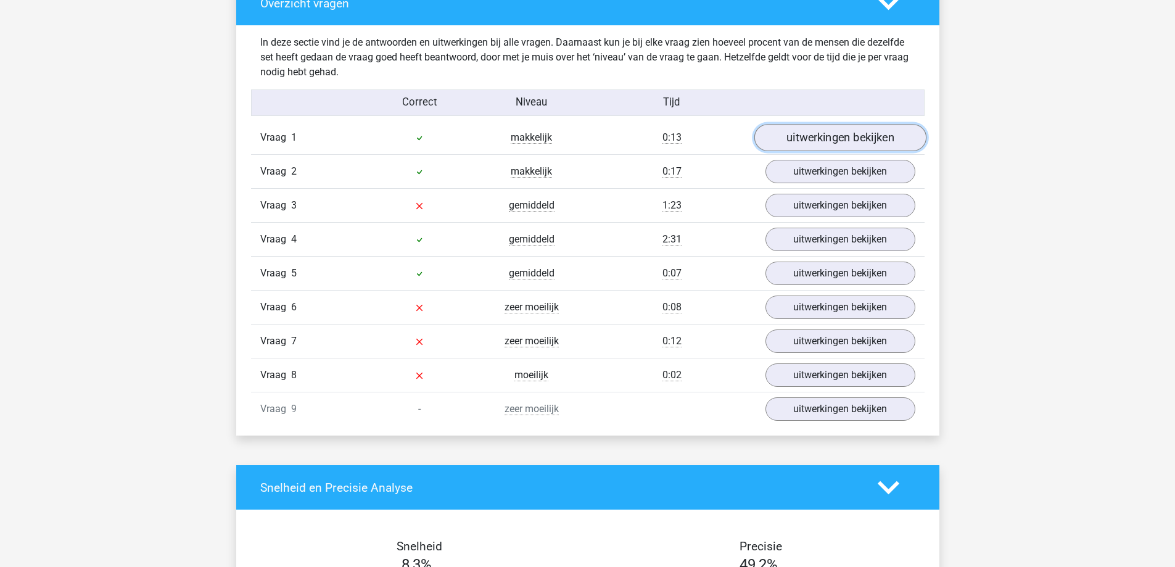
click at [819, 142] on link "uitwerkingen bekijken" at bounding box center [840, 137] width 172 height 27
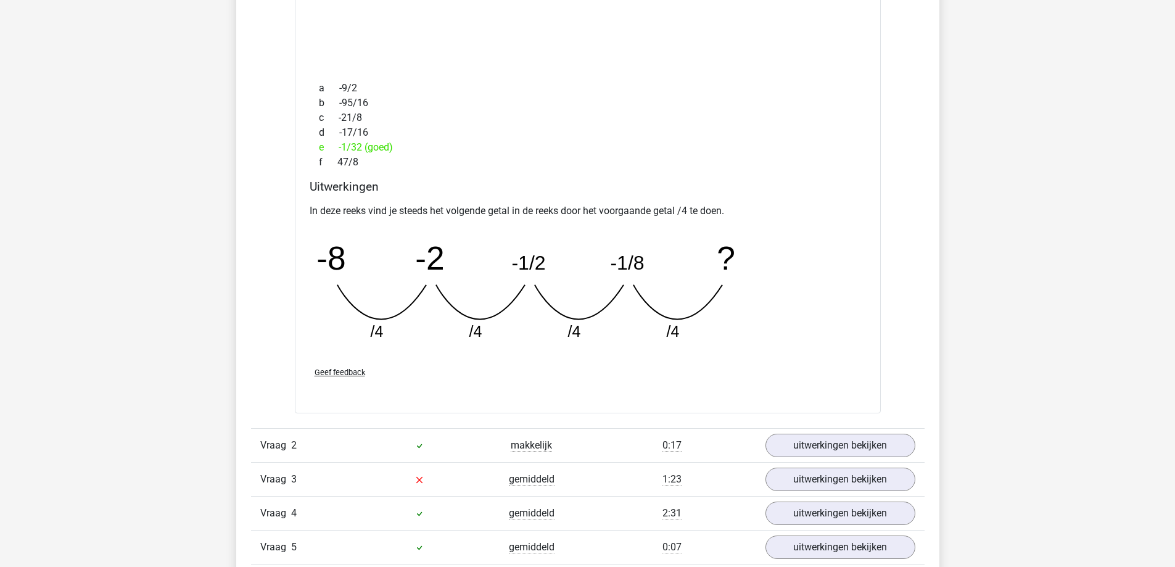
scroll to position [1616, 0]
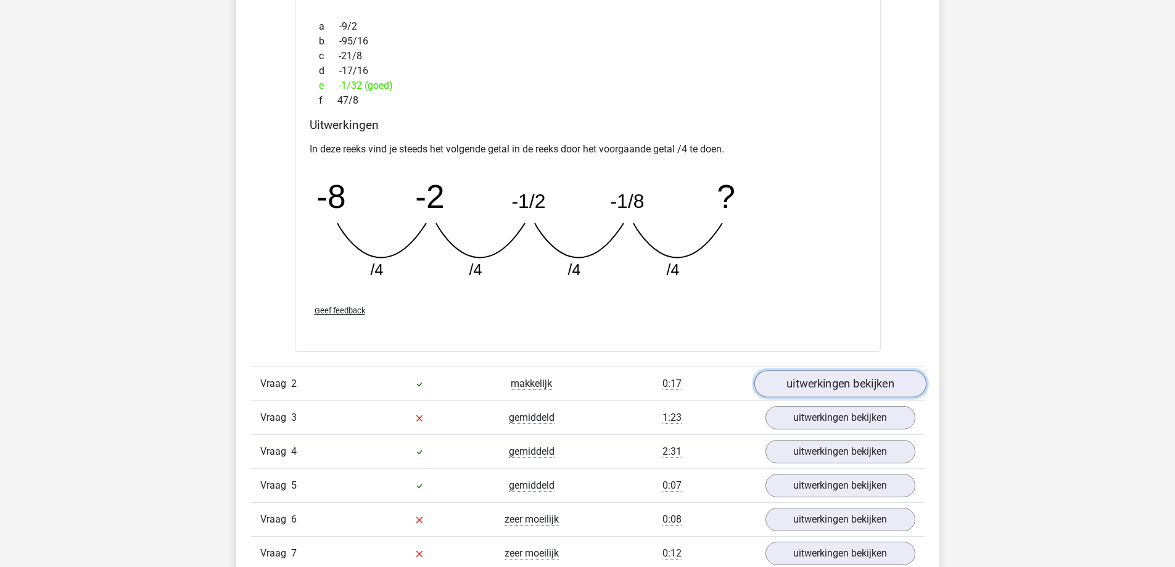
click at [885, 387] on link "uitwerkingen bekijken" at bounding box center [840, 383] width 172 height 27
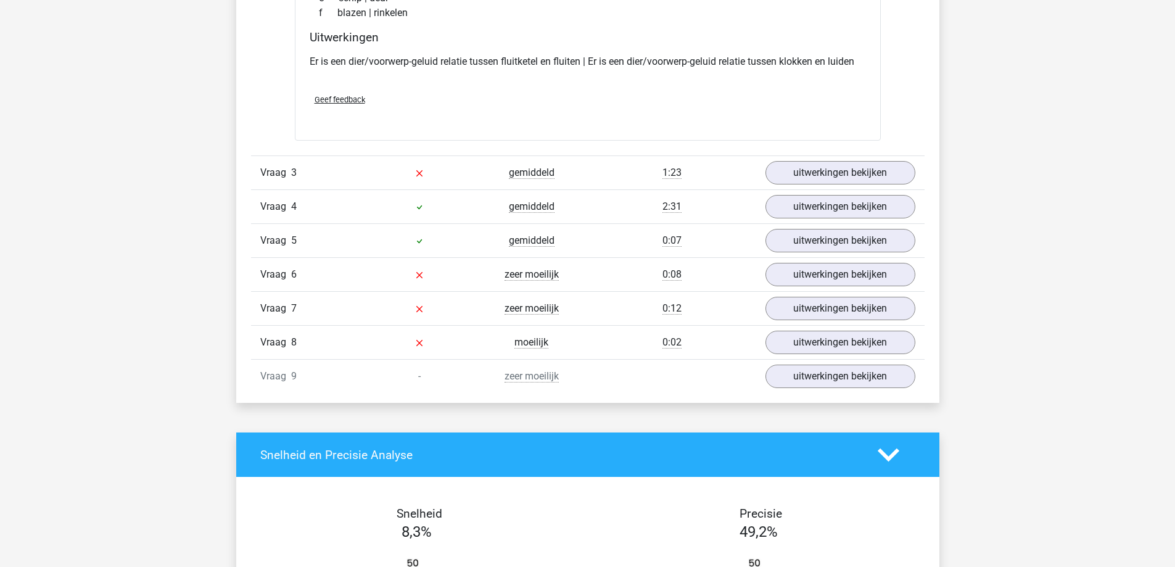
scroll to position [2161, 0]
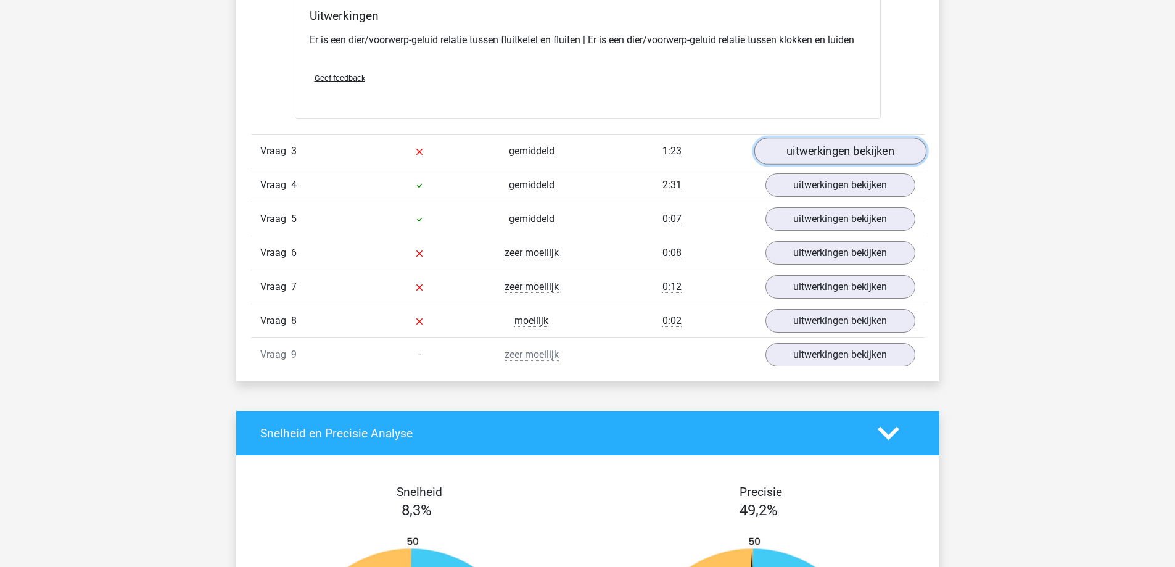
click at [848, 146] on link "uitwerkingen bekijken" at bounding box center [840, 151] width 172 height 27
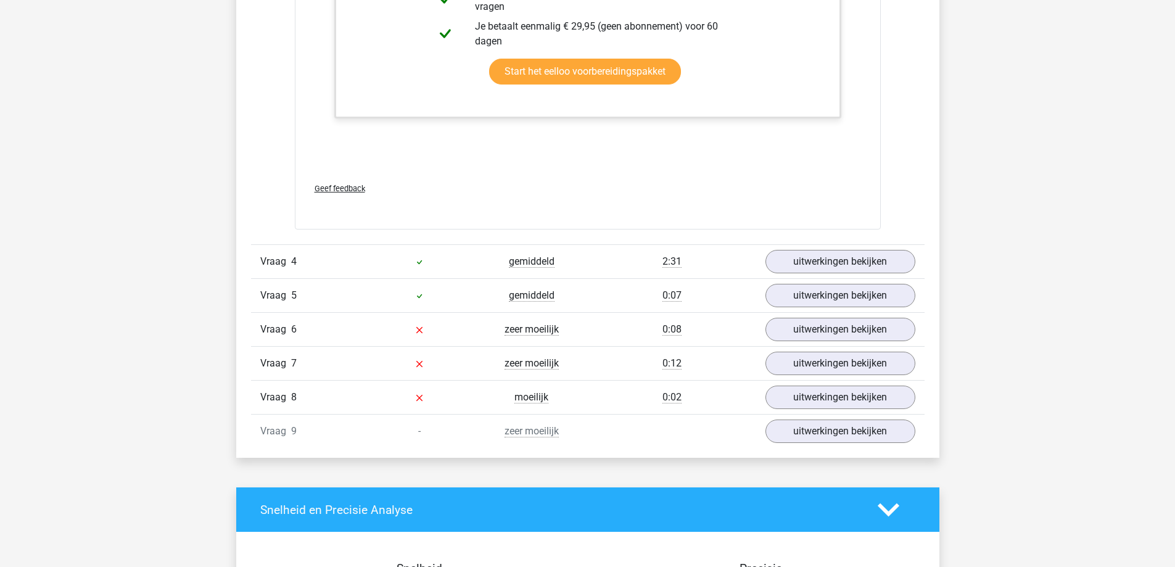
scroll to position [2897, 0]
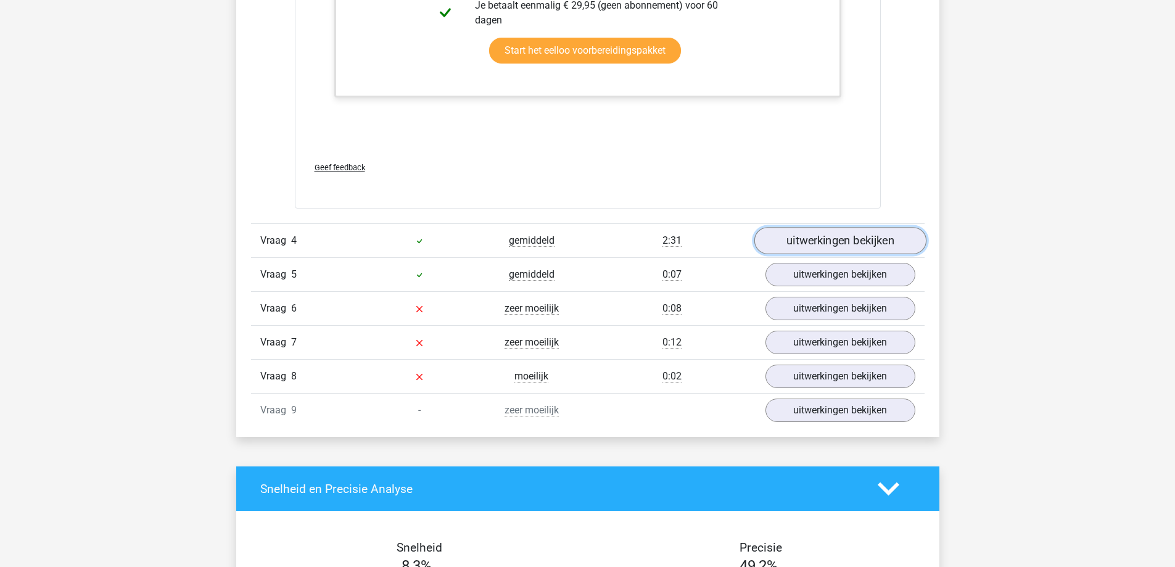
click at [841, 247] on link "uitwerkingen bekijken" at bounding box center [840, 241] width 172 height 27
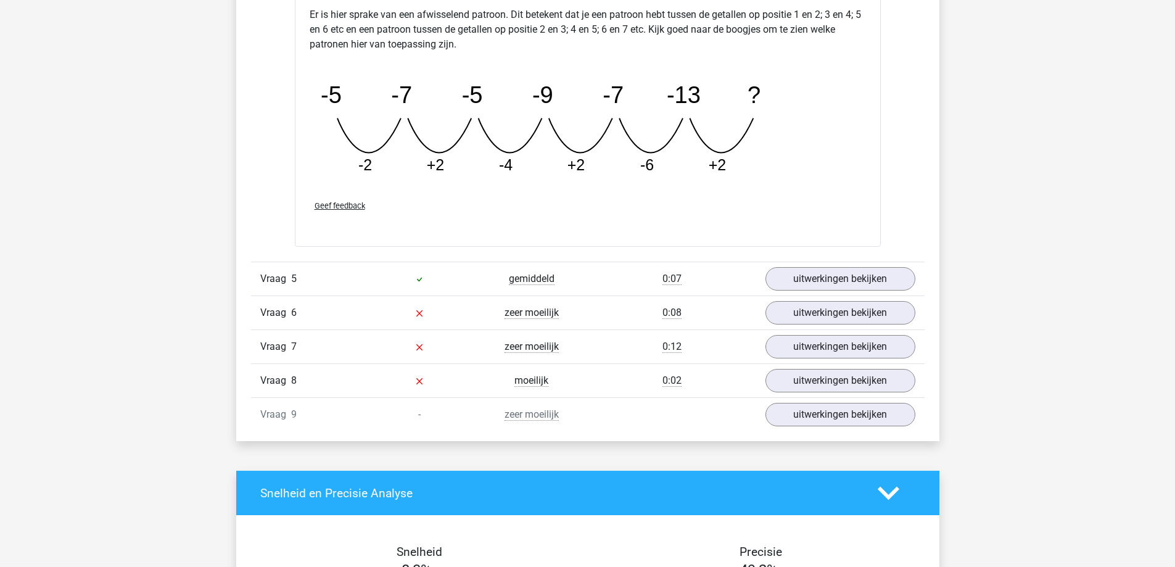
scroll to position [3497, 0]
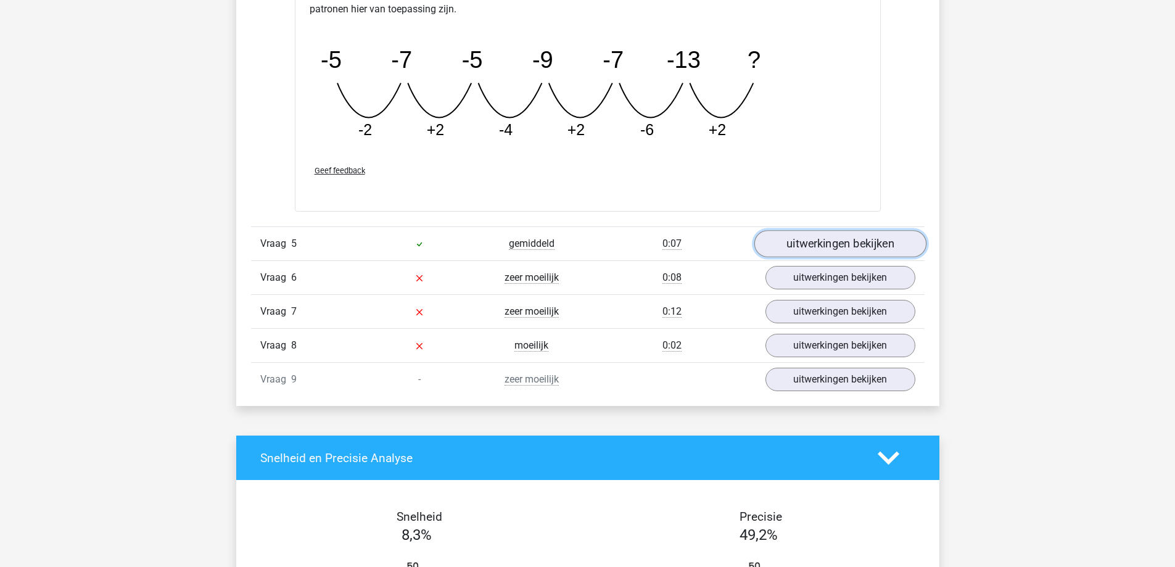
click at [853, 249] on link "uitwerkingen bekijken" at bounding box center [840, 243] width 172 height 27
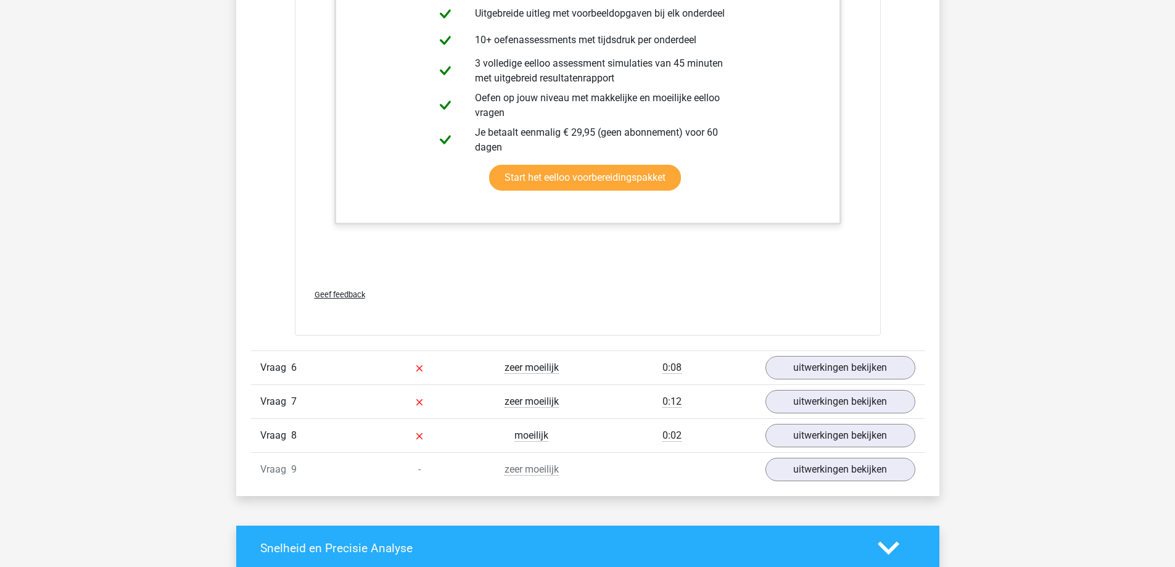
scroll to position [4081, 0]
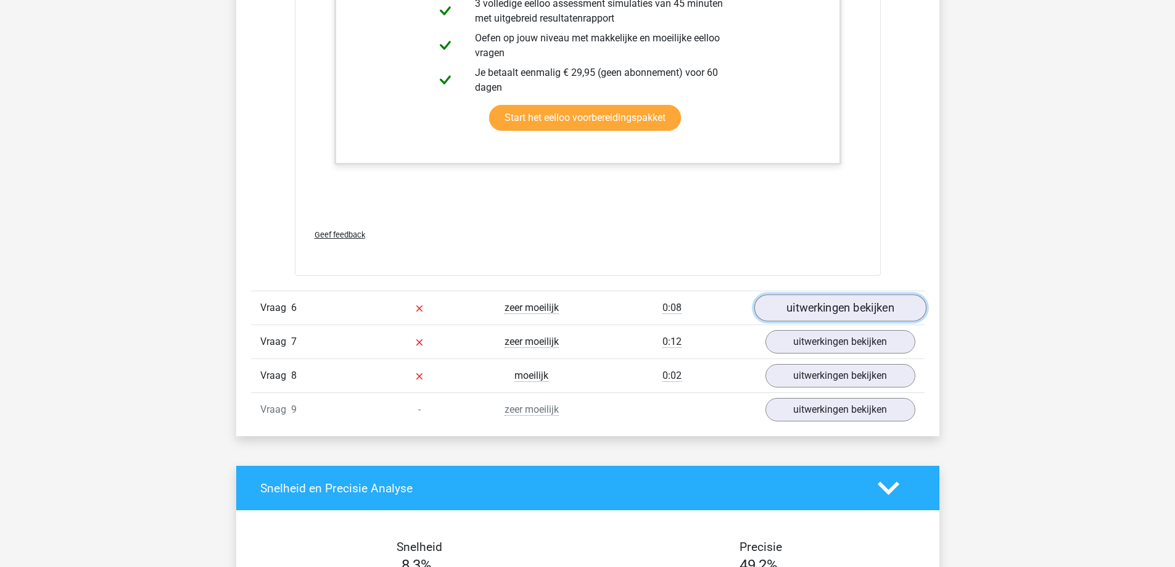
click at [839, 313] on link "uitwerkingen bekijken" at bounding box center [840, 307] width 172 height 27
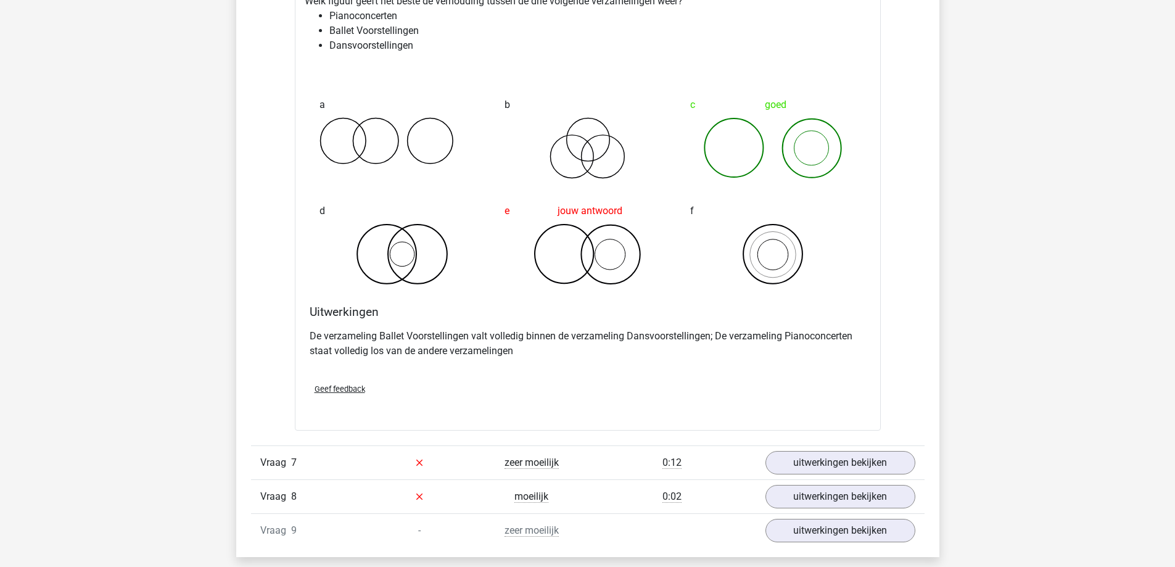
scroll to position [4426, 0]
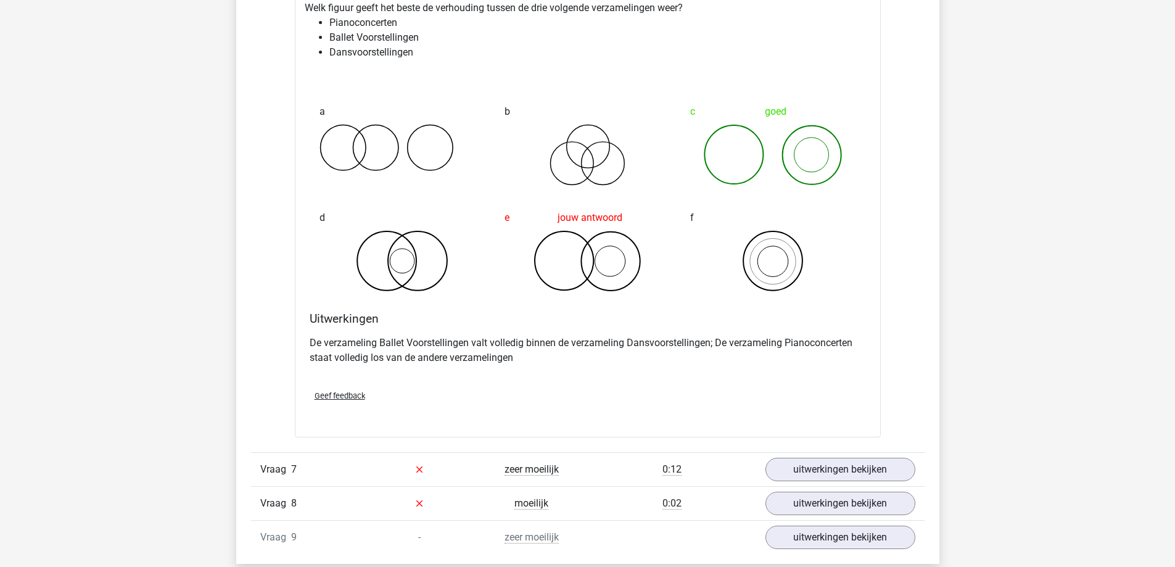
drag, startPoint x: 76, startPoint y: 89, endPoint x: 75, endPoint y: 105, distance: 16.1
drag, startPoint x: 1, startPoint y: 186, endPoint x: 1, endPoint y: 125, distance: 61.1
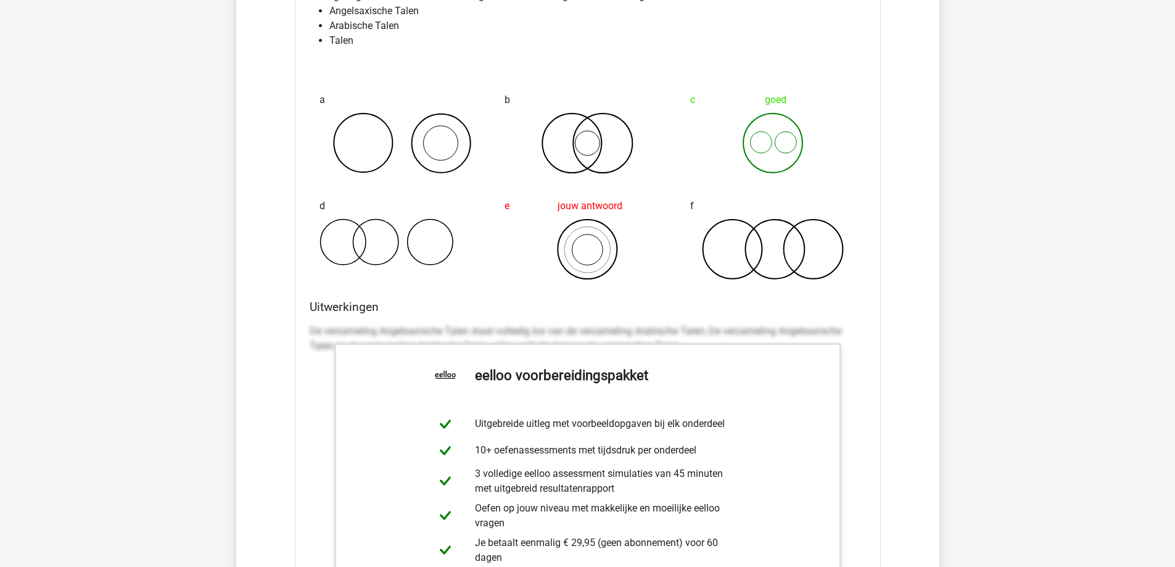
scroll to position [2009, 0]
